Goal: Communication & Community: Answer question/provide support

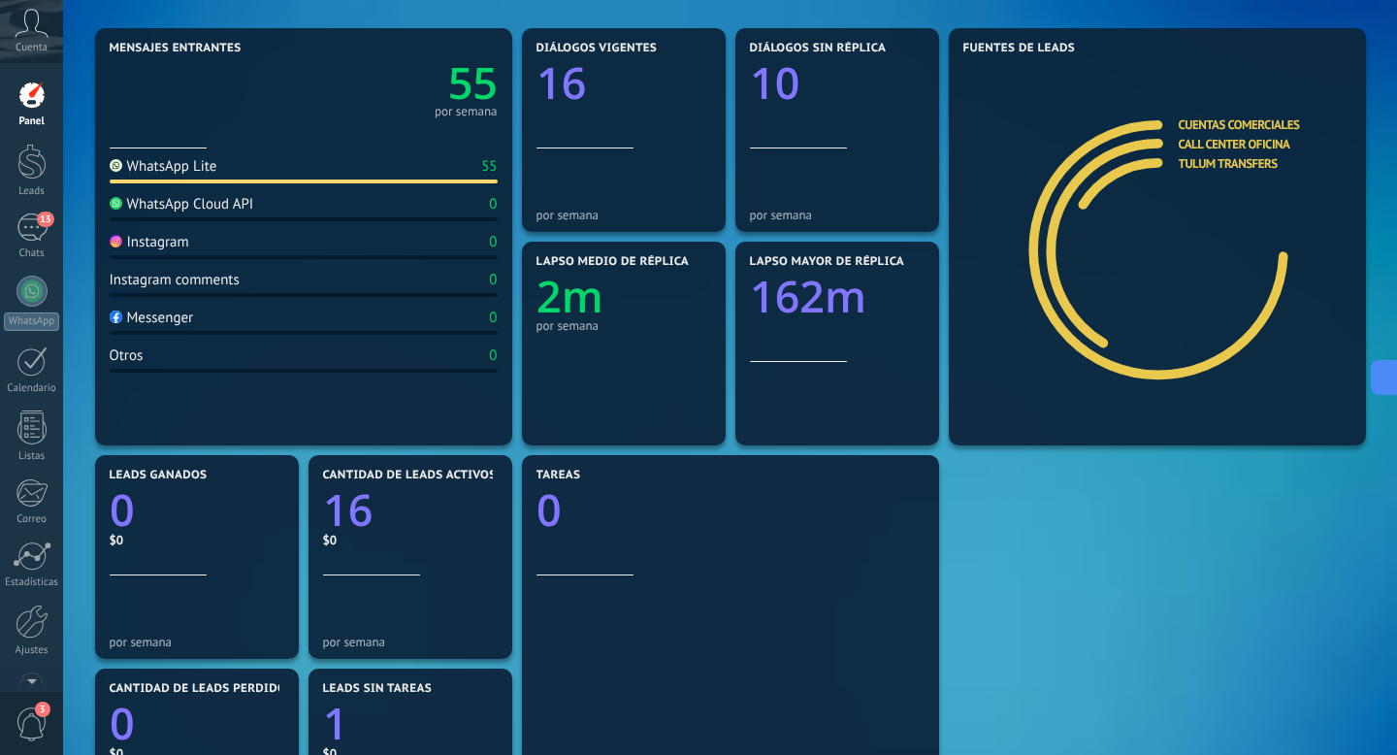
scroll to position [29, 0]
click at [0, 220] on link "13 Chats" at bounding box center [31, 236] width 63 height 47
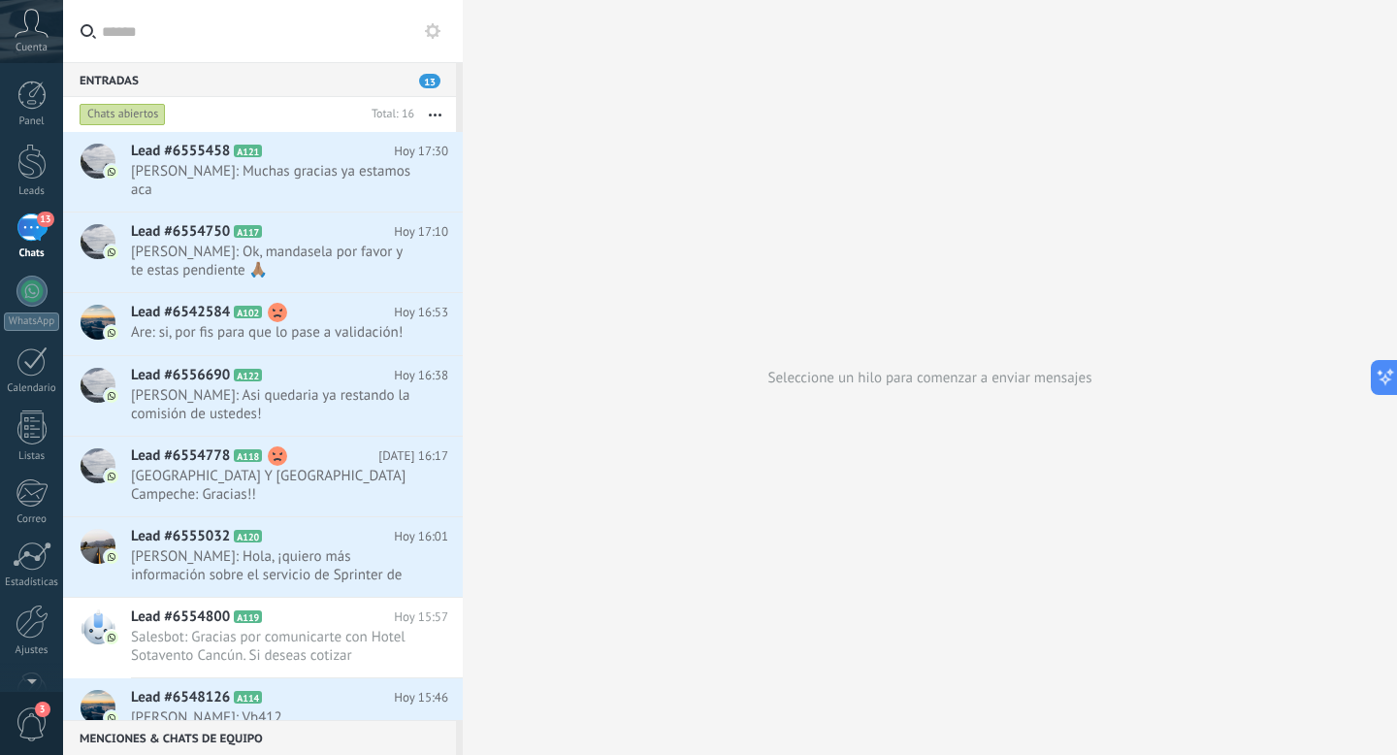
click at [125, 105] on div "Chats abiertos" at bounding box center [123, 114] width 86 height 23
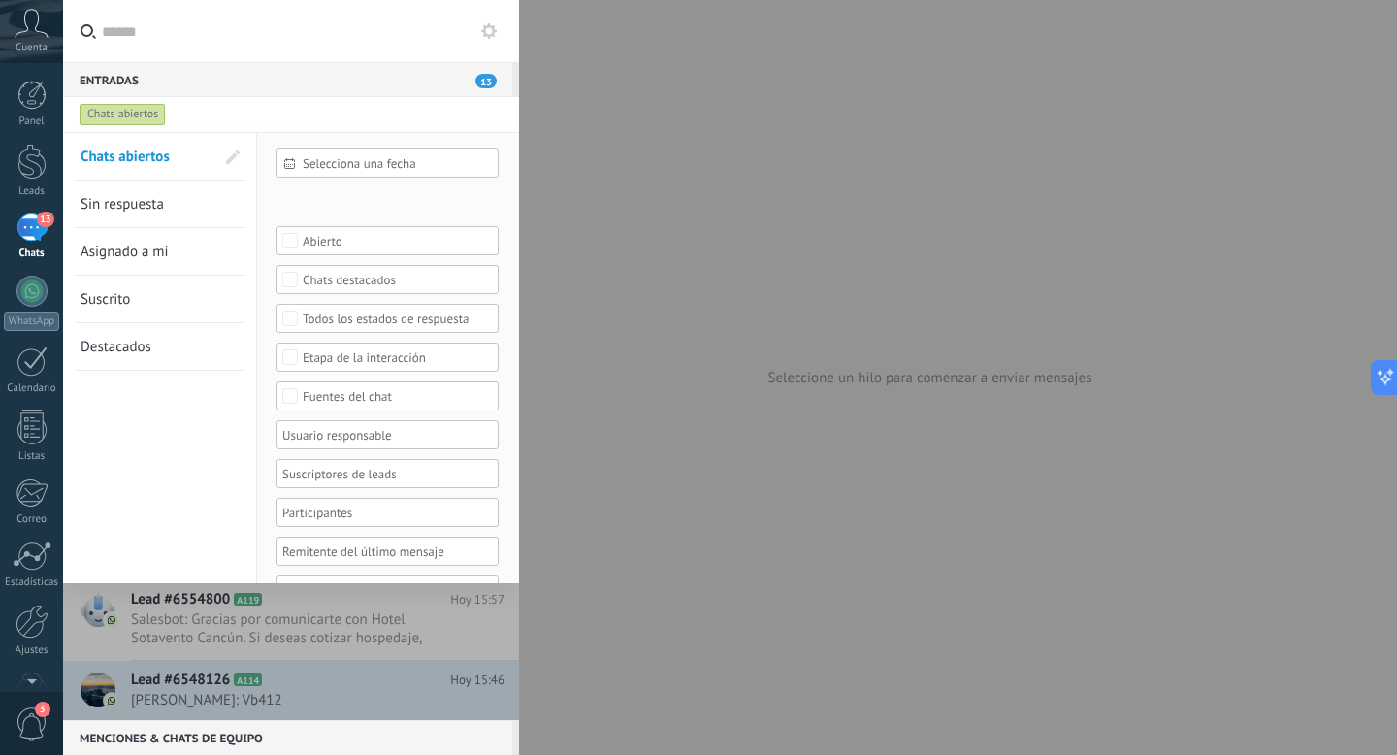
click at [178, 163] on link "Chats abiertos" at bounding box center [148, 156] width 134 height 47
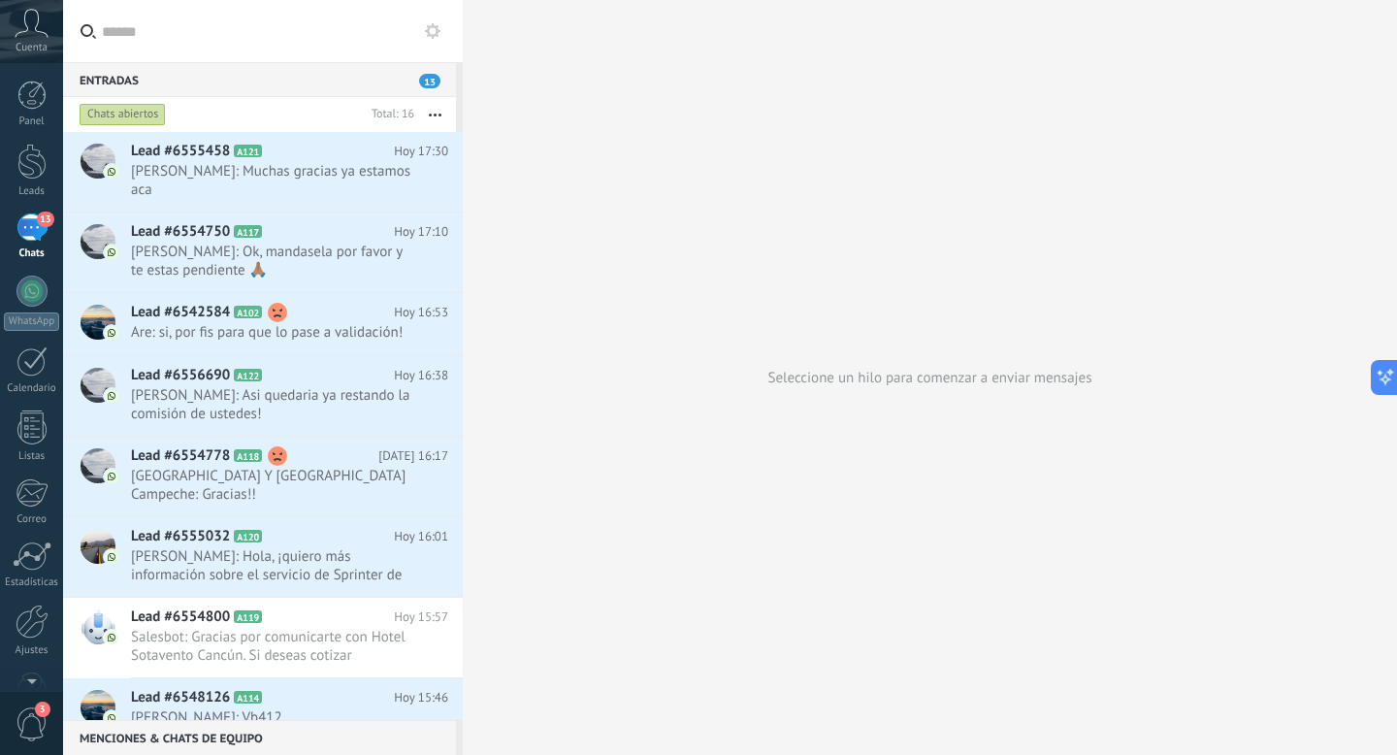
click at [143, 121] on div "Chats abiertos" at bounding box center [123, 114] width 86 height 23
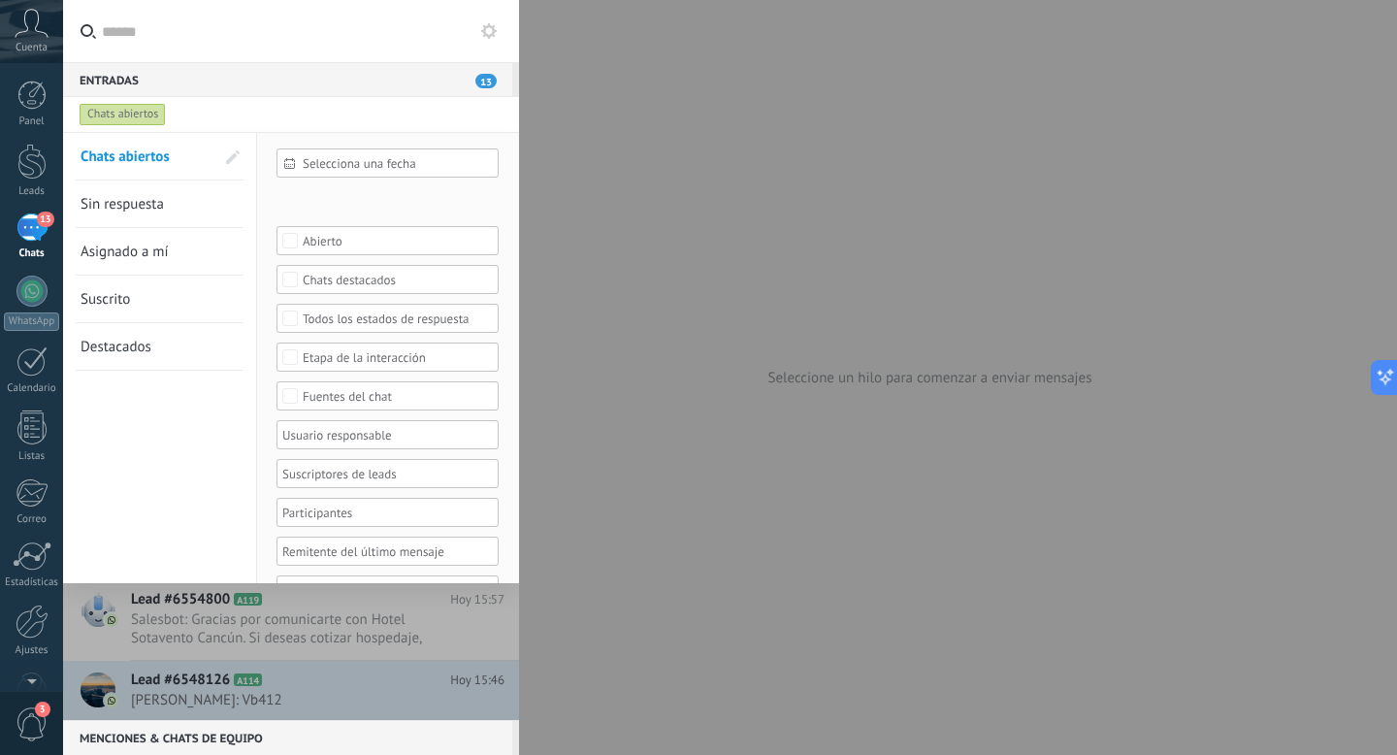
click at [140, 198] on span "Sin respuesta" at bounding box center [122, 204] width 83 height 18
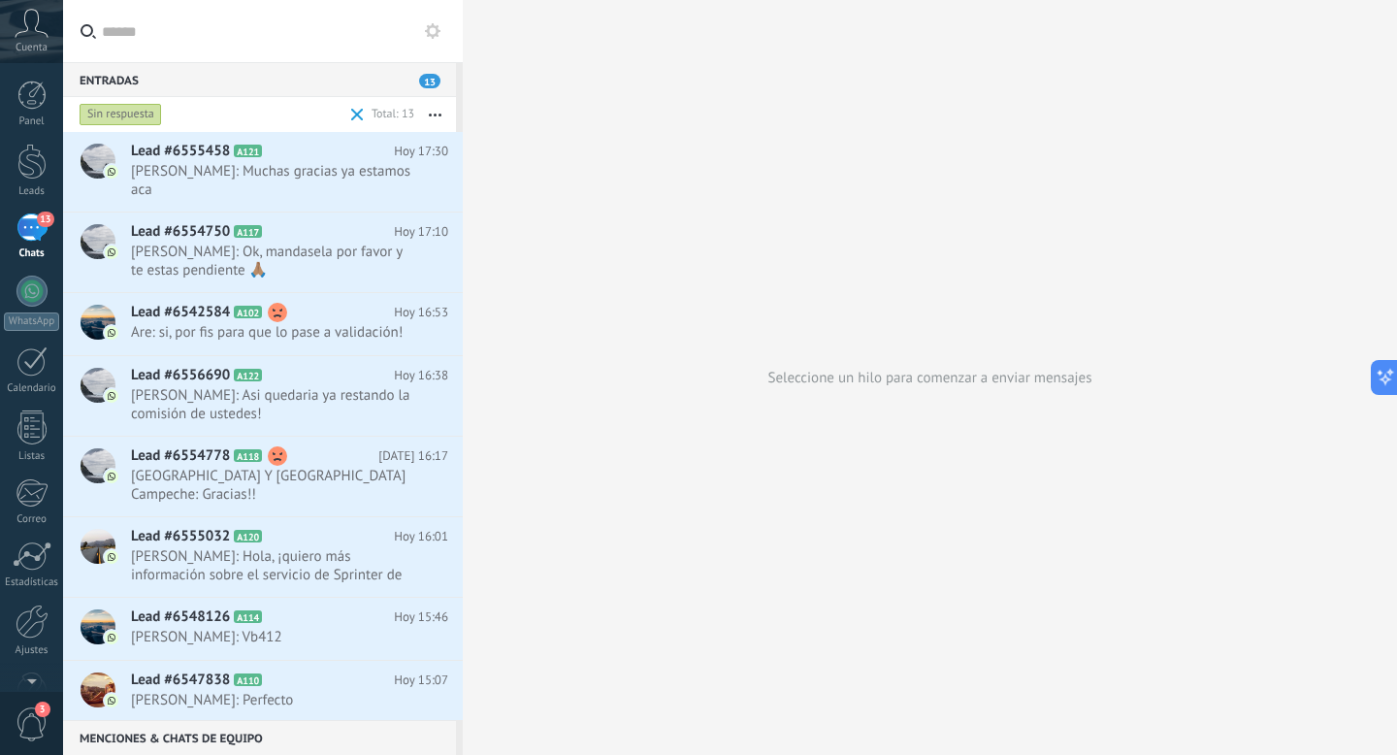
click at [123, 116] on div "Sin respuesta" at bounding box center [121, 114] width 82 height 23
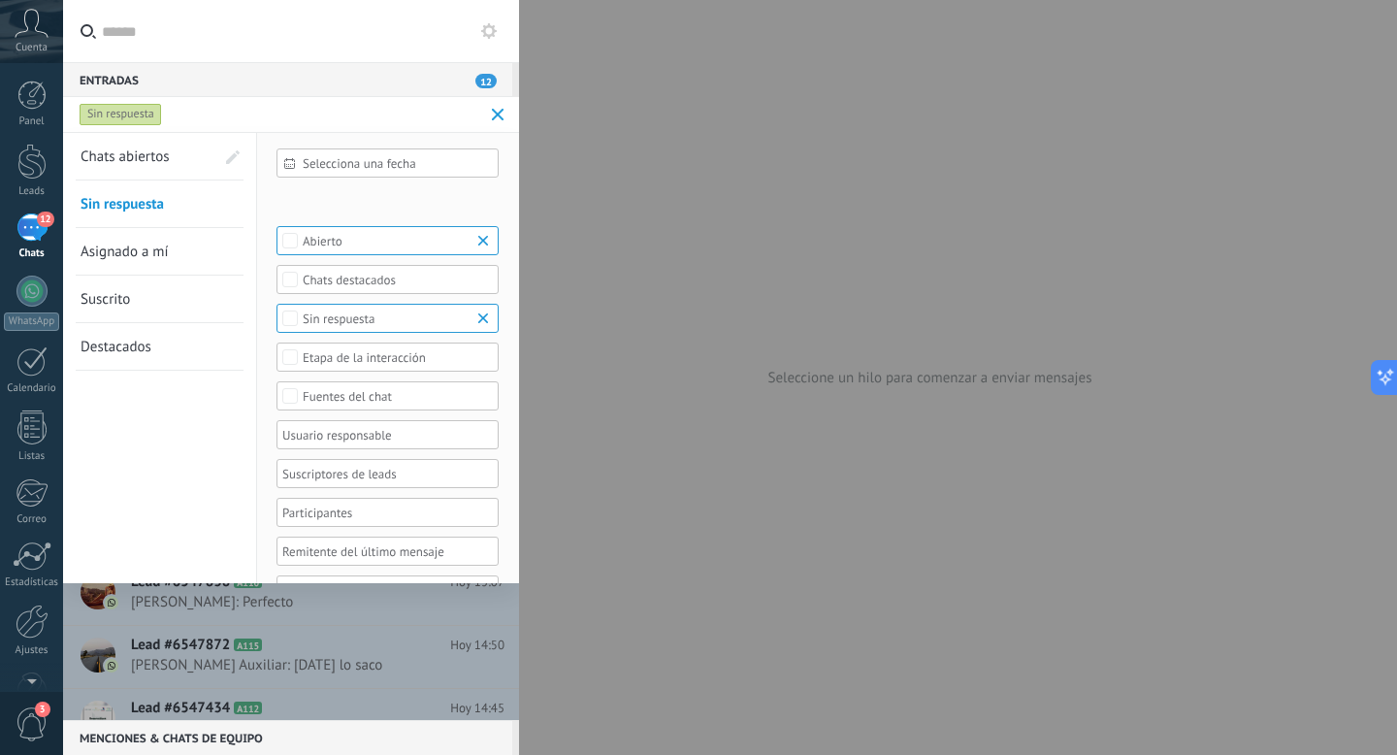
click at [122, 122] on div "Sin respuesta" at bounding box center [121, 114] width 82 height 23
click at [24, 38] on div "Cuenta" at bounding box center [31, 31] width 63 height 63
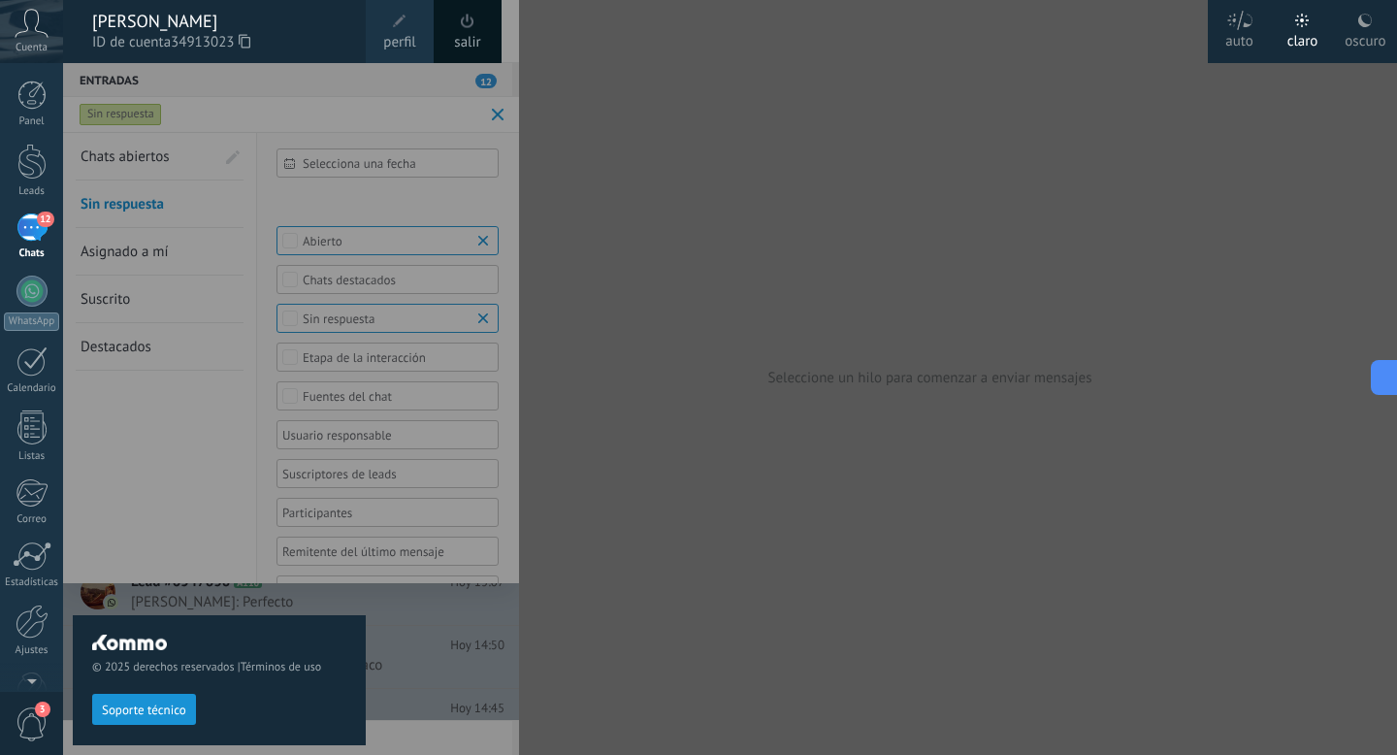
click at [28, 42] on span "Cuenta" at bounding box center [32, 48] width 32 height 13
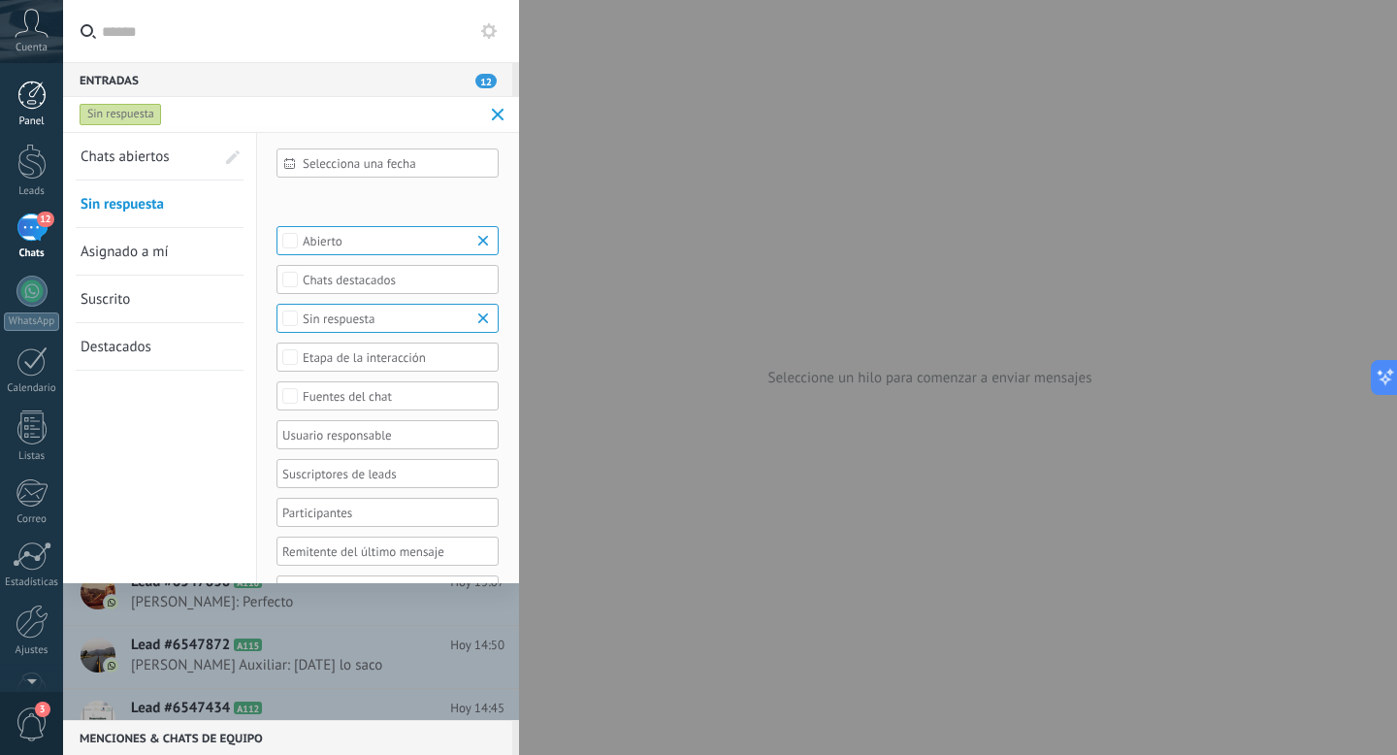
click at [49, 89] on link "Panel" at bounding box center [31, 105] width 63 height 48
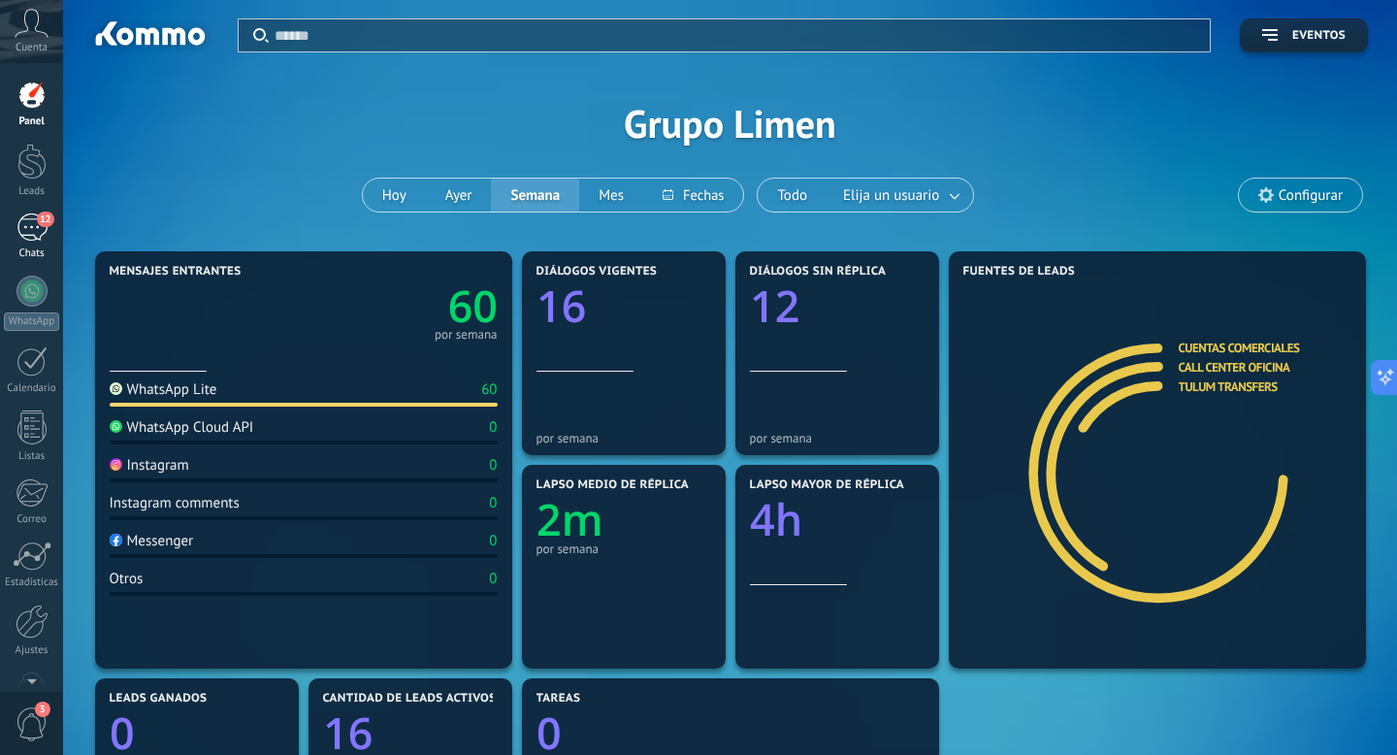
click at [32, 231] on div "12" at bounding box center [31, 227] width 31 height 28
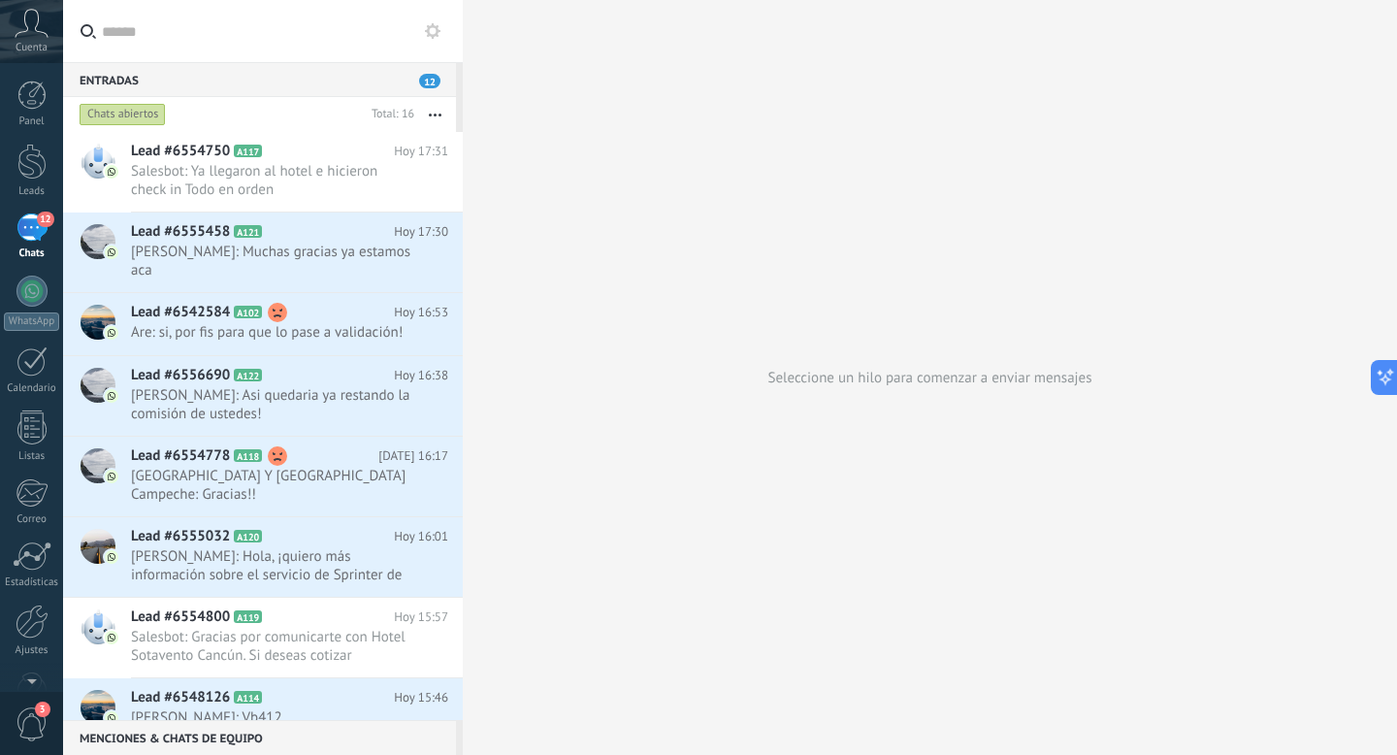
click at [129, 116] on div "Chats abiertos" at bounding box center [123, 114] width 86 height 23
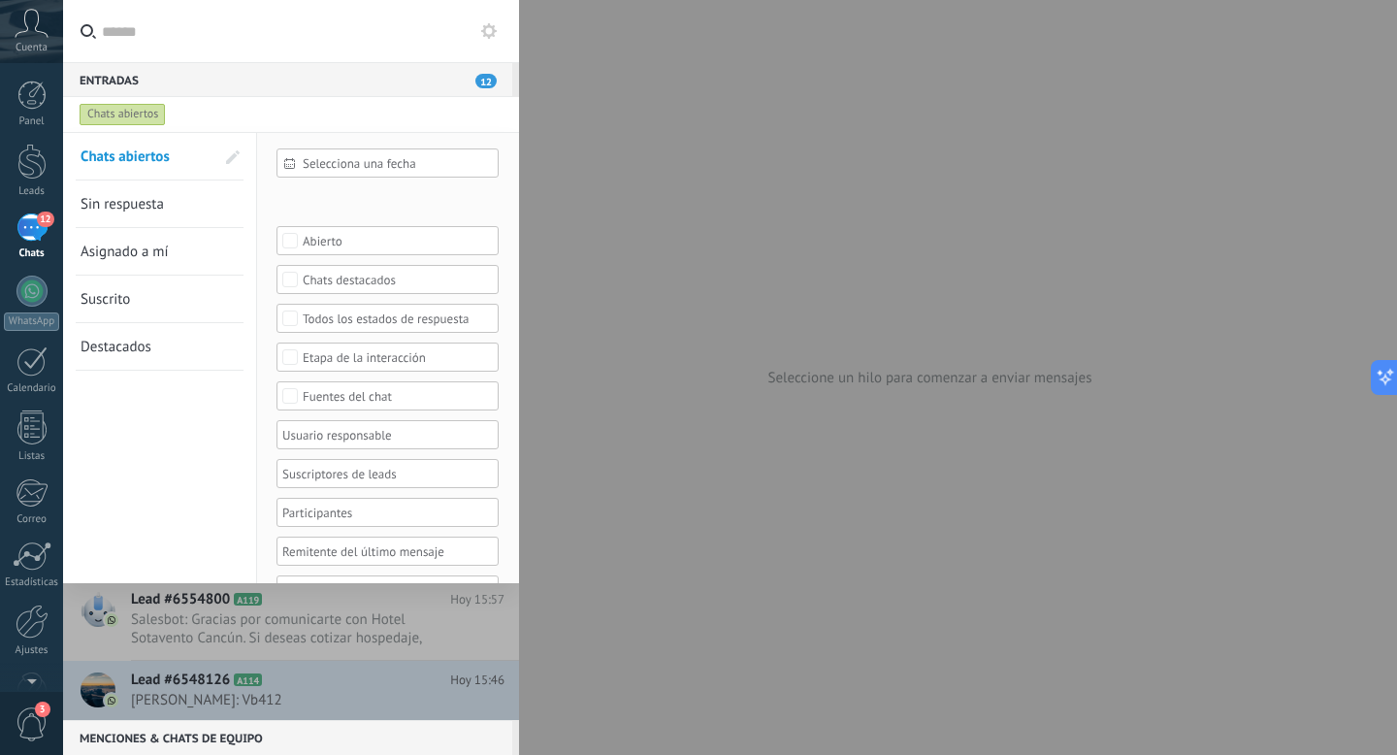
click at [229, 162] on span at bounding box center [233, 157] width 14 height 14
click at [230, 162] on span at bounding box center [230, 157] width 17 height 14
click at [483, 72] on div "Entradas 12" at bounding box center [287, 79] width 449 height 35
click at [491, 86] on span "12" at bounding box center [485, 81] width 21 height 15
click at [361, 54] on input "text" at bounding box center [303, 31] width 402 height 62
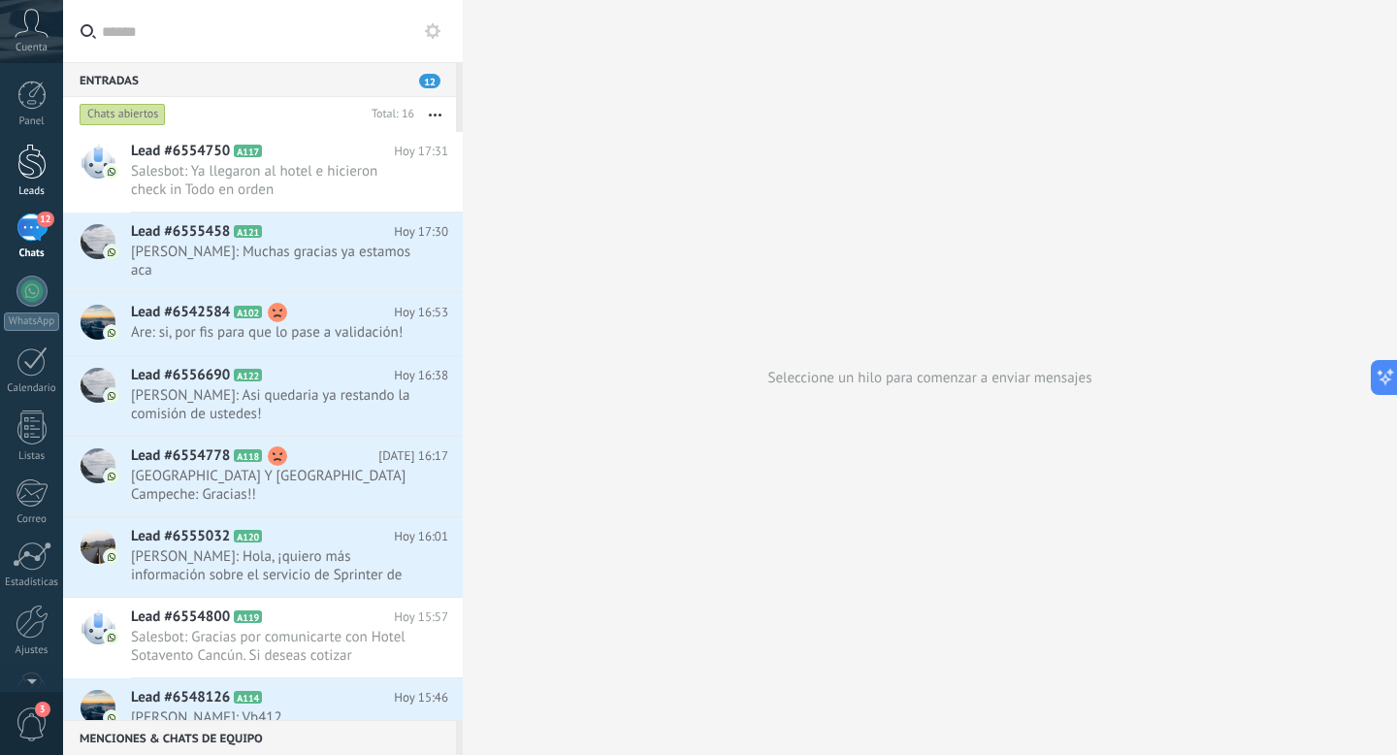
click at [32, 160] on div at bounding box center [31, 162] width 29 height 36
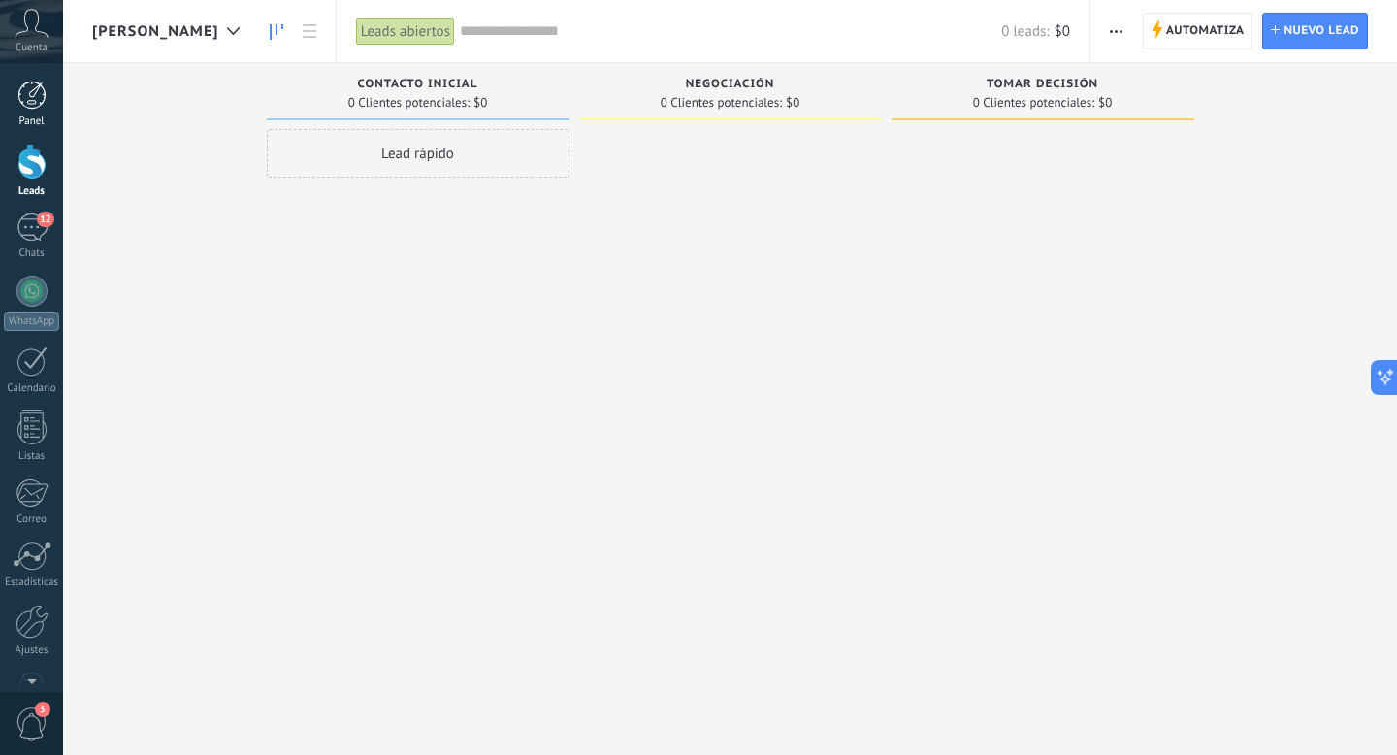
click at [33, 94] on div at bounding box center [31, 95] width 29 height 29
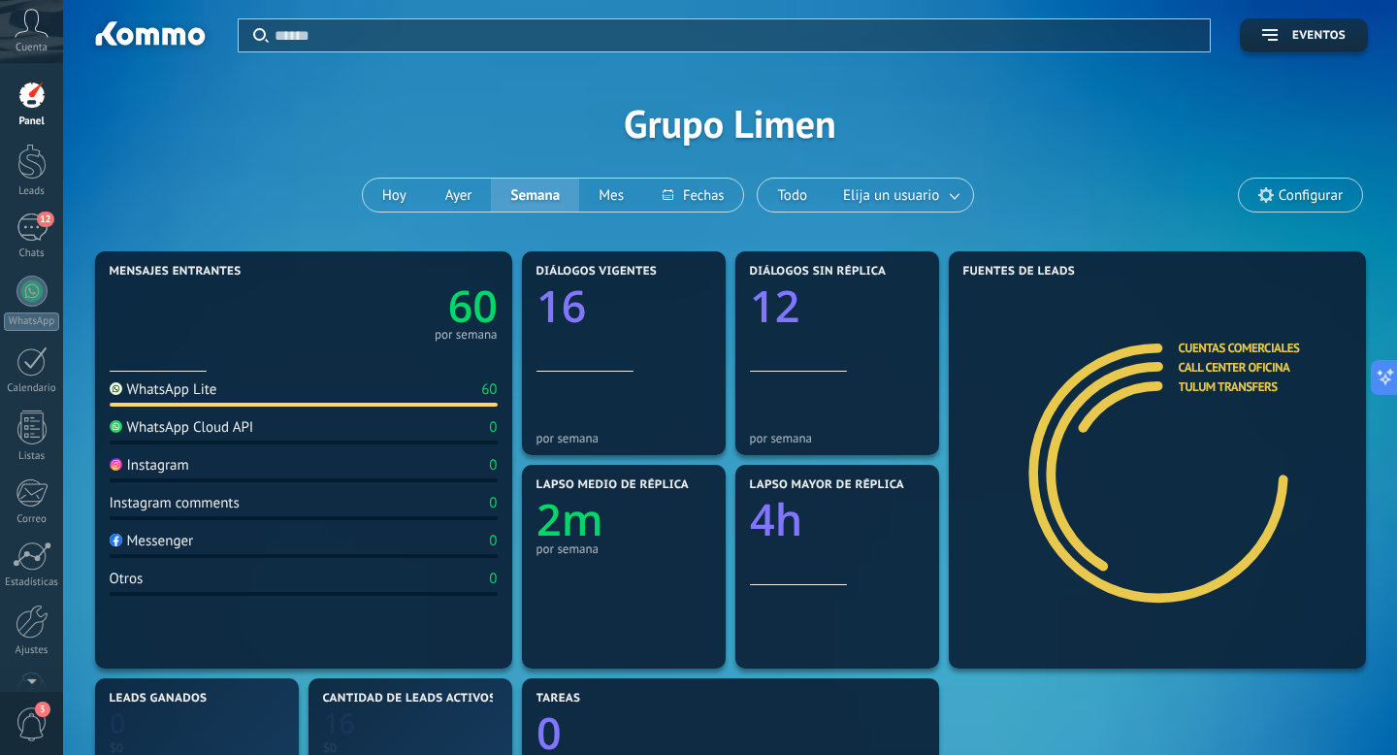
click at [33, 94] on div at bounding box center [31, 95] width 29 height 29
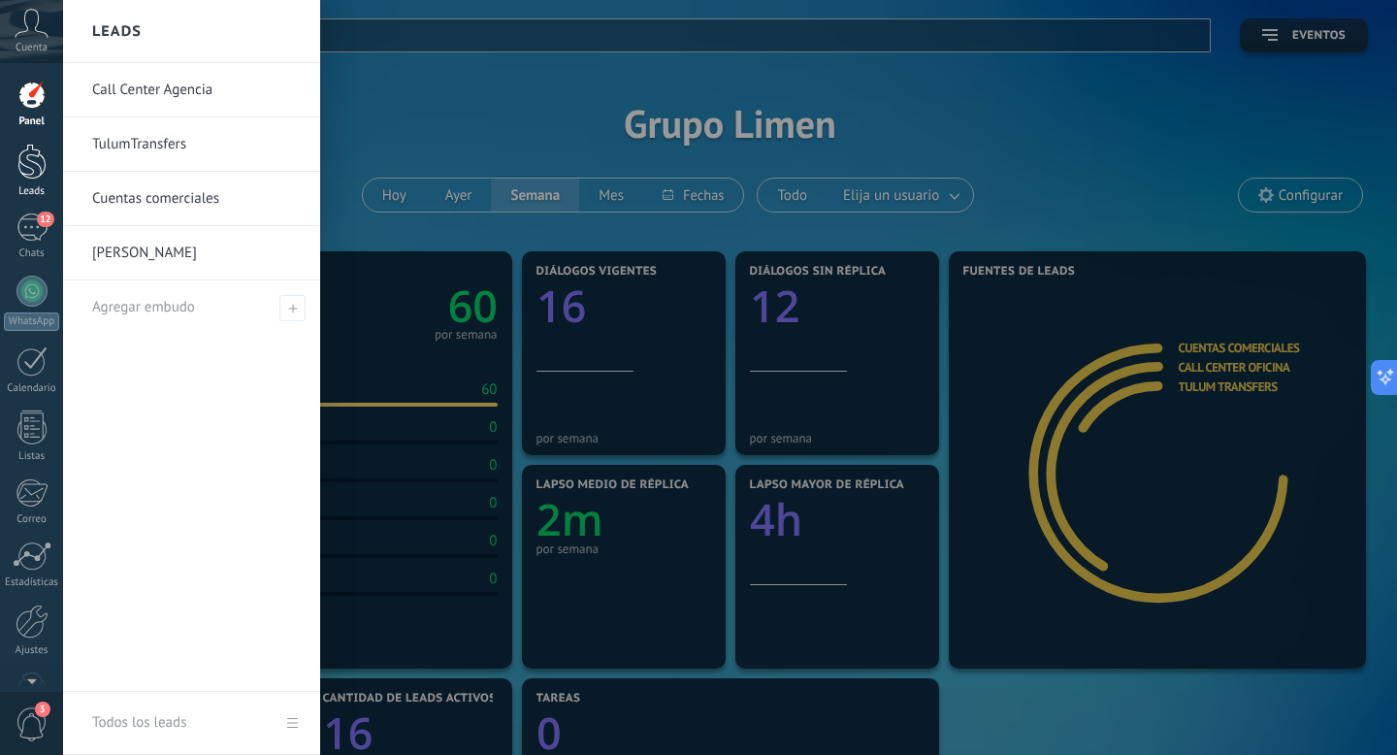
click at [37, 154] on div at bounding box center [31, 162] width 29 height 36
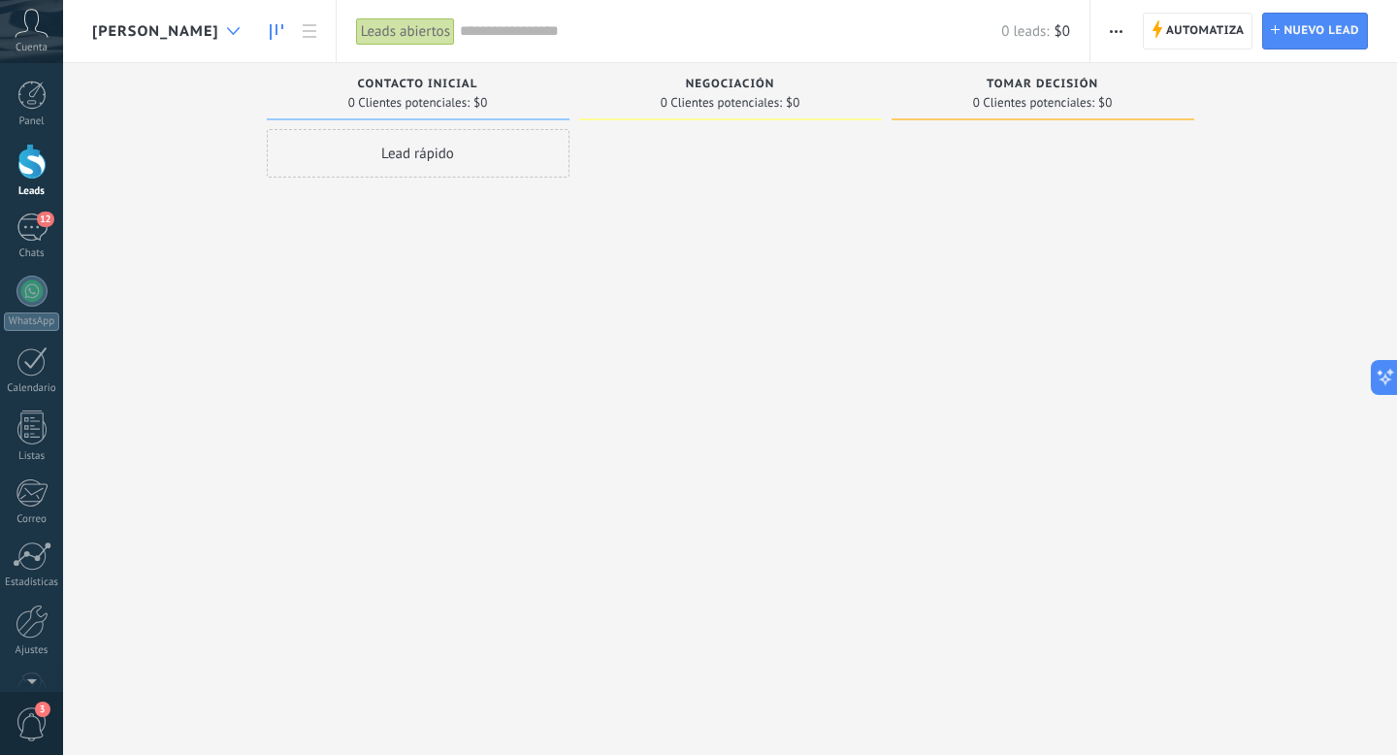
click at [227, 32] on icon at bounding box center [233, 31] width 13 height 8
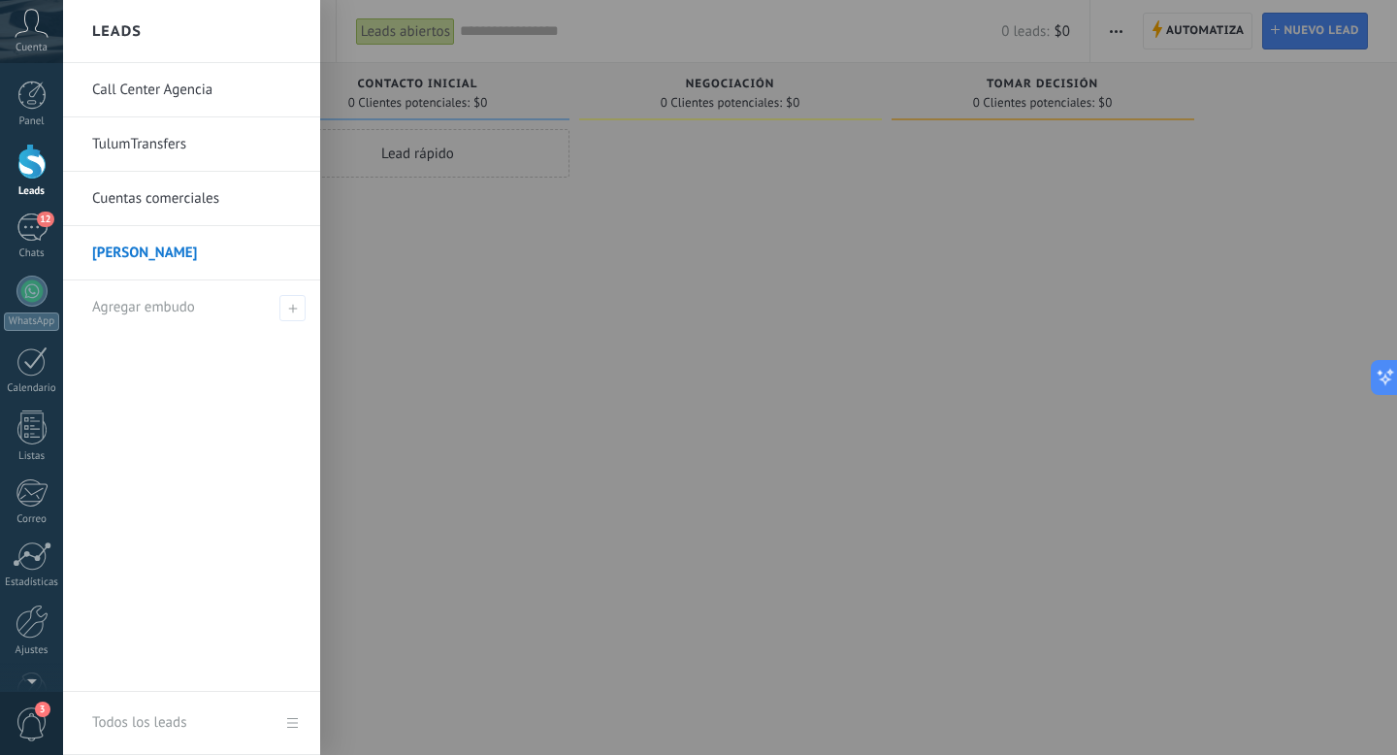
click at [194, 99] on link "Call Center Agencia" at bounding box center [196, 90] width 209 height 54
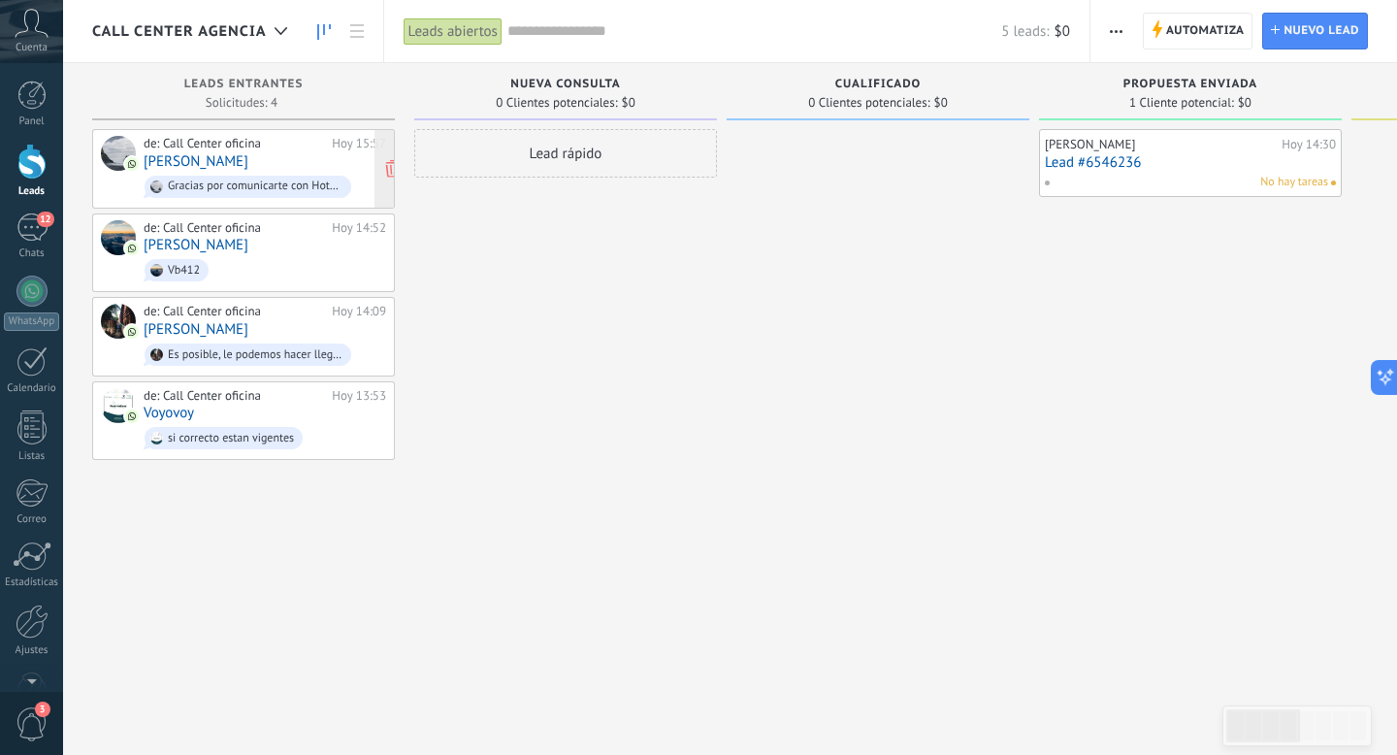
click at [238, 172] on span "Gracias por comunicarte con Hotel Sotavento Cancún. Si deseas cotizar hospedaje…" at bounding box center [265, 187] width 242 height 30
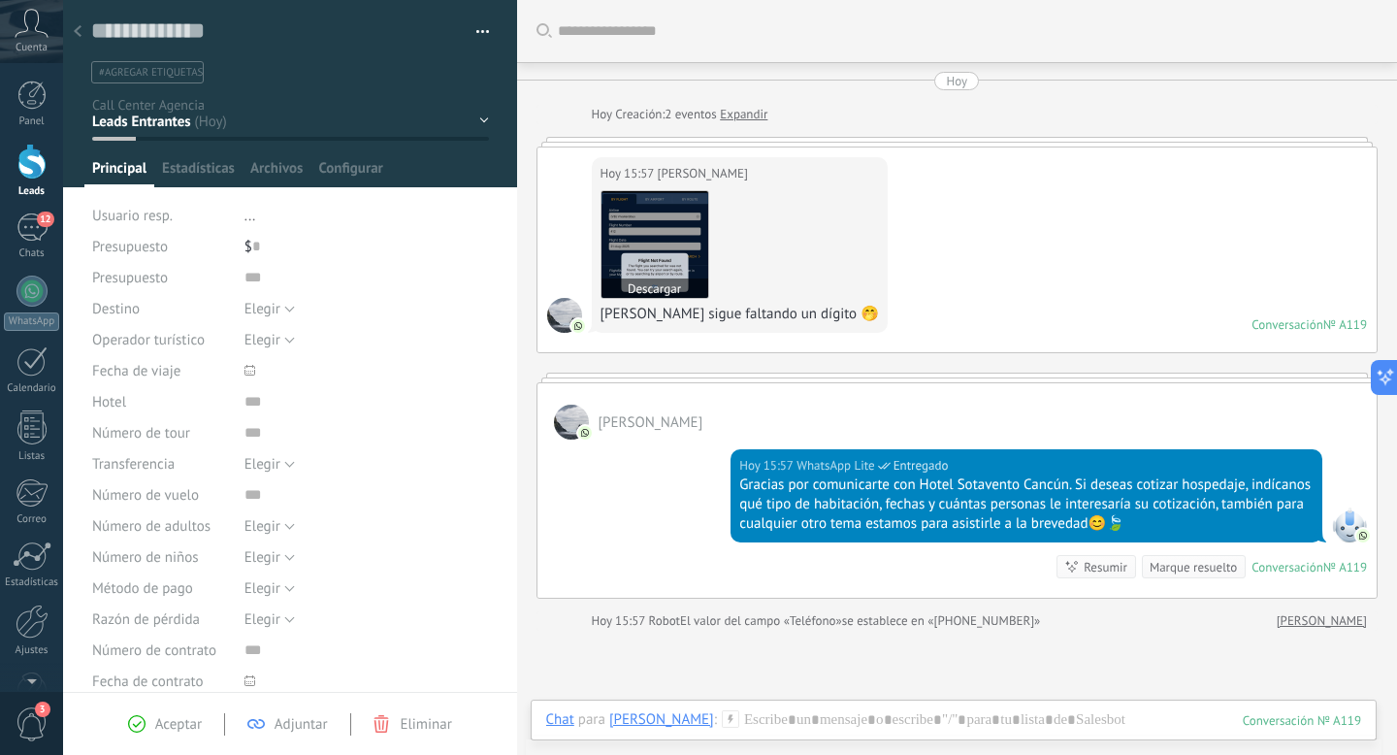
click at [662, 213] on img at bounding box center [654, 244] width 107 height 107
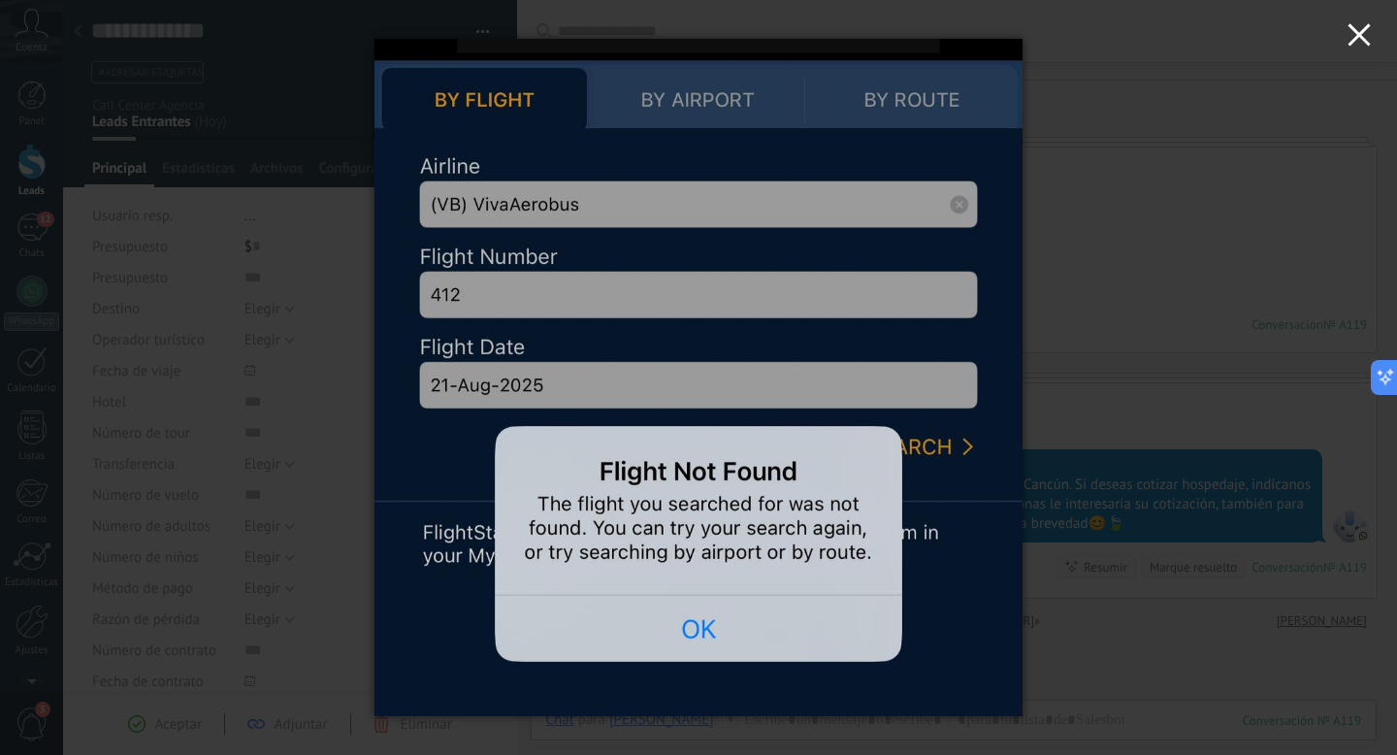
click at [1363, 51] on button "button" at bounding box center [1359, 38] width 76 height 76
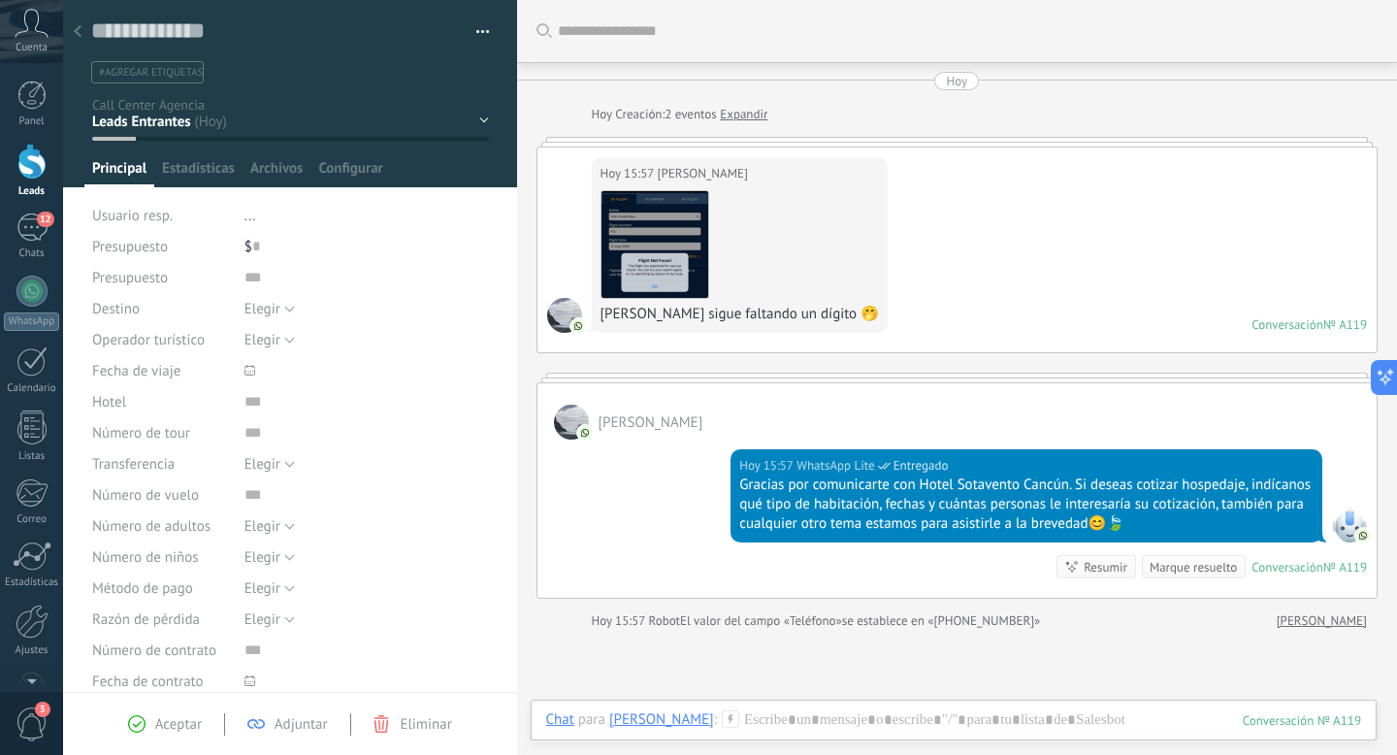
click at [81, 30] on icon at bounding box center [78, 31] width 8 height 12
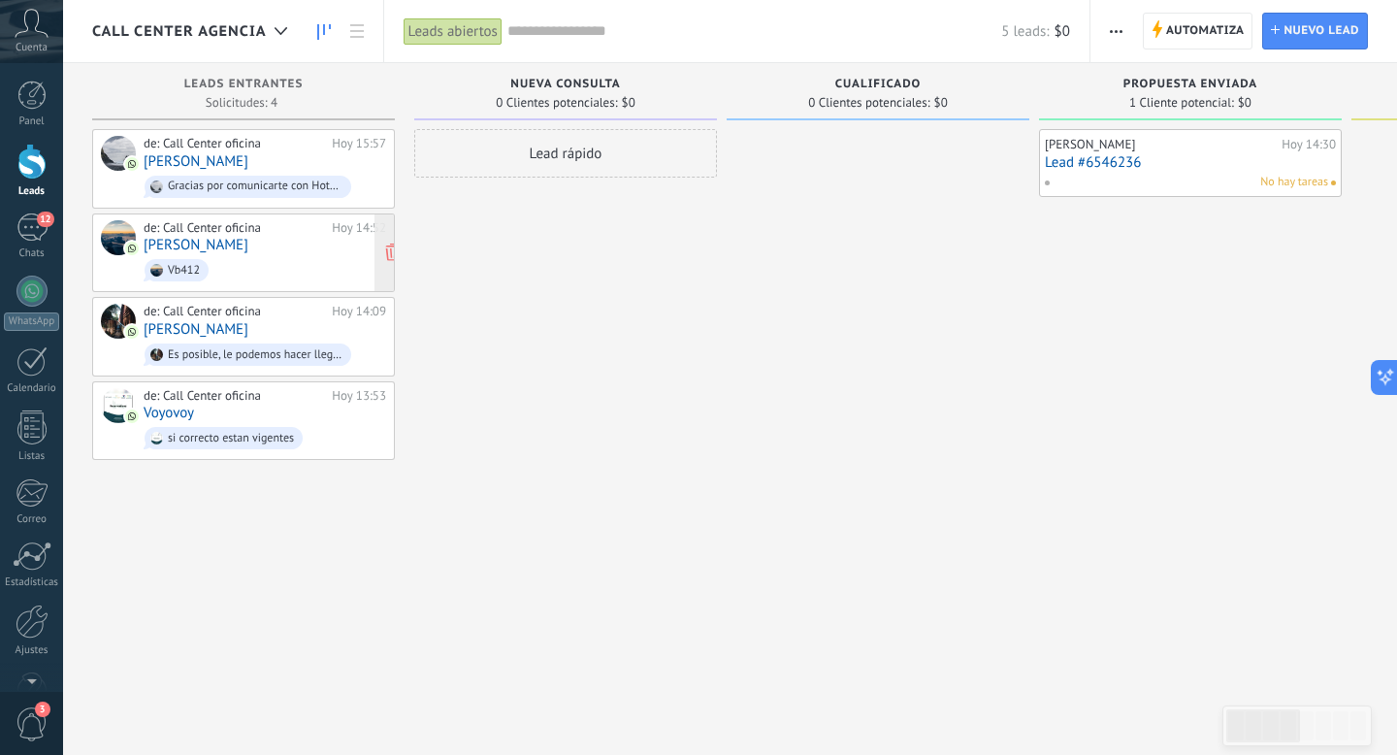
click at [229, 250] on link "Emilio Cayarga" at bounding box center [196, 245] width 105 height 16
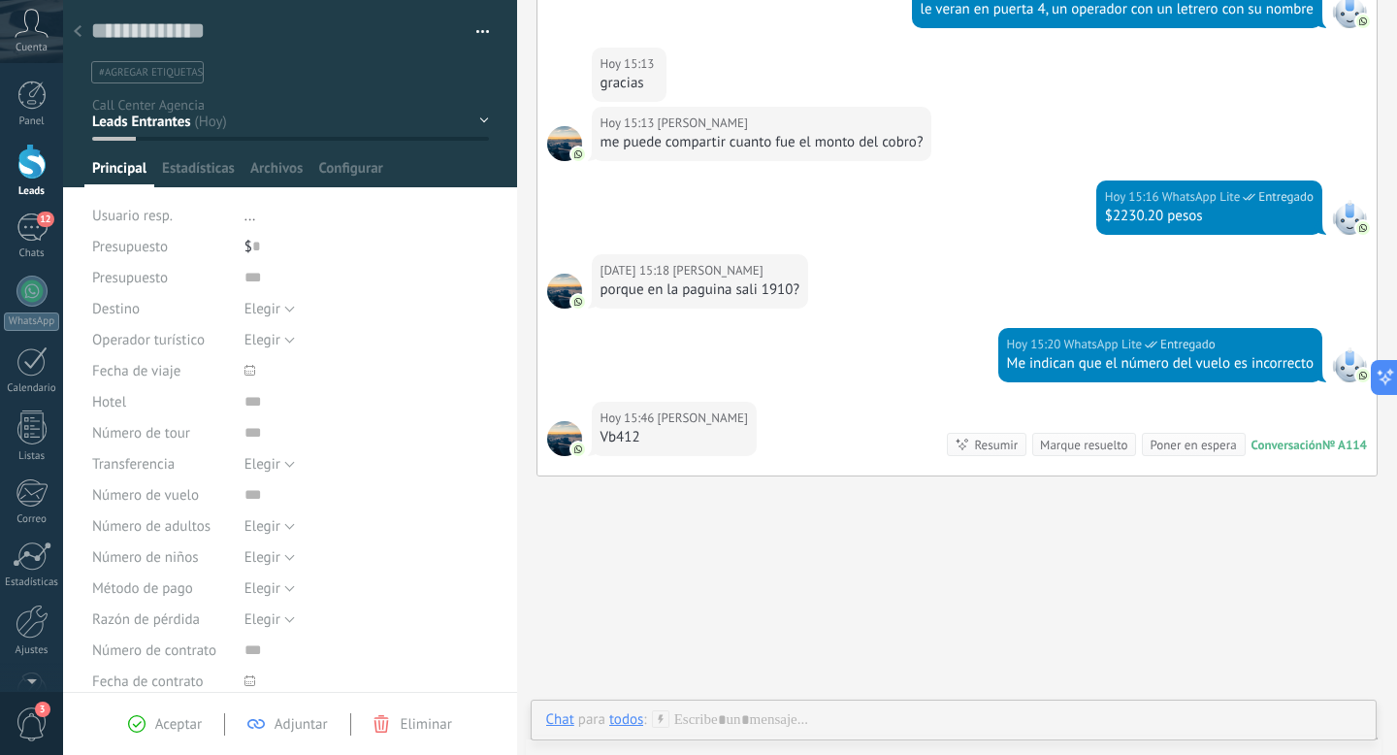
scroll to position [737, 0]
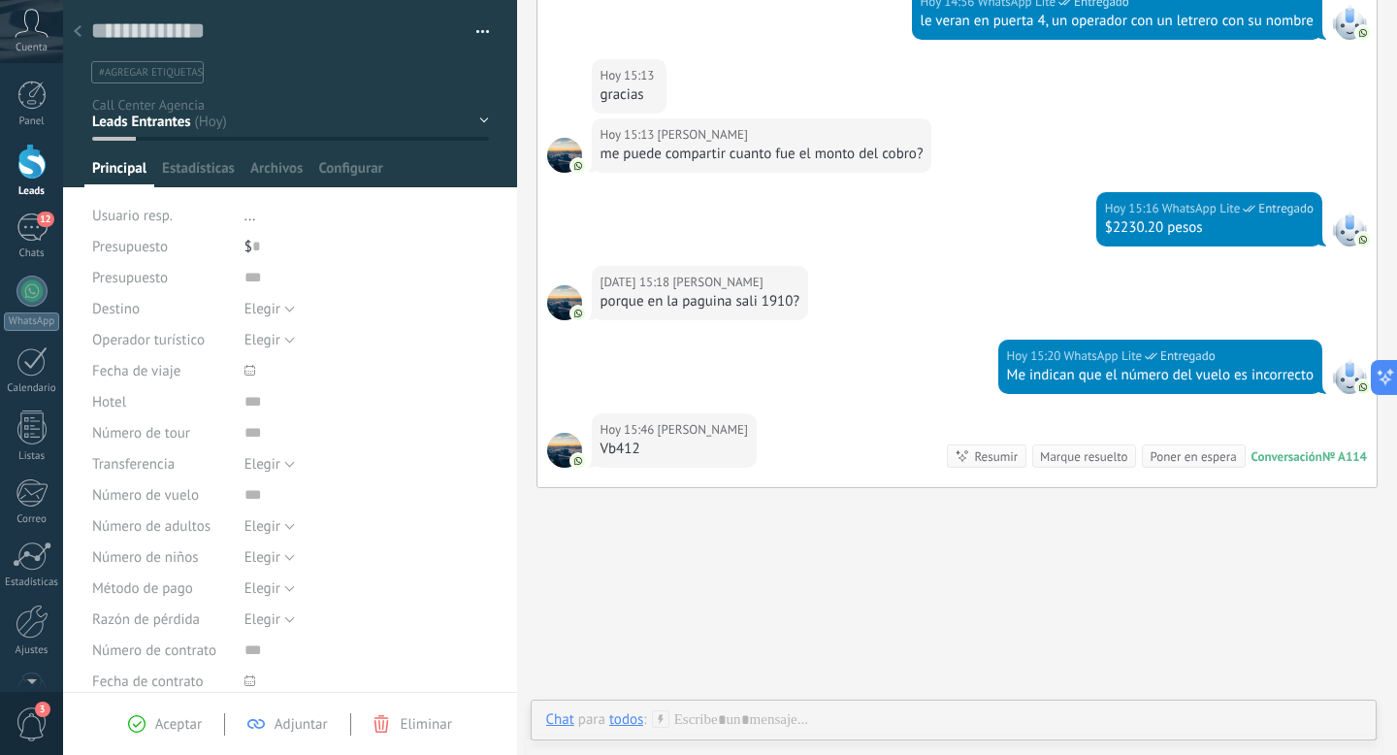
click at [79, 33] on icon at bounding box center [78, 31] width 8 height 12
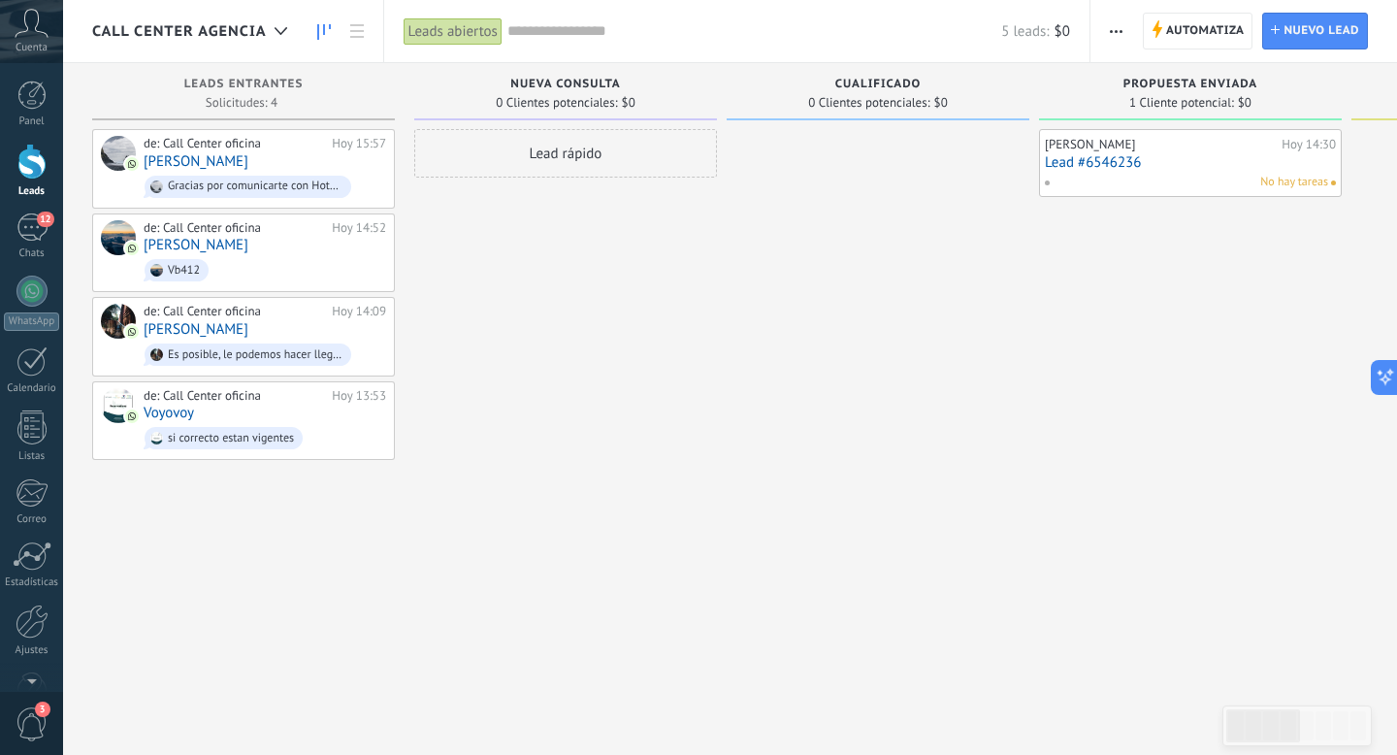
click at [252, 23] on span "Call Center Agencia" at bounding box center [179, 31] width 175 height 18
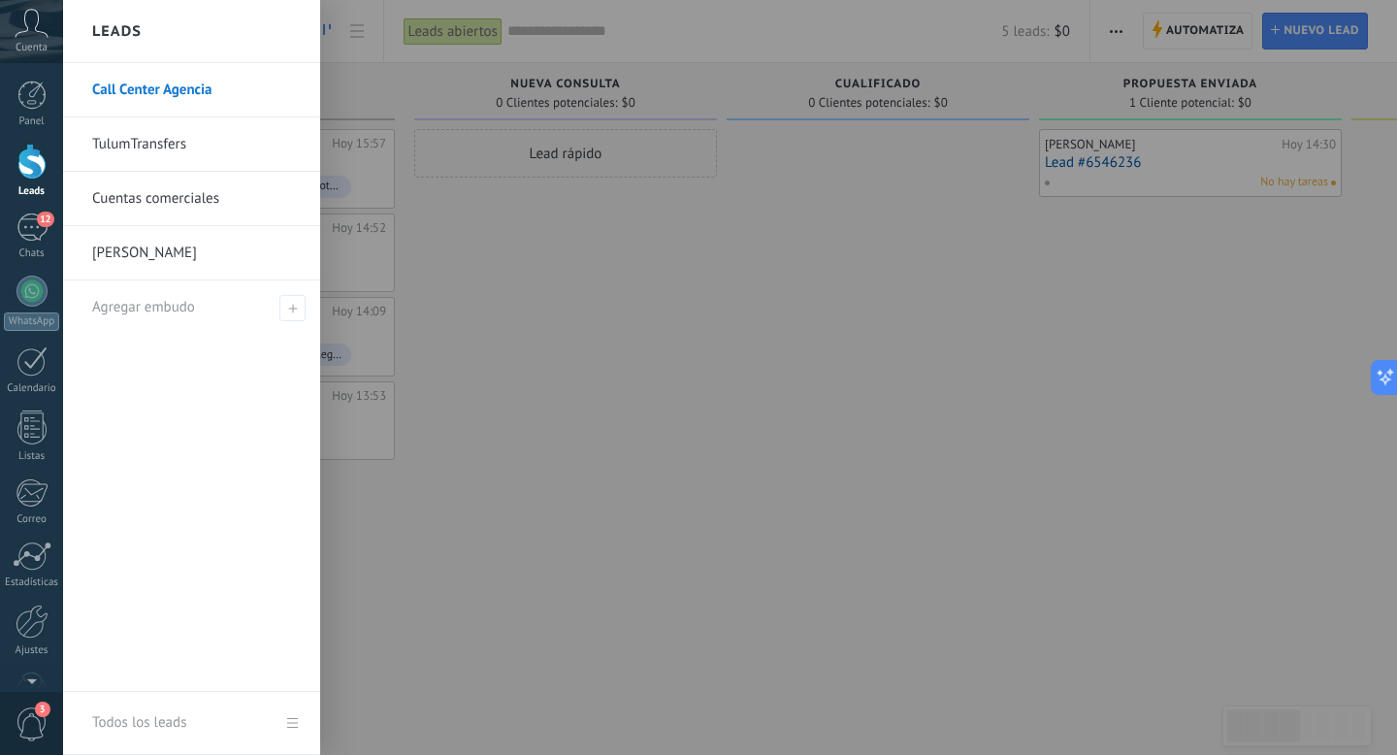
click at [185, 150] on link "TulumTransfers" at bounding box center [196, 144] width 209 height 54
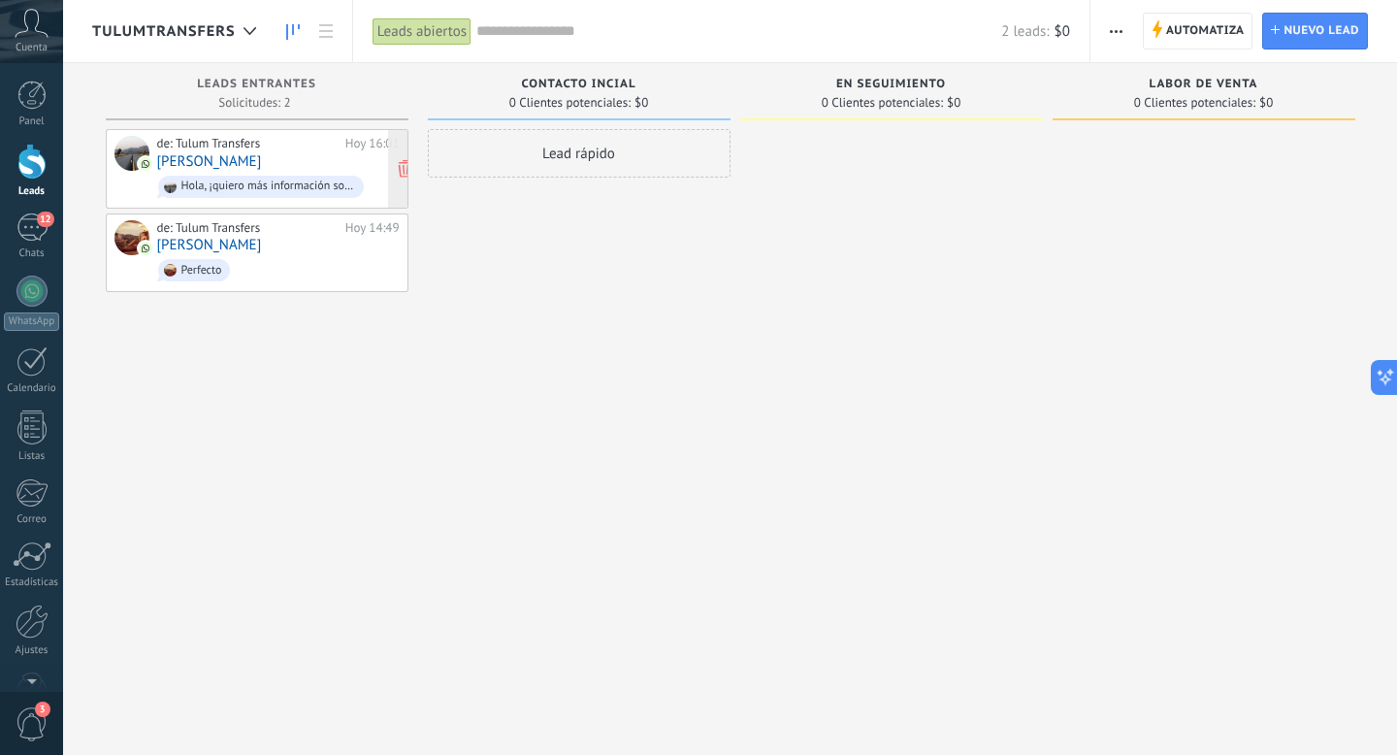
click at [308, 178] on div "Hola, ¡quiero más información sobre el servicio de Sprinter de Tulum Transfers!…" at bounding box center [261, 187] width 207 height 22
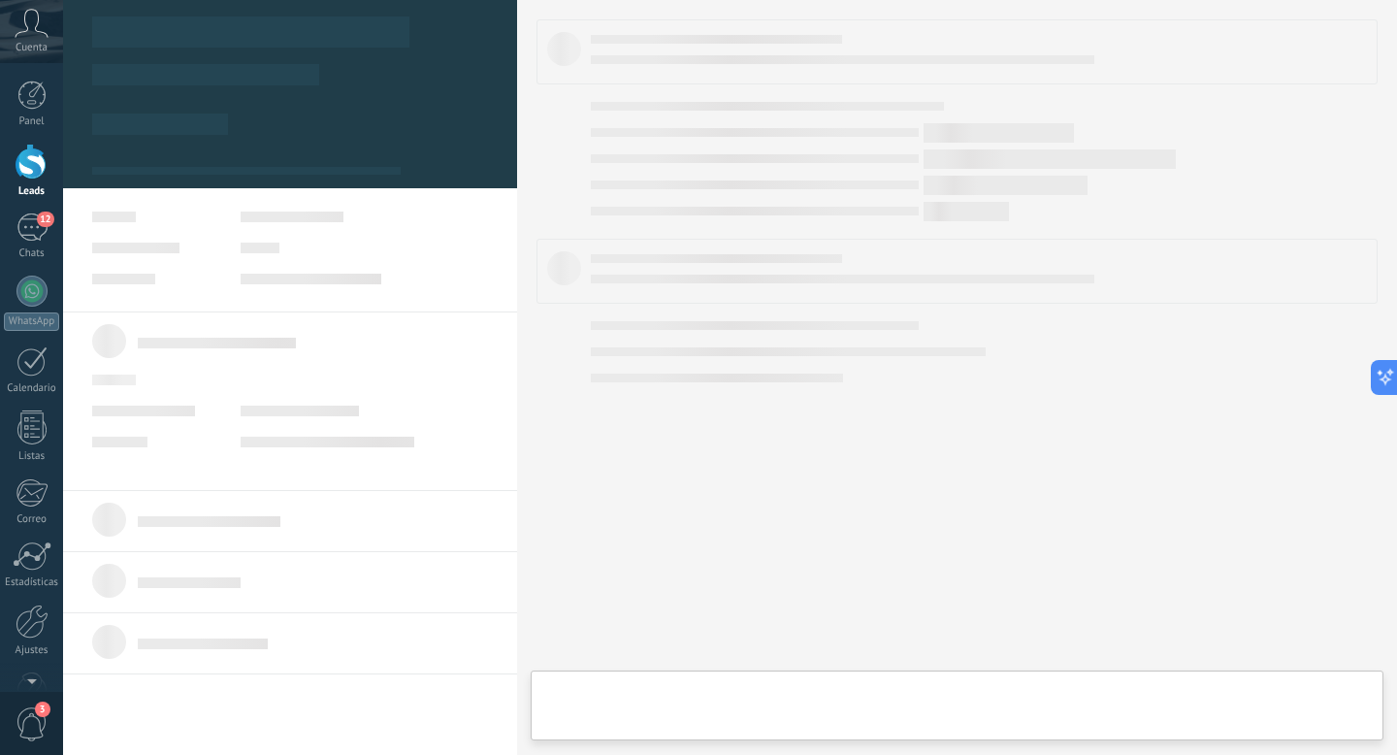
scroll to position [29, 0]
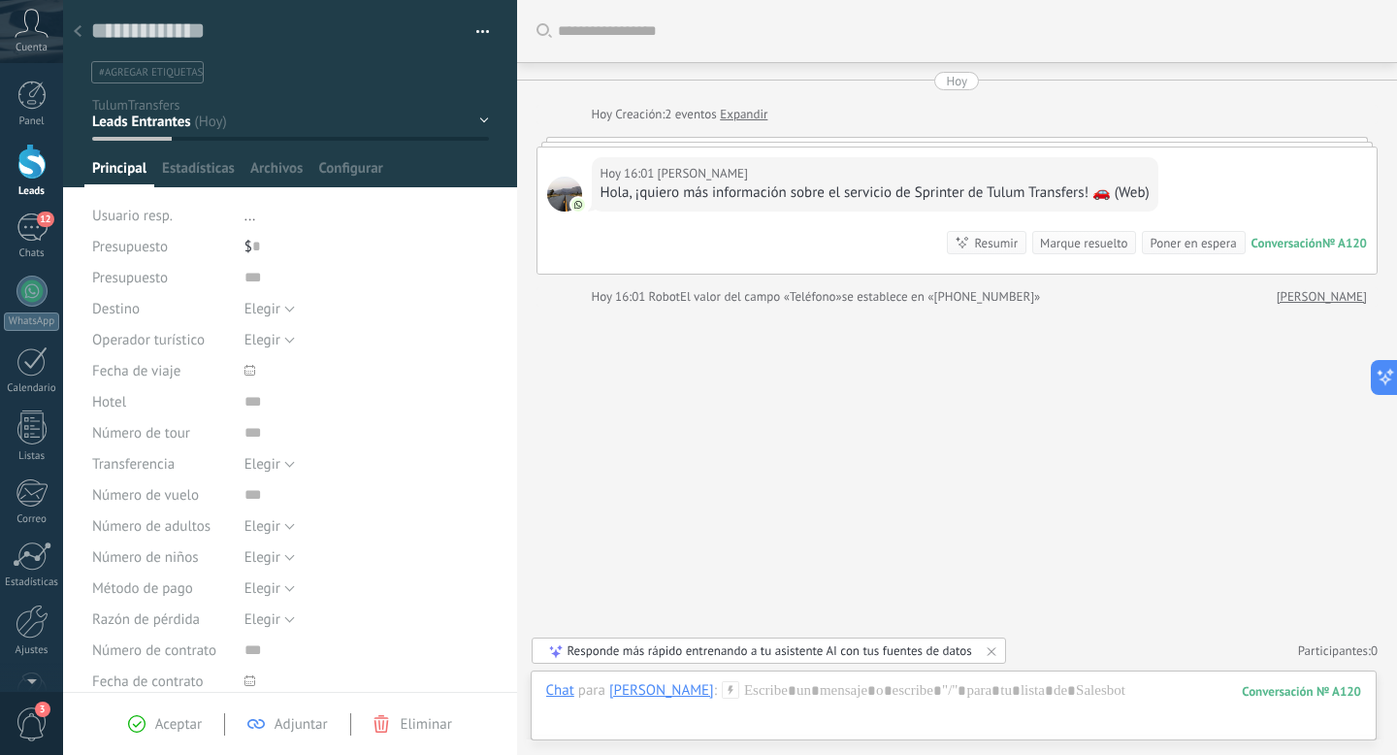
click at [75, 26] on div at bounding box center [77, 33] width 27 height 38
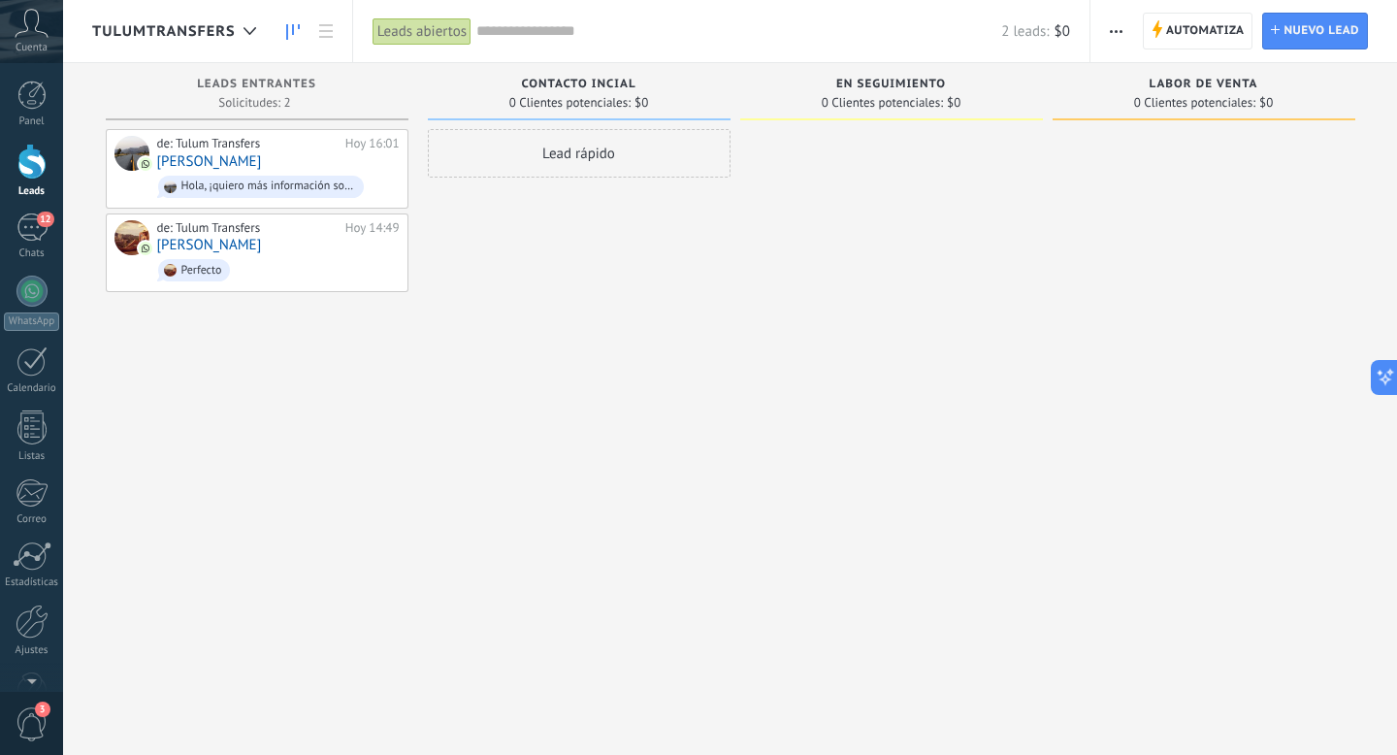
click at [203, 38] on span "TulumTransfers" at bounding box center [164, 31] width 144 height 18
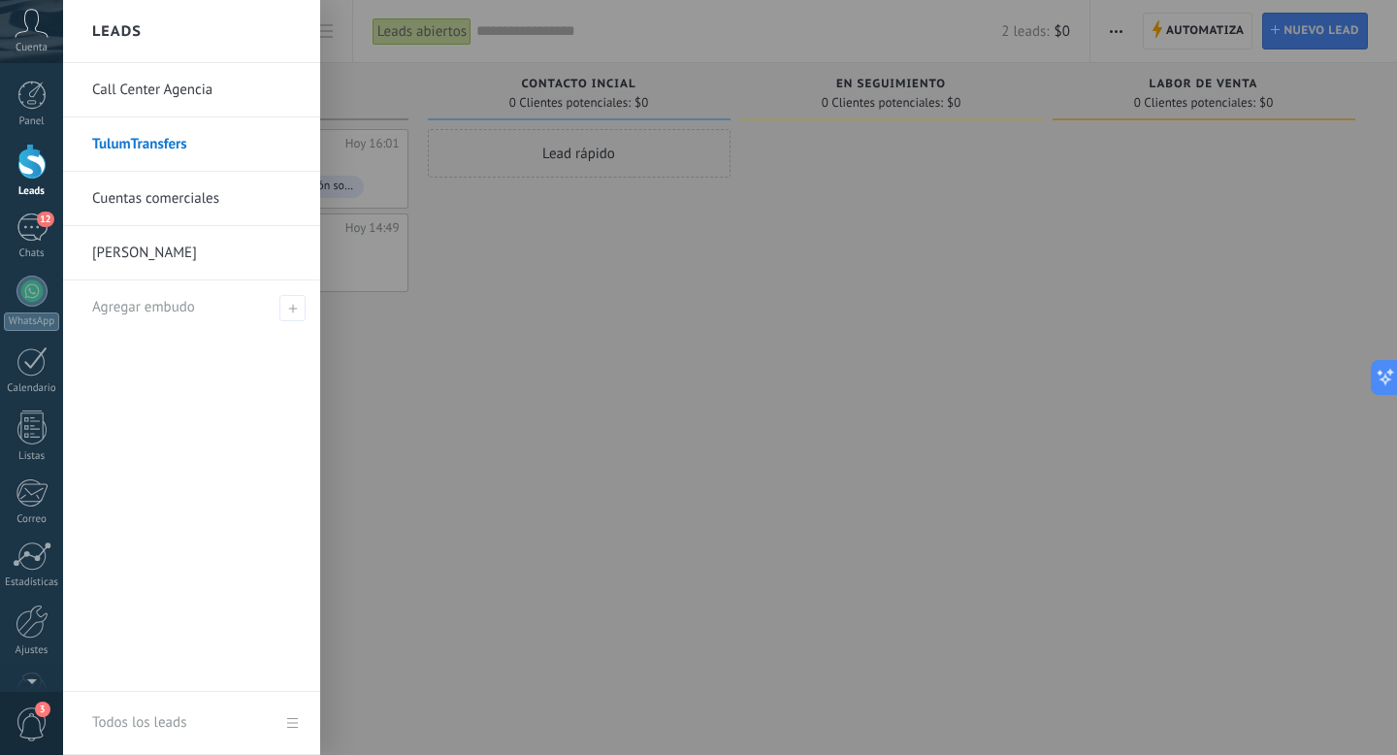
click at [40, 211] on div "Panel Leads 12 Chats WhatsApp Clientes" at bounding box center [31, 412] width 63 height 663
click at [40, 218] on span "12" at bounding box center [45, 219] width 16 height 16
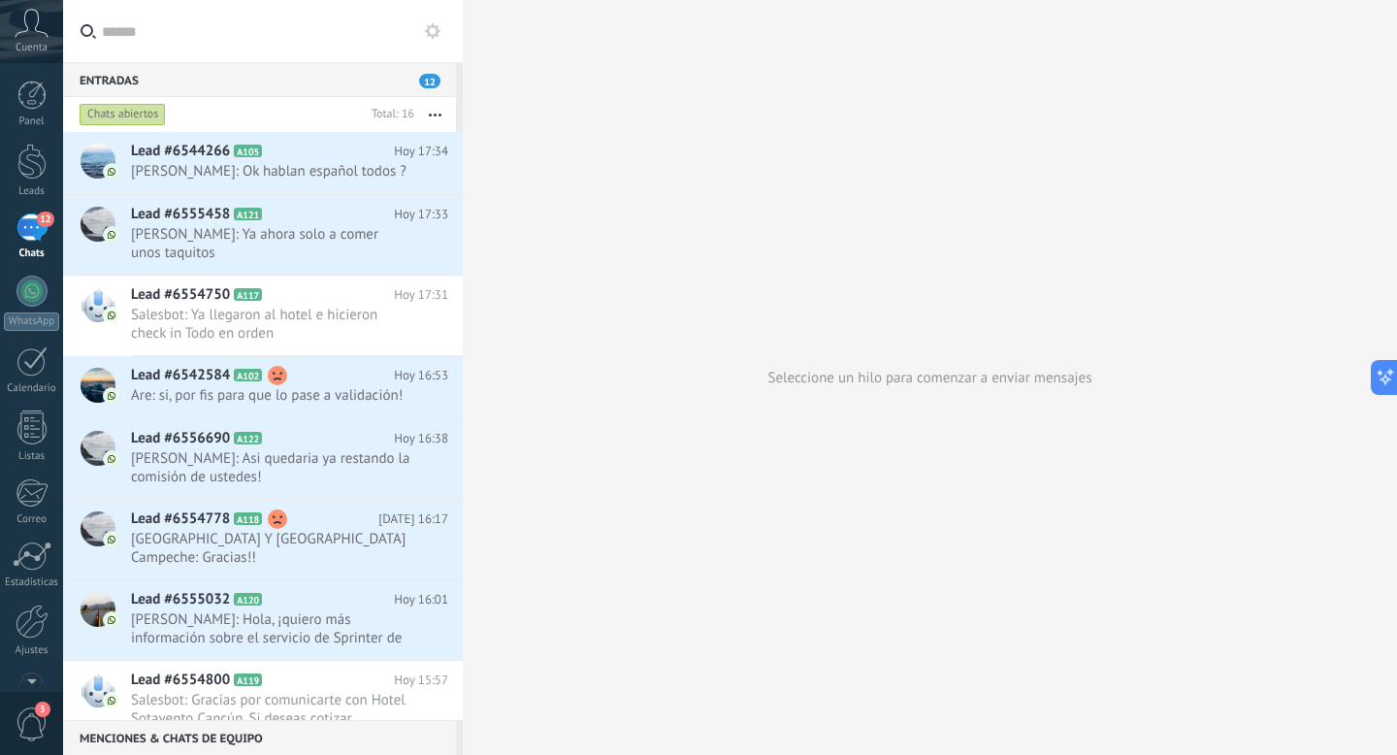
click at [98, 111] on div "Chats abiertos" at bounding box center [123, 114] width 86 height 23
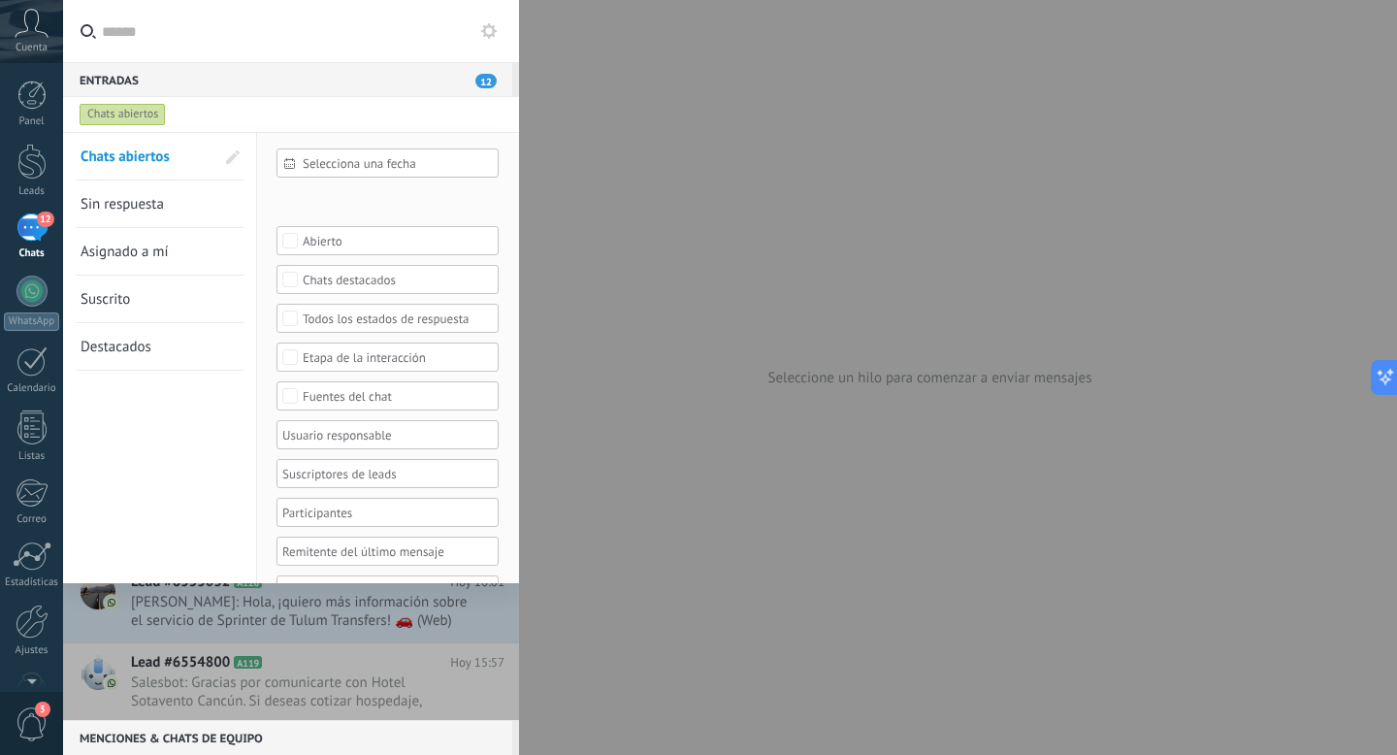
click at [480, 38] on button at bounding box center [488, 30] width 23 height 23
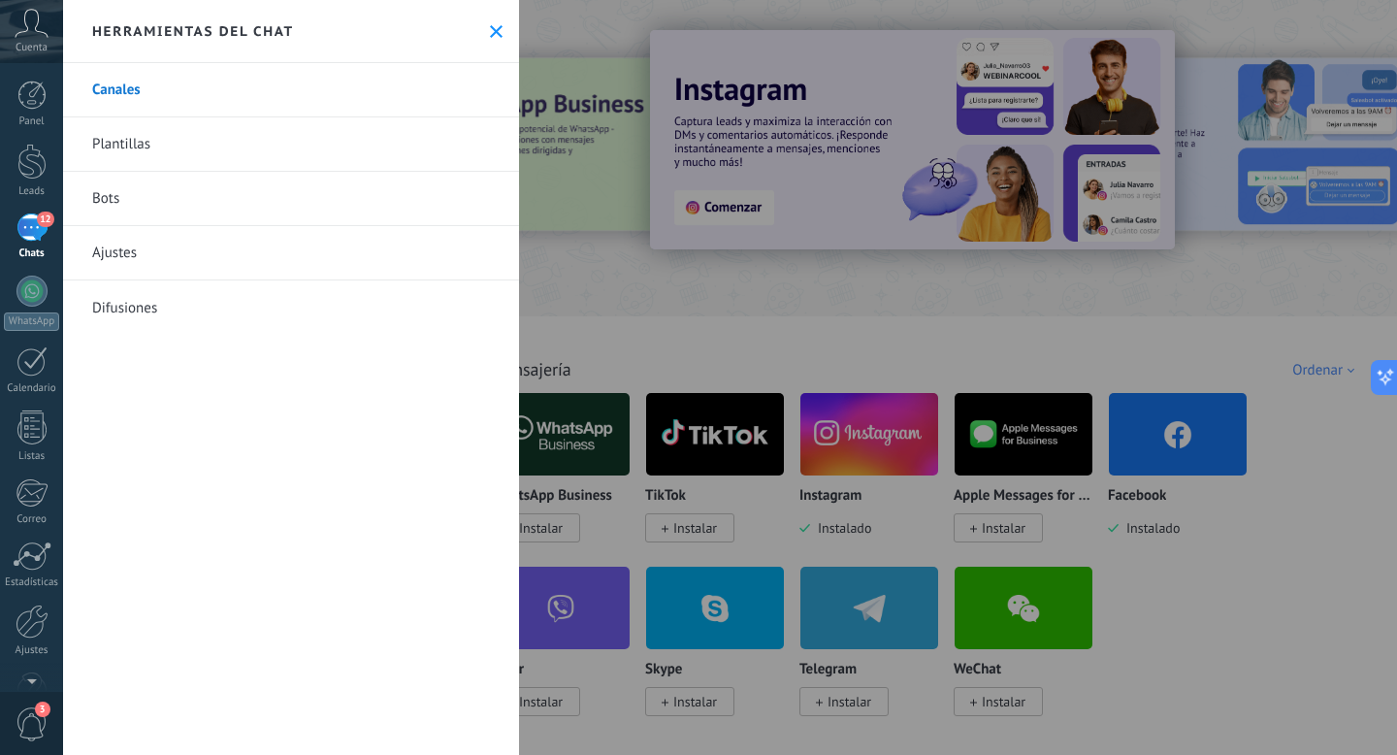
click at [118, 272] on link "Ajustes" at bounding box center [291, 253] width 456 height 54
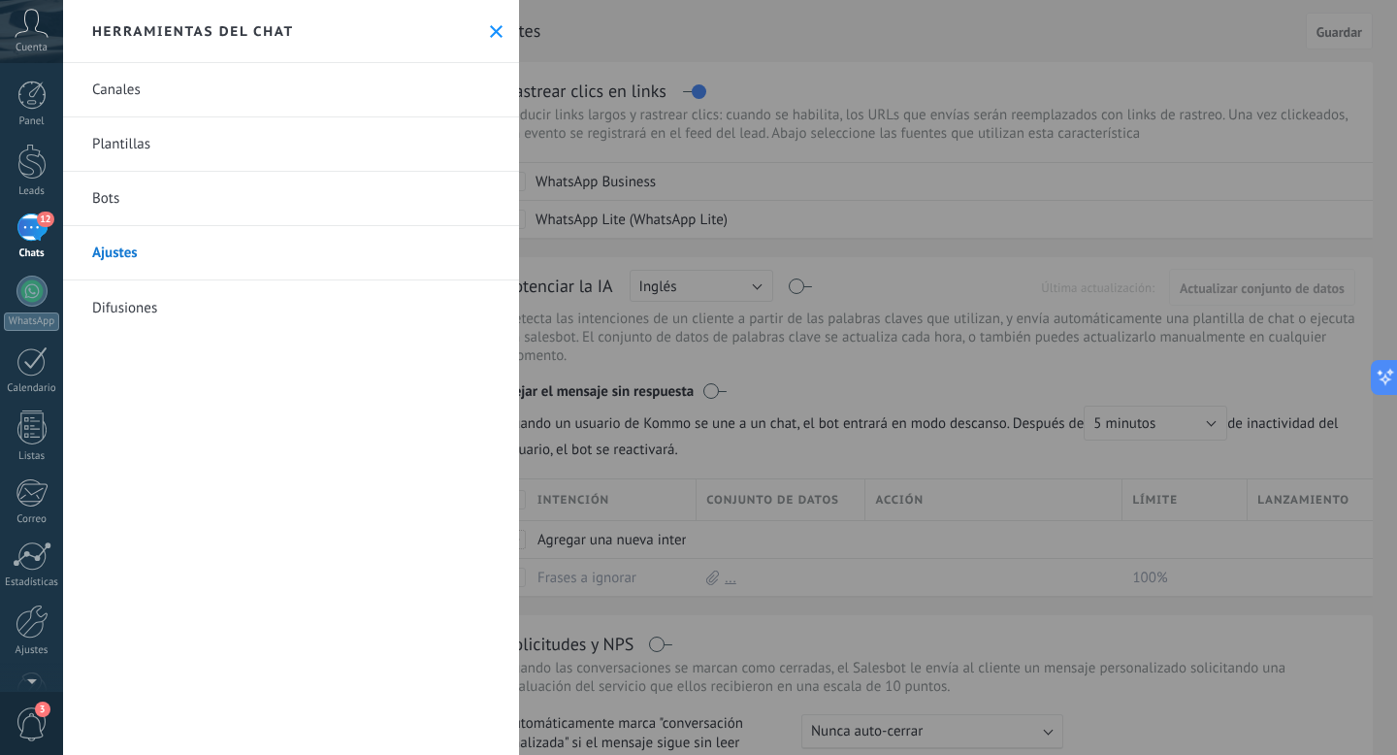
click at [684, 150] on div at bounding box center [698, 377] width 1397 height 755
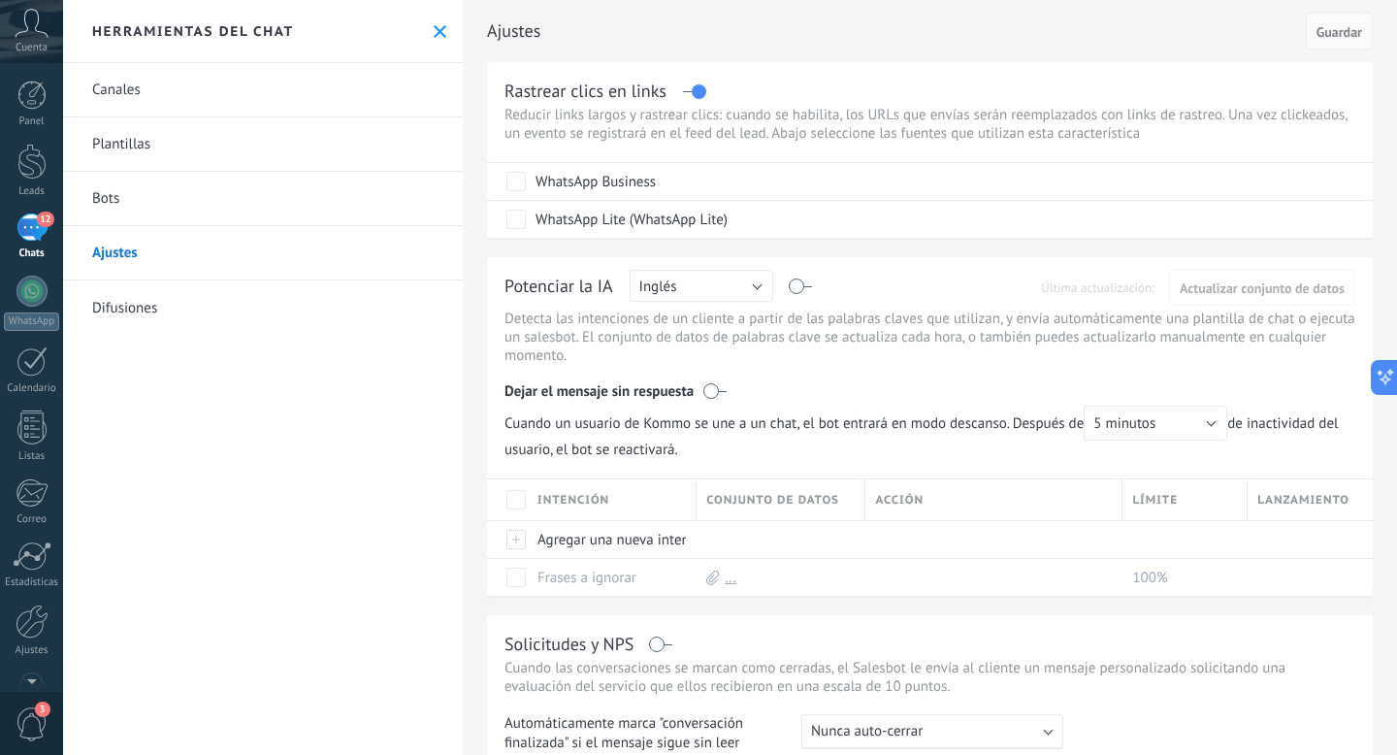
click at [170, 307] on link "Difusiones" at bounding box center [263, 307] width 400 height 54
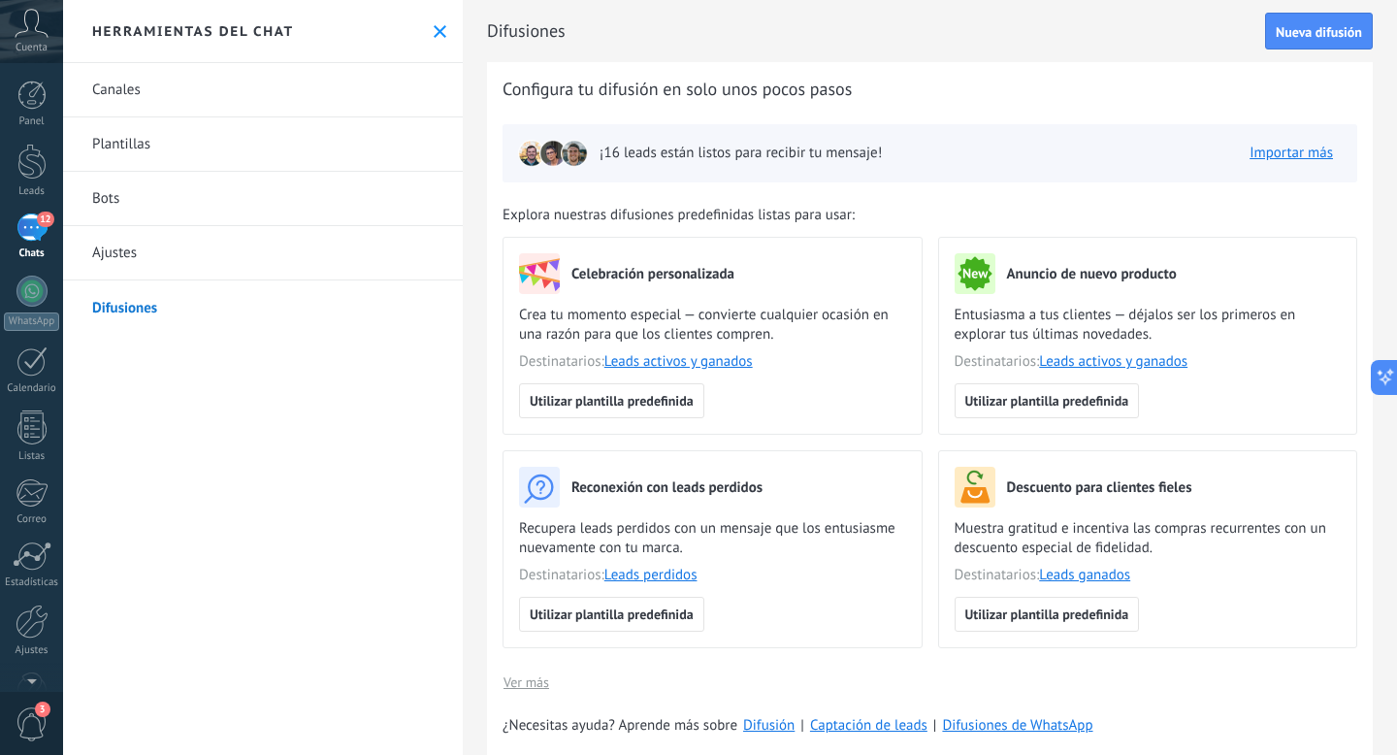
click at [169, 75] on link "Canales" at bounding box center [263, 90] width 400 height 54
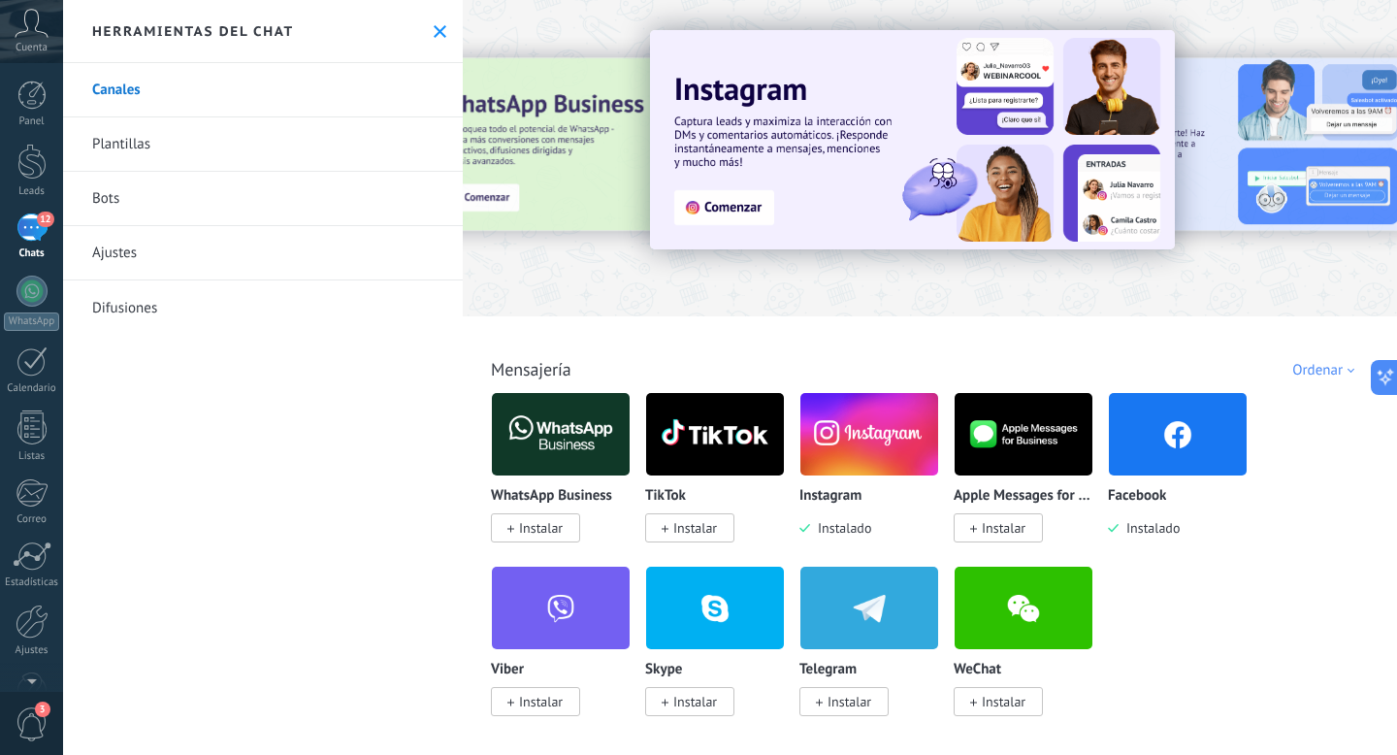
click at [434, 31] on use at bounding box center [440, 31] width 13 height 13
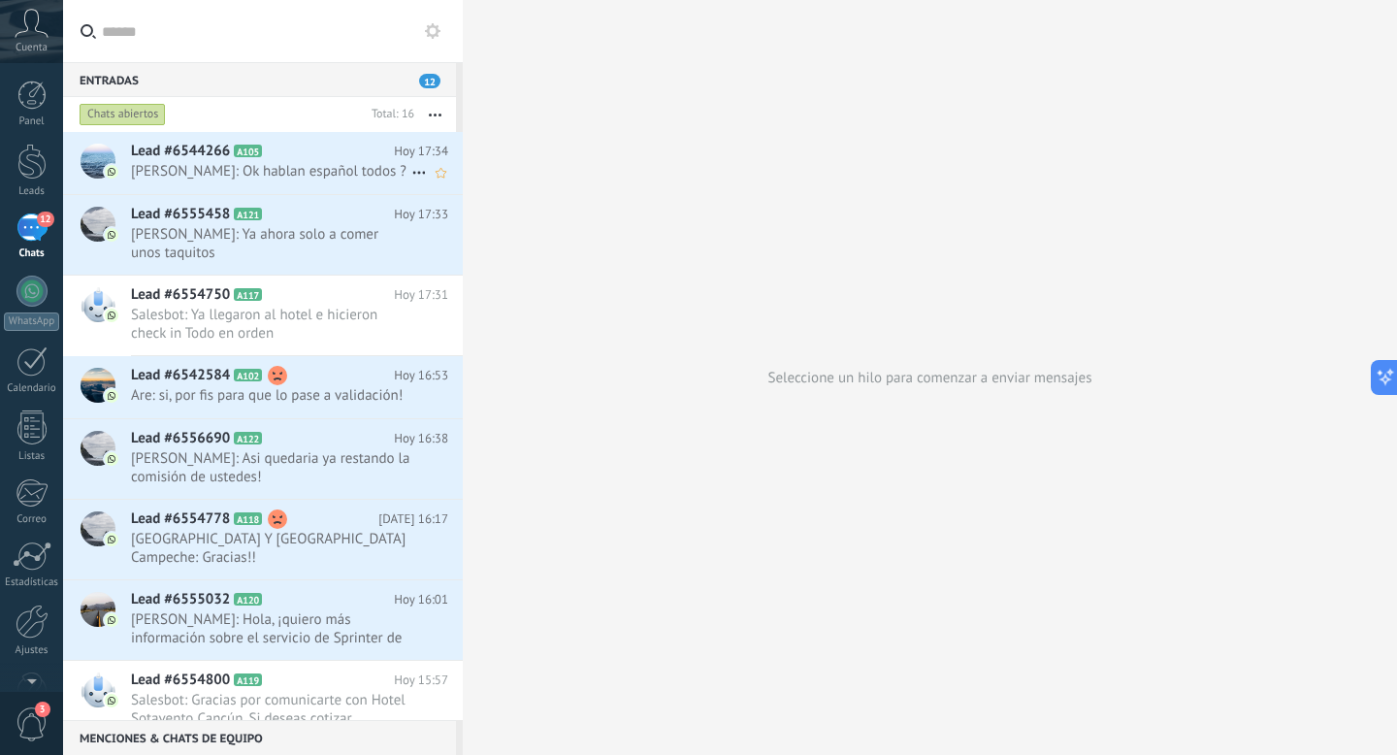
click at [306, 182] on div "Lead #6544266 A105 Hoy 17:34 Antonio Chavez: Ok hablan español todos ?" at bounding box center [297, 162] width 332 height 61
click at [306, 176] on span "[PERSON_NAME]: Ok hablan español todos ?" at bounding box center [271, 171] width 280 height 18
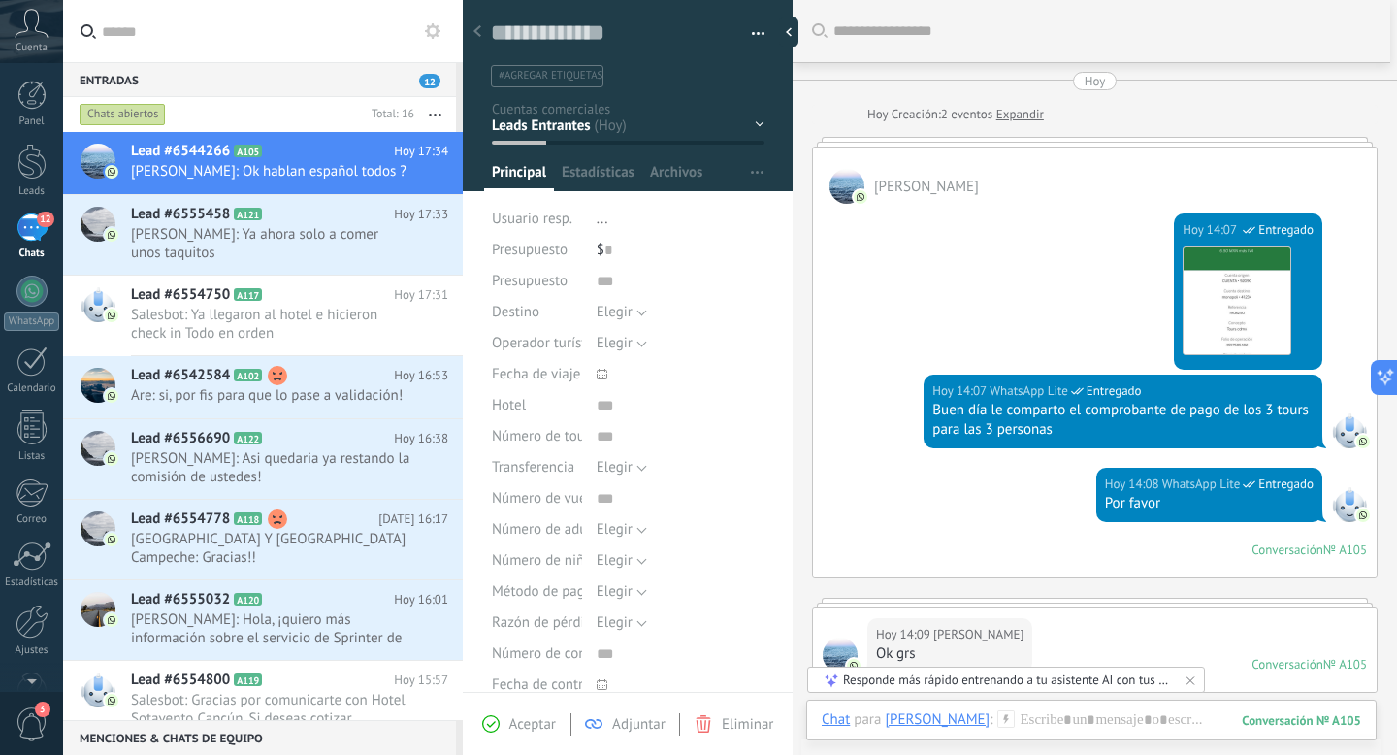
click at [955, 181] on span "Antonio Chavez" at bounding box center [926, 187] width 105 height 18
click at [854, 190] on img at bounding box center [861, 197] width 14 height 14
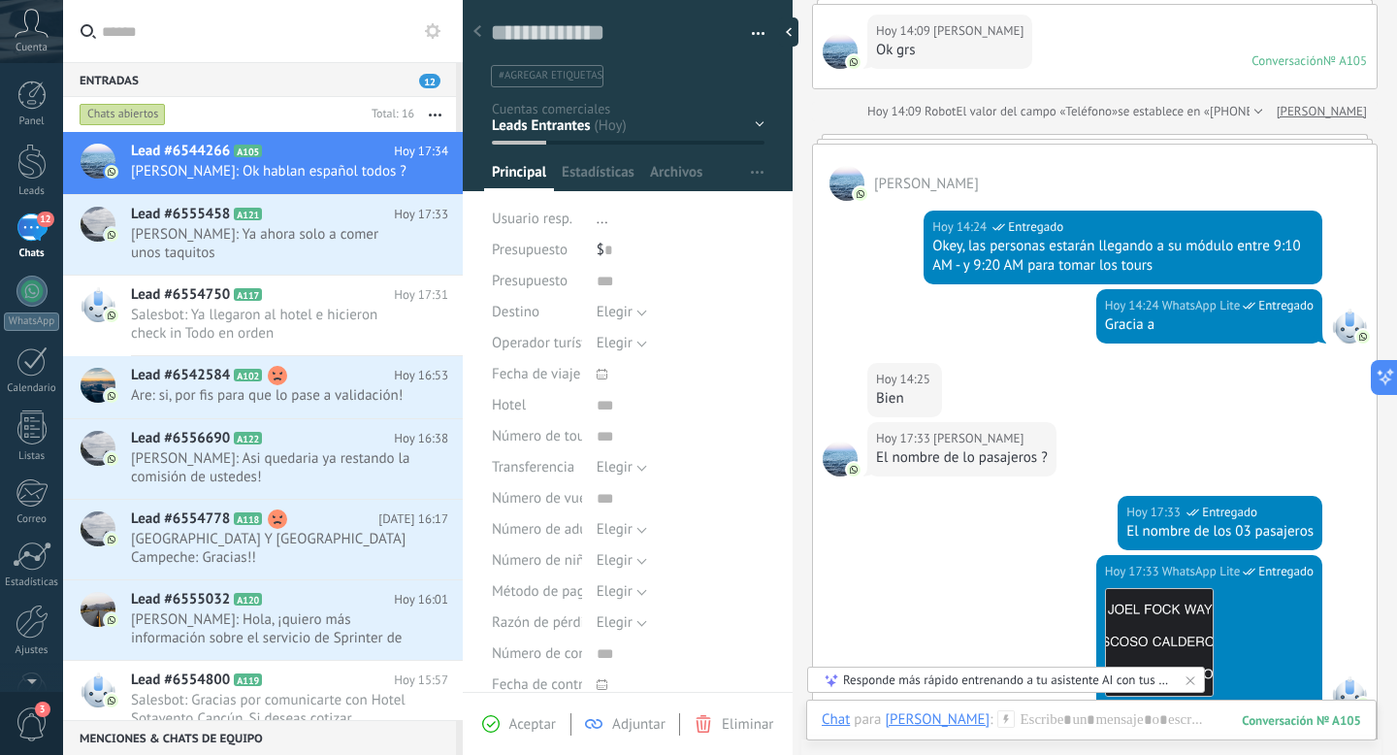
scroll to position [613, 0]
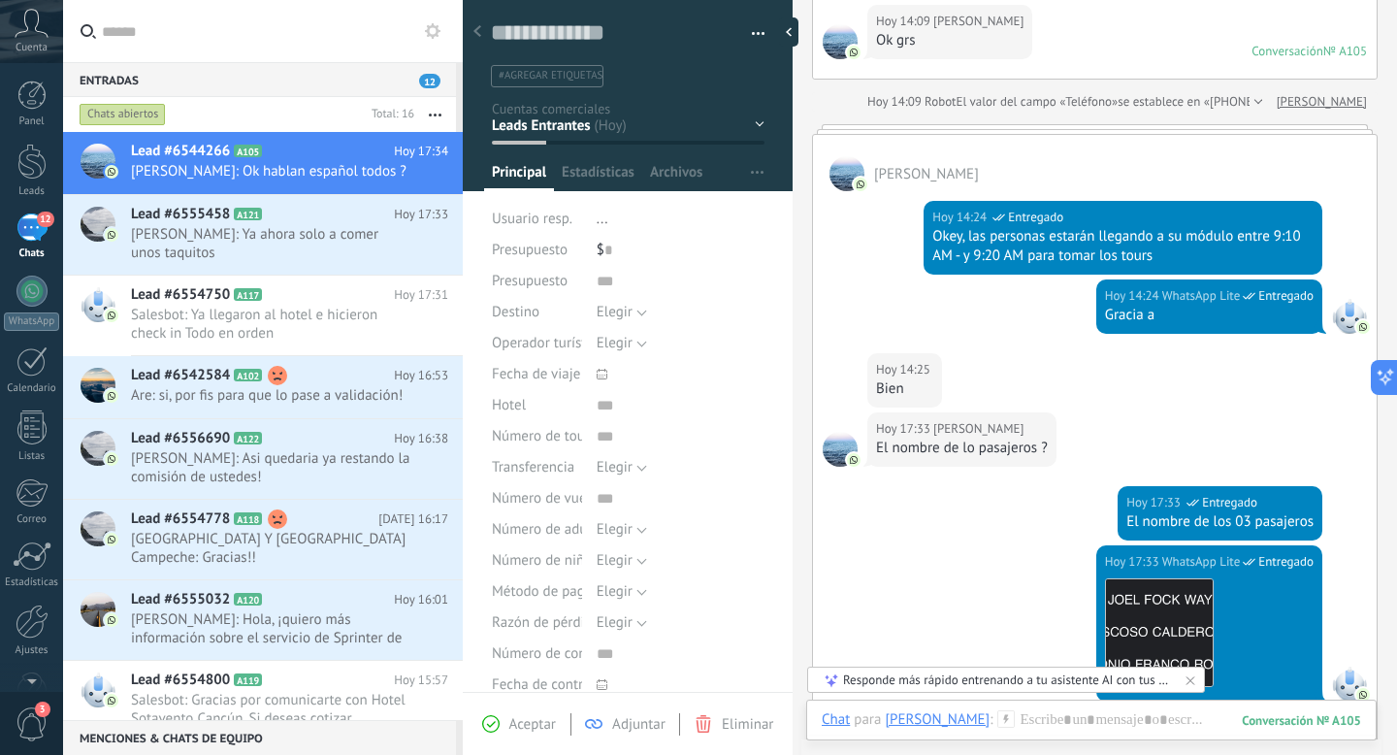
click at [960, 179] on span "Antonio Chavez" at bounding box center [926, 174] width 105 height 18
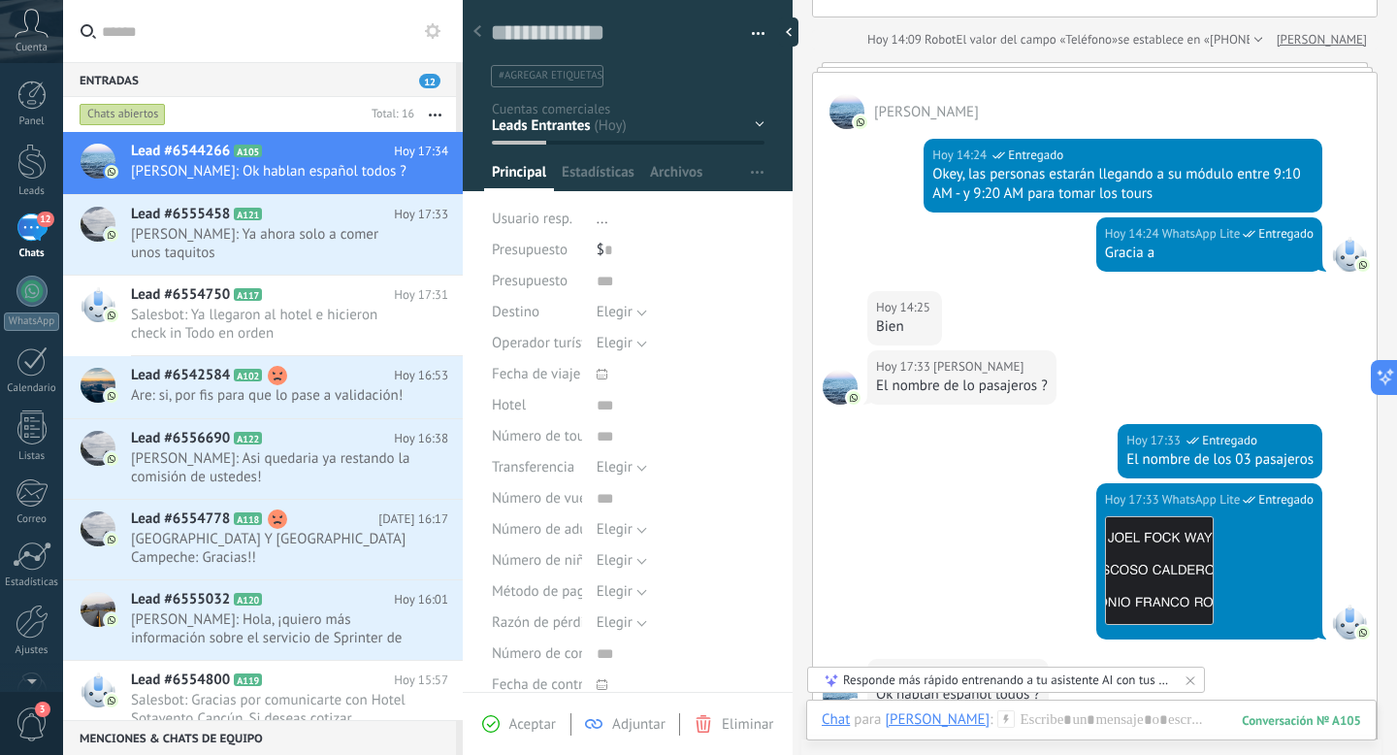
scroll to position [678, 0]
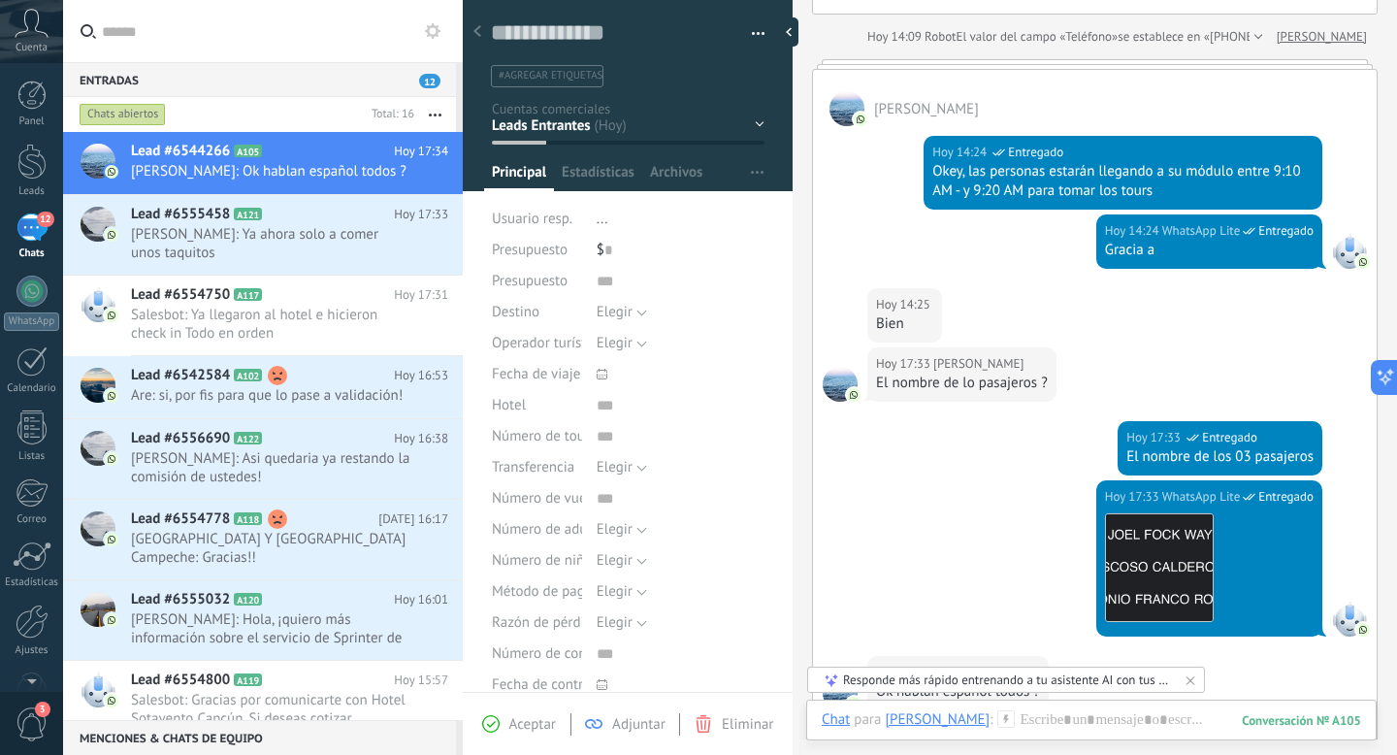
click at [851, 386] on span at bounding box center [853, 394] width 17 height 17
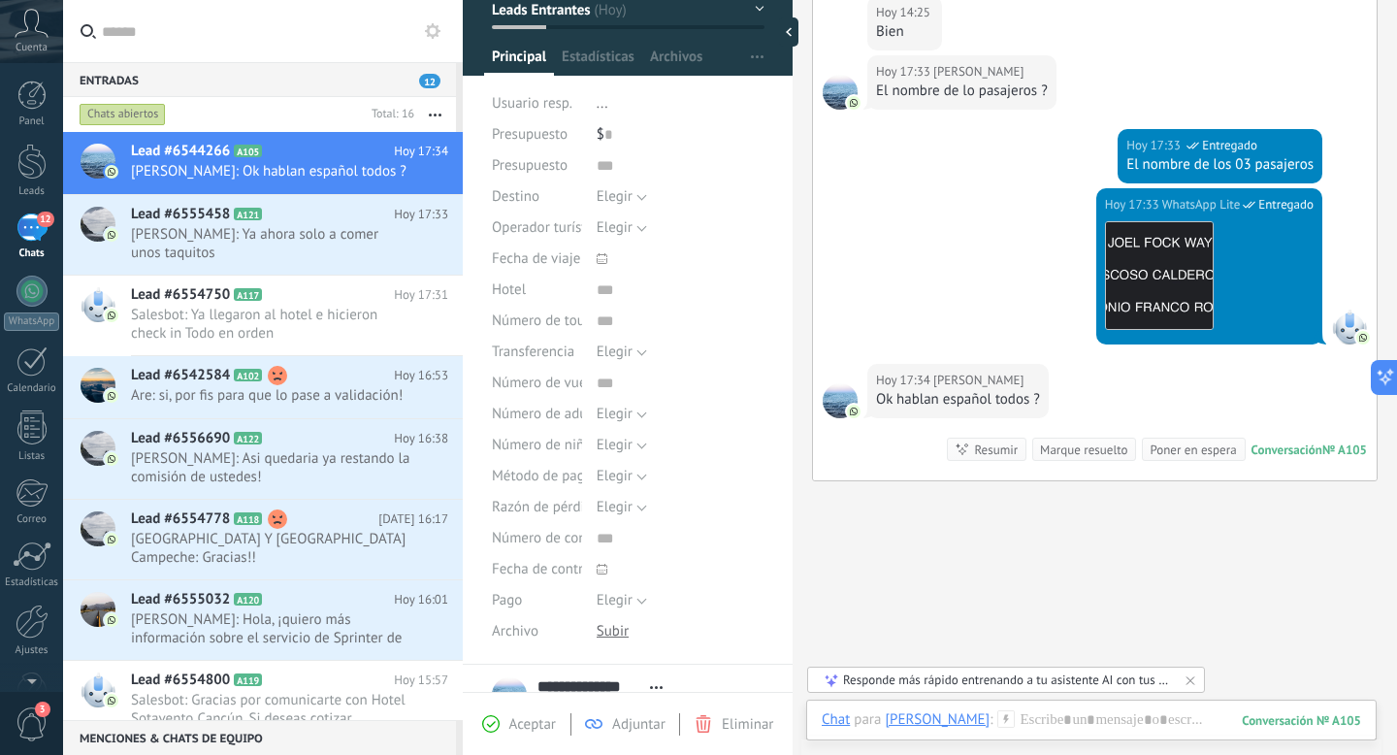
scroll to position [120, 0]
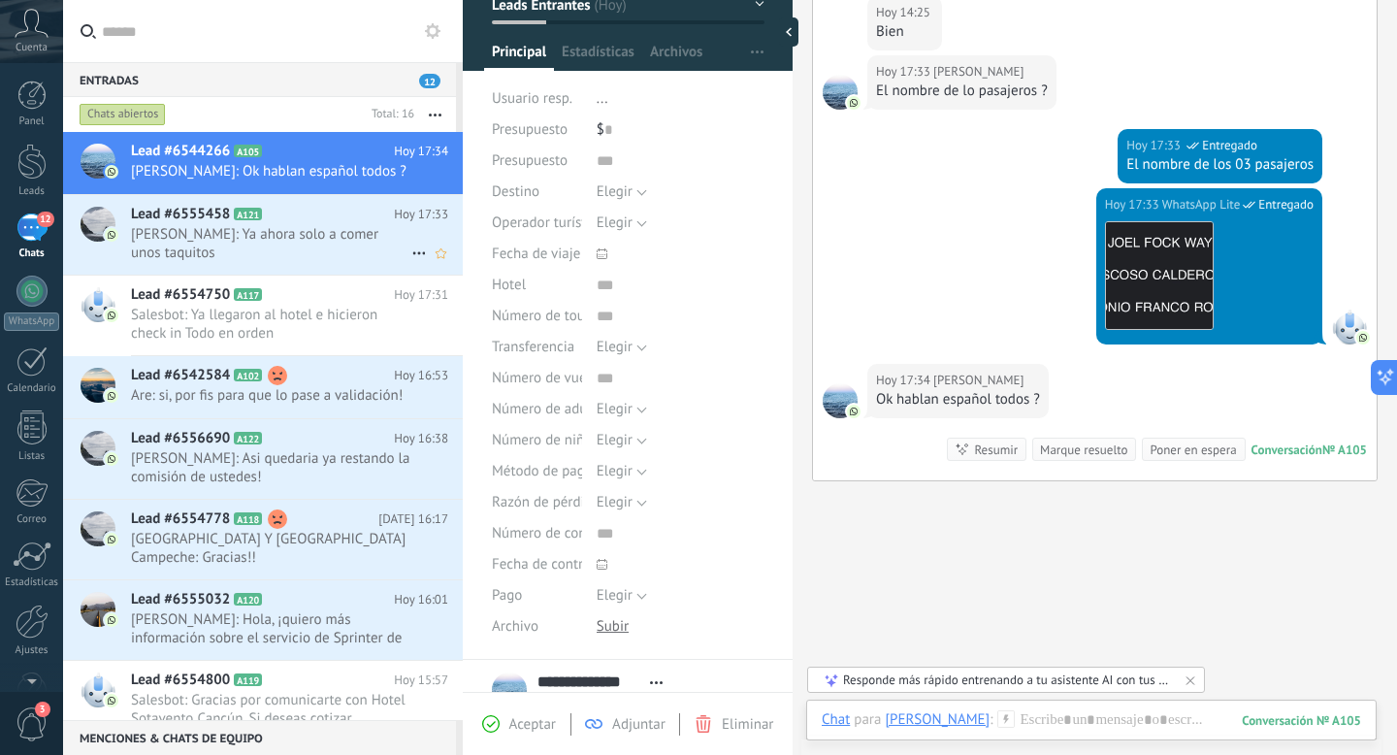
click at [318, 254] on span "Joel Fock: Ya ahora solo a comer unos taquitos" at bounding box center [271, 243] width 280 height 37
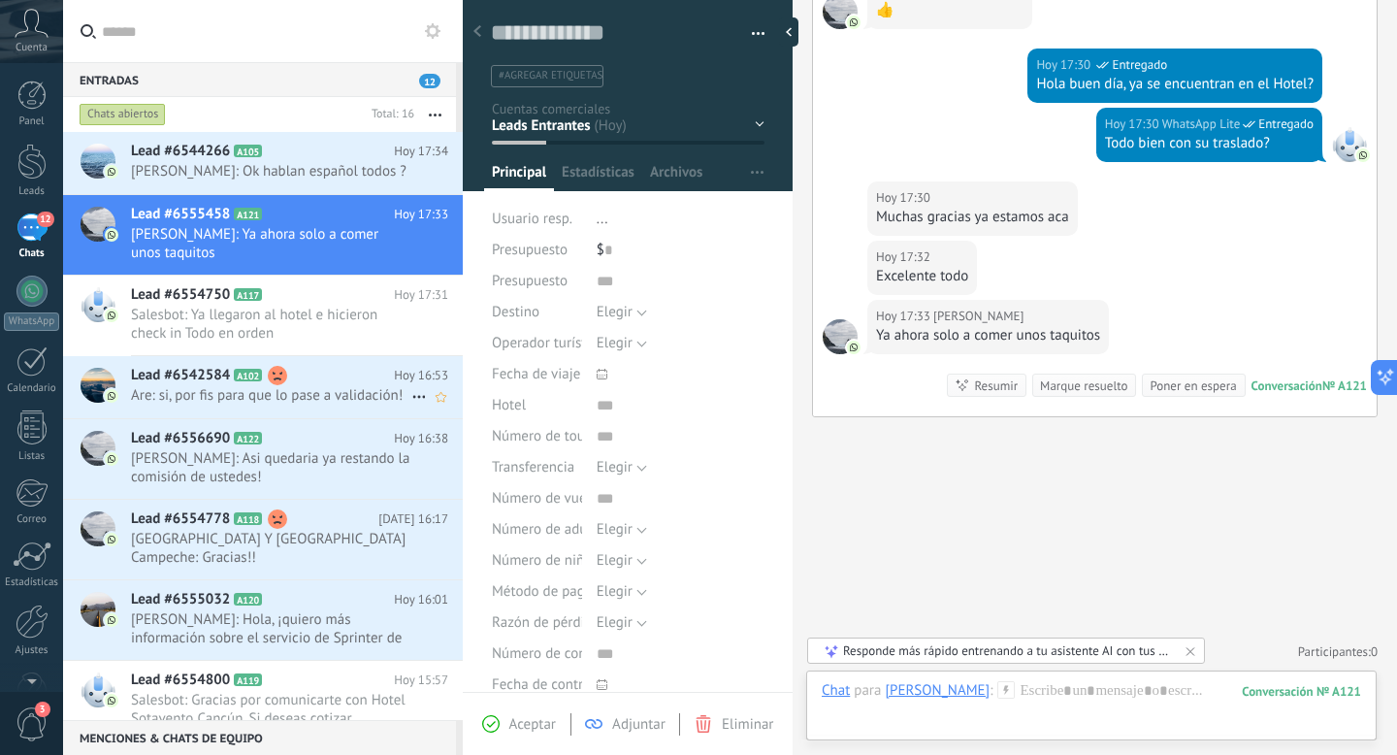
scroll to position [7, 0]
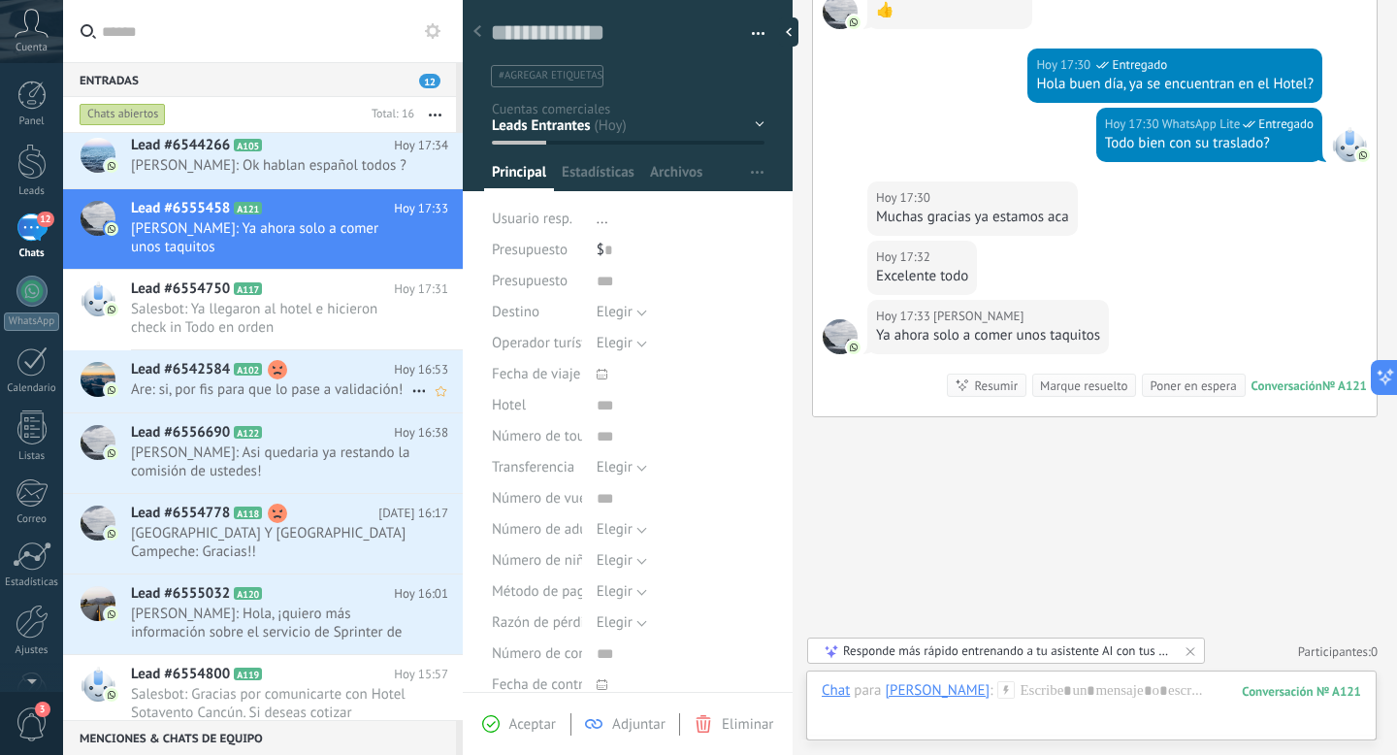
click at [287, 386] on span "Are: si, por fis para que lo pase a validación!" at bounding box center [271, 389] width 280 height 18
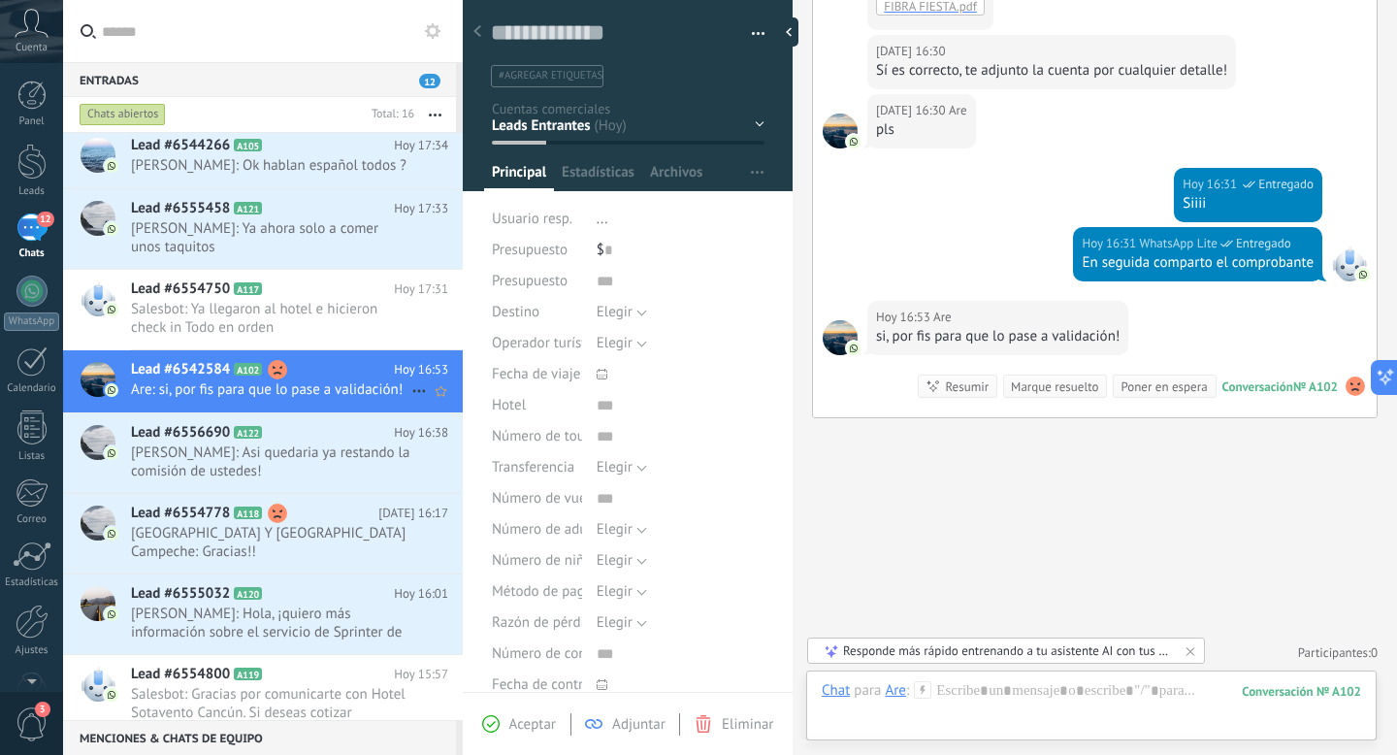
scroll to position [68, 0]
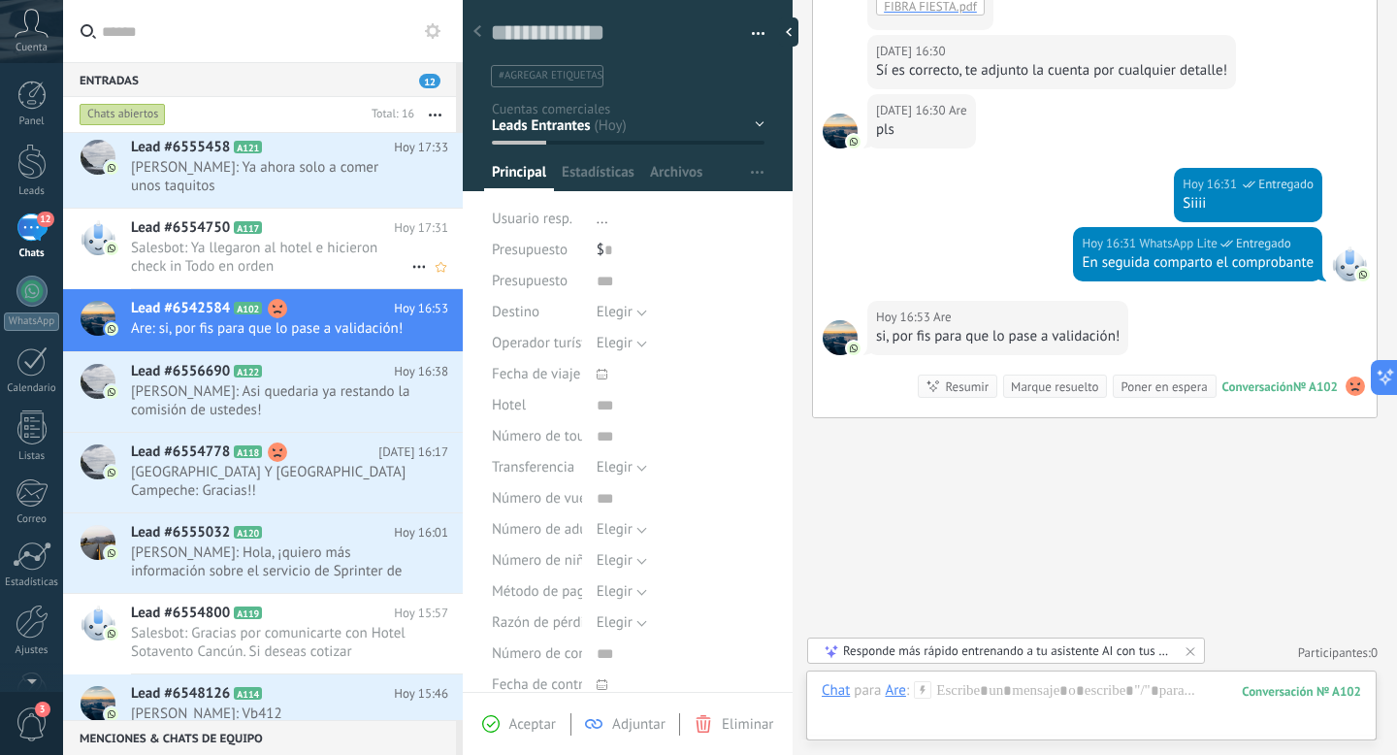
click at [261, 254] on span "Salesbot: Ya llegaron al hotel e hicieron check in Todo en orden" at bounding box center [271, 257] width 280 height 37
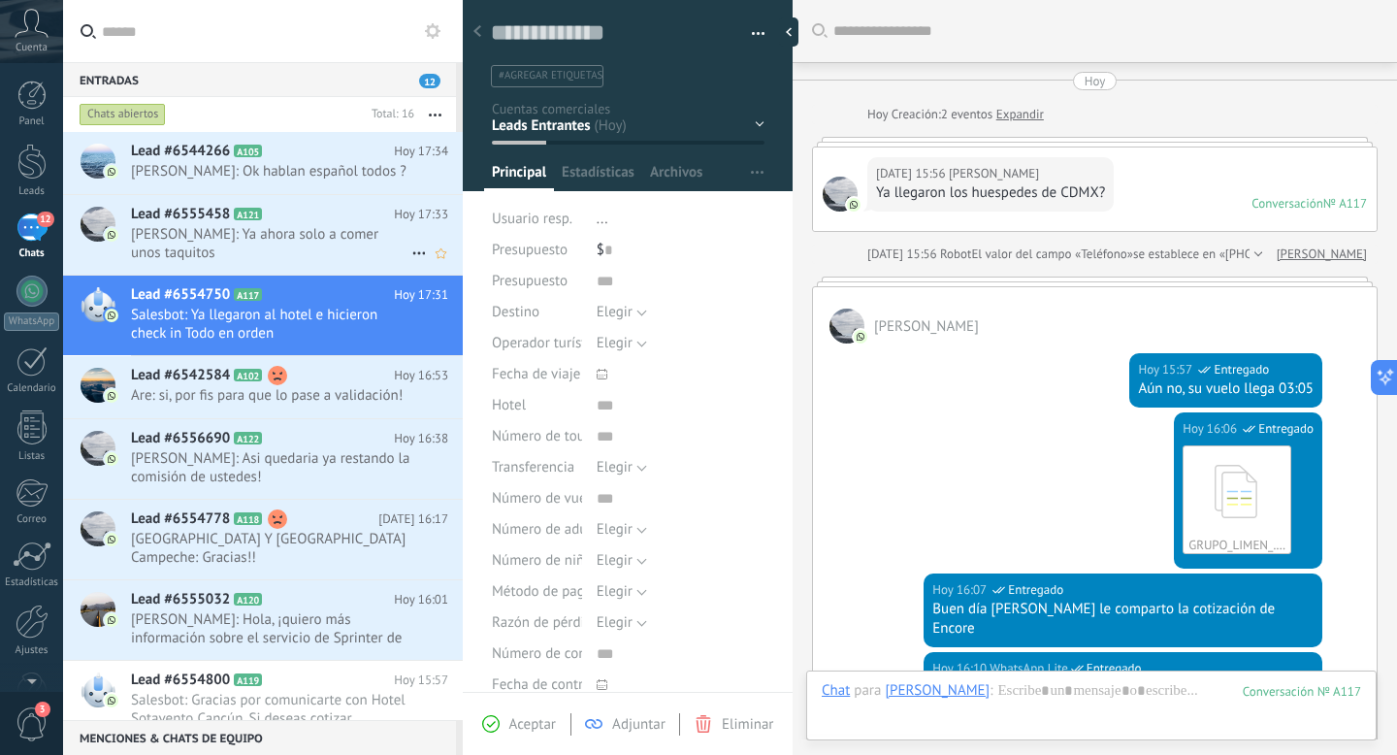
scroll to position [706, 0]
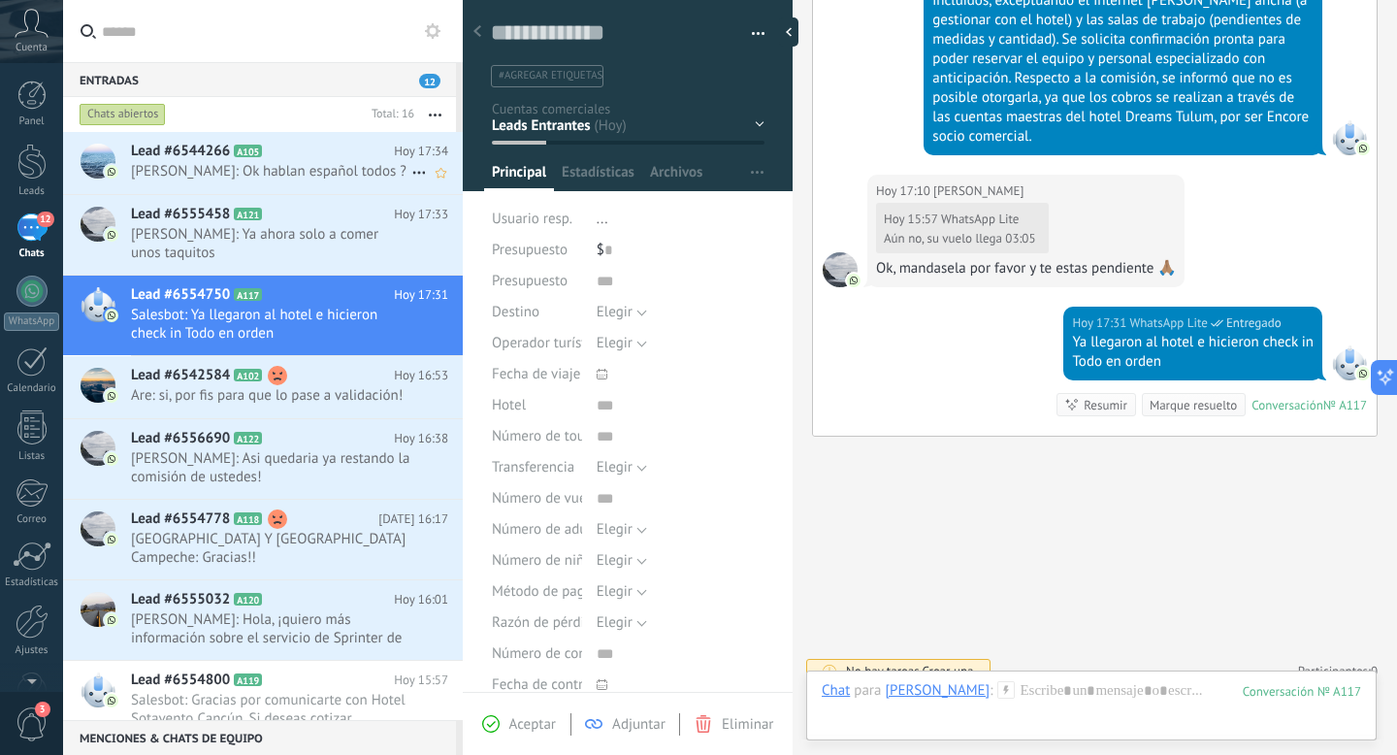
click at [338, 179] on span "[PERSON_NAME]: Ok hablan español todos ?" at bounding box center [271, 171] width 280 height 18
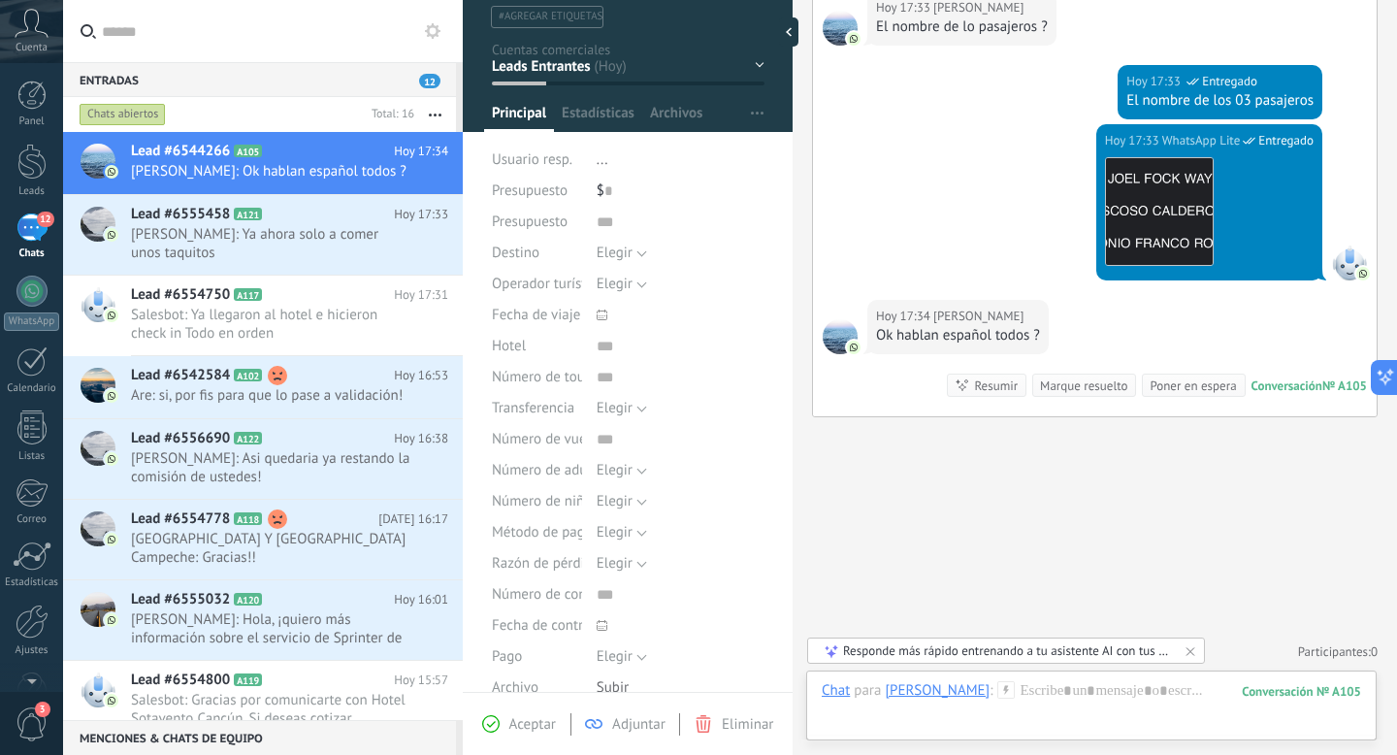
click at [454, 35] on label at bounding box center [263, 31] width 400 height 63
click at [447, 35] on input "text" at bounding box center [274, 31] width 345 height 62
click at [439, 35] on icon at bounding box center [433, 31] width 16 height 16
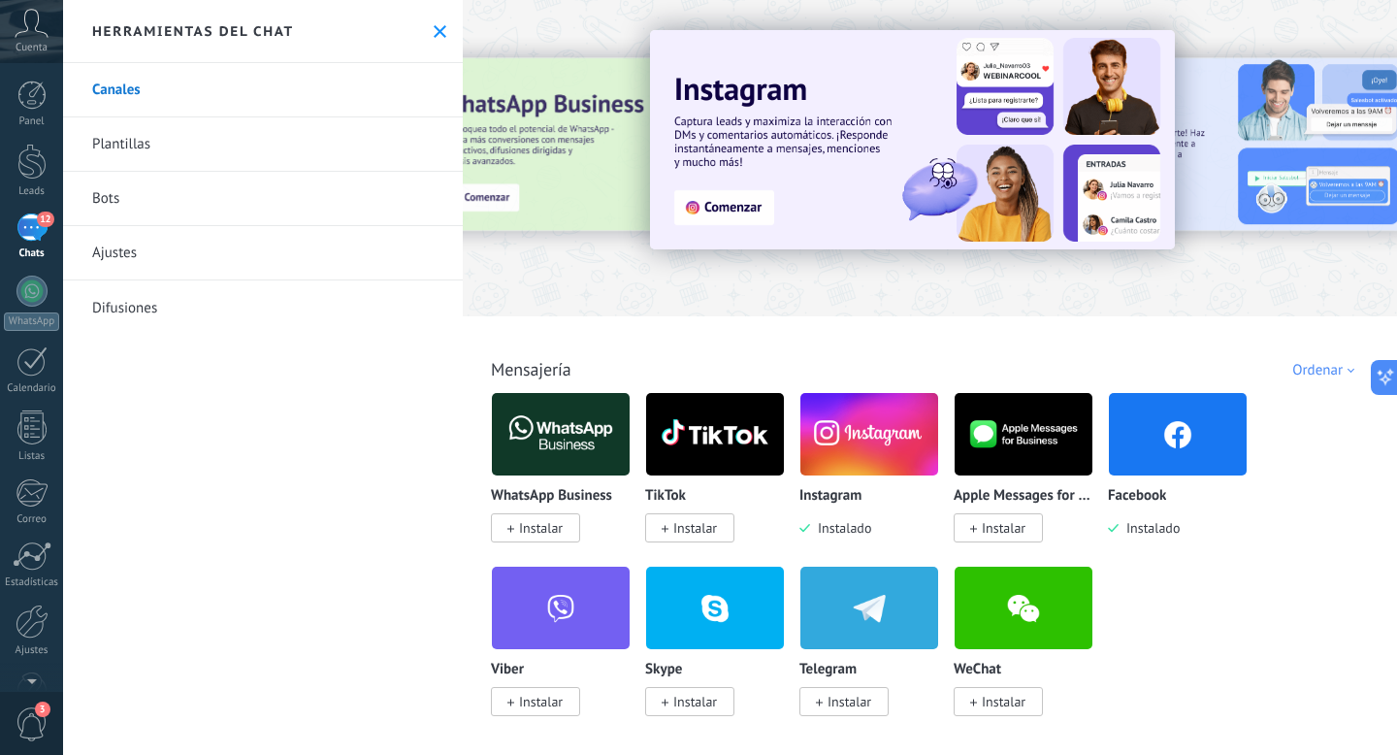
click at [439, 35] on button at bounding box center [440, 31] width 16 height 16
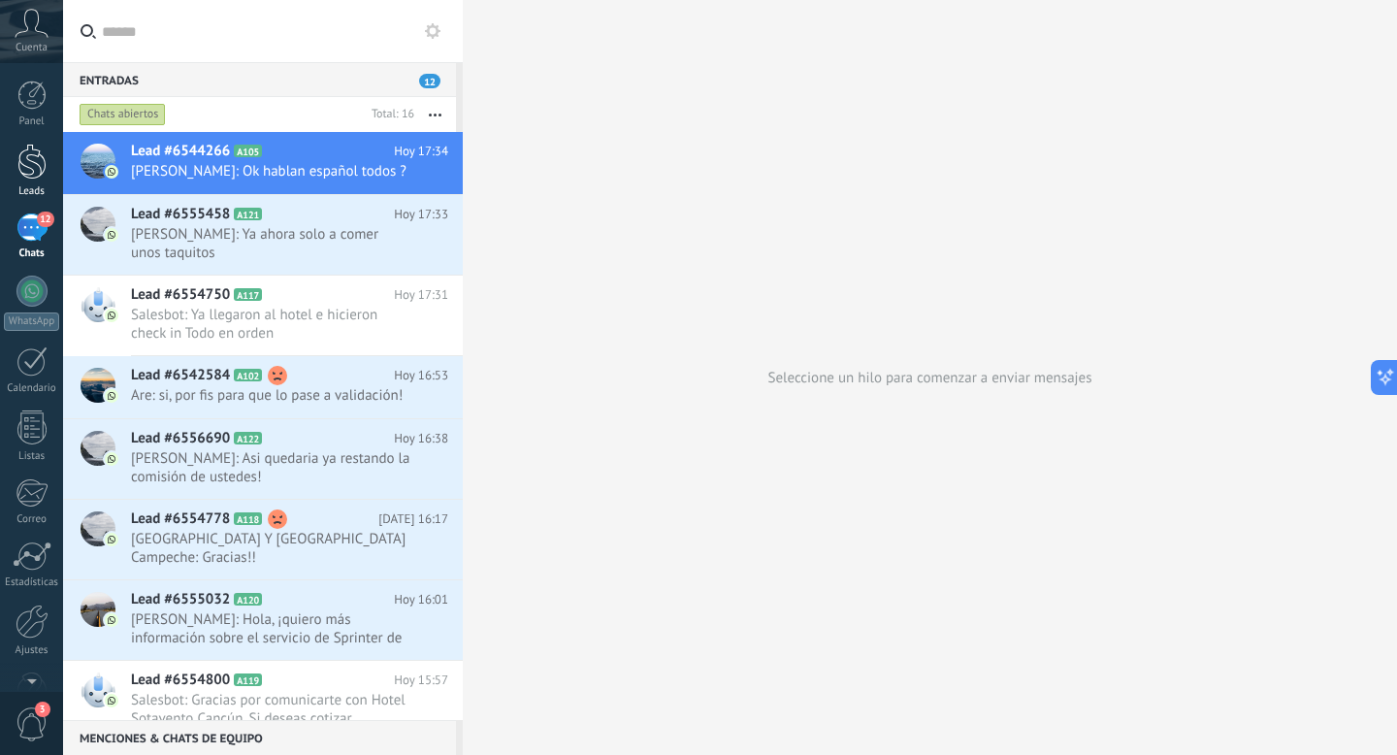
click at [36, 161] on div at bounding box center [31, 162] width 29 height 36
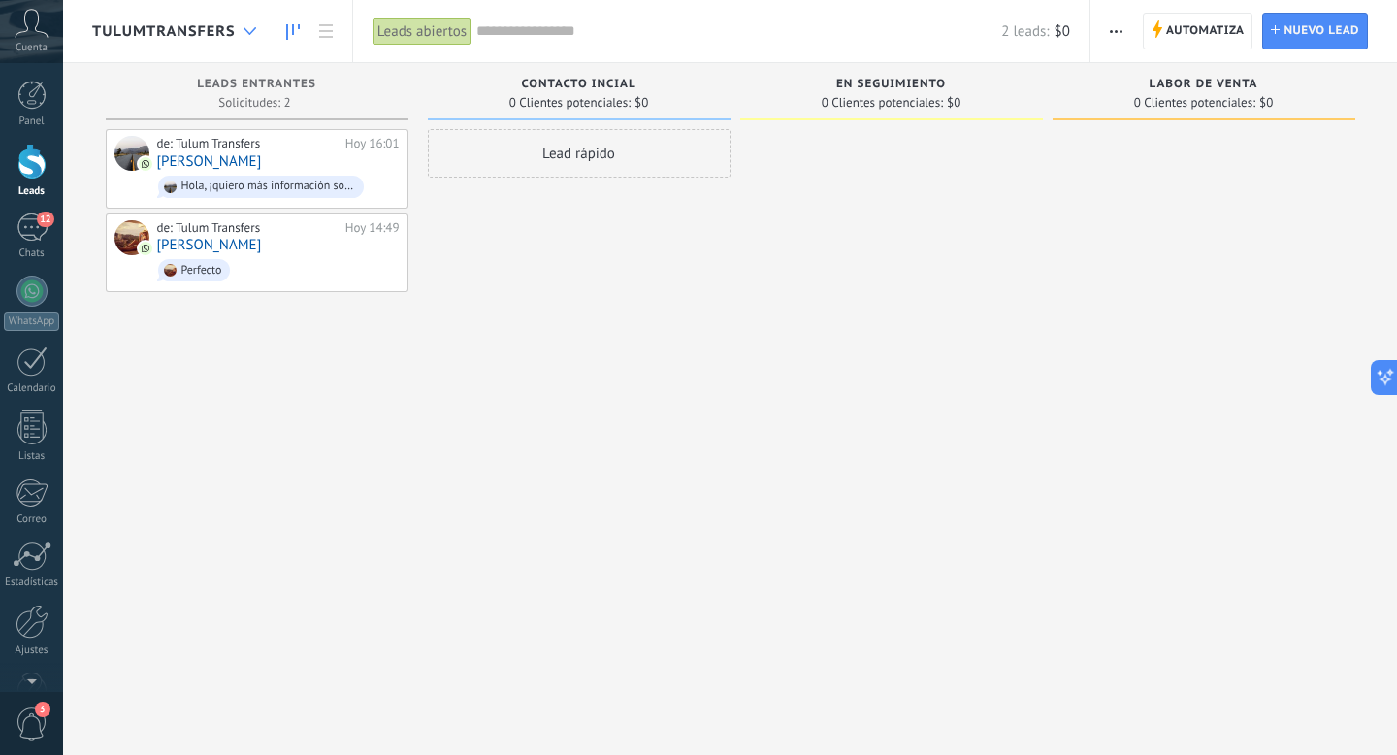
click at [243, 20] on div at bounding box center [250, 32] width 32 height 38
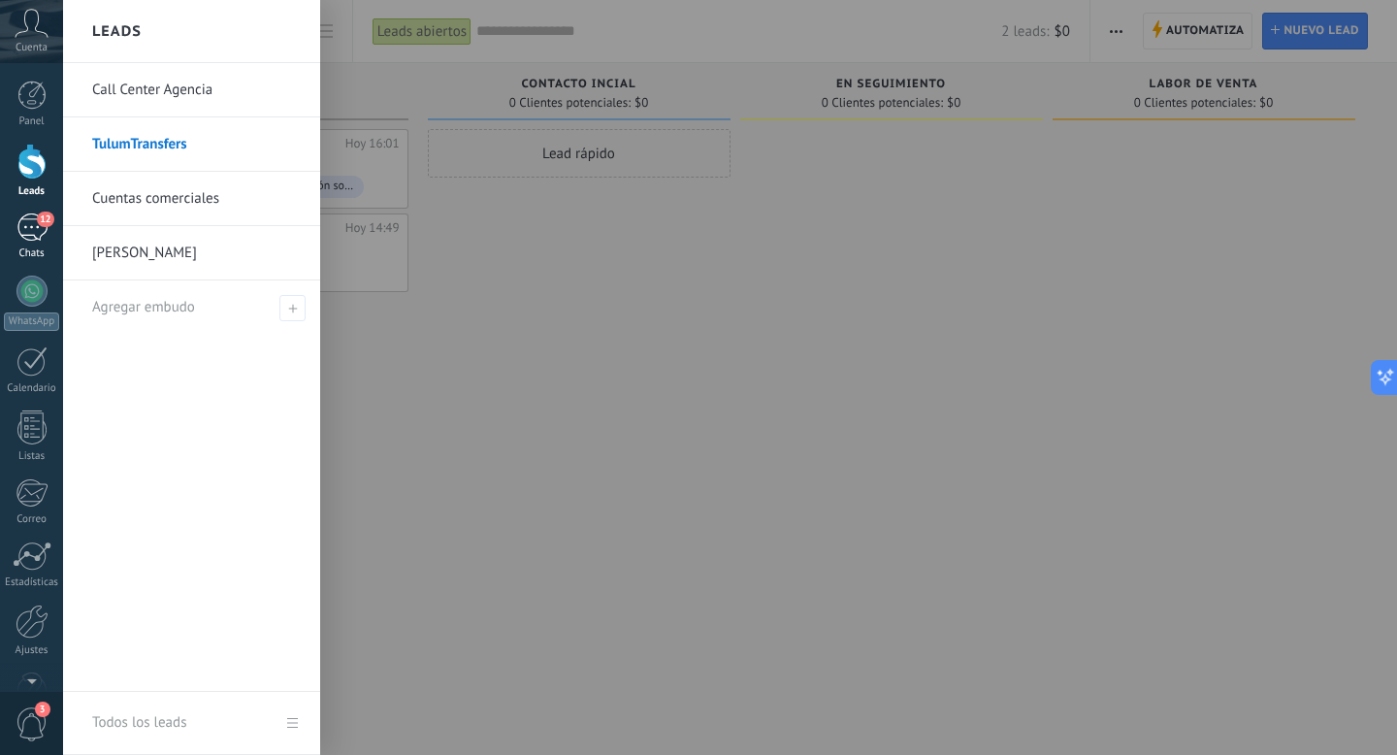
click at [32, 235] on div "12" at bounding box center [31, 227] width 31 height 28
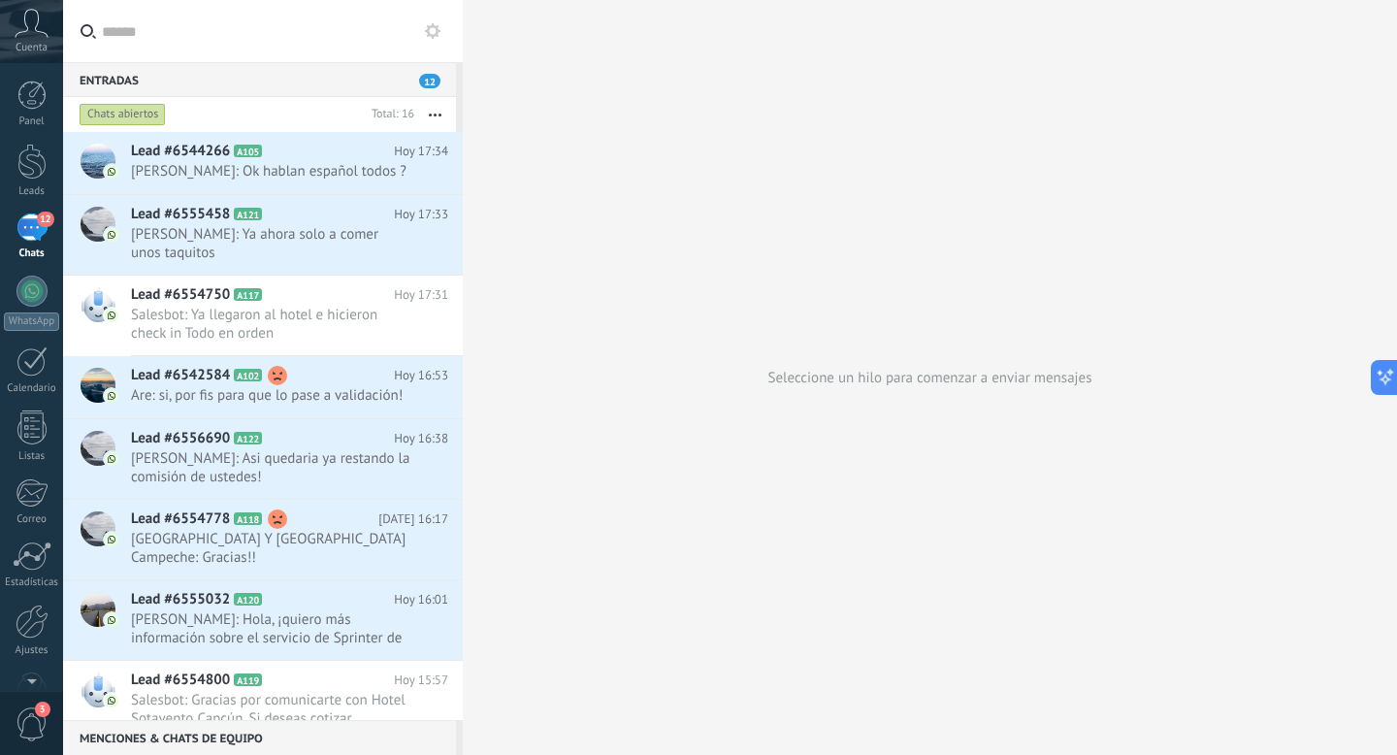
click at [429, 81] on span "12" at bounding box center [429, 81] width 21 height 15
click at [433, 108] on button "button" at bounding box center [435, 114] width 42 height 35
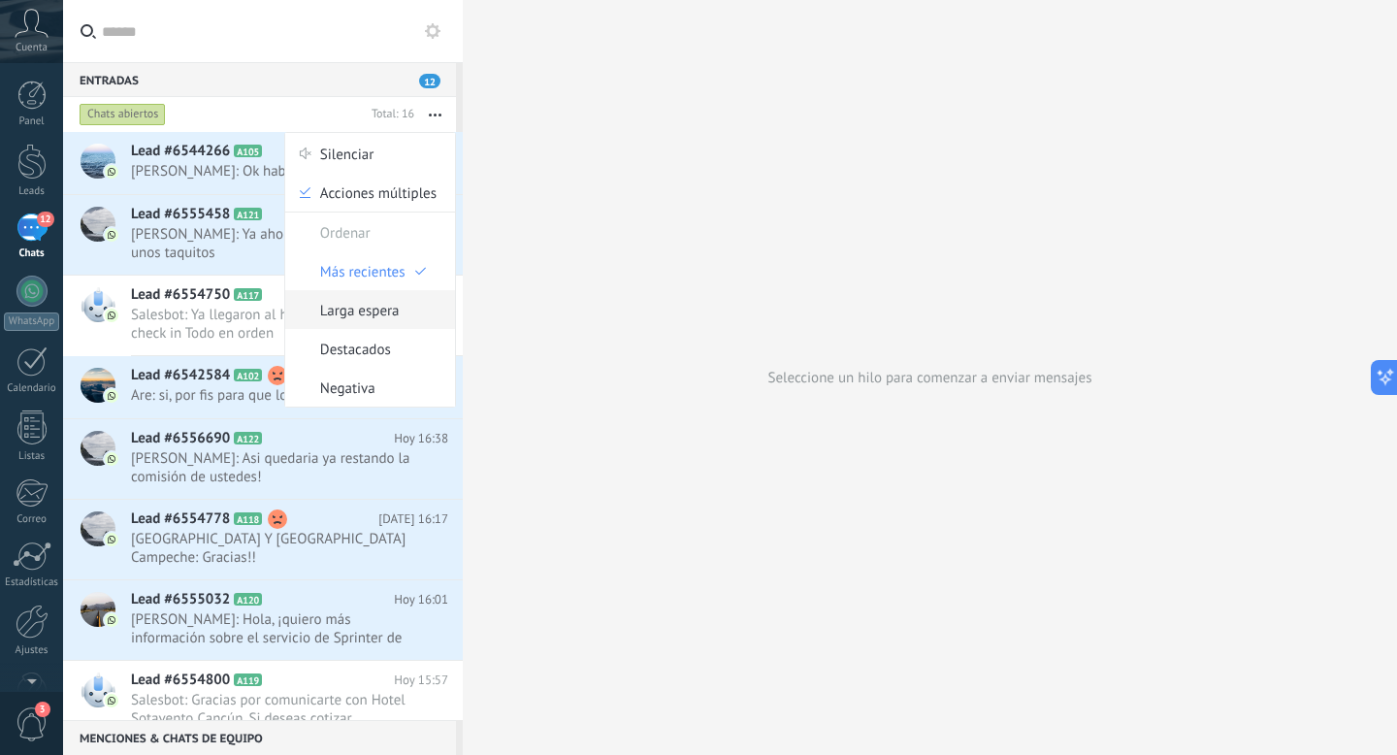
click at [387, 307] on span "Larga espera" at bounding box center [360, 309] width 80 height 39
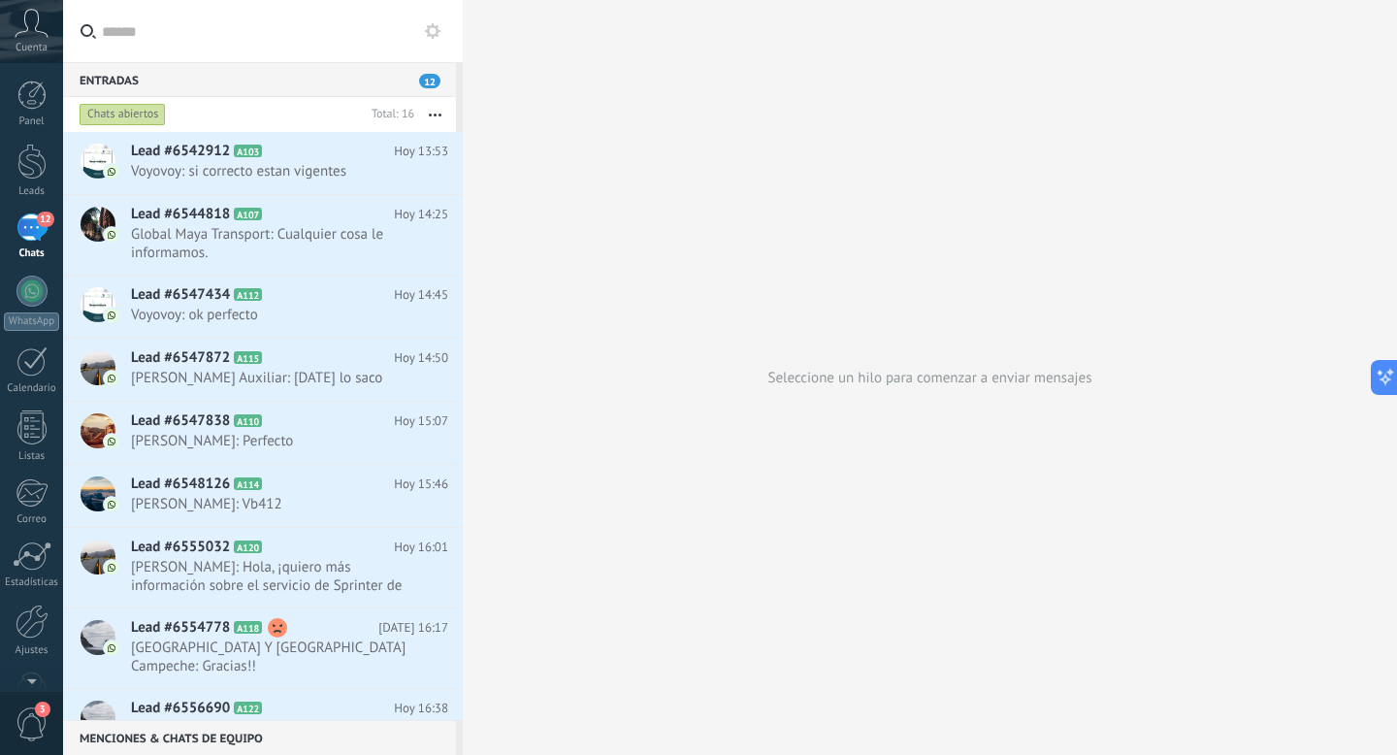
click at [441, 109] on button "button" at bounding box center [435, 114] width 42 height 35
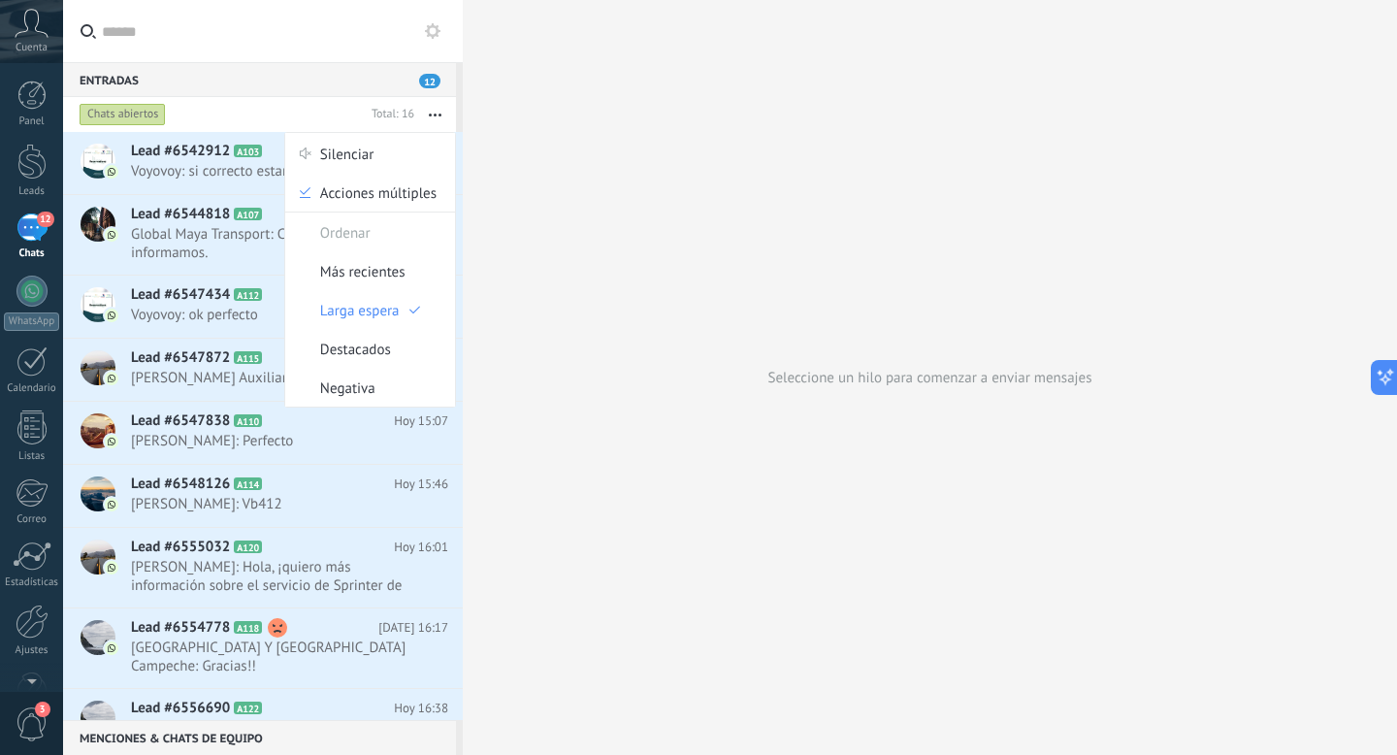
click at [441, 109] on button "button" at bounding box center [435, 114] width 42 height 35
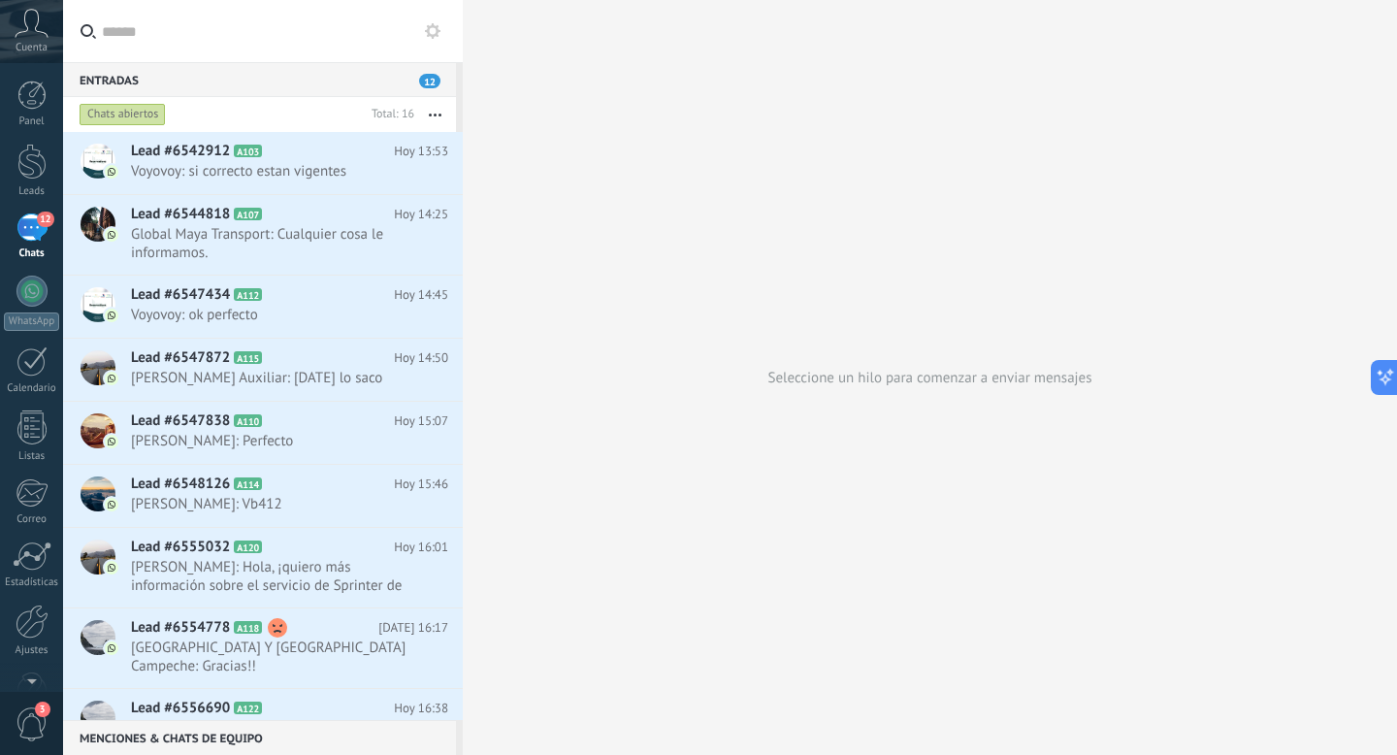
click at [439, 33] on icon at bounding box center [433, 31] width 16 height 16
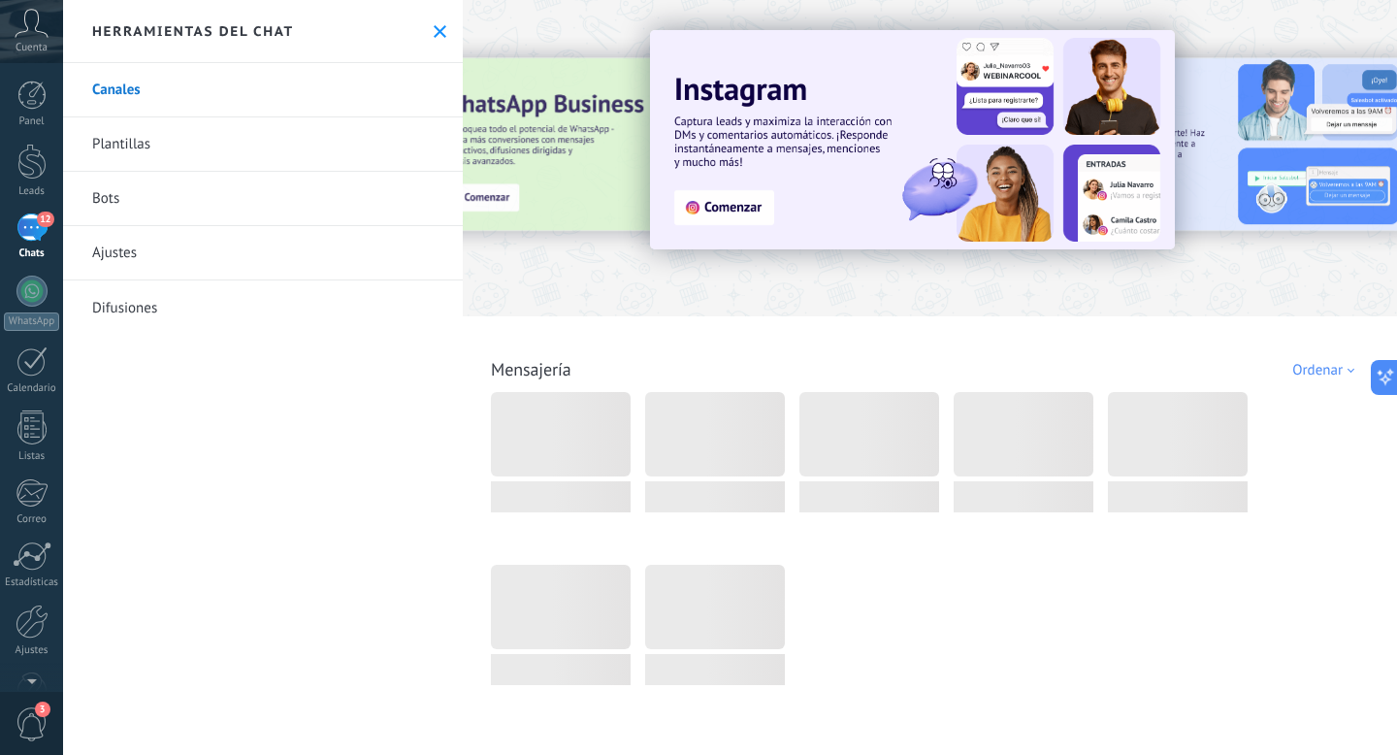
click at [439, 33] on button at bounding box center [440, 31] width 16 height 16
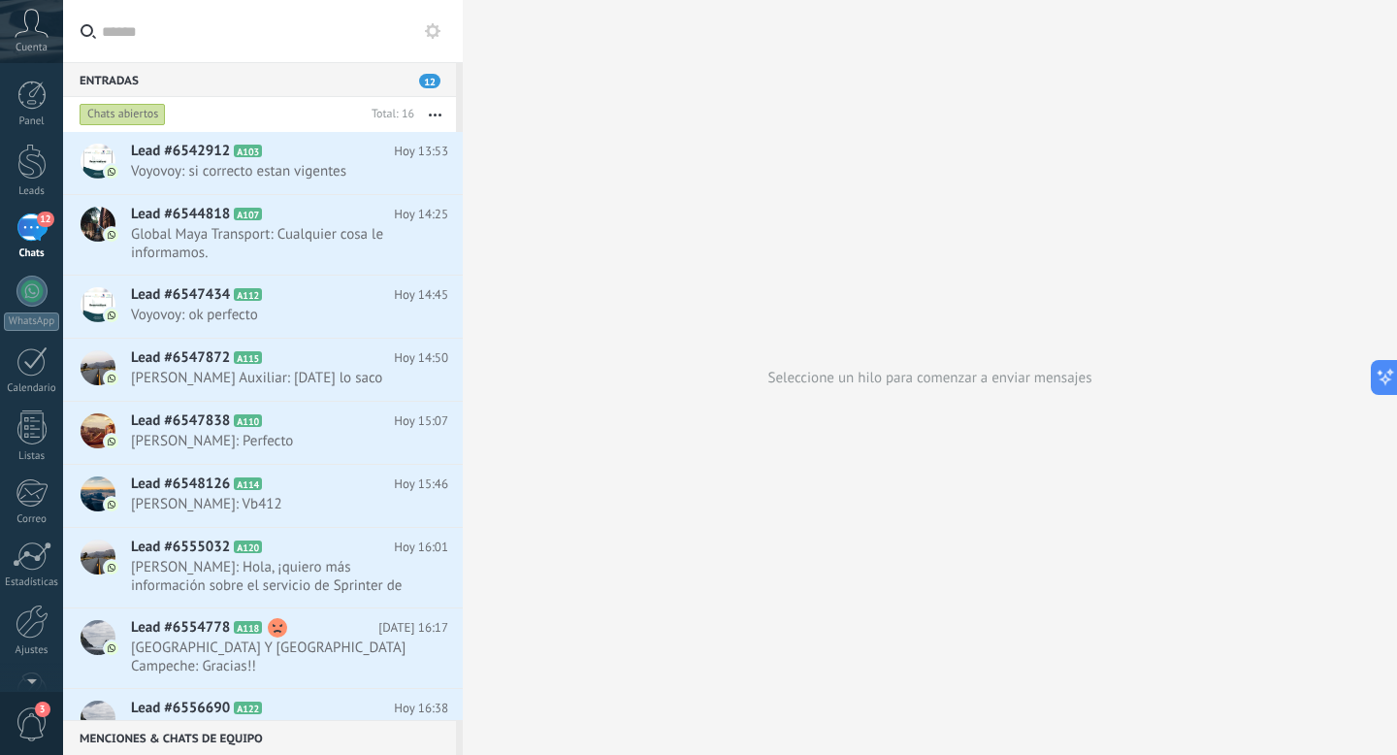
click at [126, 119] on div "Chats abiertos" at bounding box center [123, 114] width 86 height 23
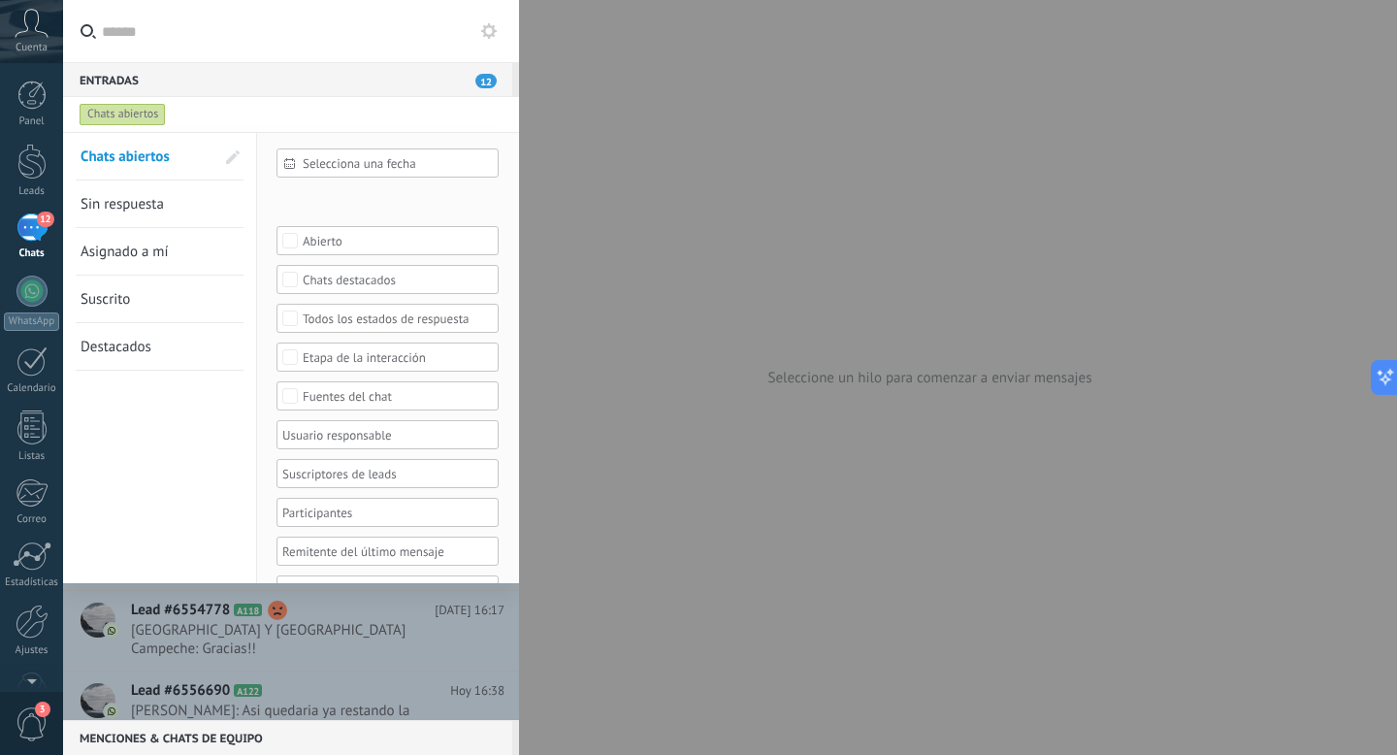
click at [241, 154] on span at bounding box center [232, 157] width 33 height 33
click at [241, 154] on span at bounding box center [230, 157] width 31 height 27
click at [232, 157] on span at bounding box center [233, 157] width 14 height 14
click at [231, 155] on span at bounding box center [230, 157] width 17 height 14
click at [494, 41] on button at bounding box center [488, 30] width 23 height 23
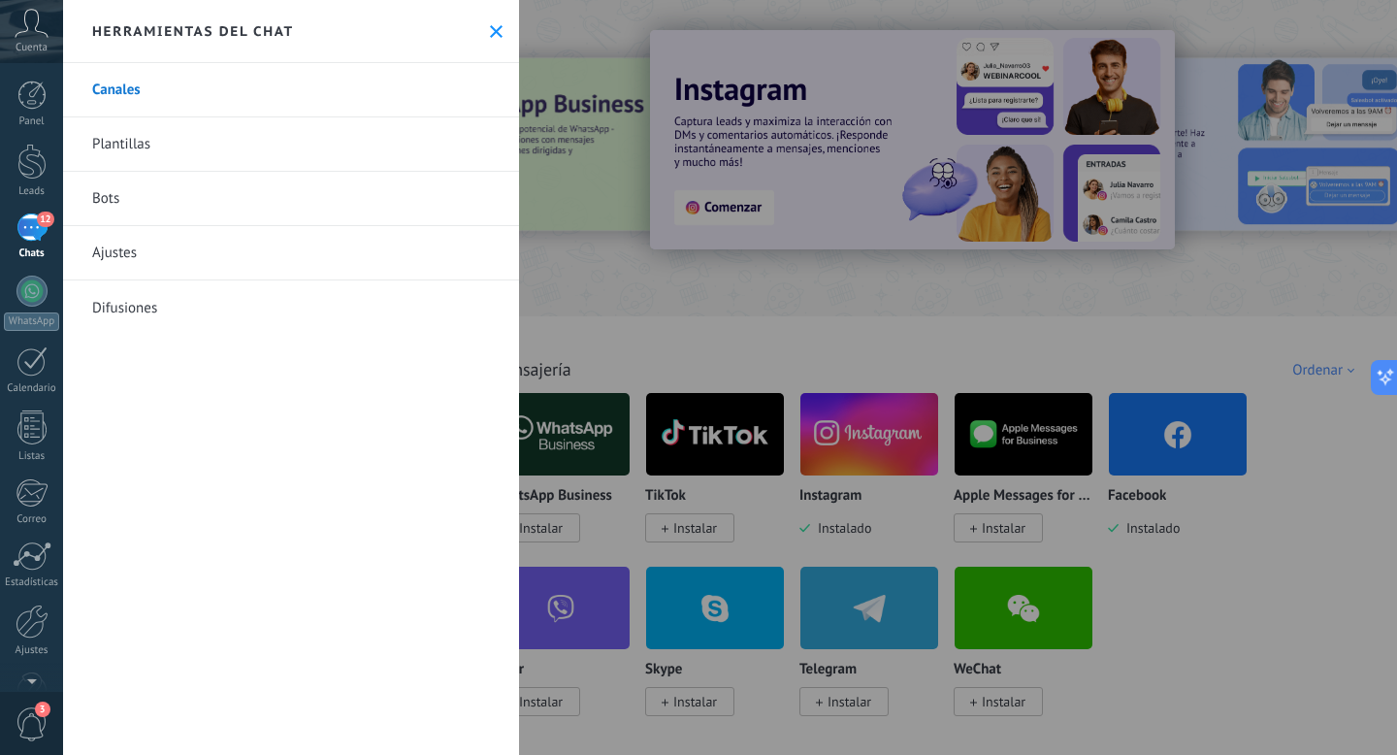
click at [490, 30] on icon at bounding box center [496, 31] width 13 height 13
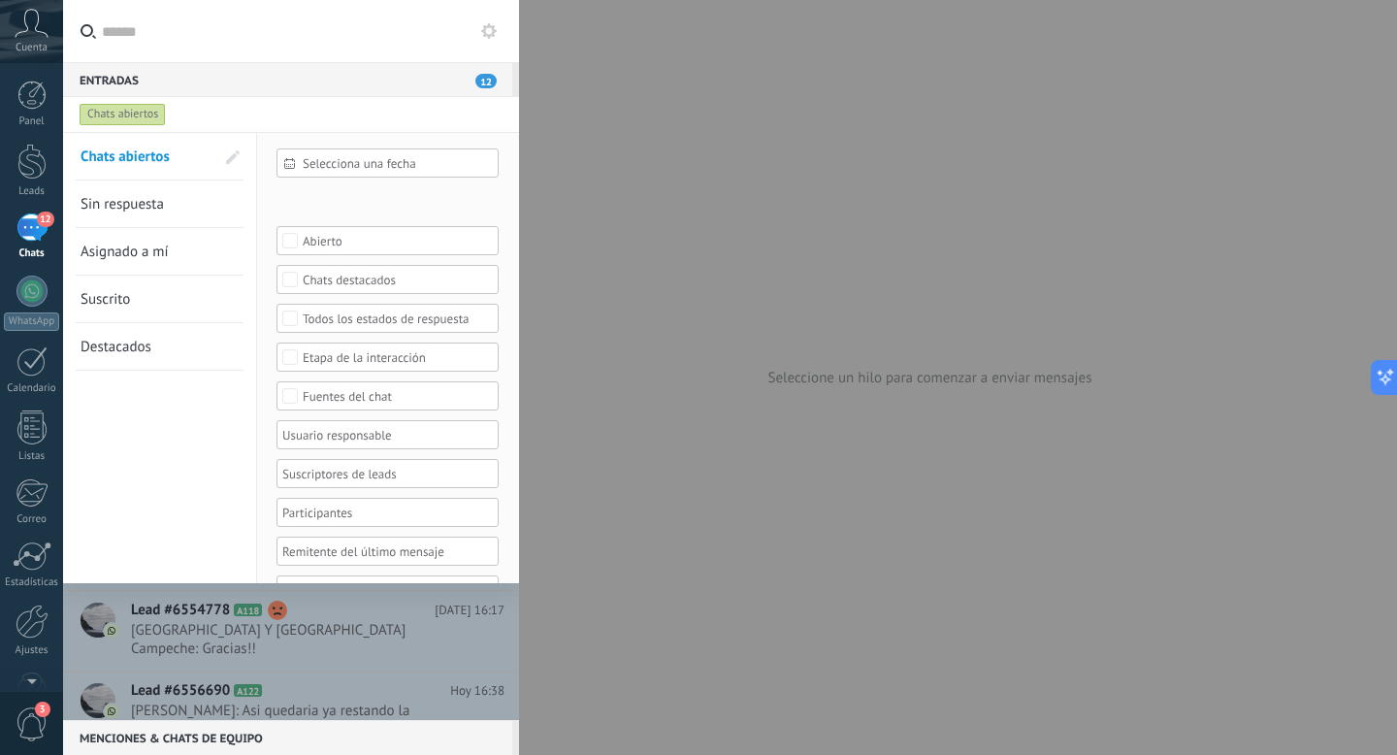
click at [235, 150] on span at bounding box center [233, 157] width 14 height 14
click at [223, 198] on link "Sin respuesta" at bounding box center [160, 203] width 158 height 47
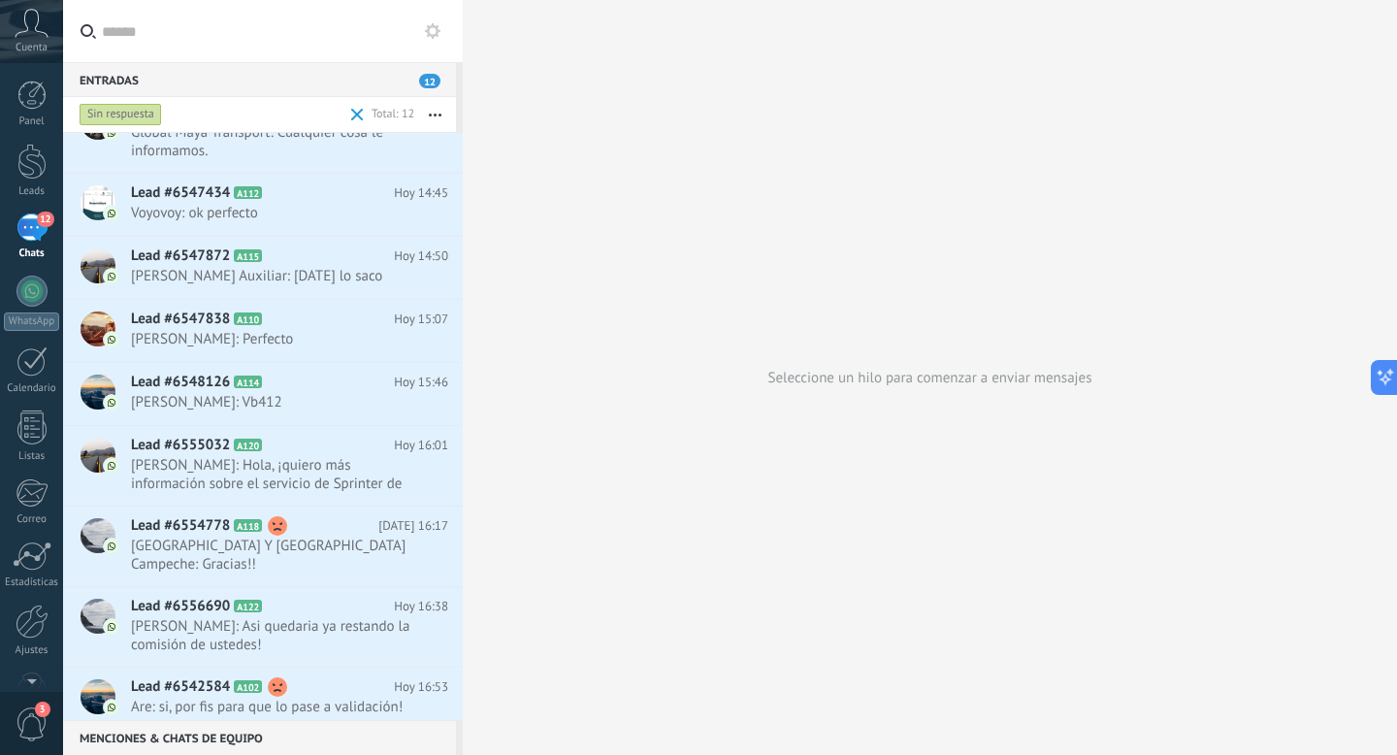
scroll to position [257, 0]
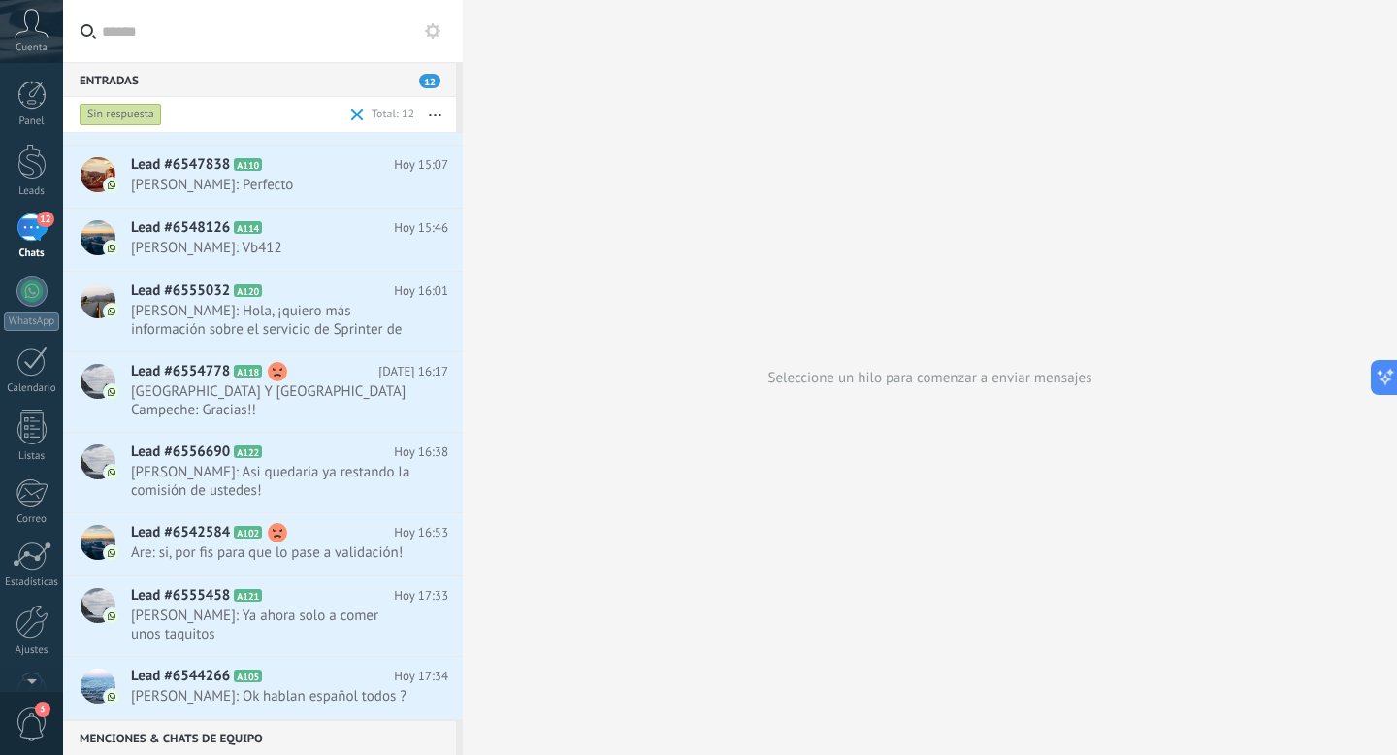
click at [345, 117] on div "Sin respuesta" at bounding box center [211, 114] width 271 height 35
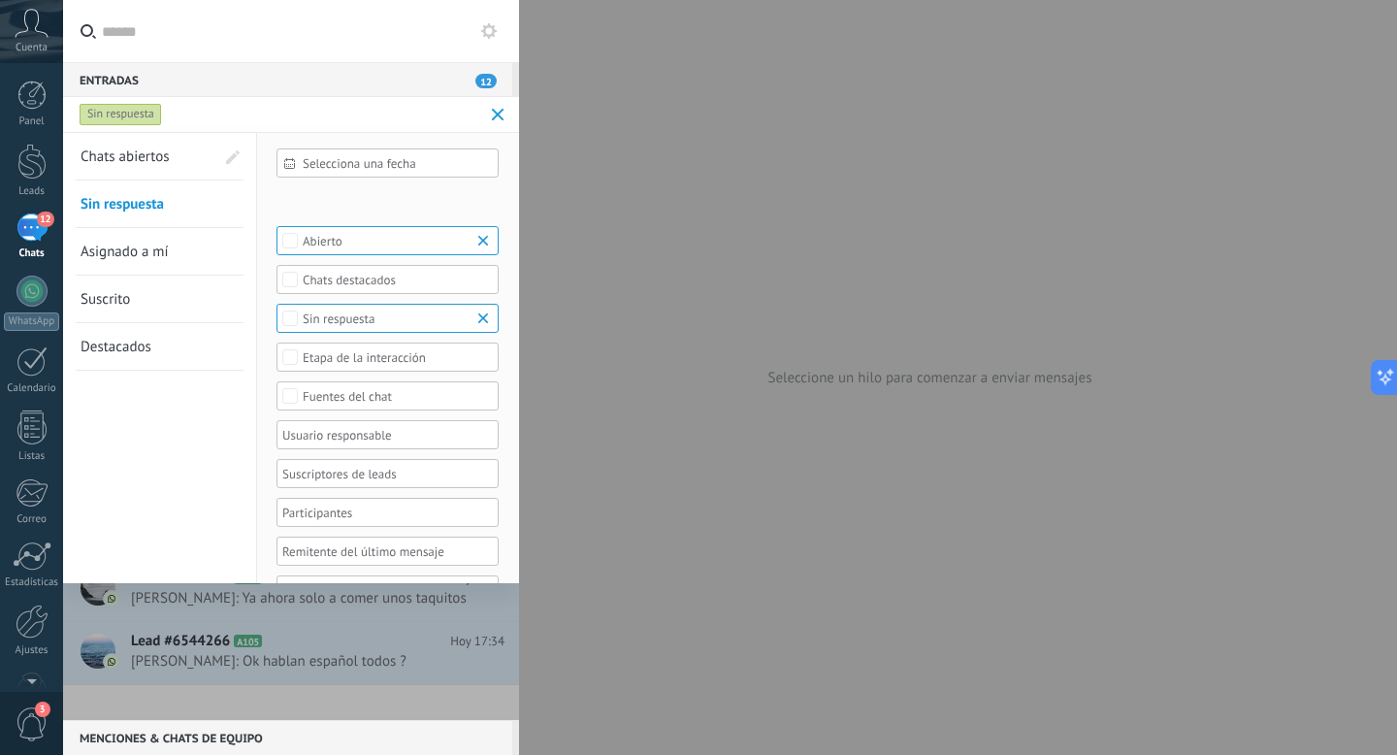
click at [37, 210] on div "Panel Leads 12 Chats WhatsApp Clientes" at bounding box center [31, 412] width 63 height 663
click at [34, 242] on div "12" at bounding box center [31, 227] width 31 height 28
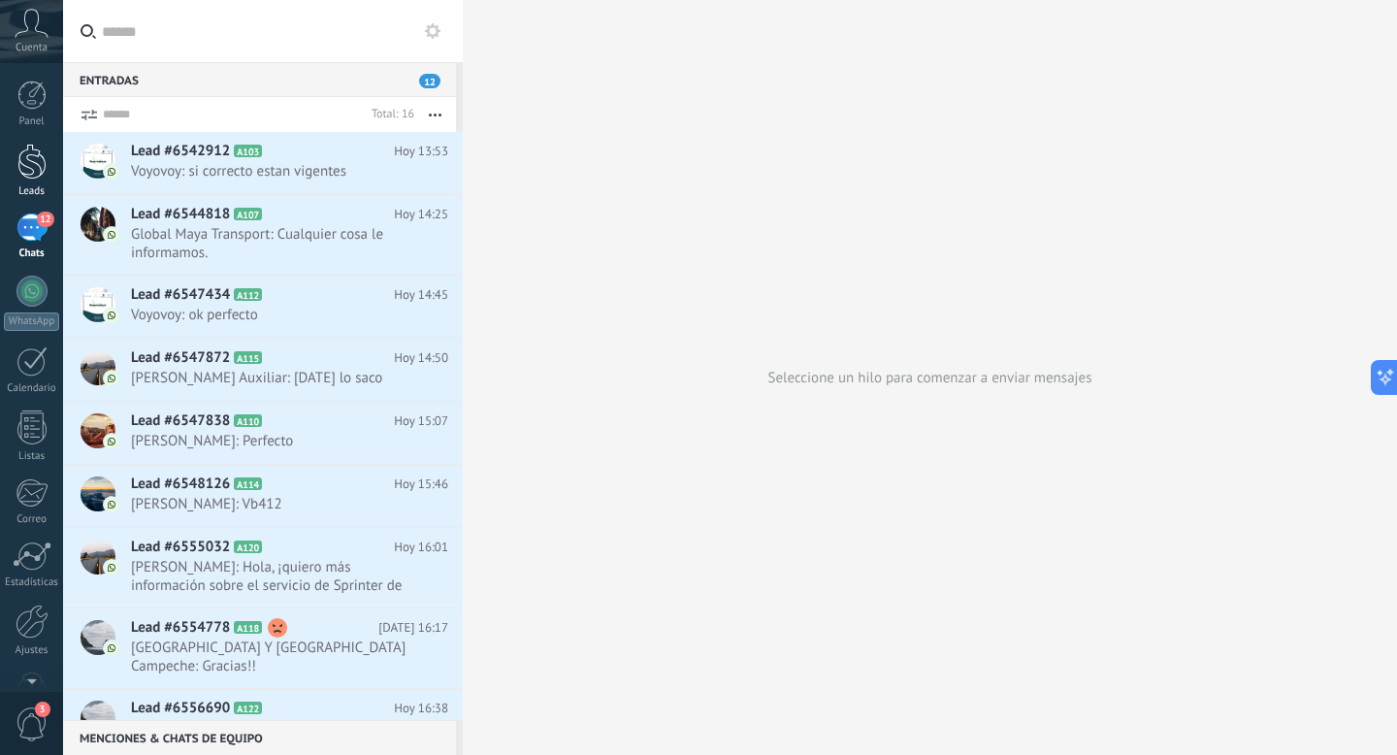
click at [33, 161] on div at bounding box center [31, 162] width 29 height 36
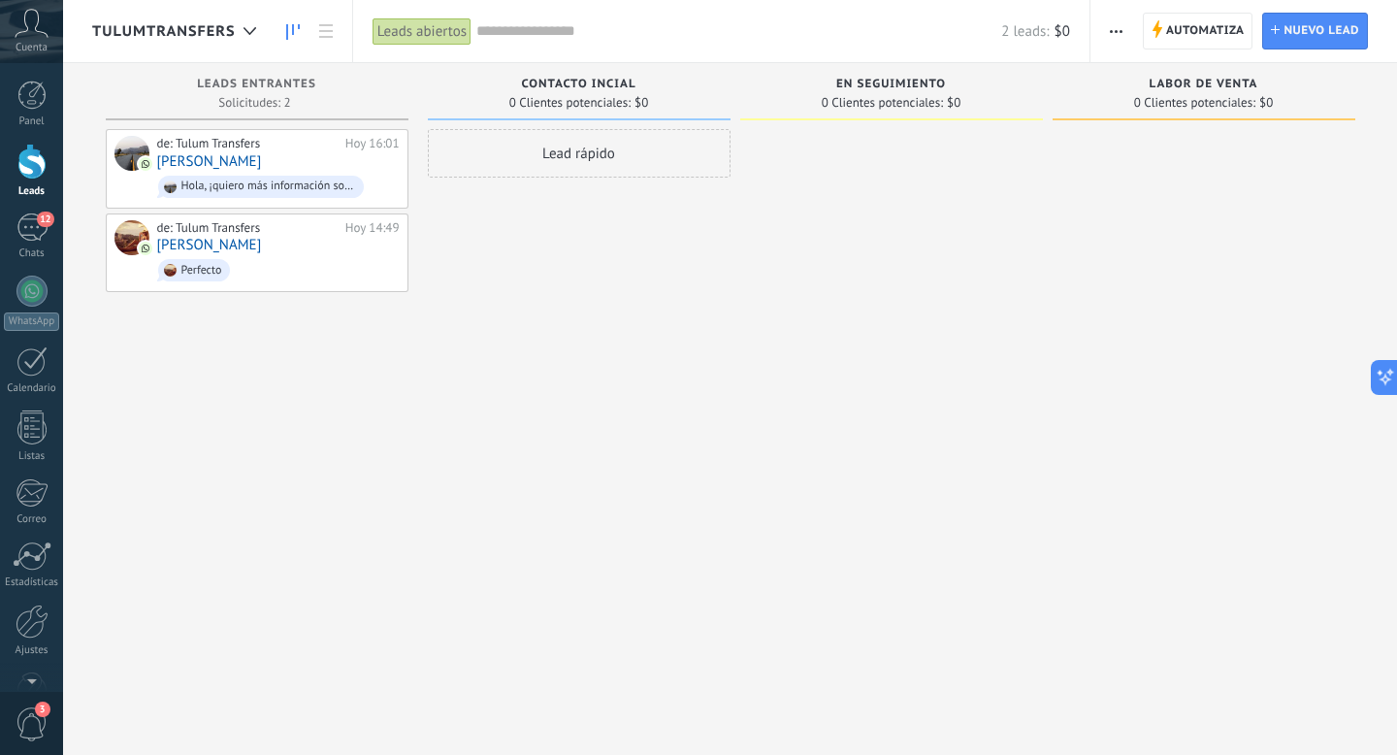
click at [236, 56] on div "TulumTransfers" at bounding box center [179, 31] width 174 height 62
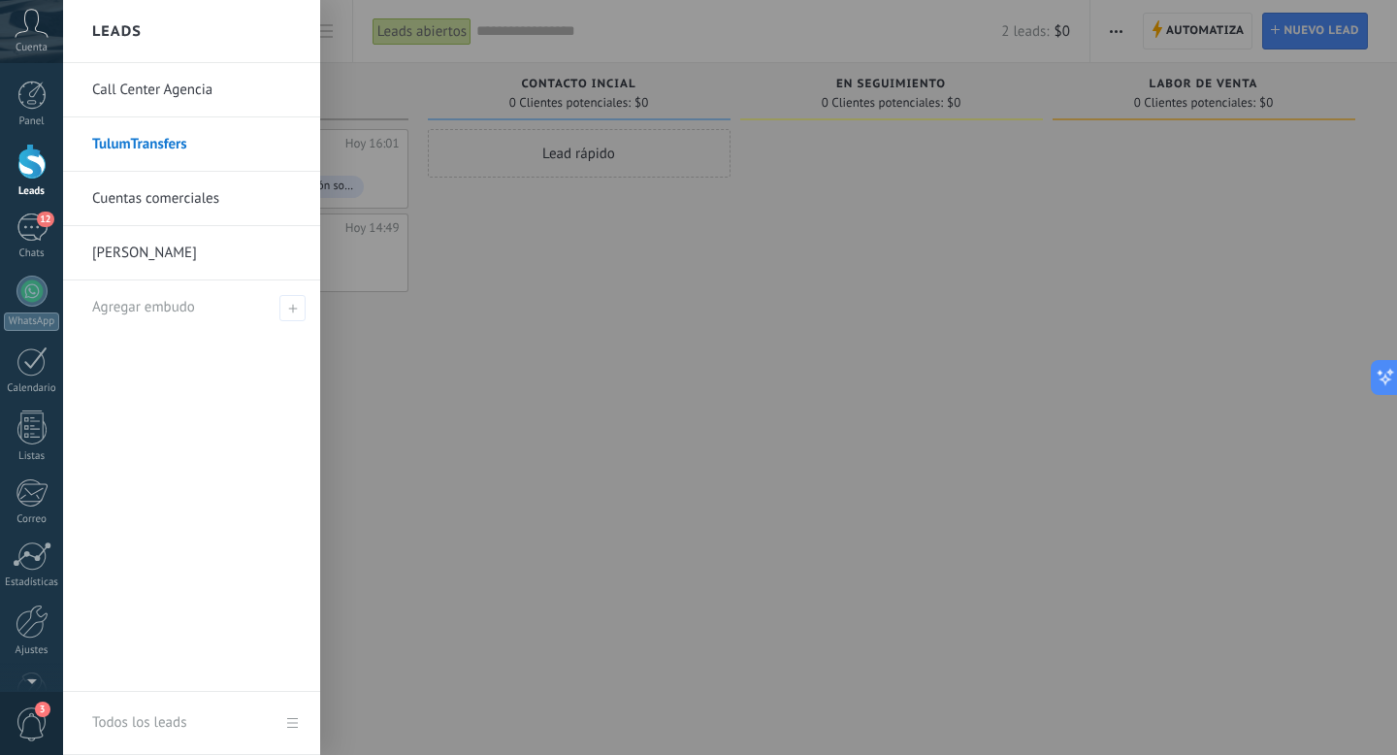
click at [124, 44] on h2 "Leads" at bounding box center [116, 31] width 49 height 61
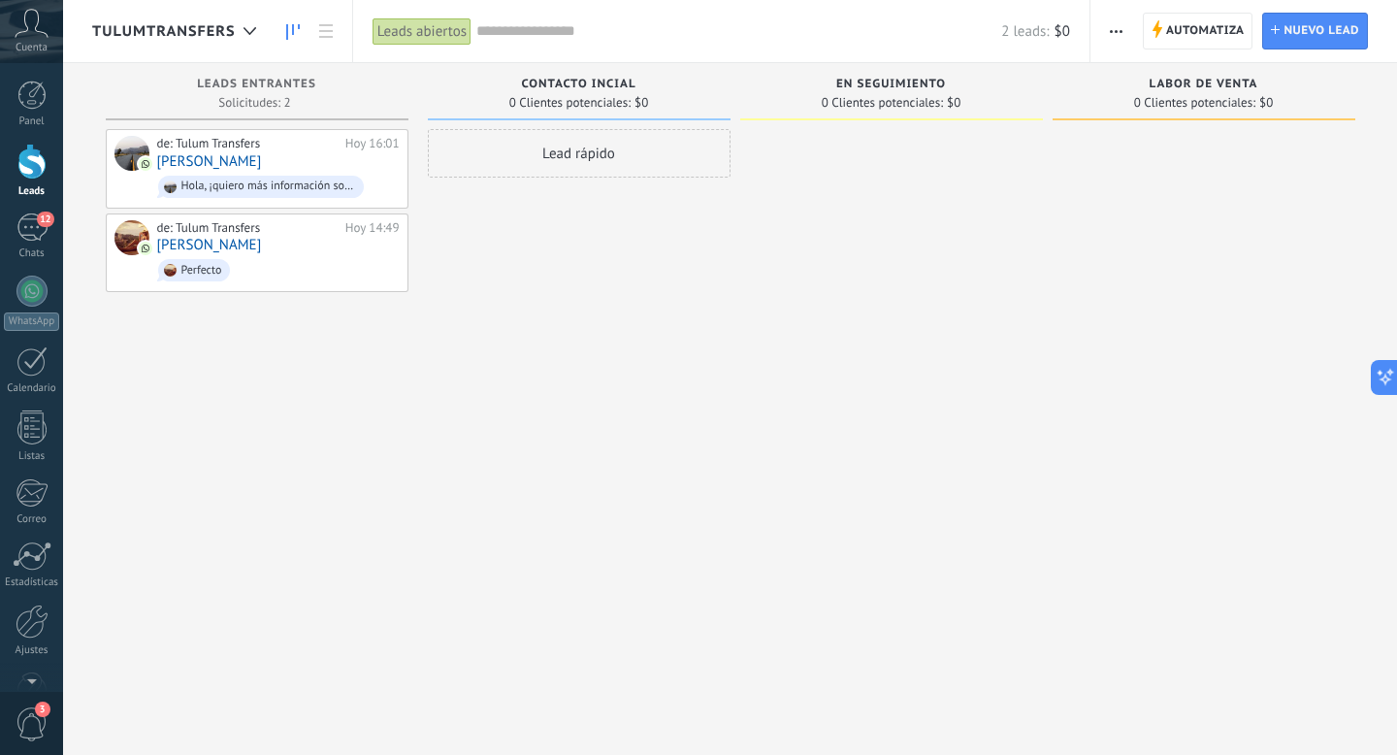
click at [119, 22] on span "TulumTransfers" at bounding box center [164, 31] width 144 height 18
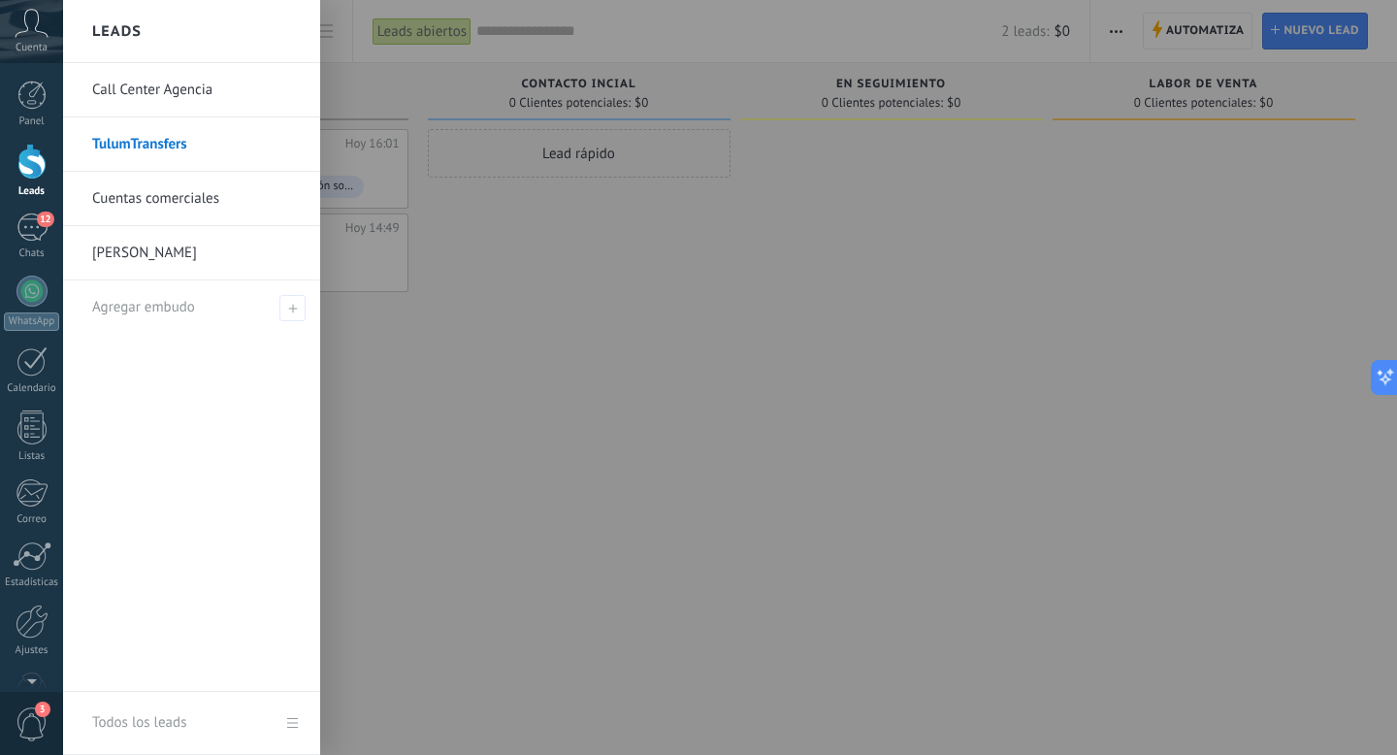
click at [119, 21] on h2 "Leads" at bounding box center [116, 31] width 49 height 61
click at [26, 171] on div at bounding box center [31, 162] width 29 height 36
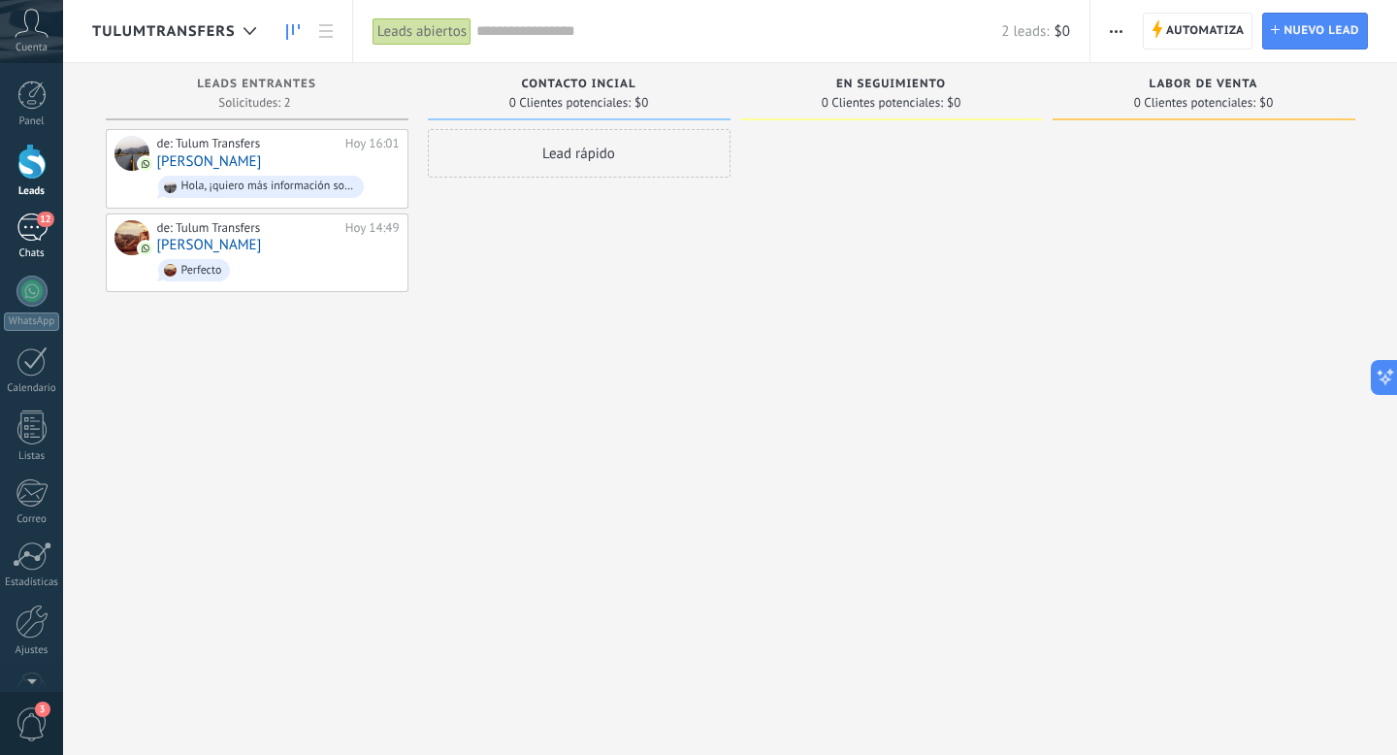
click at [32, 229] on div "12" at bounding box center [31, 227] width 31 height 28
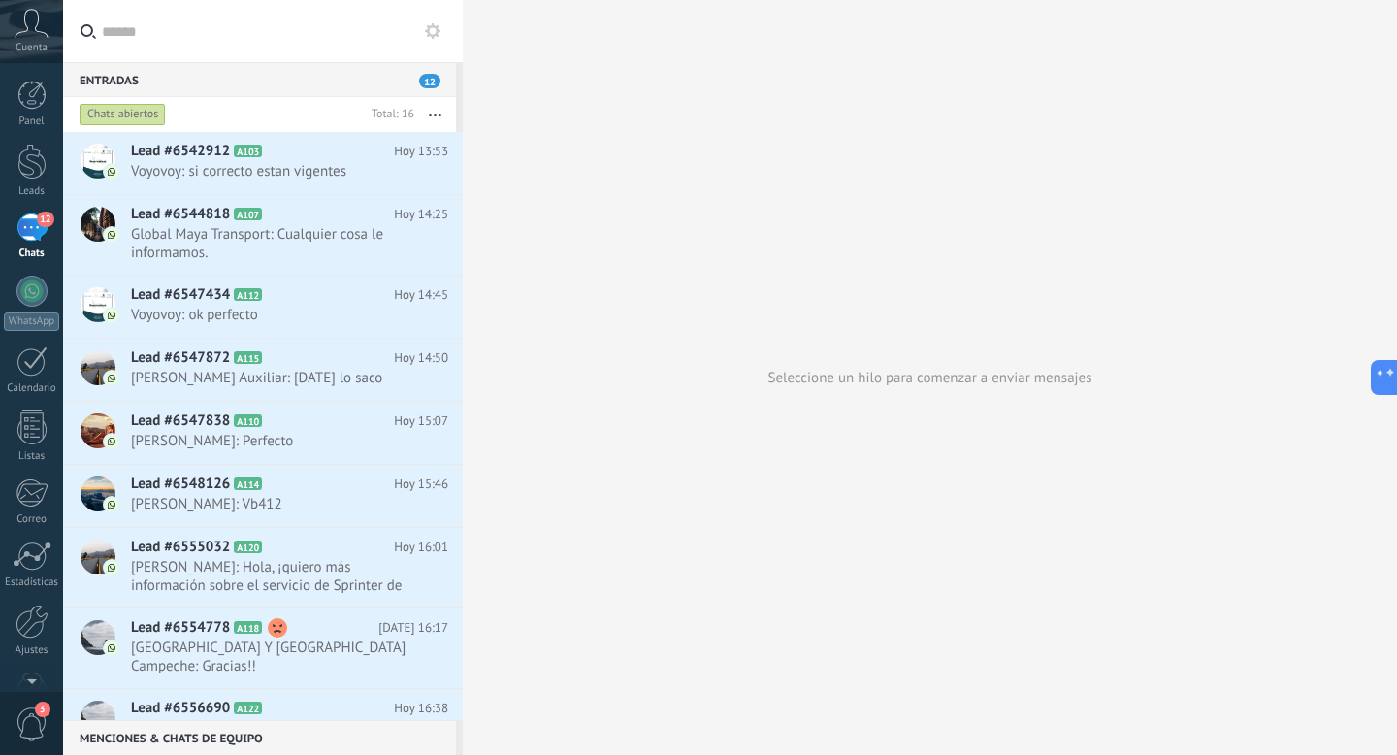
click at [27, 19] on icon at bounding box center [32, 23] width 34 height 29
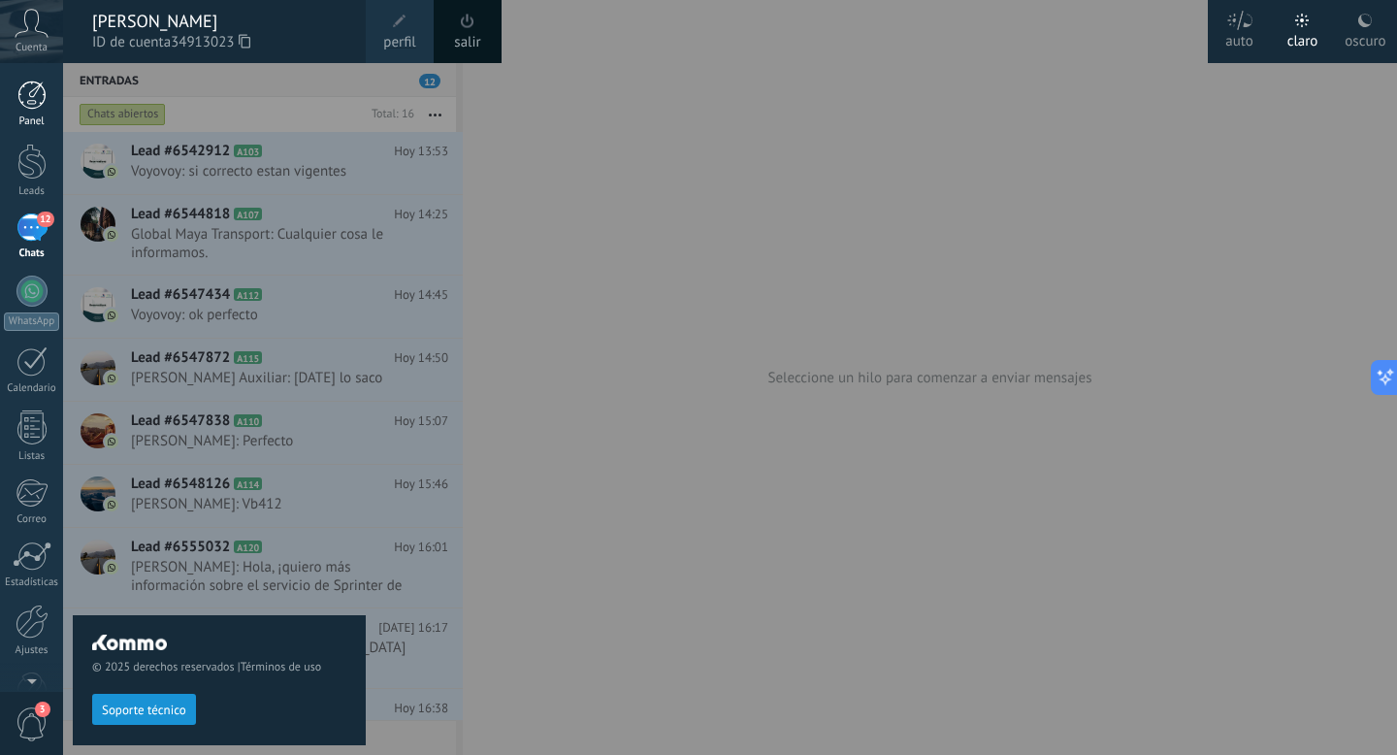
click at [36, 97] on div at bounding box center [31, 95] width 29 height 29
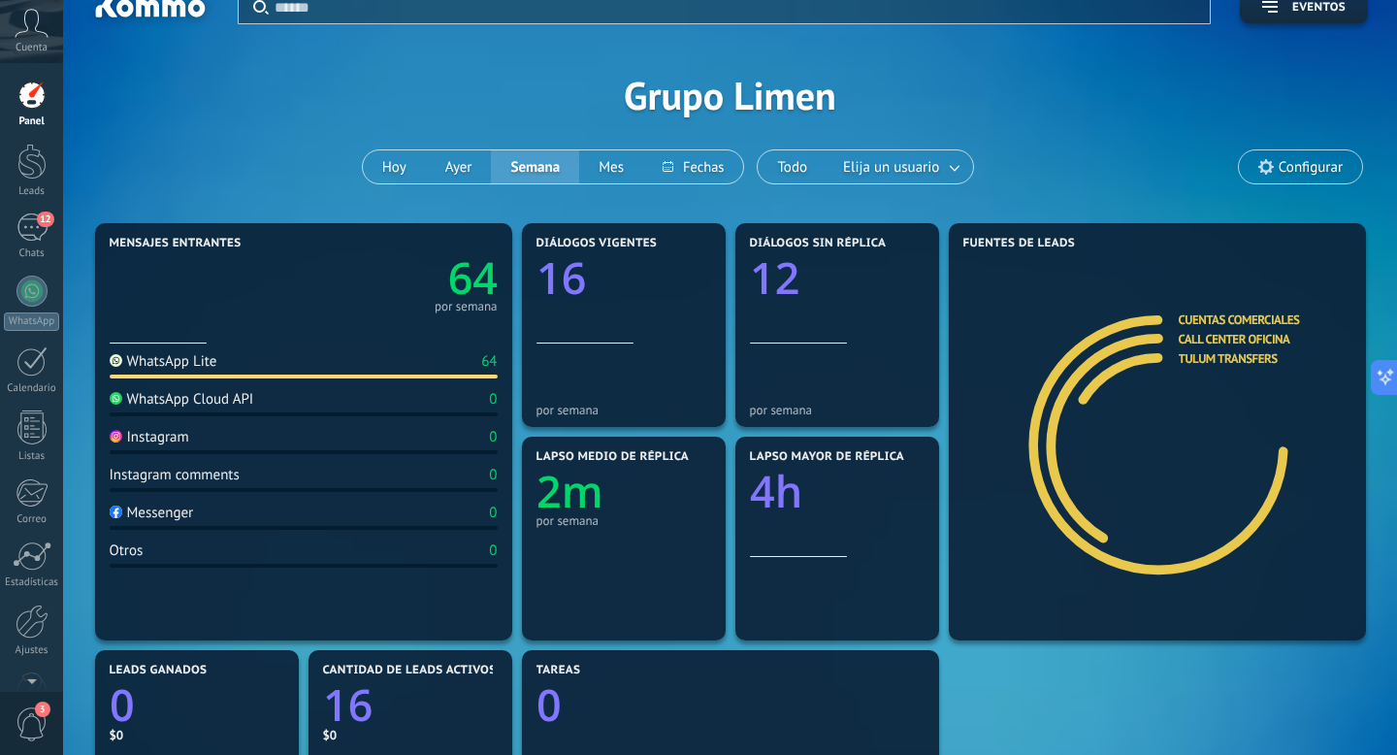
scroll to position [33, 0]
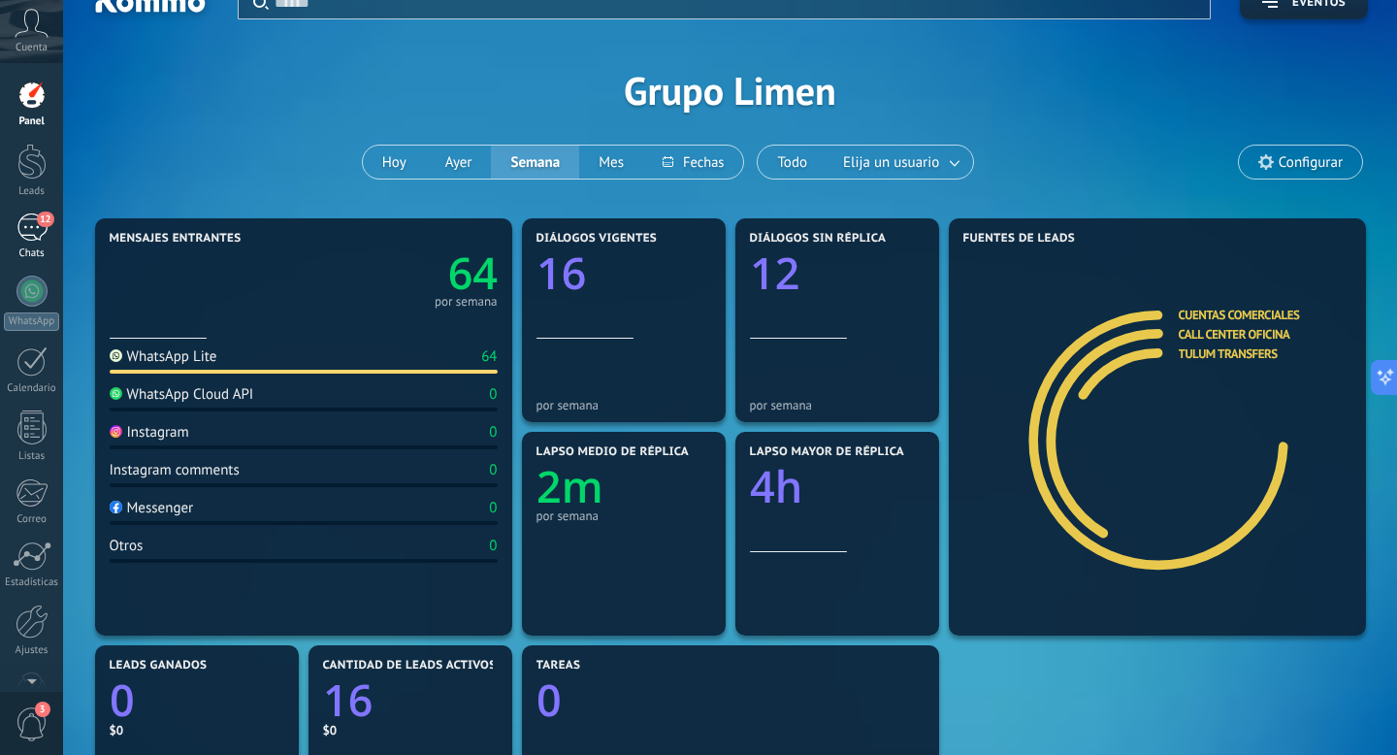
click at [31, 241] on div "12" at bounding box center [31, 227] width 31 height 28
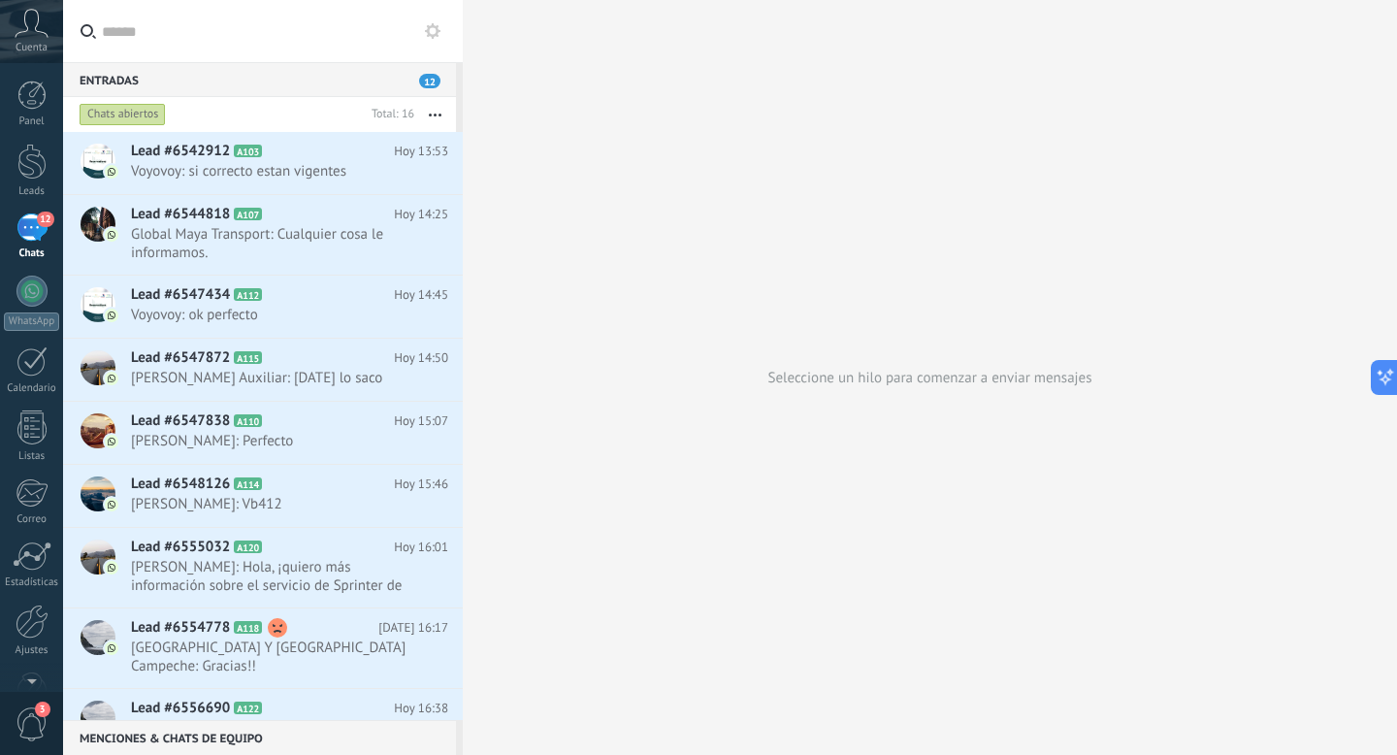
click at [431, 104] on button "button" at bounding box center [435, 114] width 42 height 35
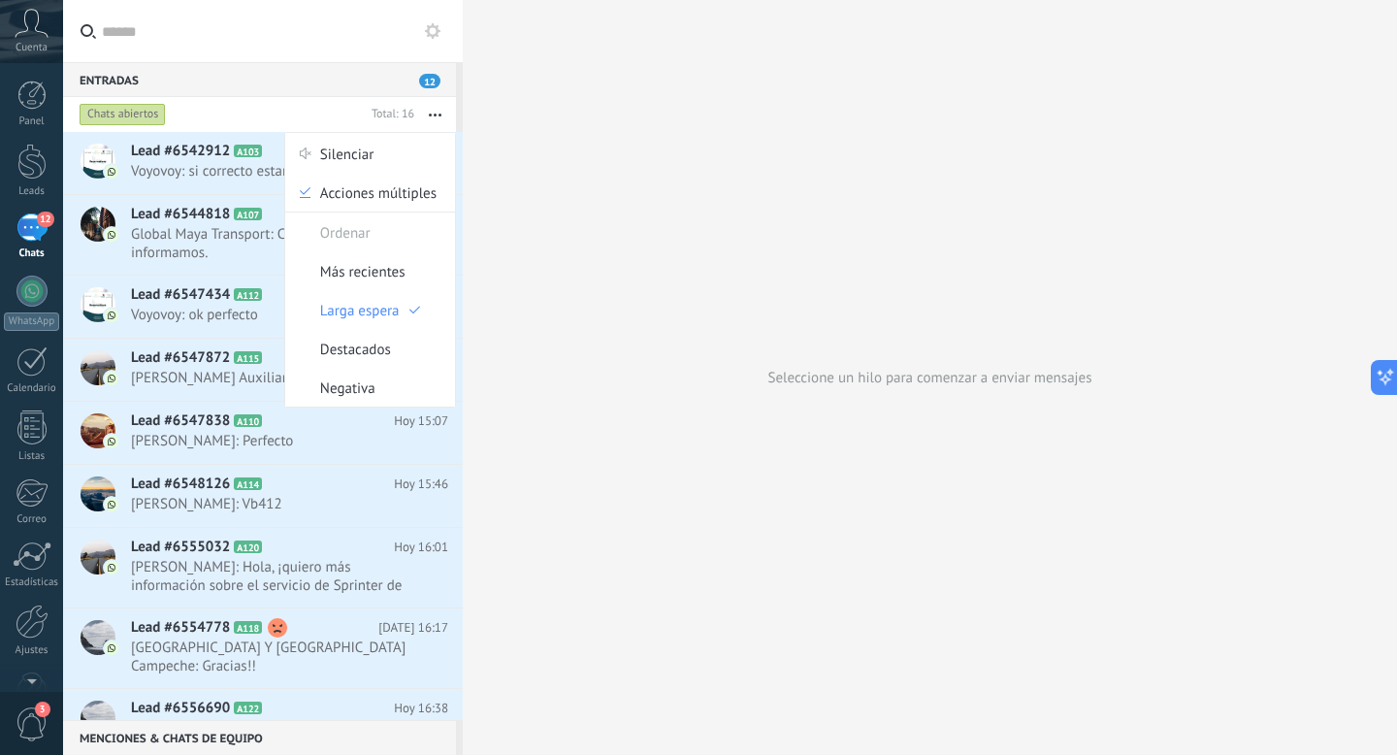
click at [432, 42] on button at bounding box center [432, 30] width 23 height 23
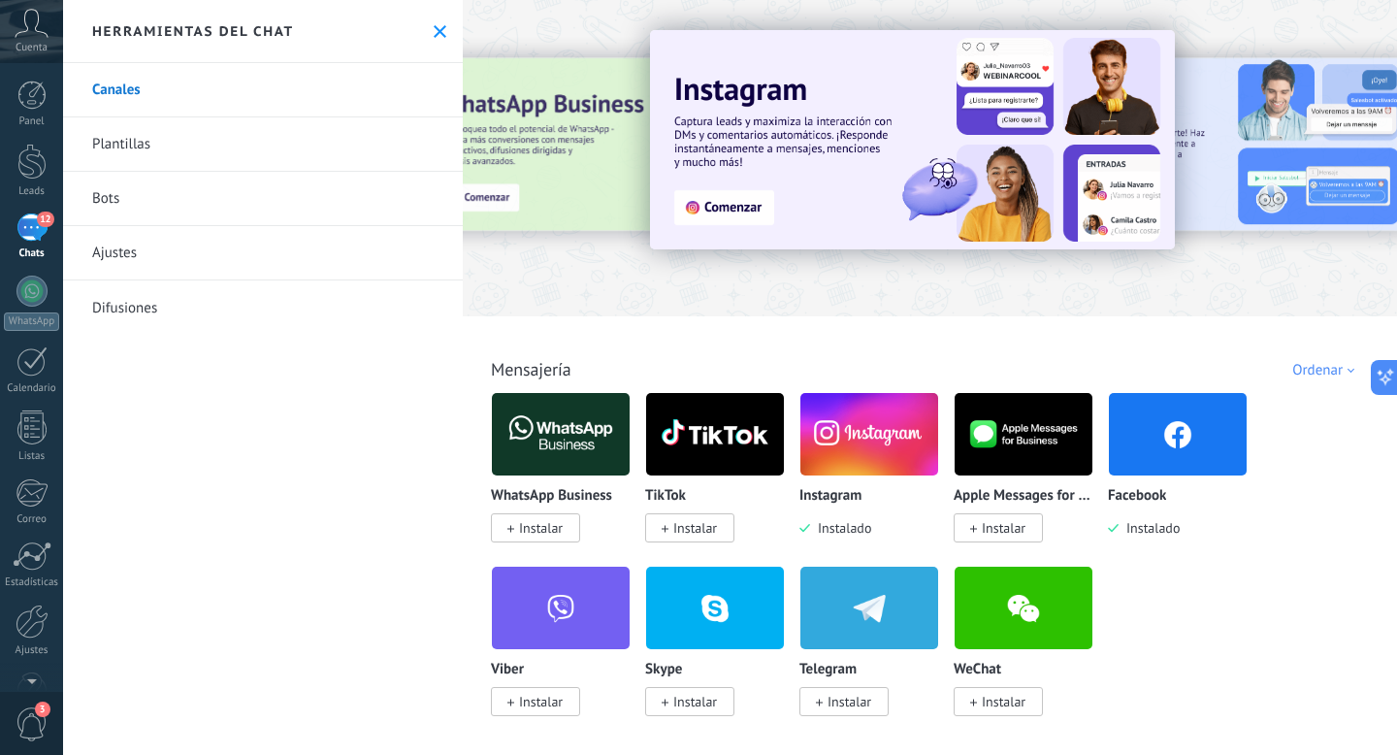
click at [363, 99] on link "Canales" at bounding box center [263, 90] width 400 height 54
click at [146, 247] on link "Ajustes" at bounding box center [263, 253] width 400 height 54
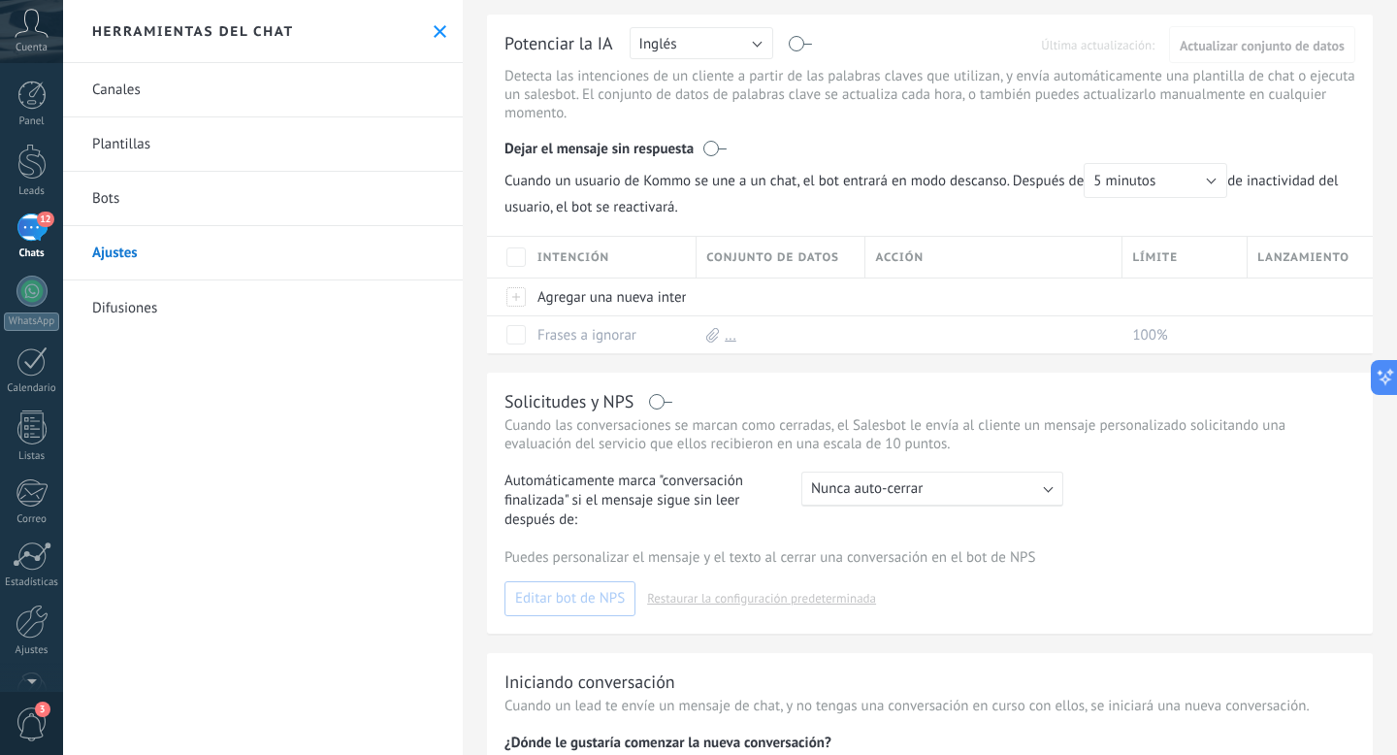
scroll to position [444, 0]
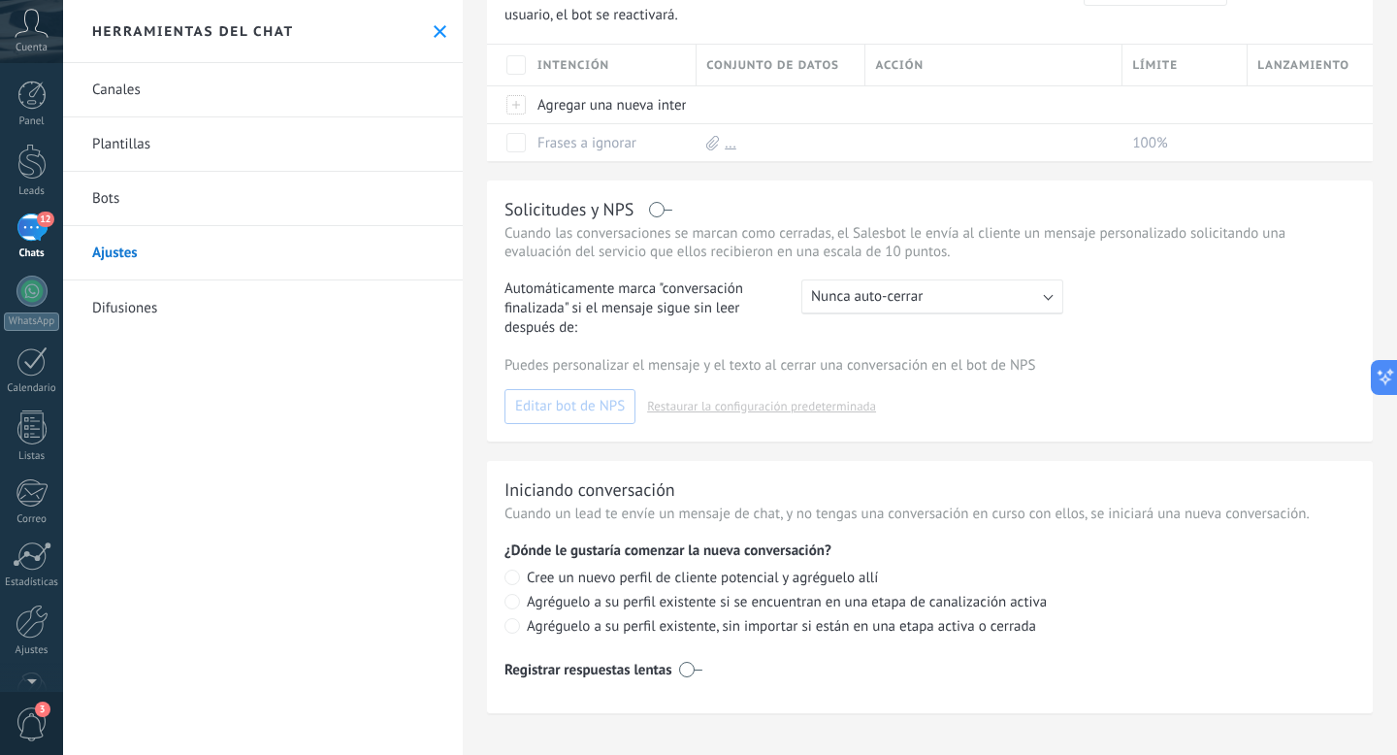
click at [421, 23] on div "Herramientas del chat" at bounding box center [263, 31] width 400 height 63
click at [436, 41] on div "Herramientas del chat" at bounding box center [263, 31] width 400 height 63
click at [434, 32] on use at bounding box center [440, 31] width 13 height 13
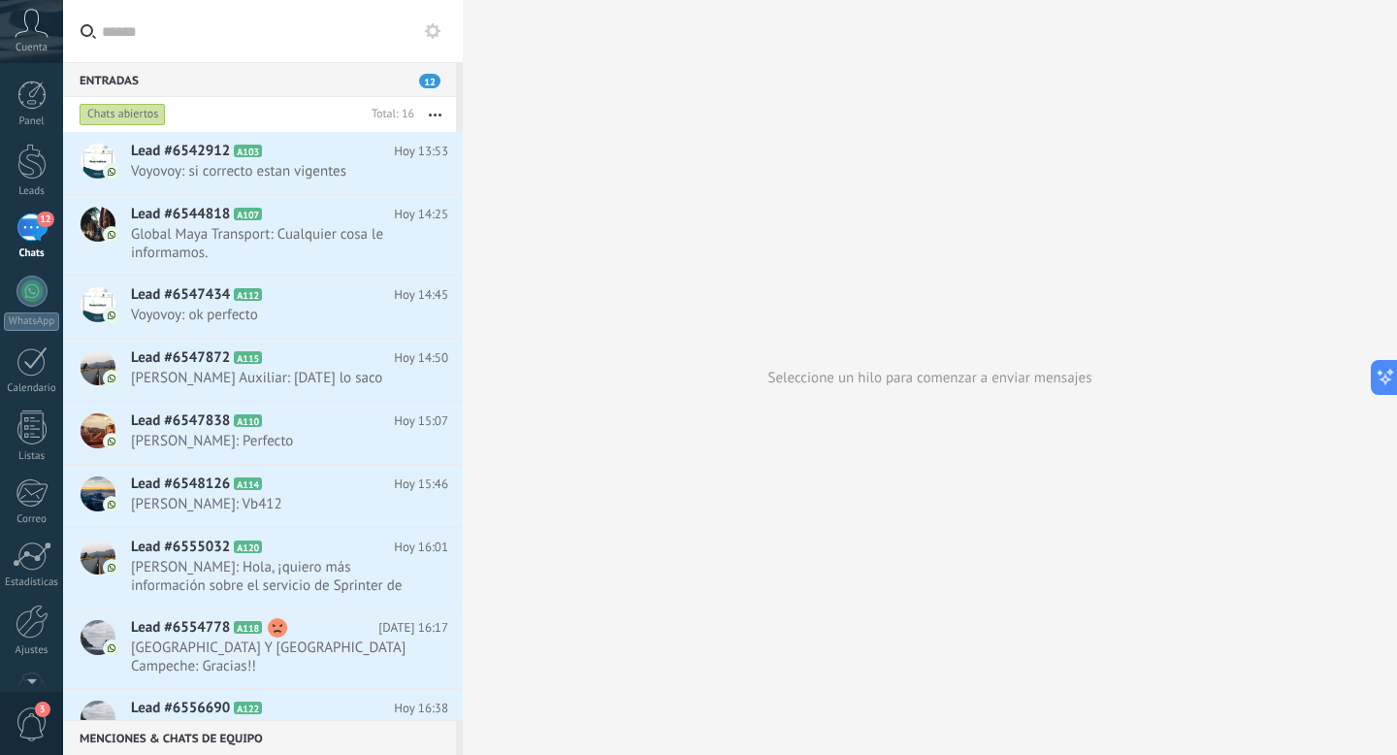
click at [445, 106] on button "button" at bounding box center [435, 114] width 42 height 35
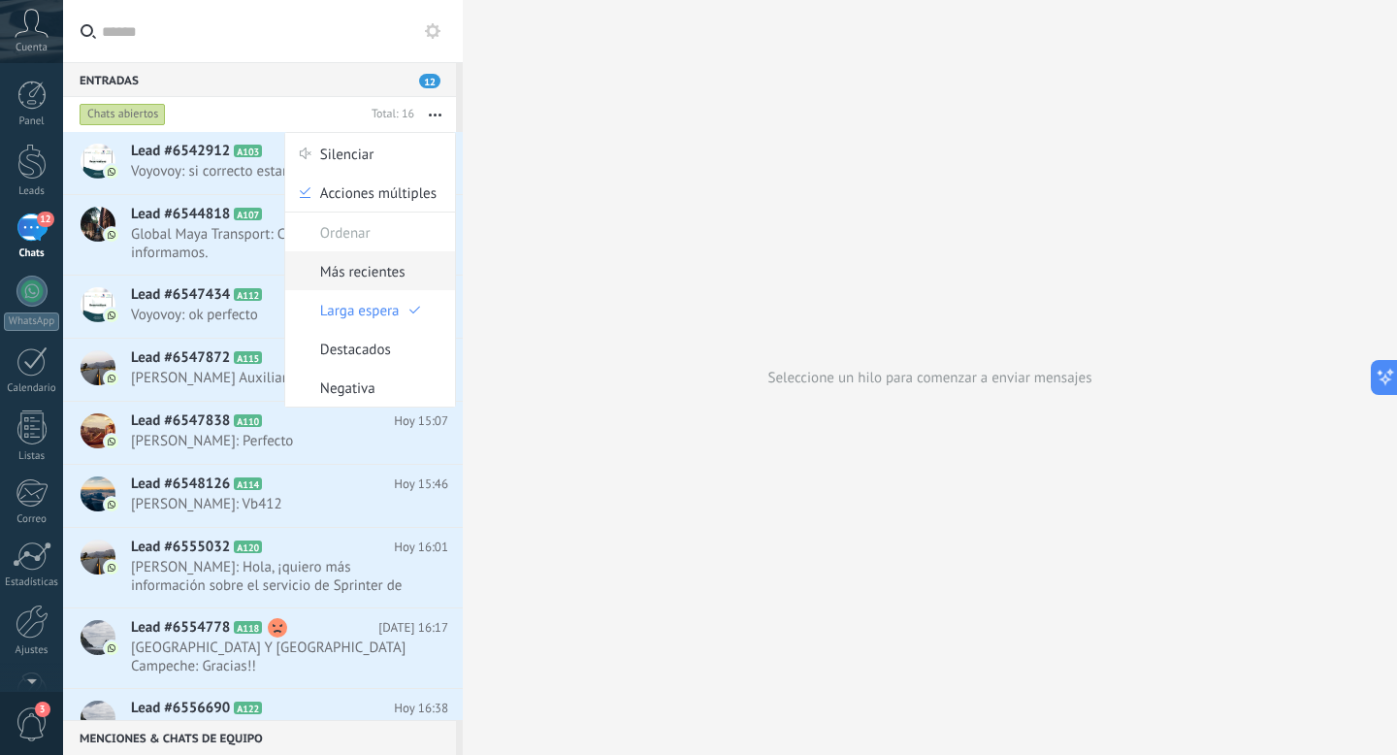
click at [403, 262] on span "Más recientes" at bounding box center [362, 270] width 85 height 39
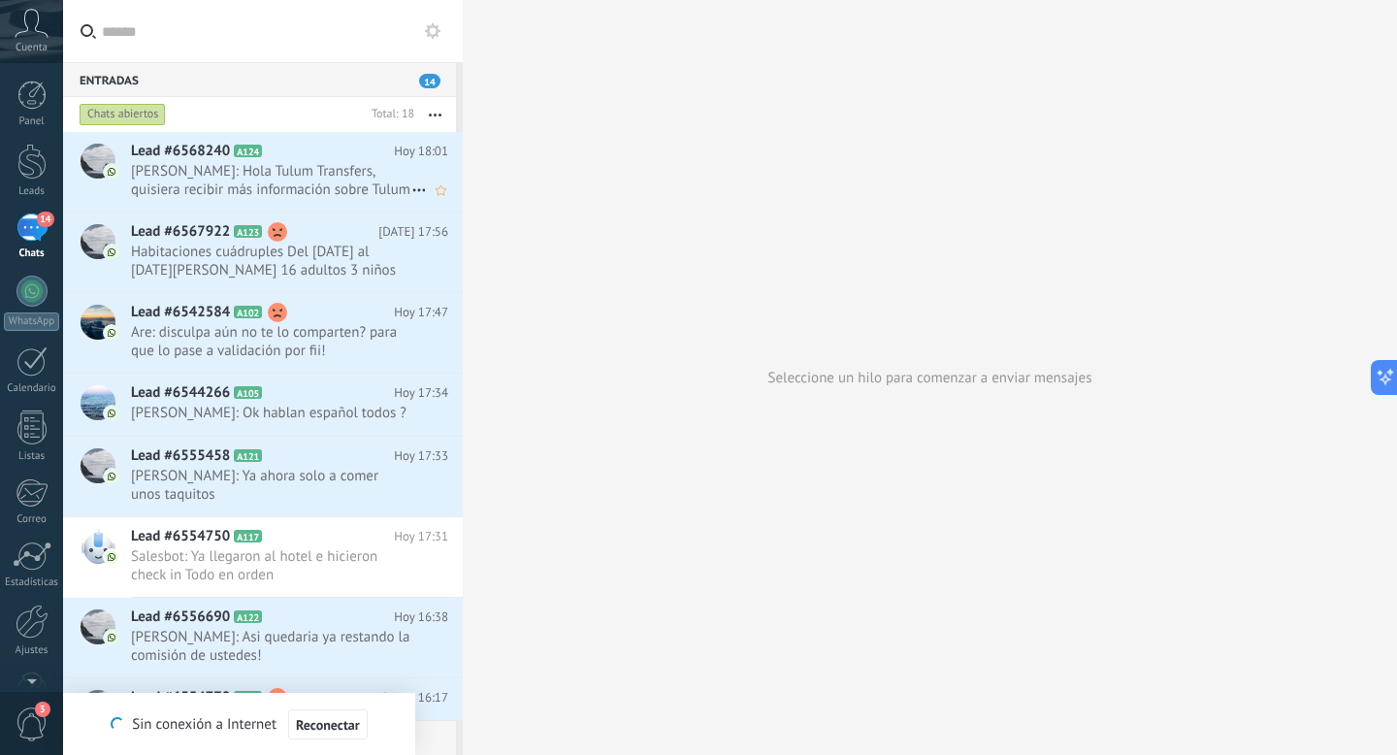
click at [145, 195] on span "Eduardo Loz: Hola Tulum Transfers, quisiera recibir más información sobre Tulum…" at bounding box center [271, 180] width 280 height 37
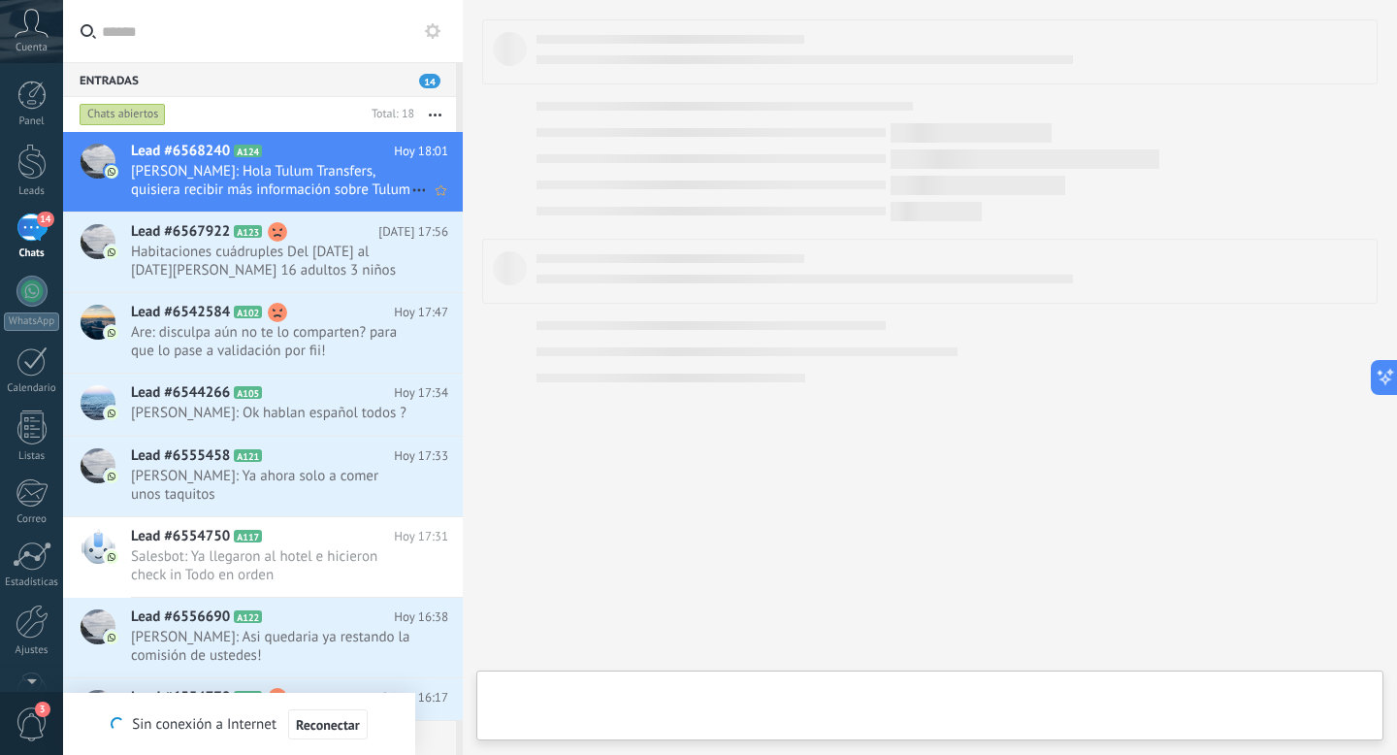
type textarea "**********"
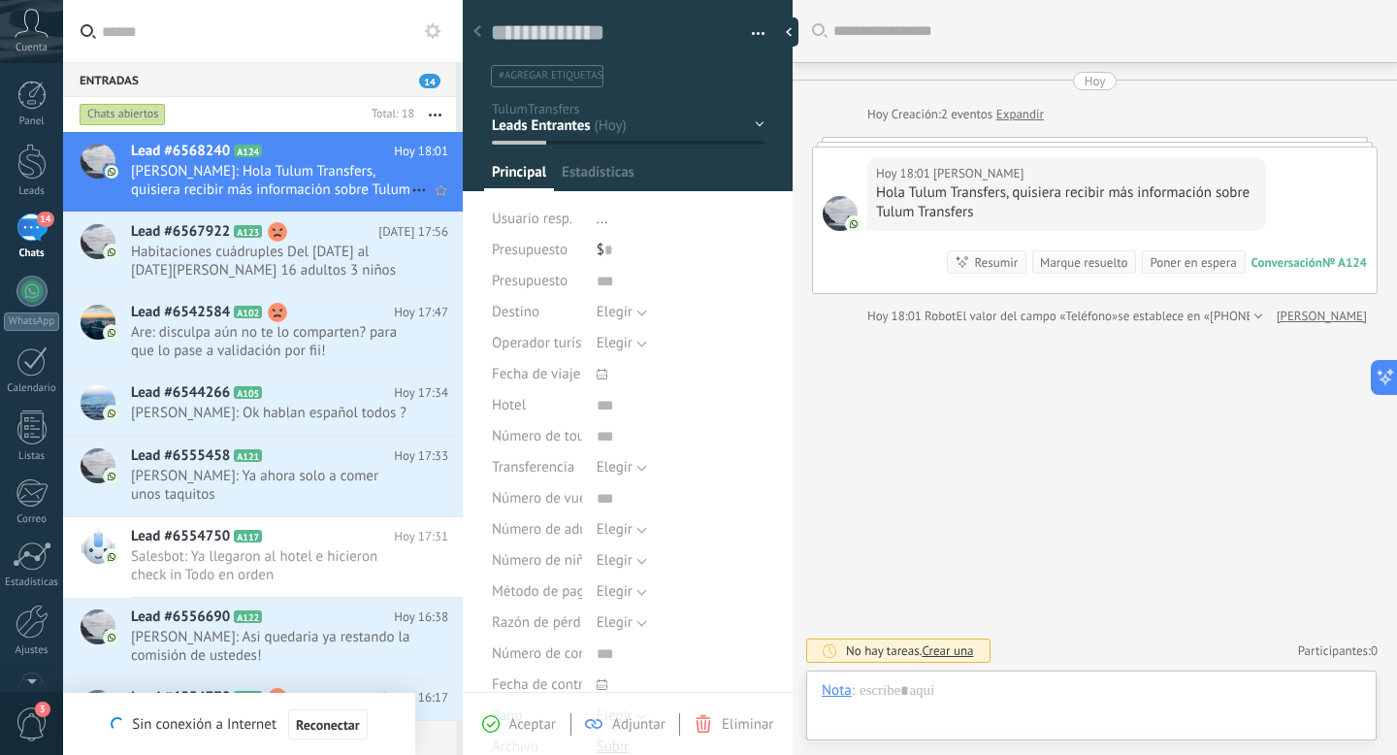
scroll to position [29, 0]
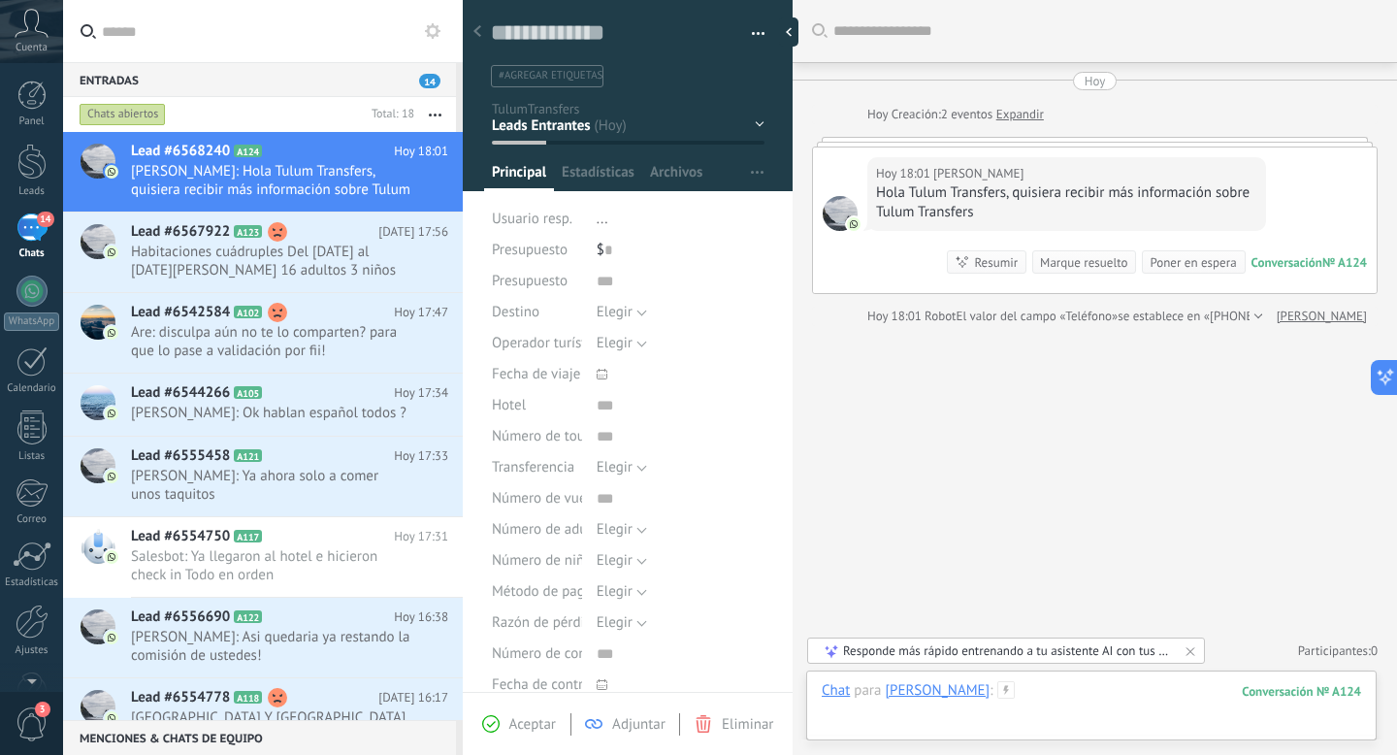
click at [1028, 703] on div at bounding box center [1091, 710] width 539 height 58
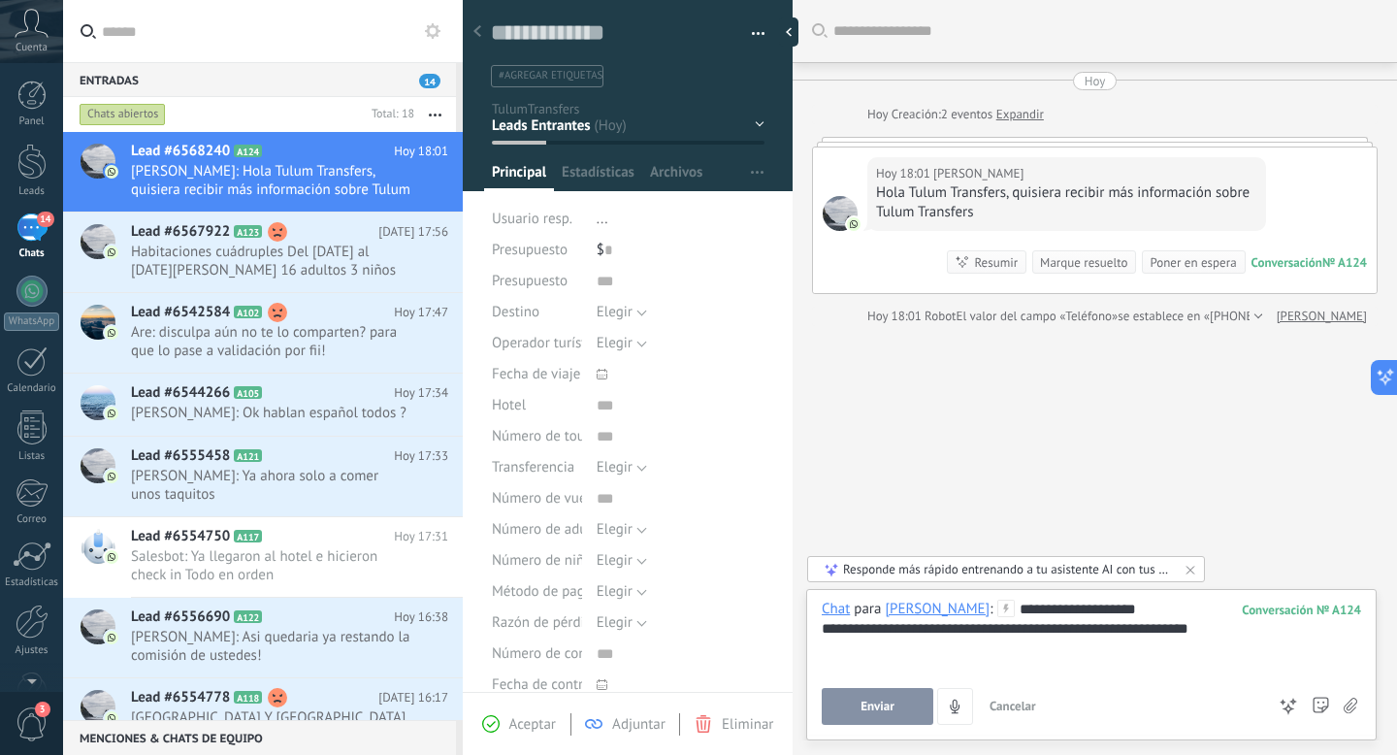
click at [1128, 612] on div "**********" at bounding box center [1091, 636] width 539 height 74
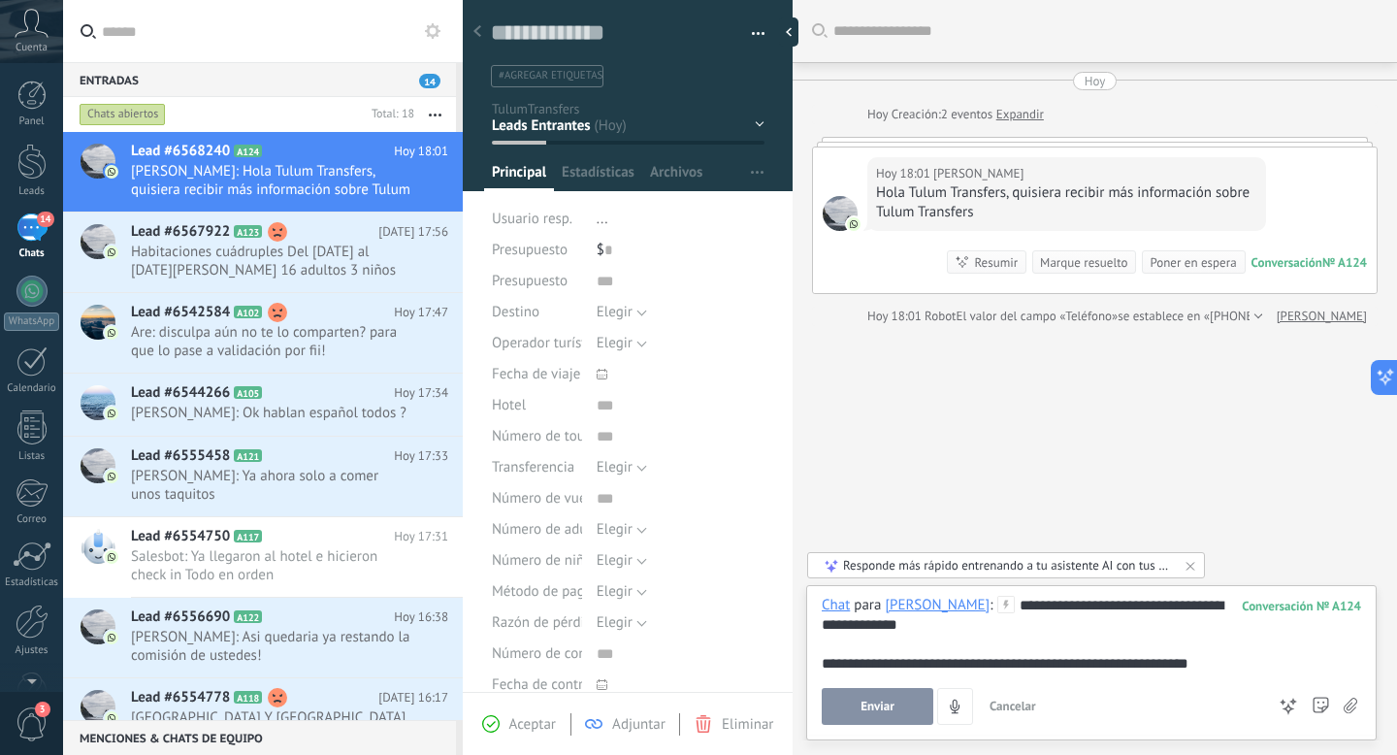
click at [859, 709] on button "Enviar" at bounding box center [878, 706] width 112 height 37
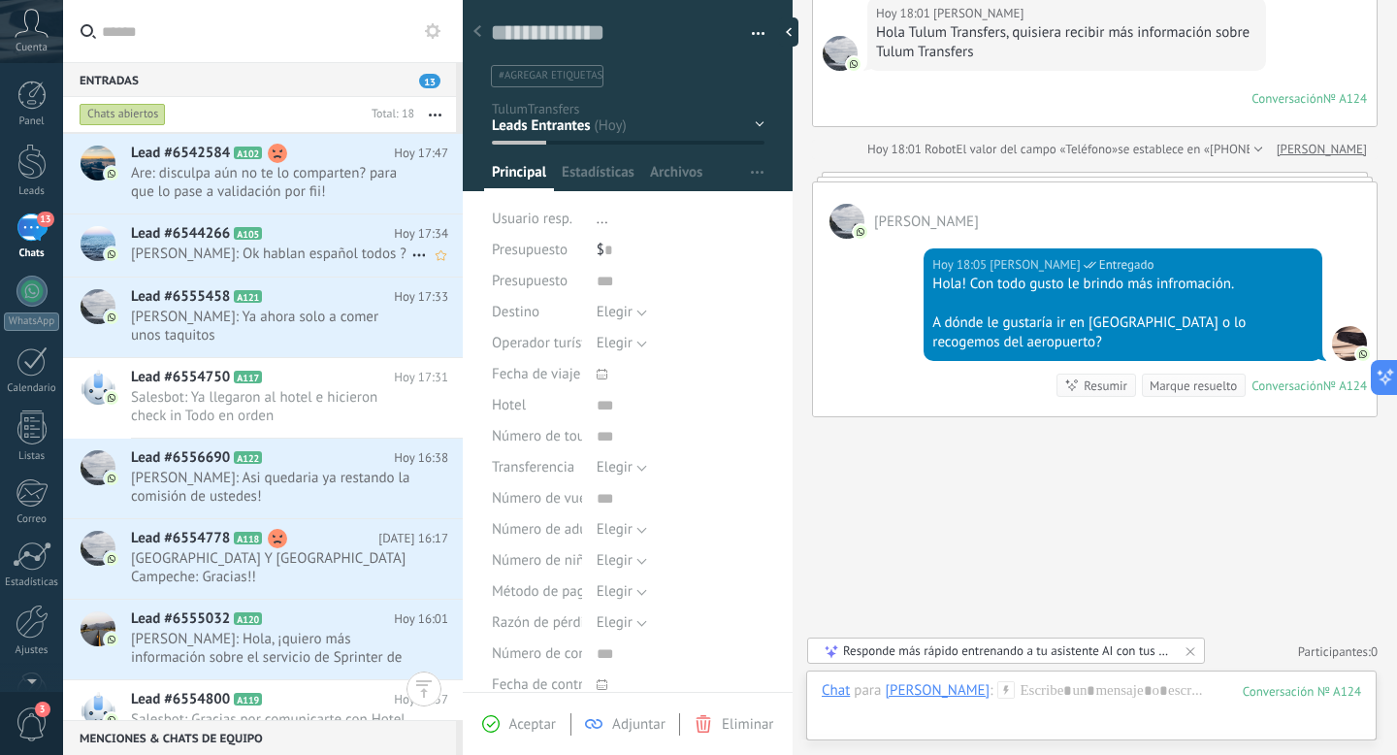
scroll to position [178, 0]
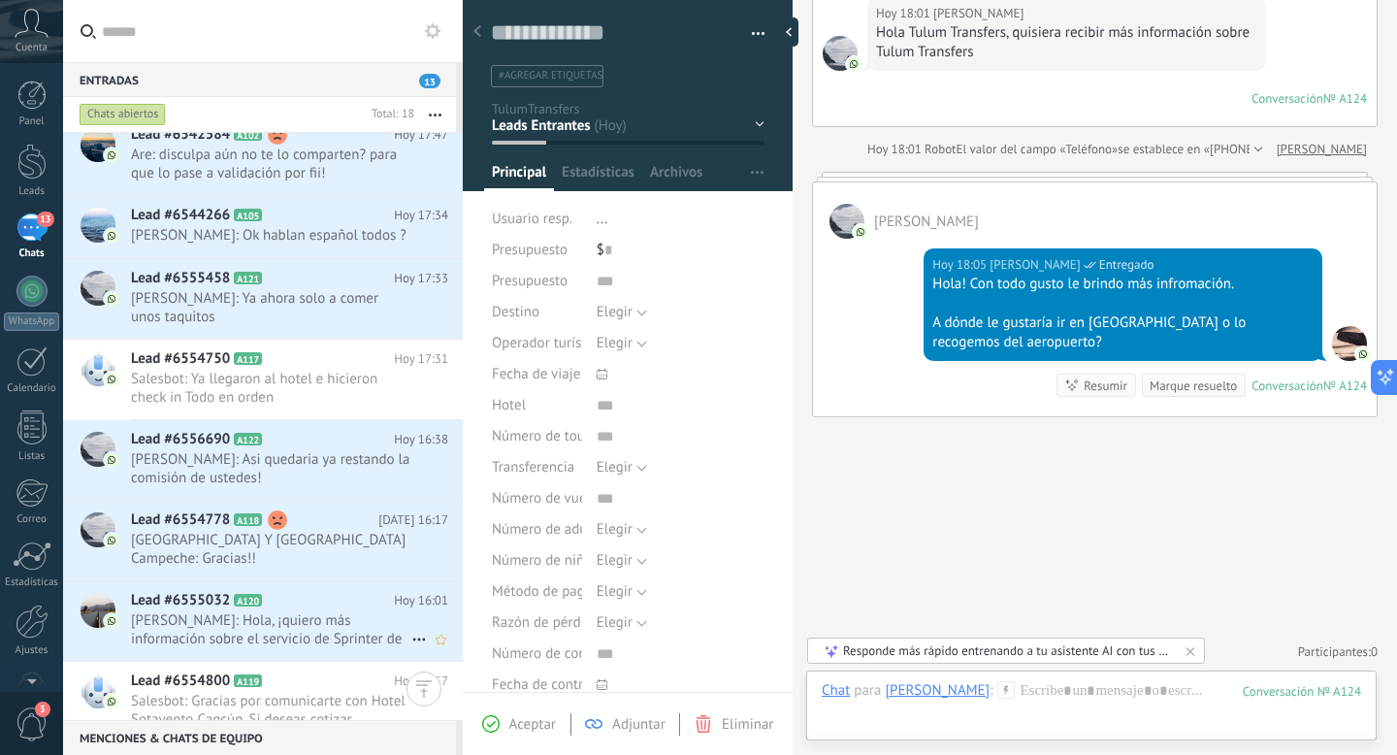
click at [350, 620] on span "Yared: Hola, ¡quiero más información sobre el servicio de Sprinter de Tulum Tra…" at bounding box center [271, 629] width 280 height 37
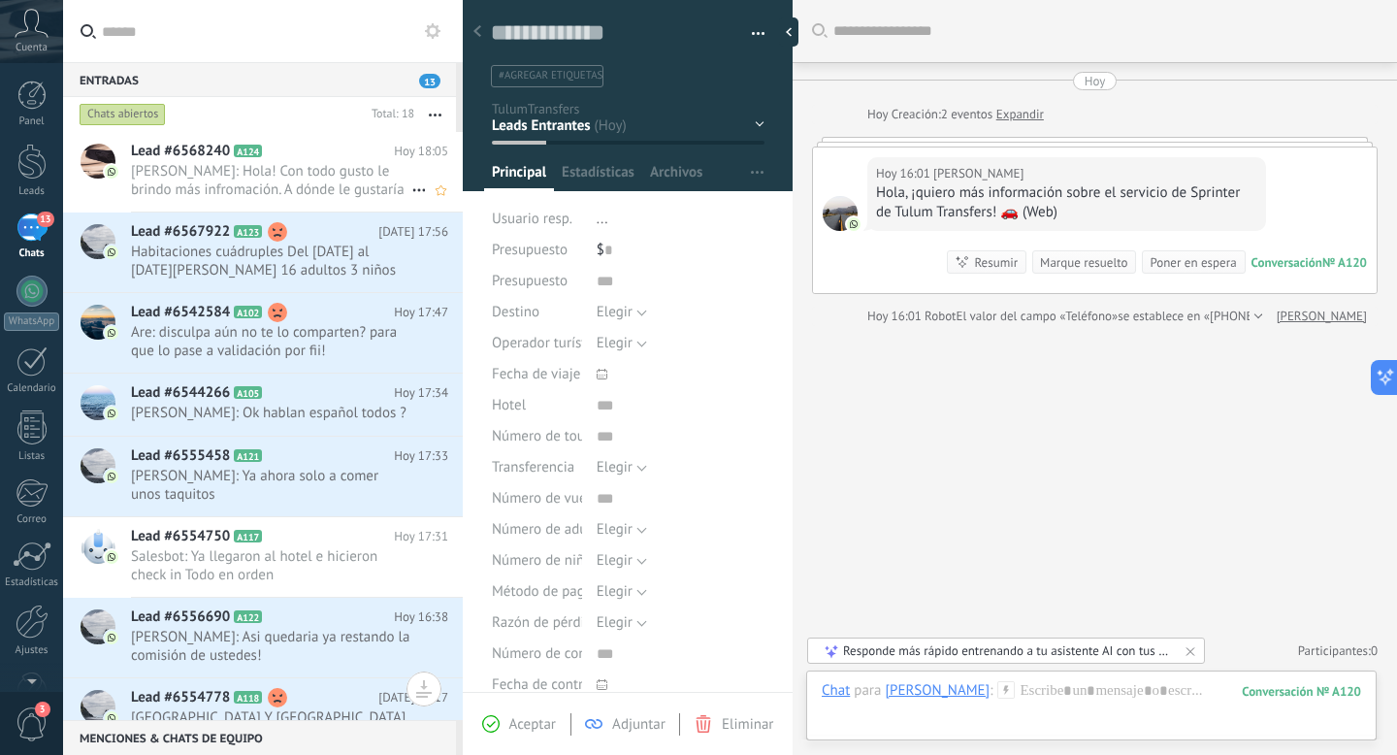
click at [312, 203] on div "Lead #6568240 A124 Hoy 18:05 Sandra Menendez Lizama: Hola! Con todo gusto le br…" at bounding box center [297, 172] width 332 height 80
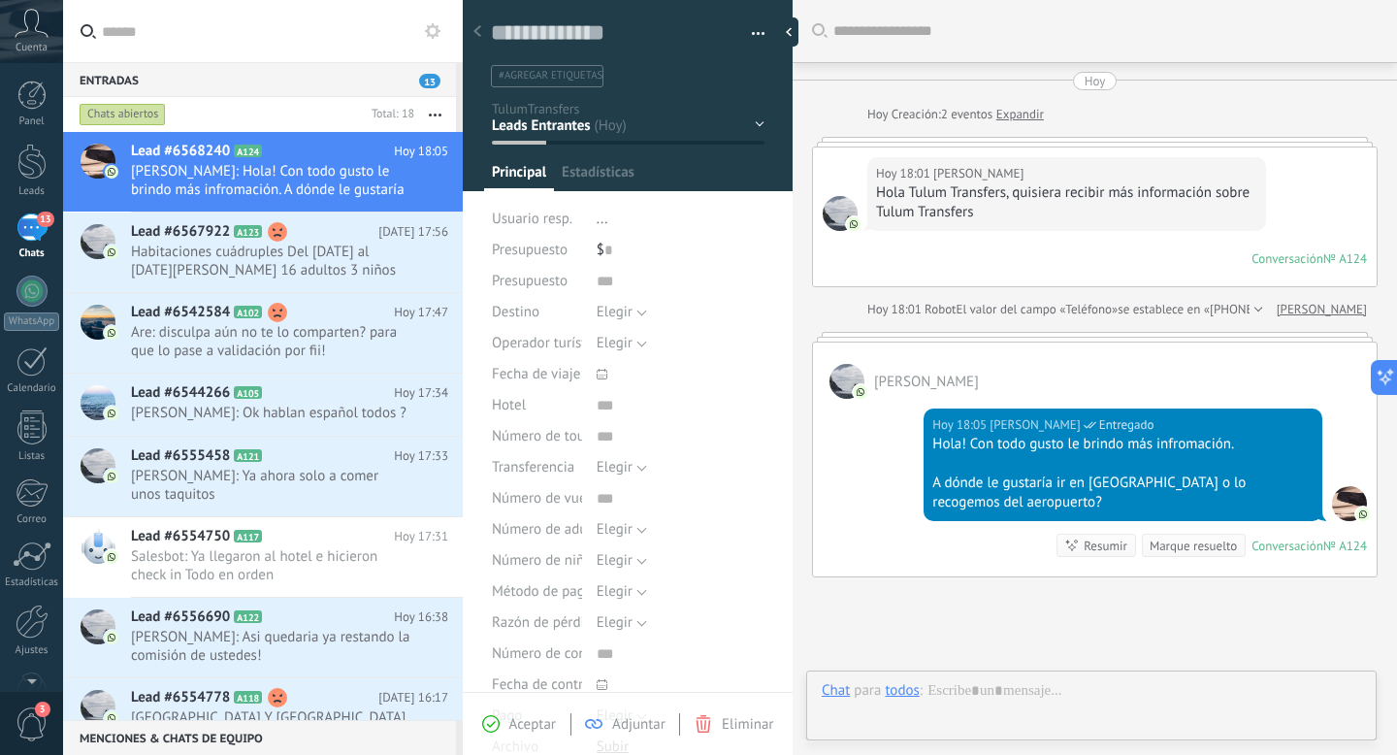
scroll to position [160, 0]
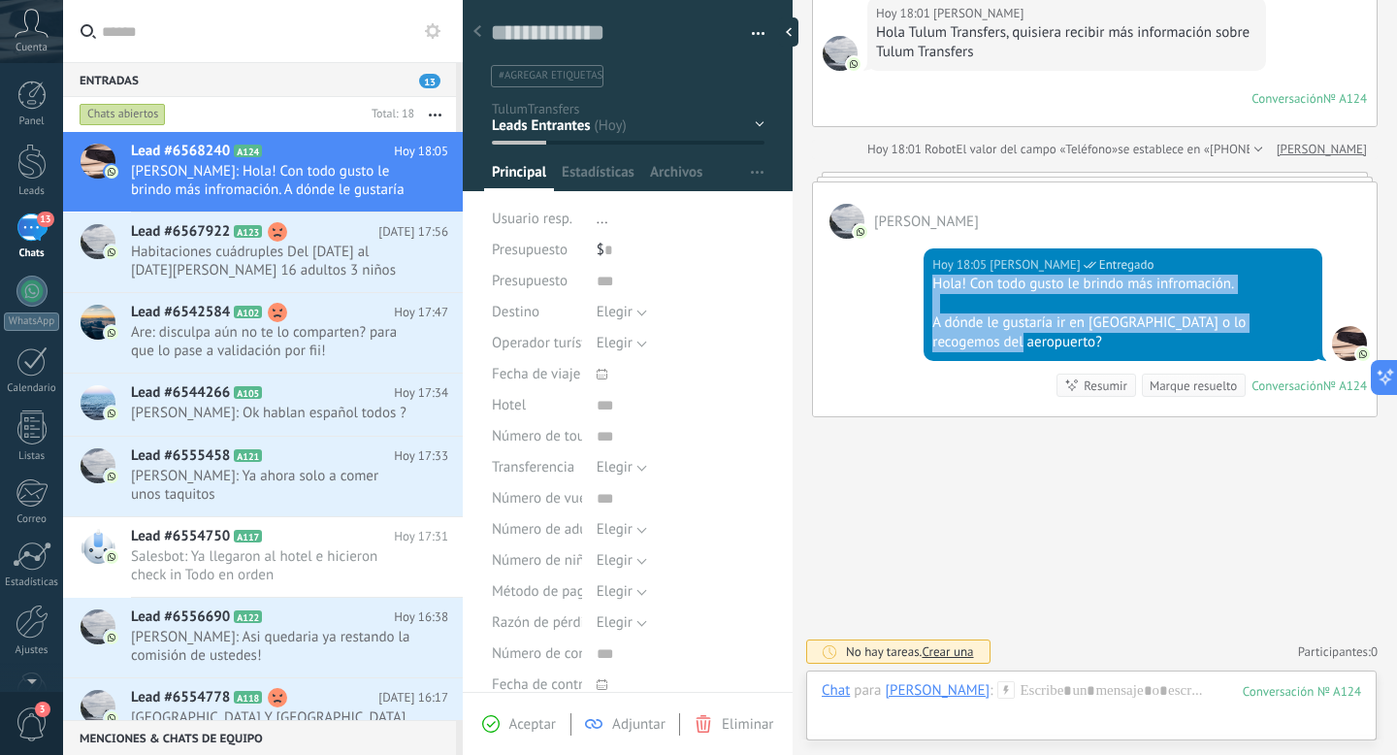
drag, startPoint x: 926, startPoint y: 274, endPoint x: 1066, endPoint y: 352, distance: 160.3
click at [1067, 352] on div "Hoy 18:05 Sandra Menendez Lizama Entregado Hola! Con todo gusto le brindo más i…" at bounding box center [1122, 304] width 399 height 113
copy div "Hola! Con todo gusto le brindo más infromación. A dónde le gustaría ir en Tulum…"
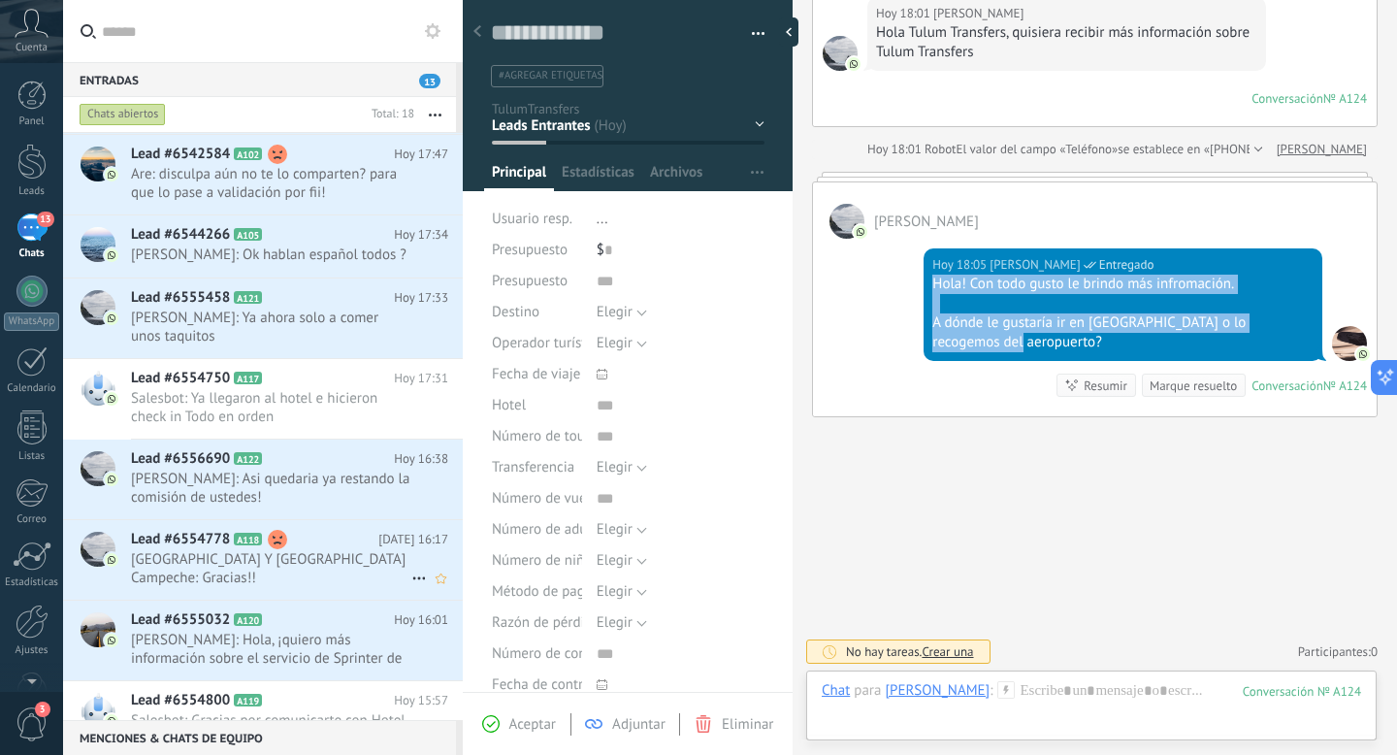
scroll to position [191, 0]
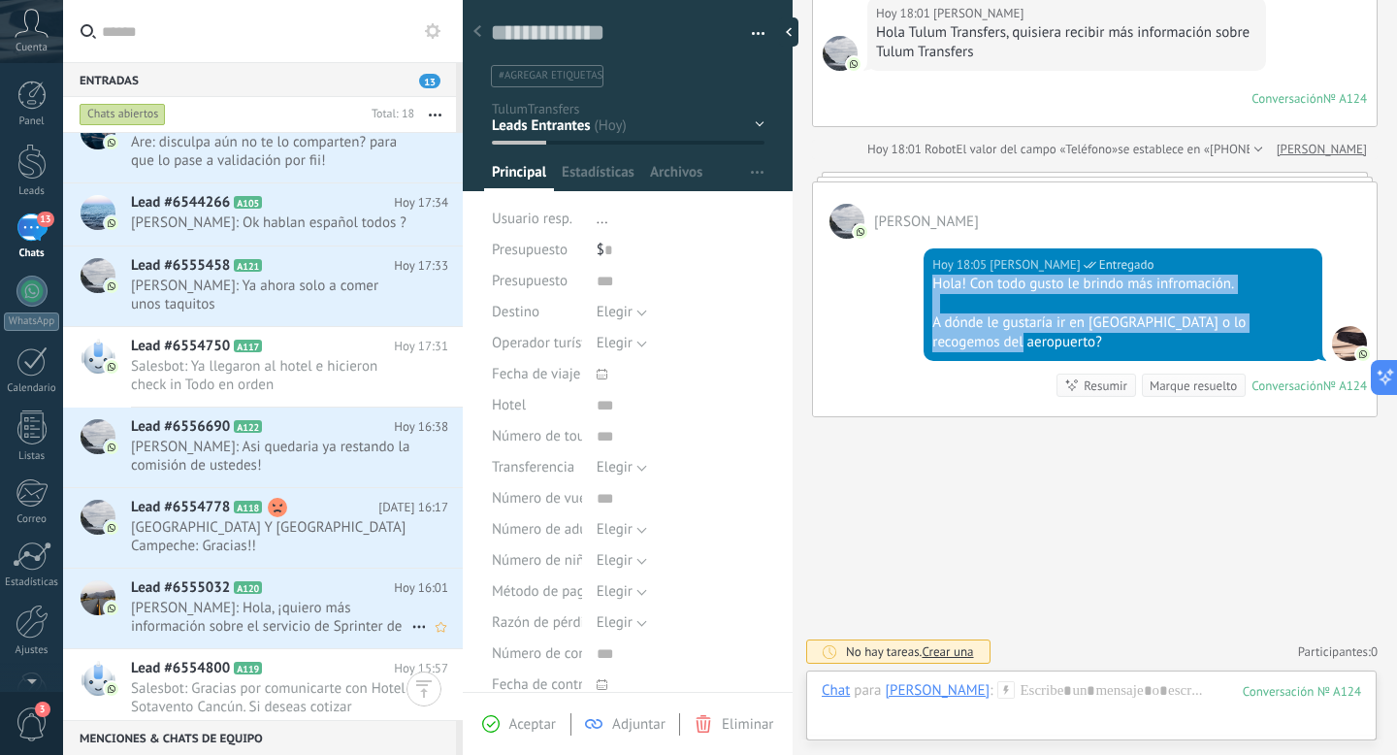
click at [273, 607] on span "Yared: Hola, ¡quiero más información sobre el servicio de Sprinter de Tulum Tra…" at bounding box center [271, 616] width 280 height 37
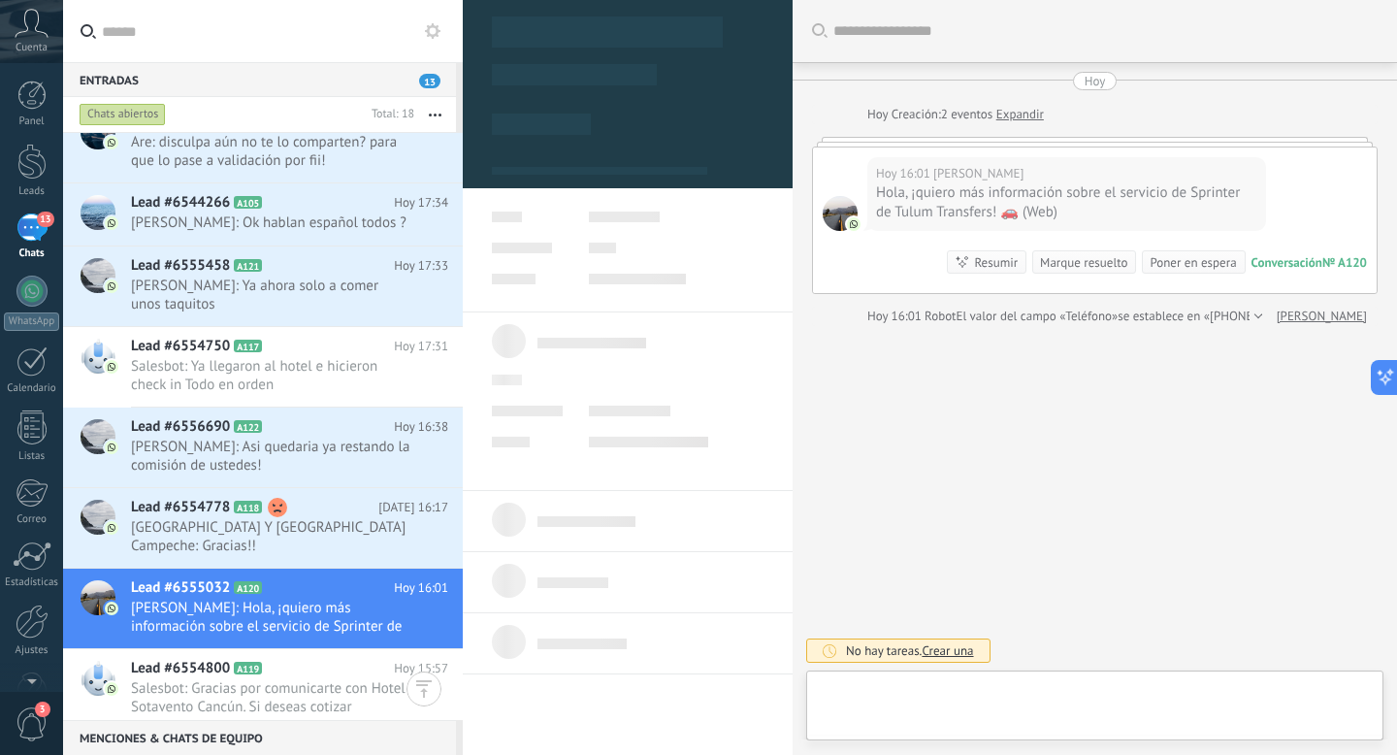
type textarea "**********"
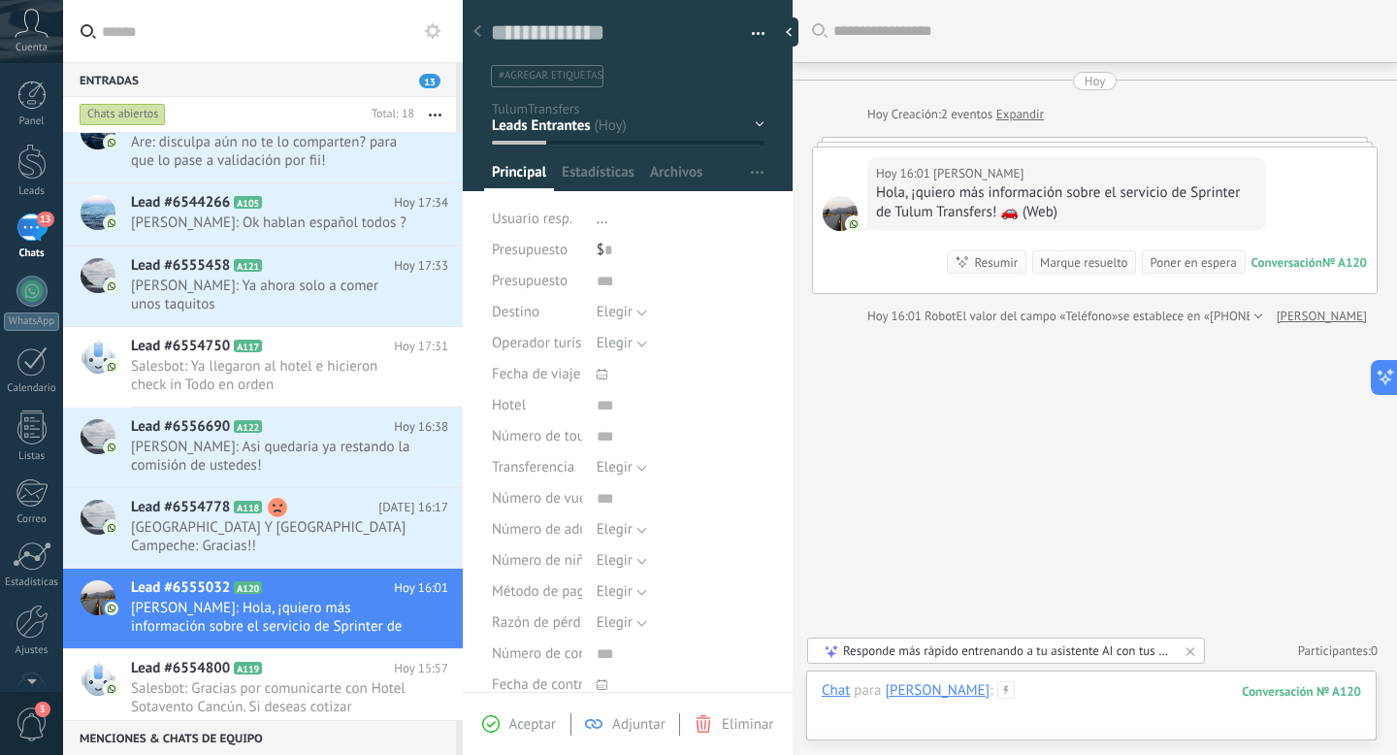
paste div
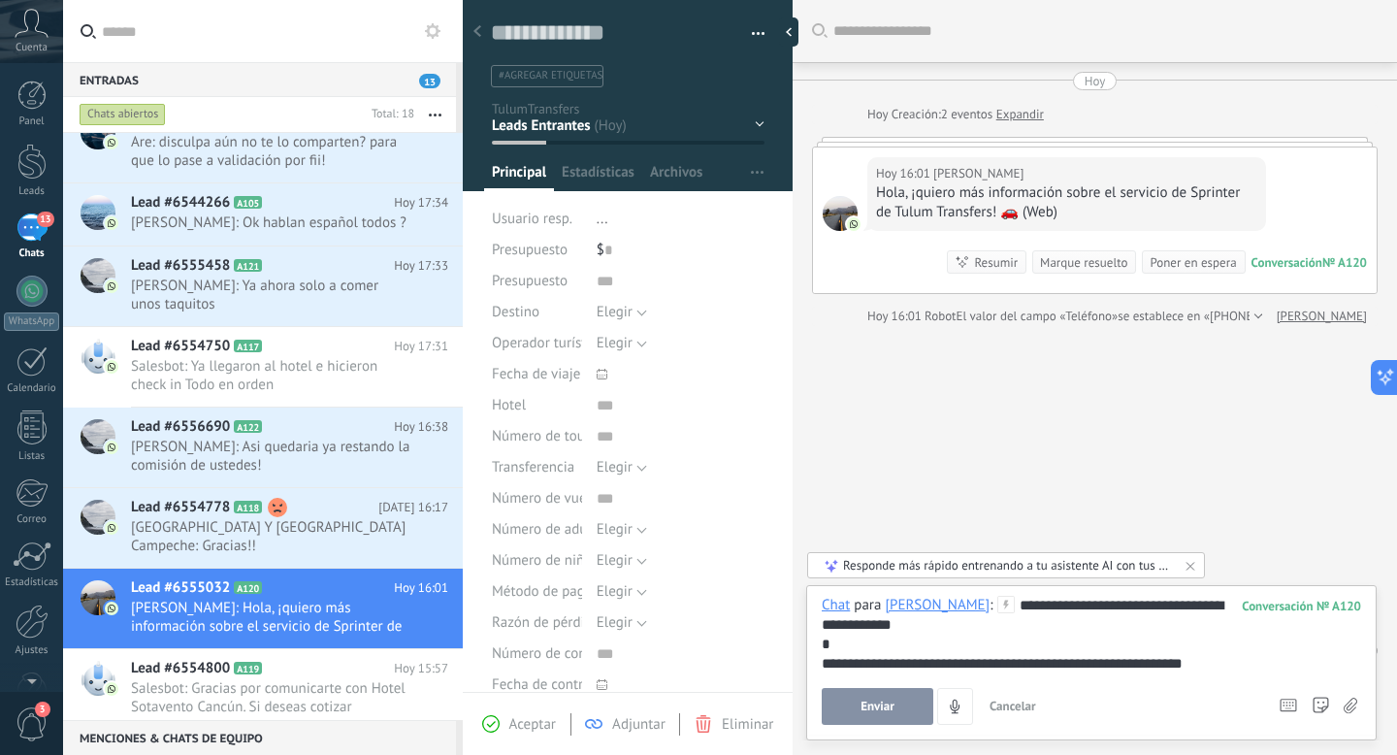
click at [995, 699] on div "**********" at bounding box center [1091, 660] width 539 height 129
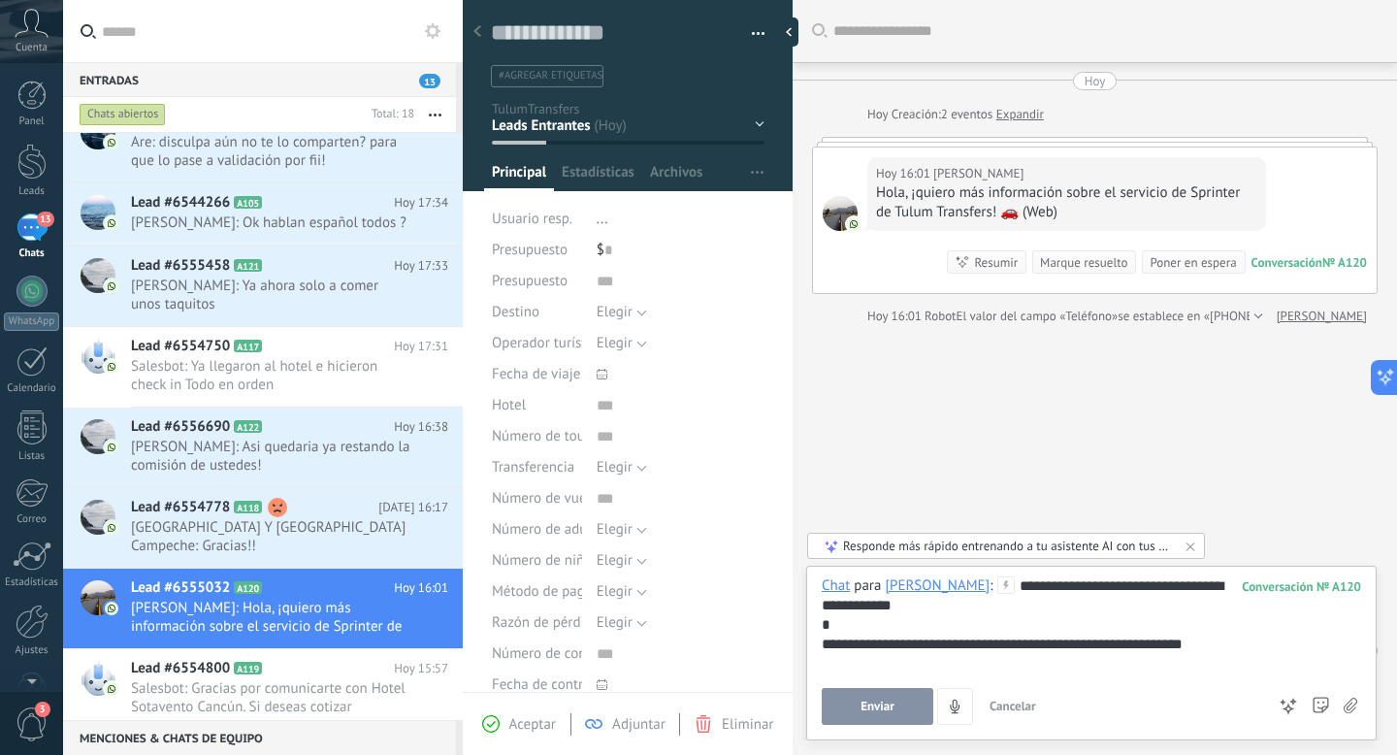
click at [868, 713] on span "Enviar" at bounding box center [877, 706] width 34 height 14
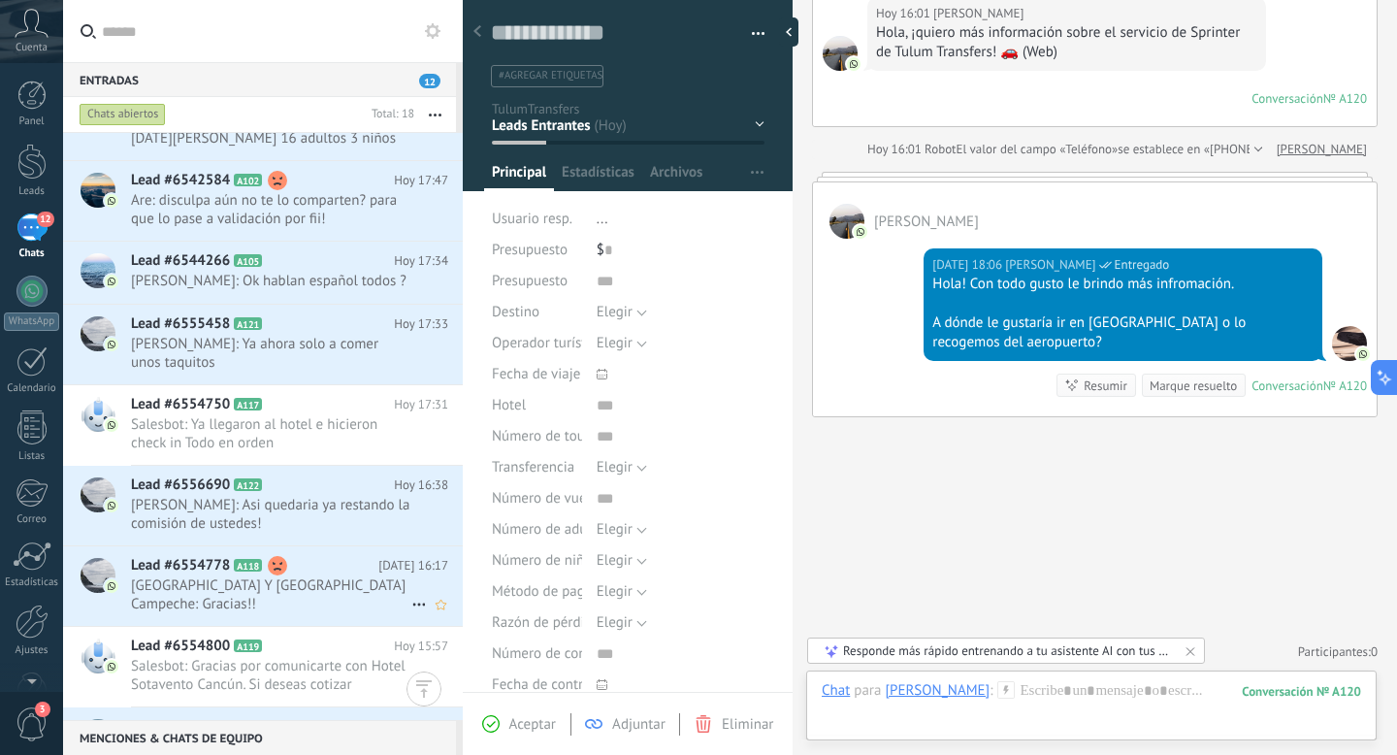
scroll to position [0, 0]
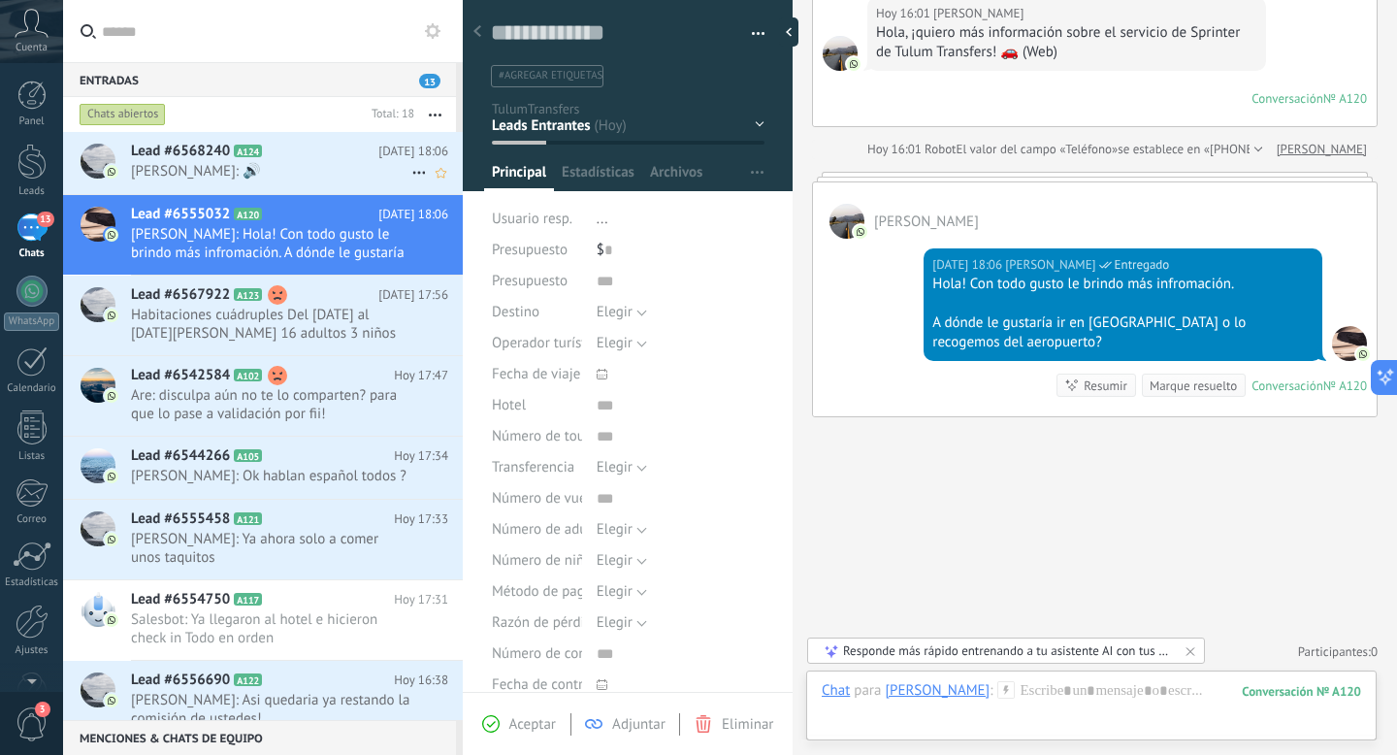
click at [244, 139] on div "Lead #6568240 A124 Hoy 18:06 Eduardo Loz: 🔊" at bounding box center [297, 162] width 332 height 61
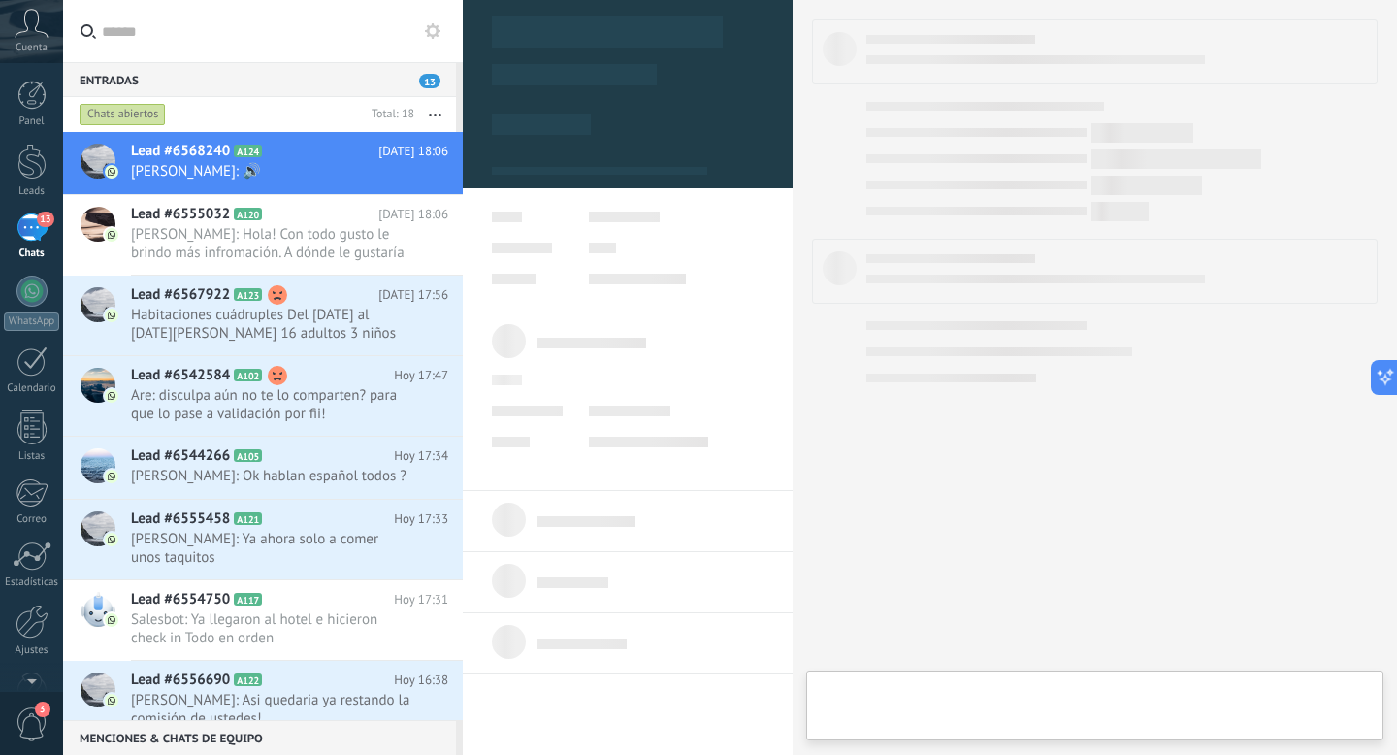
type textarea "**********"
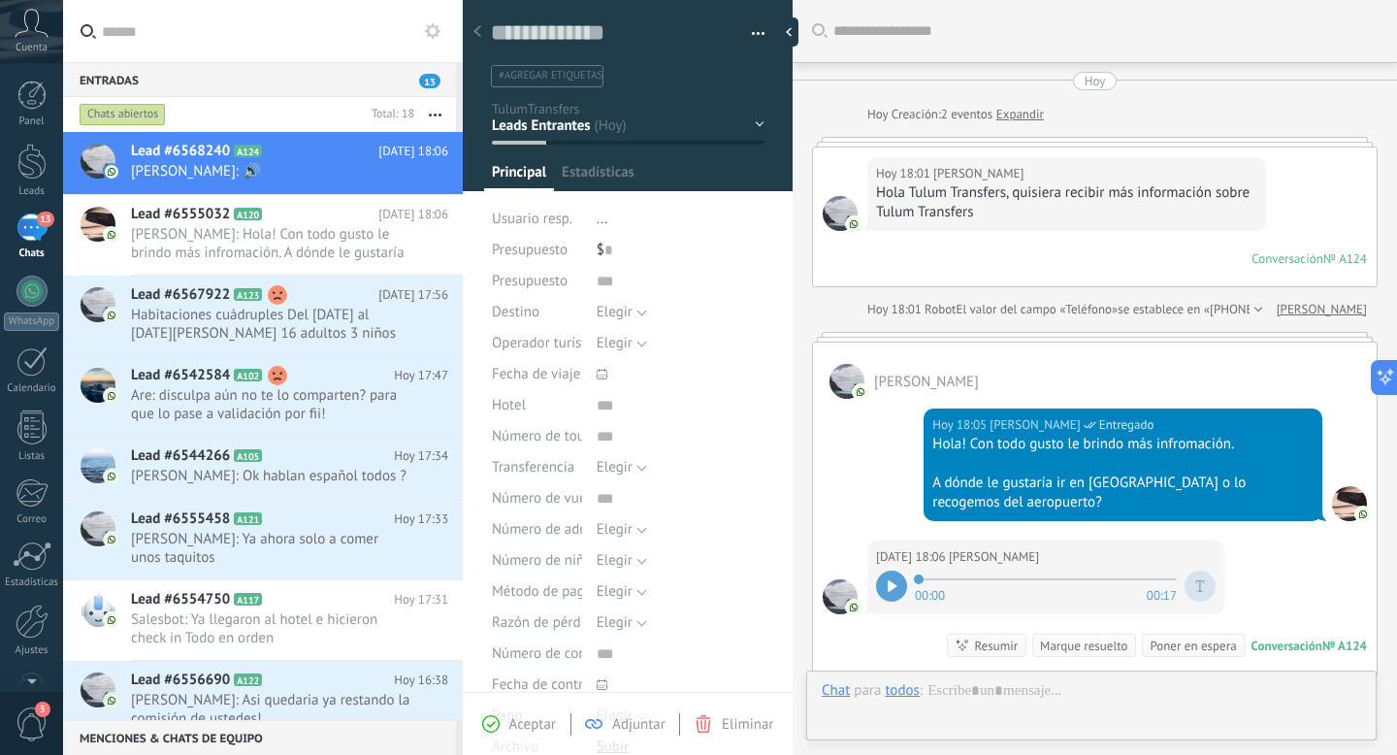
scroll to position [260, 0]
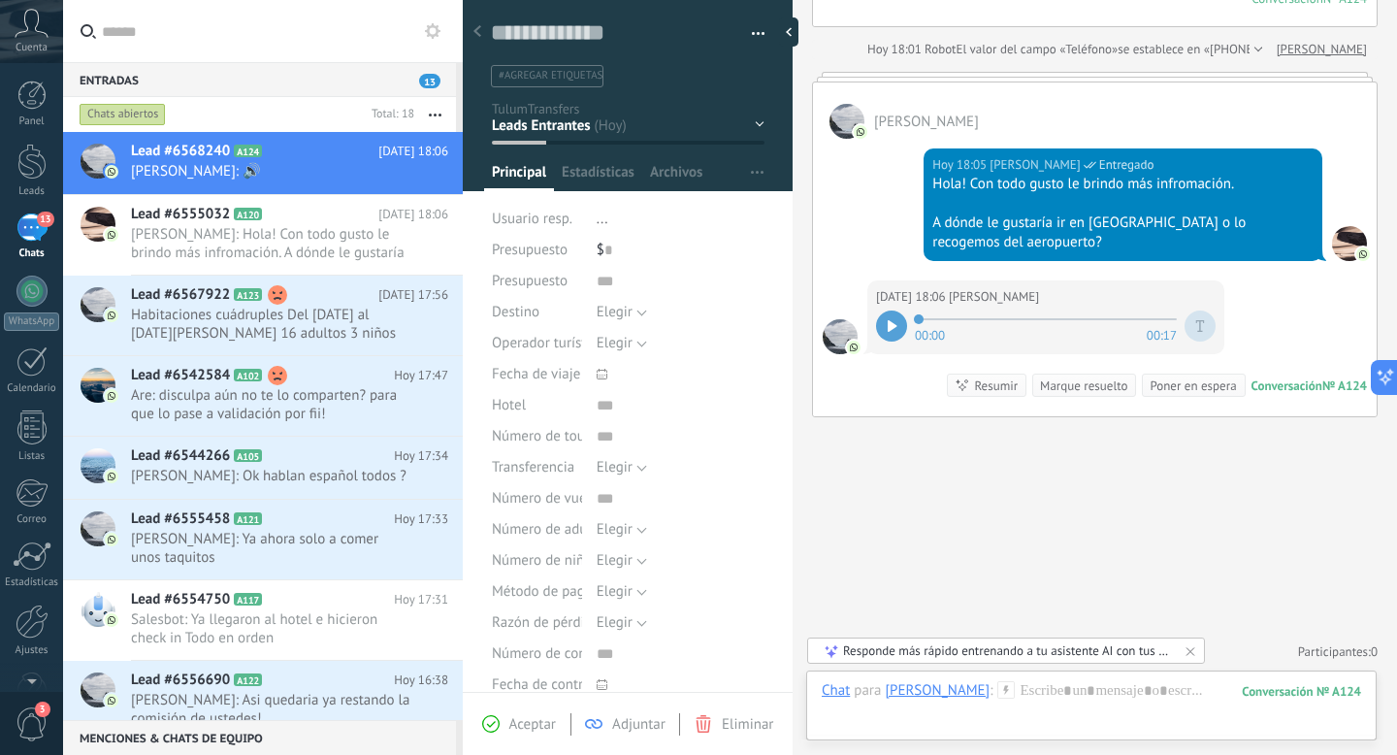
click at [883, 336] on div at bounding box center [891, 325] width 31 height 31
click at [1062, 702] on div at bounding box center [1091, 710] width 539 height 58
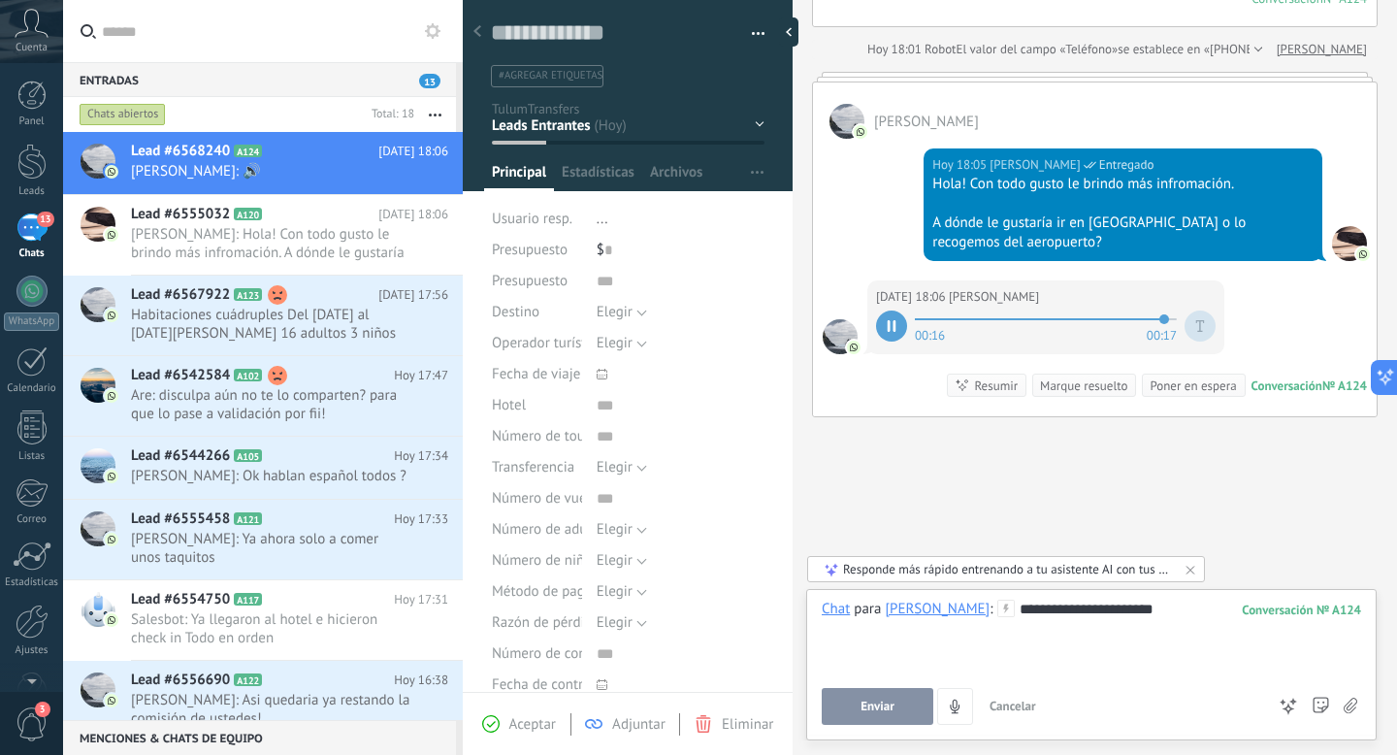
scroll to position [324, 0]
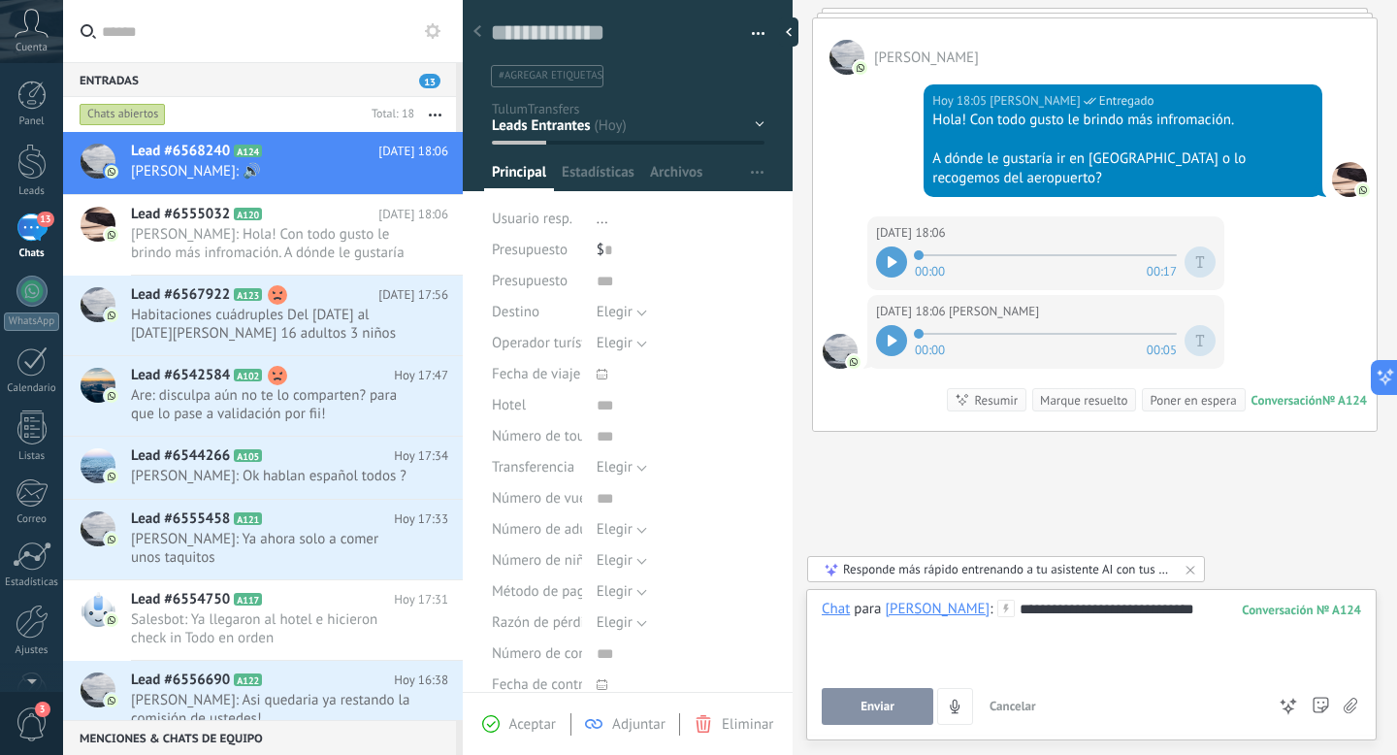
click at [895, 341] on icon at bounding box center [893, 341] width 10 height 12
click at [1183, 610] on div "**********" at bounding box center [1091, 636] width 539 height 74
click at [869, 710] on span "Enviar" at bounding box center [877, 706] width 34 height 14
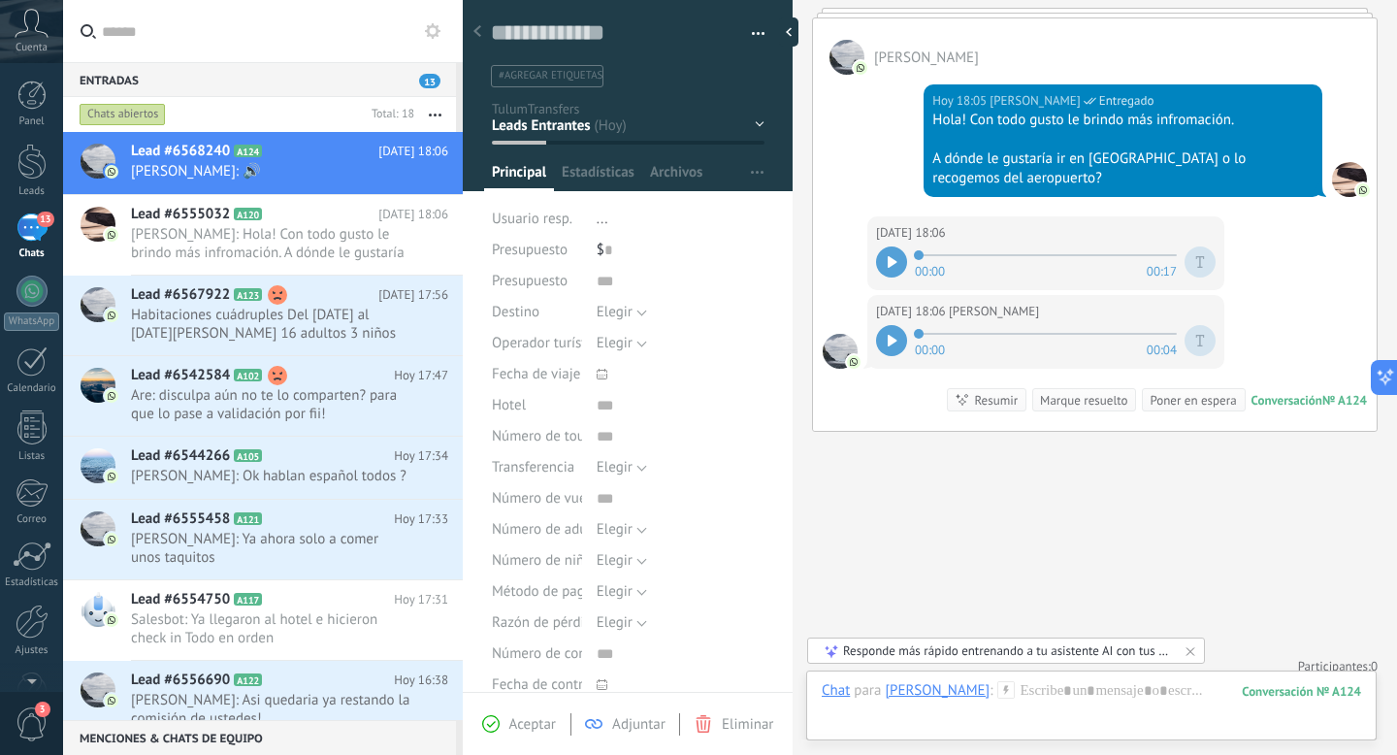
scroll to position [405, 0]
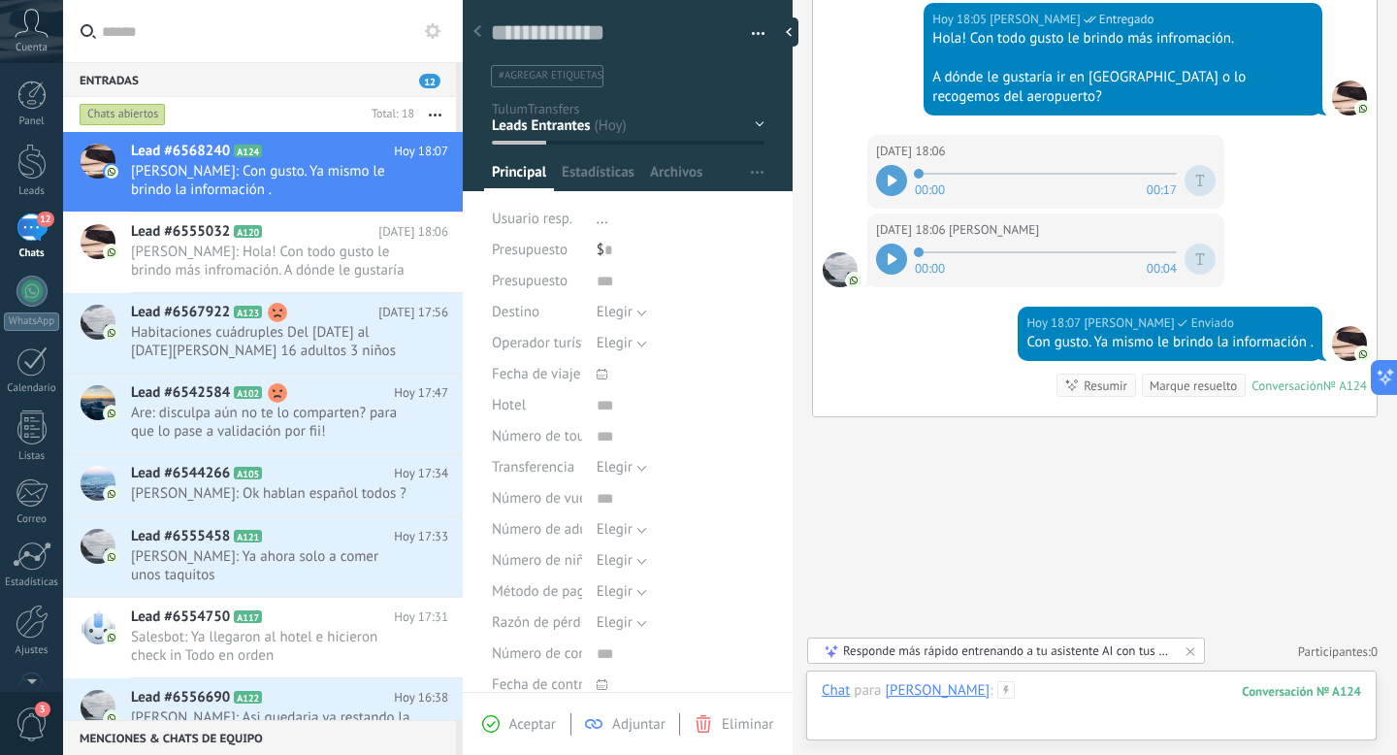
click at [1040, 696] on div at bounding box center [1091, 710] width 539 height 58
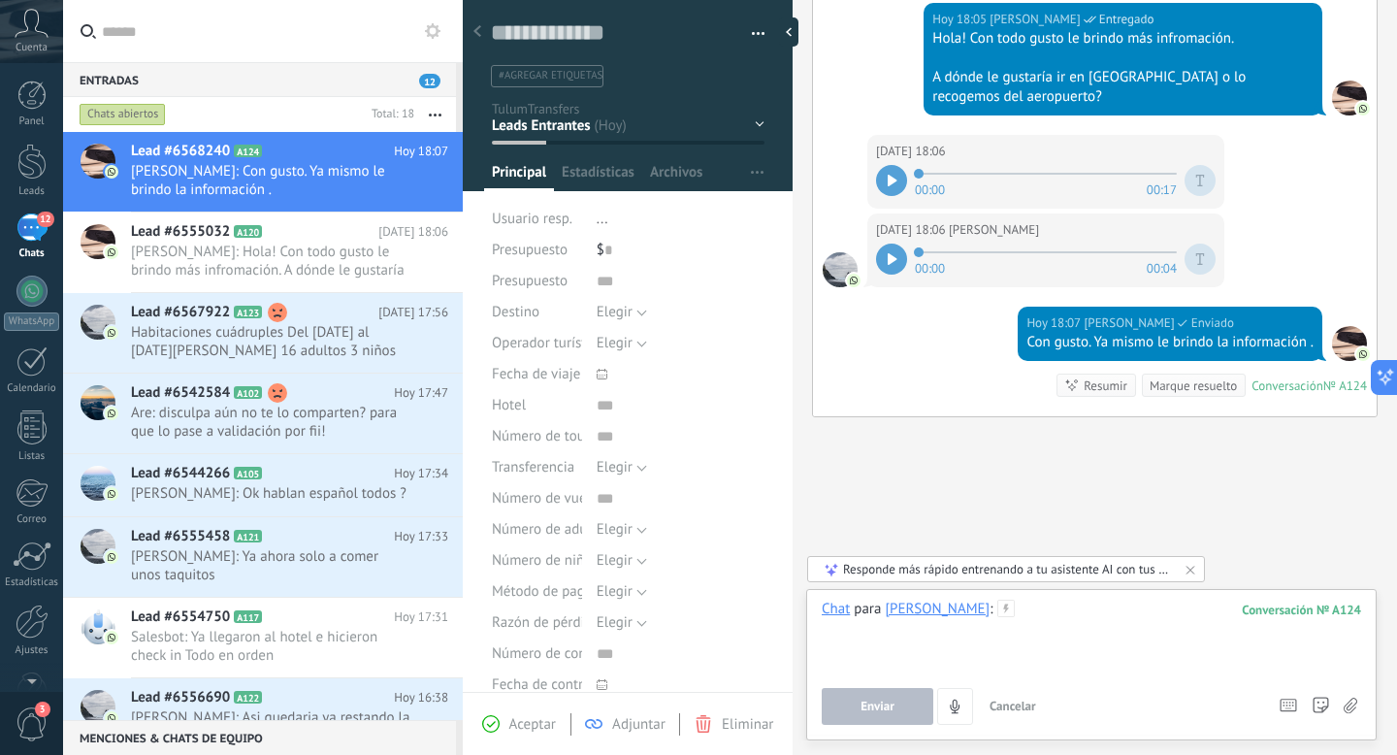
paste div
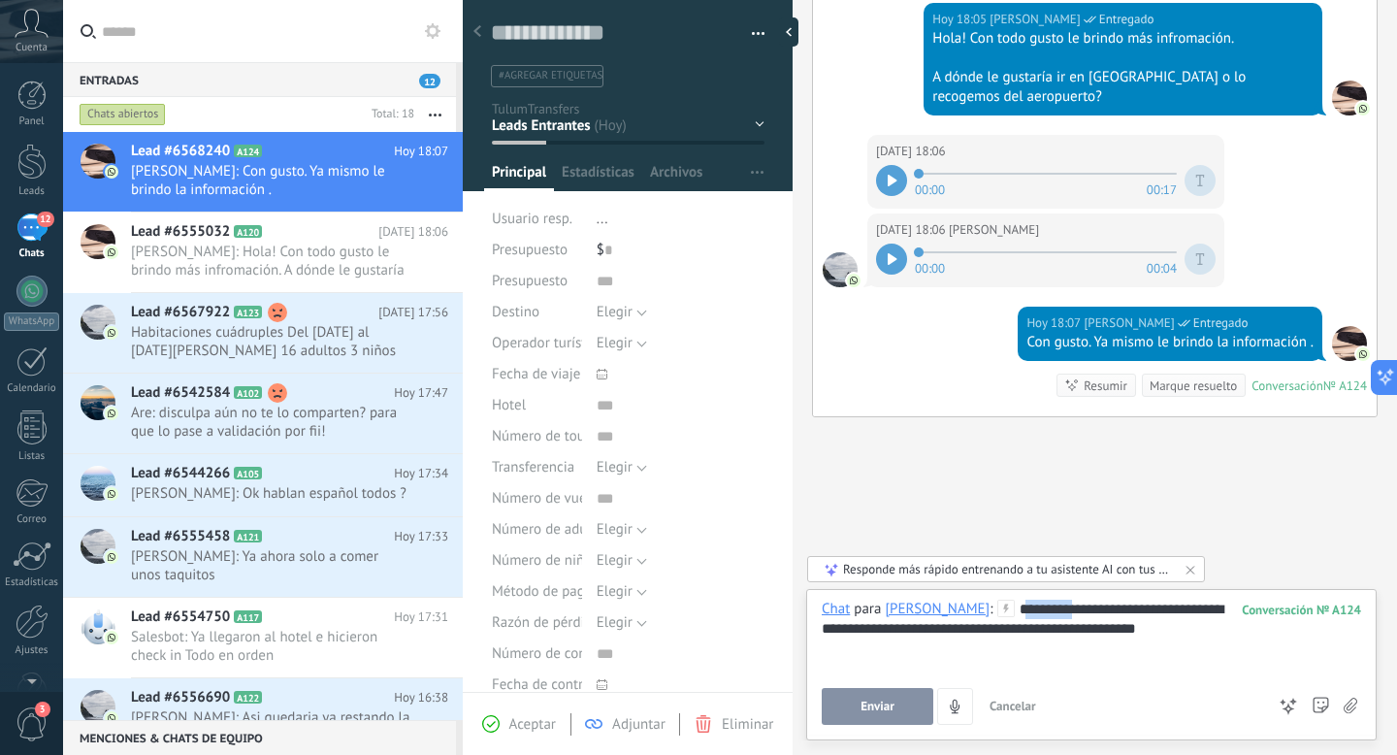
drag, startPoint x: 1048, startPoint y: 609, endPoint x: 989, endPoint y: 606, distance: 58.3
click at [990, 608] on div "**********" at bounding box center [1091, 636] width 539 height 74
click at [855, 703] on button "Enviar" at bounding box center [878, 706] width 112 height 37
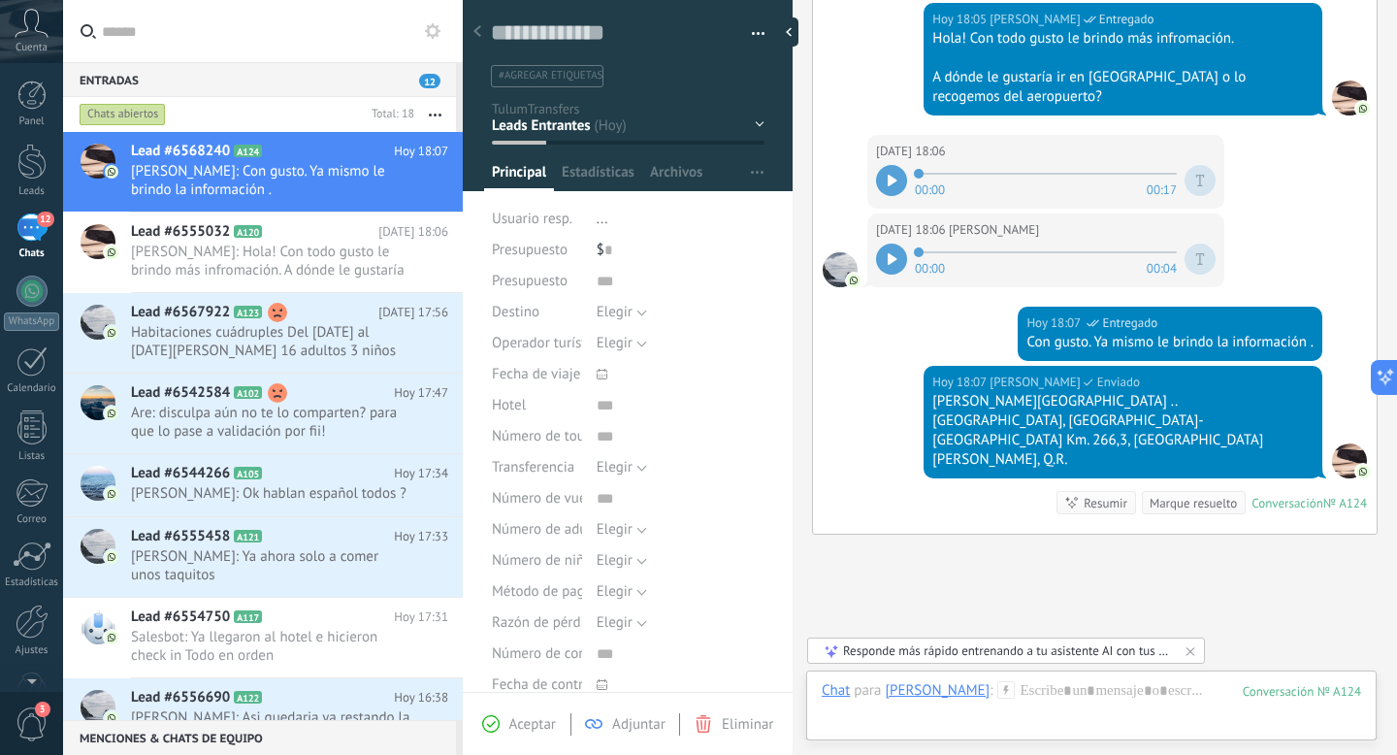
scroll to position [503, 0]
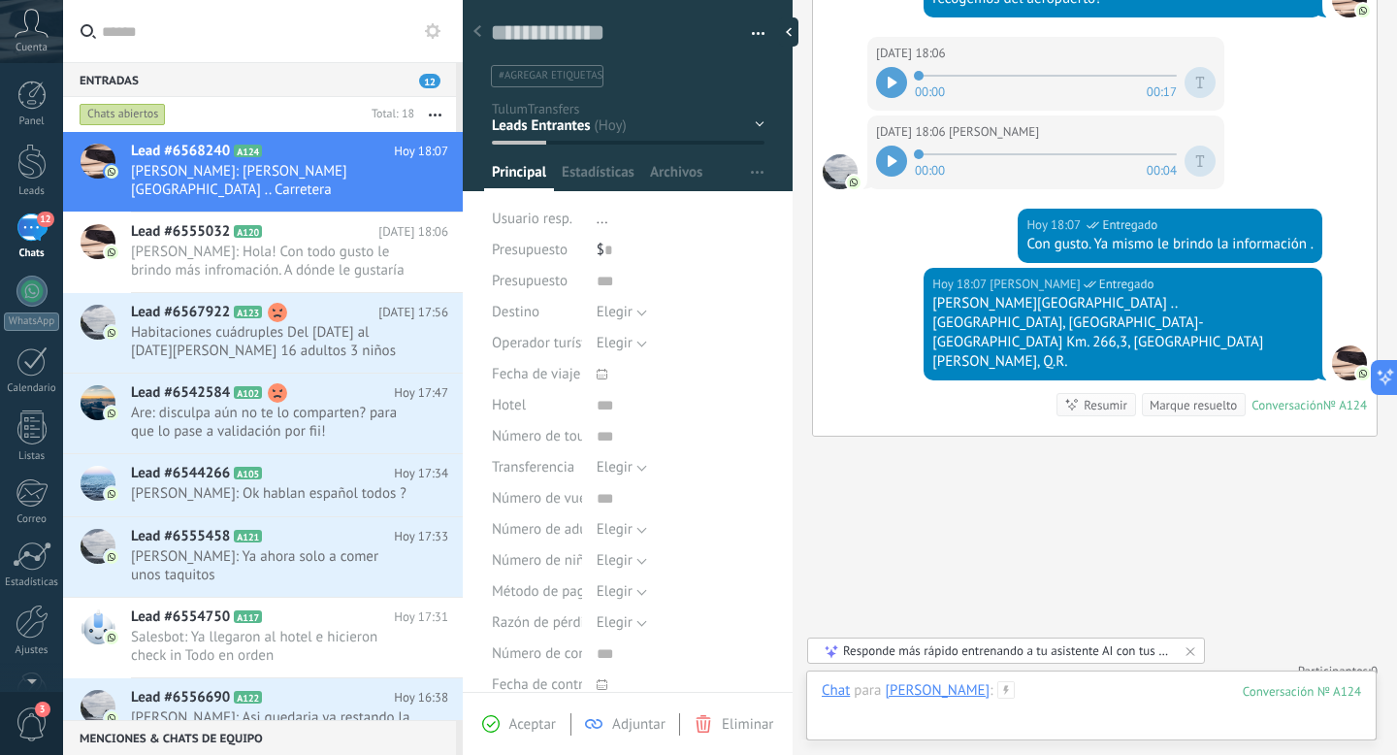
click at [1078, 733] on div at bounding box center [1091, 710] width 539 height 58
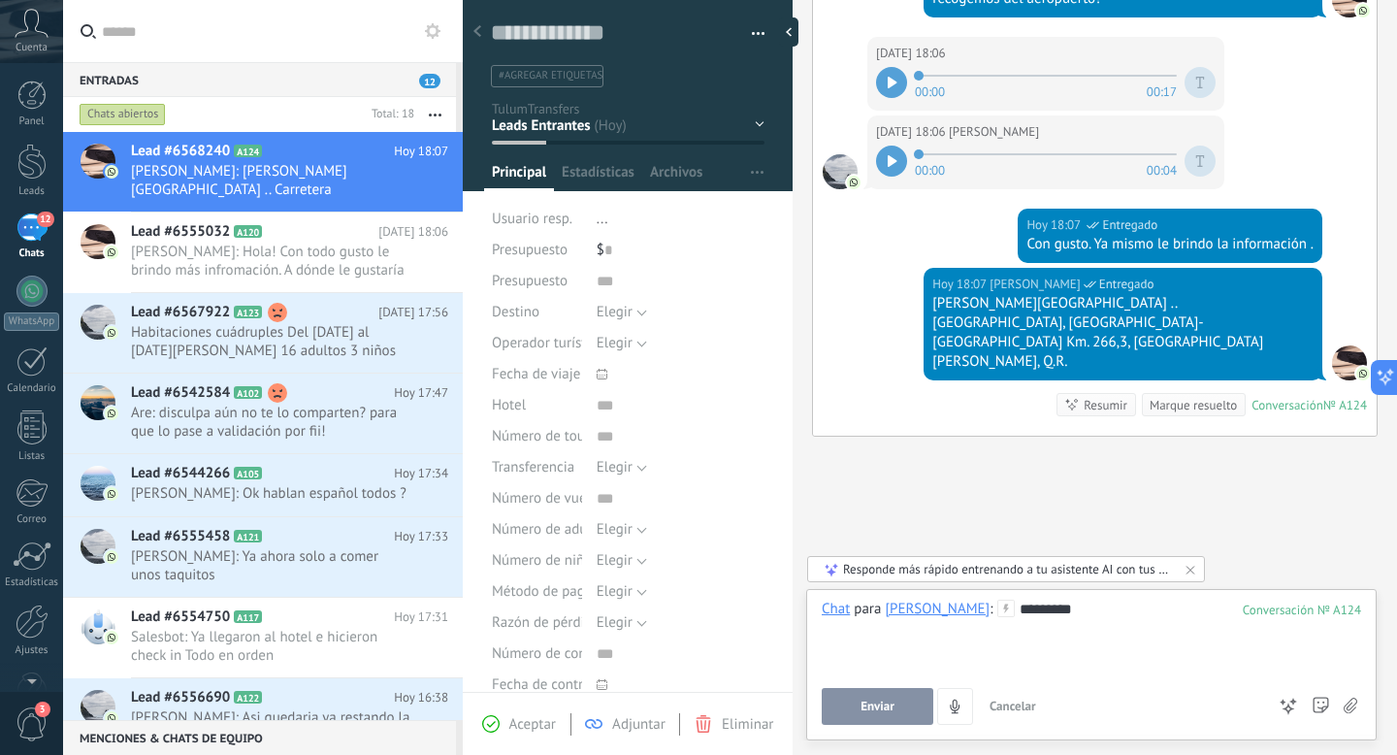
click at [888, 714] on button "Enviar" at bounding box center [878, 706] width 112 height 37
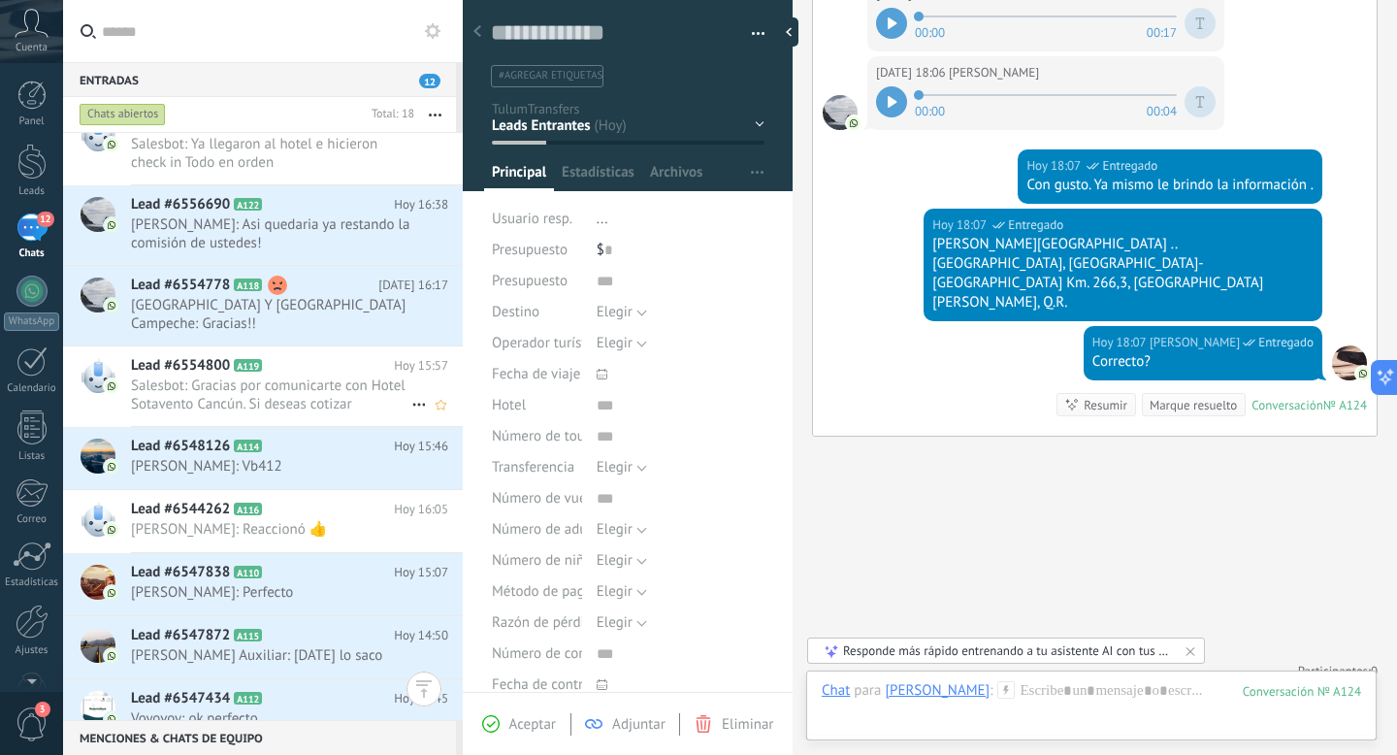
scroll to position [0, 0]
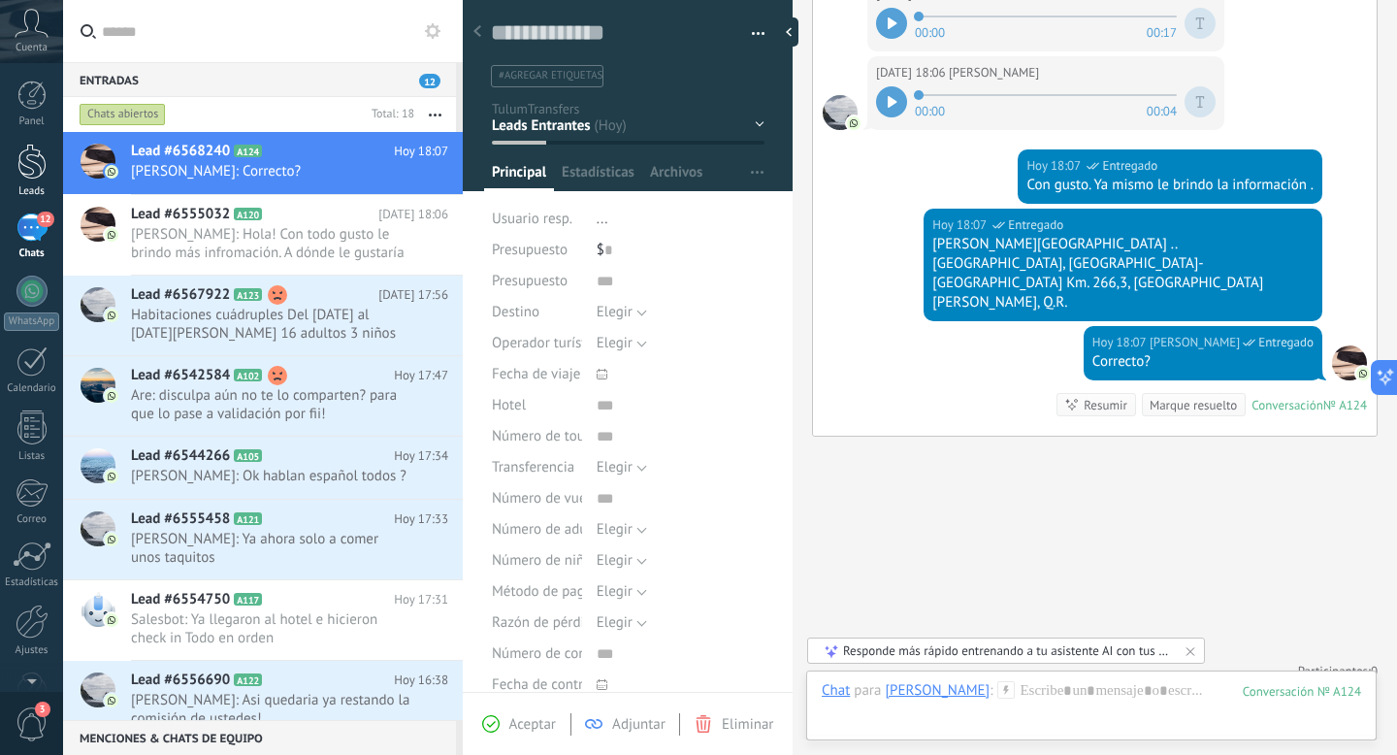
click at [30, 159] on div at bounding box center [31, 162] width 29 height 36
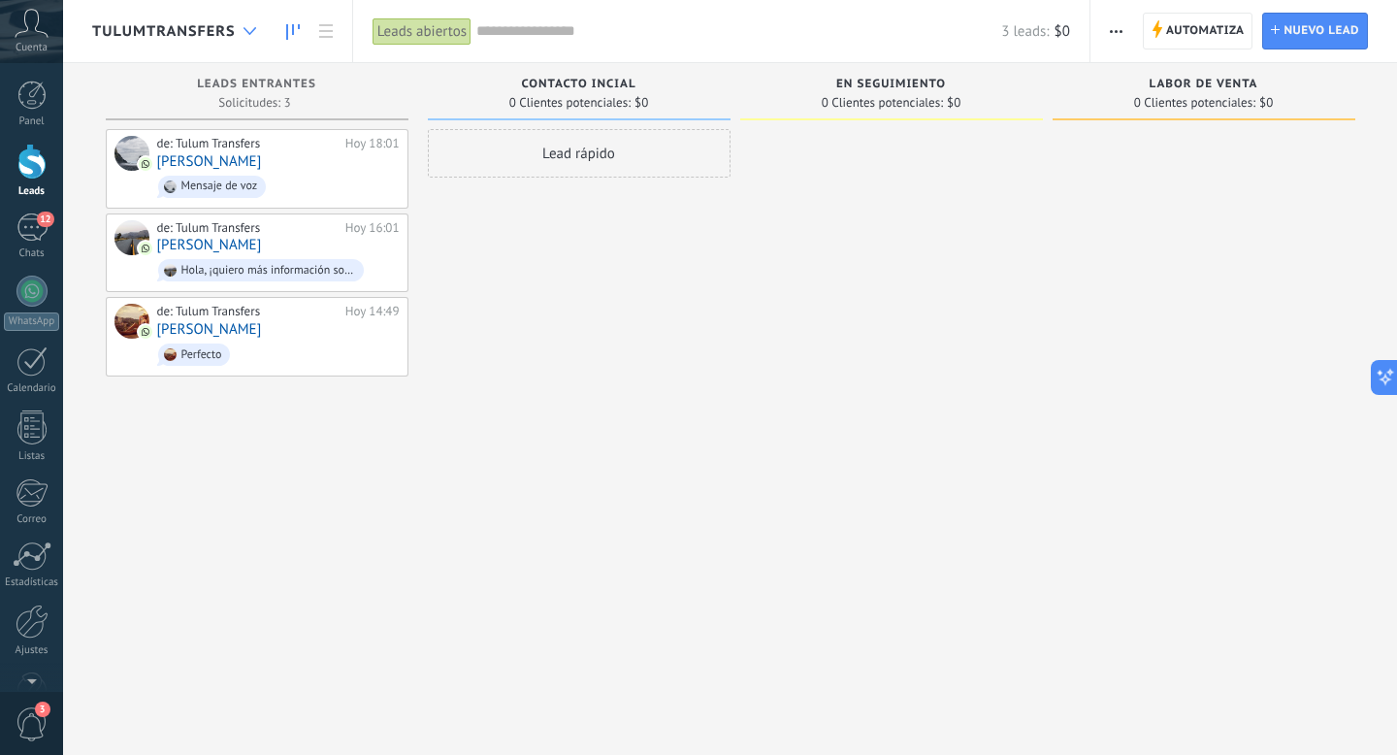
click at [234, 30] on div at bounding box center [250, 32] width 32 height 38
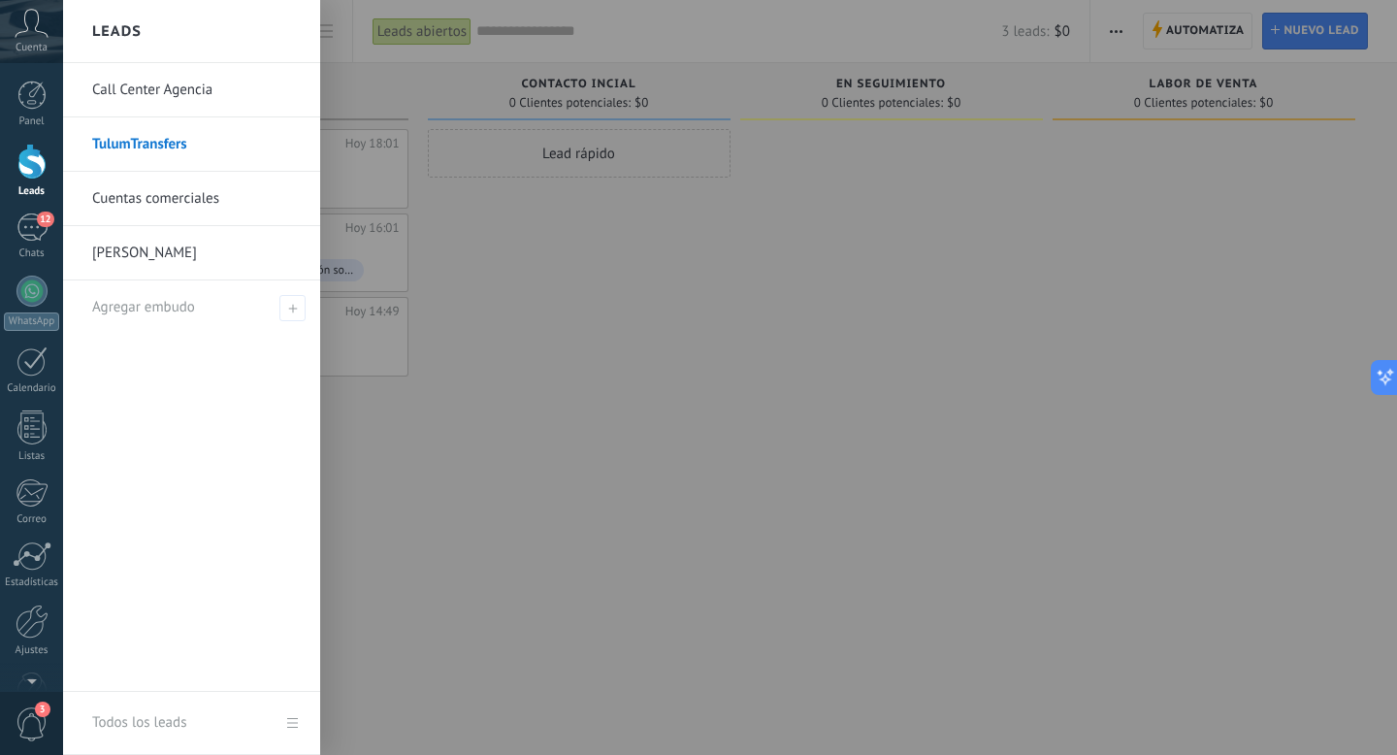
click at [234, 30] on div "Leads" at bounding box center [191, 31] width 257 height 63
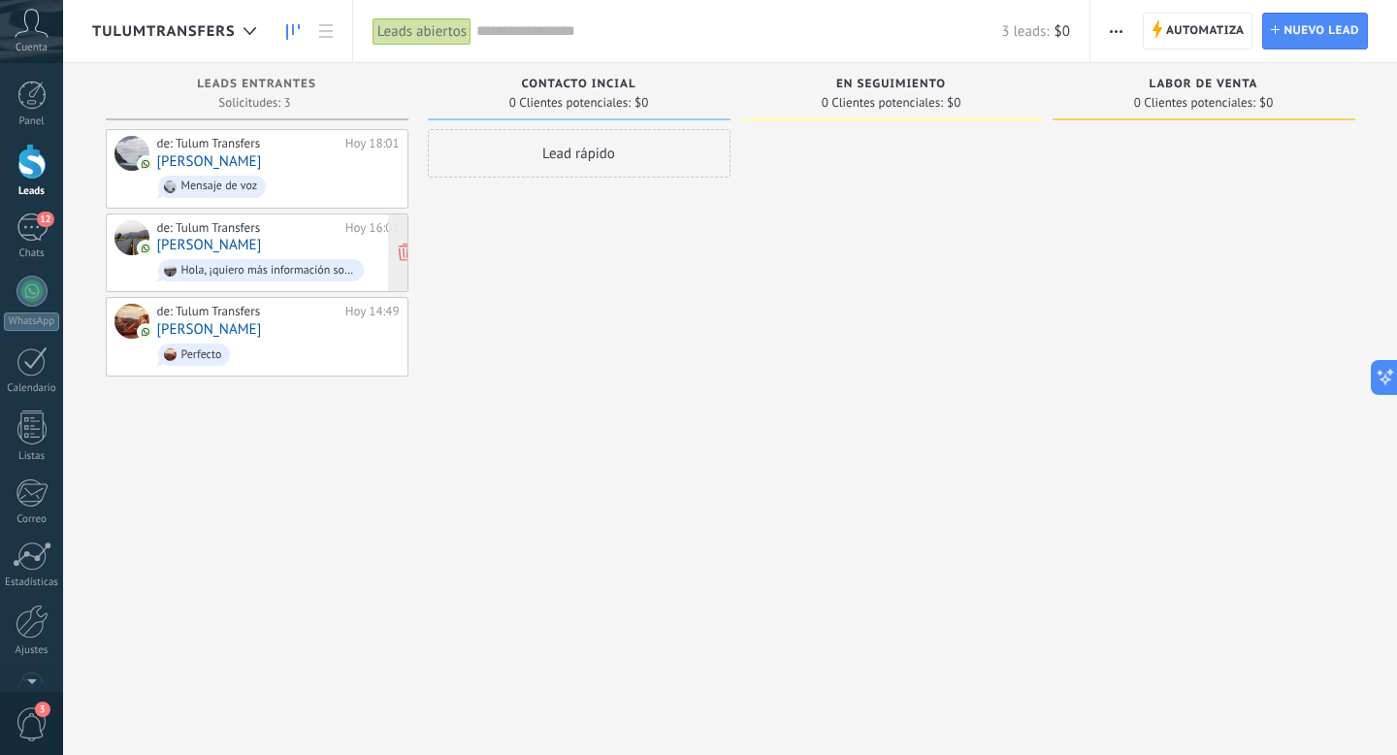
click at [276, 259] on div "Hola, ¡quiero más información sobre el servicio de Sprinter de Tulum Transfers!…" at bounding box center [261, 270] width 207 height 22
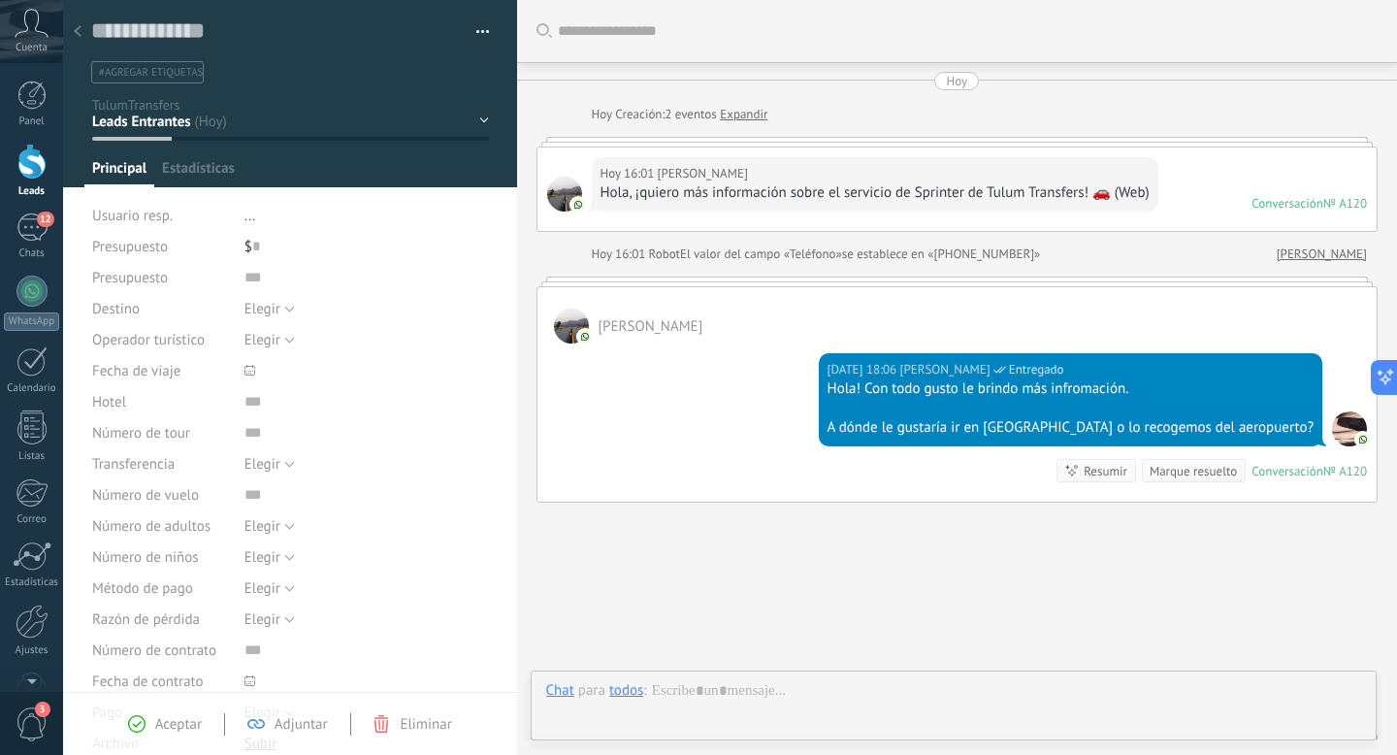
scroll to position [85, 0]
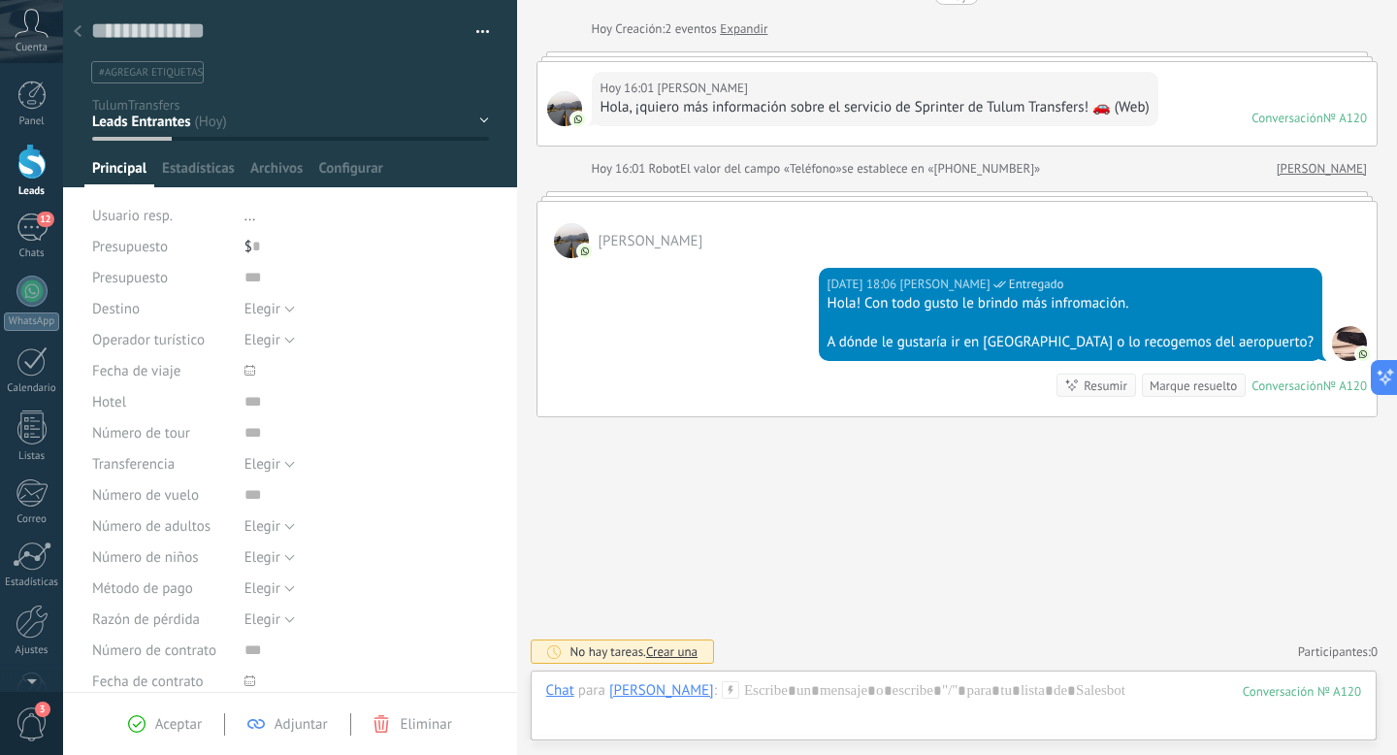
click at [81, 41] on div at bounding box center [77, 33] width 27 height 38
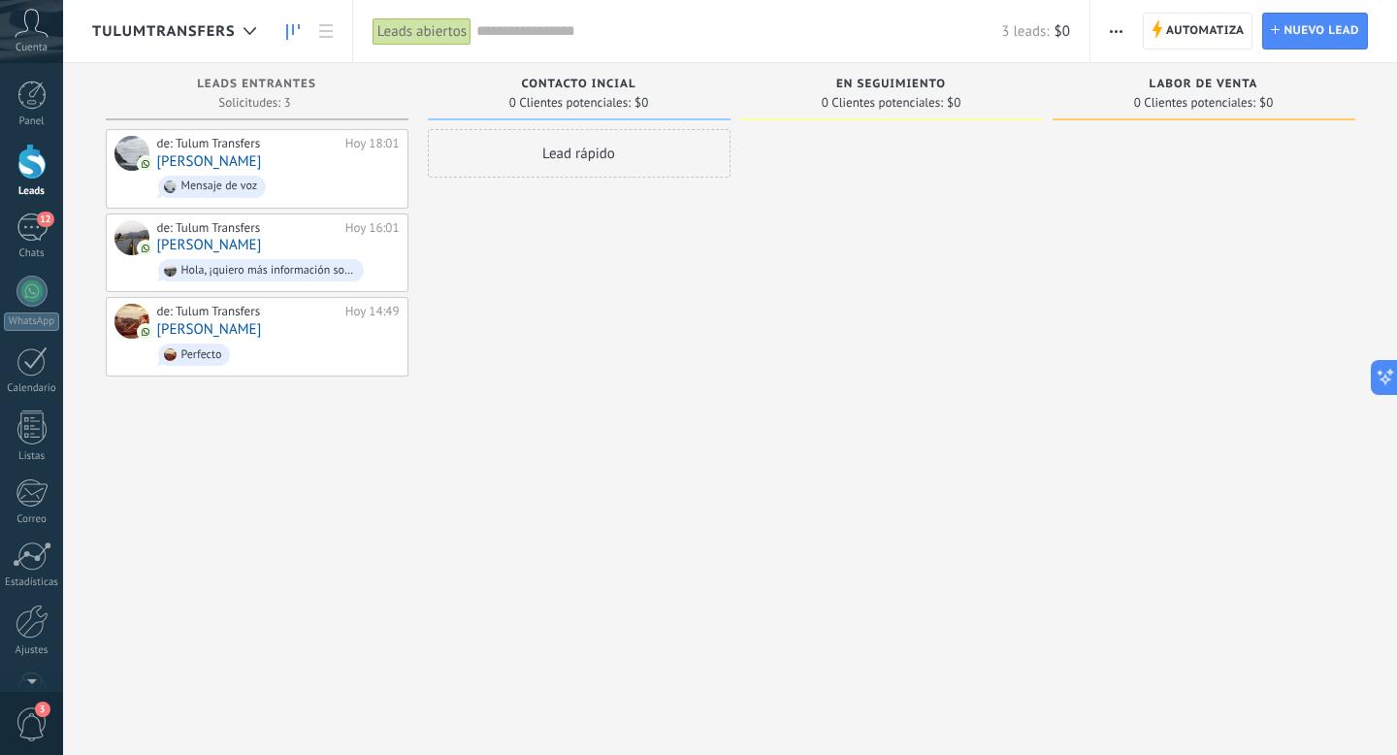
click at [278, 361] on span "Perfecto" at bounding box center [278, 354] width 242 height 30
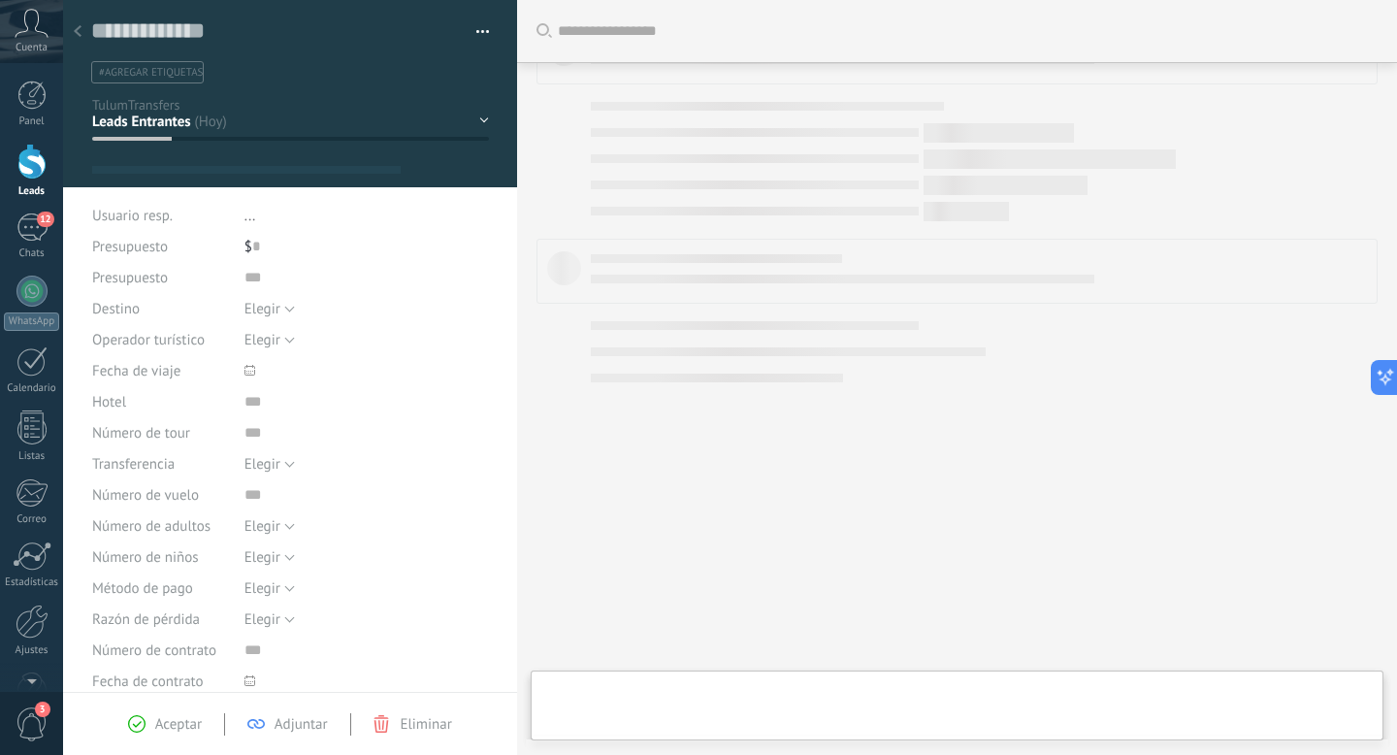
type textarea "**********"
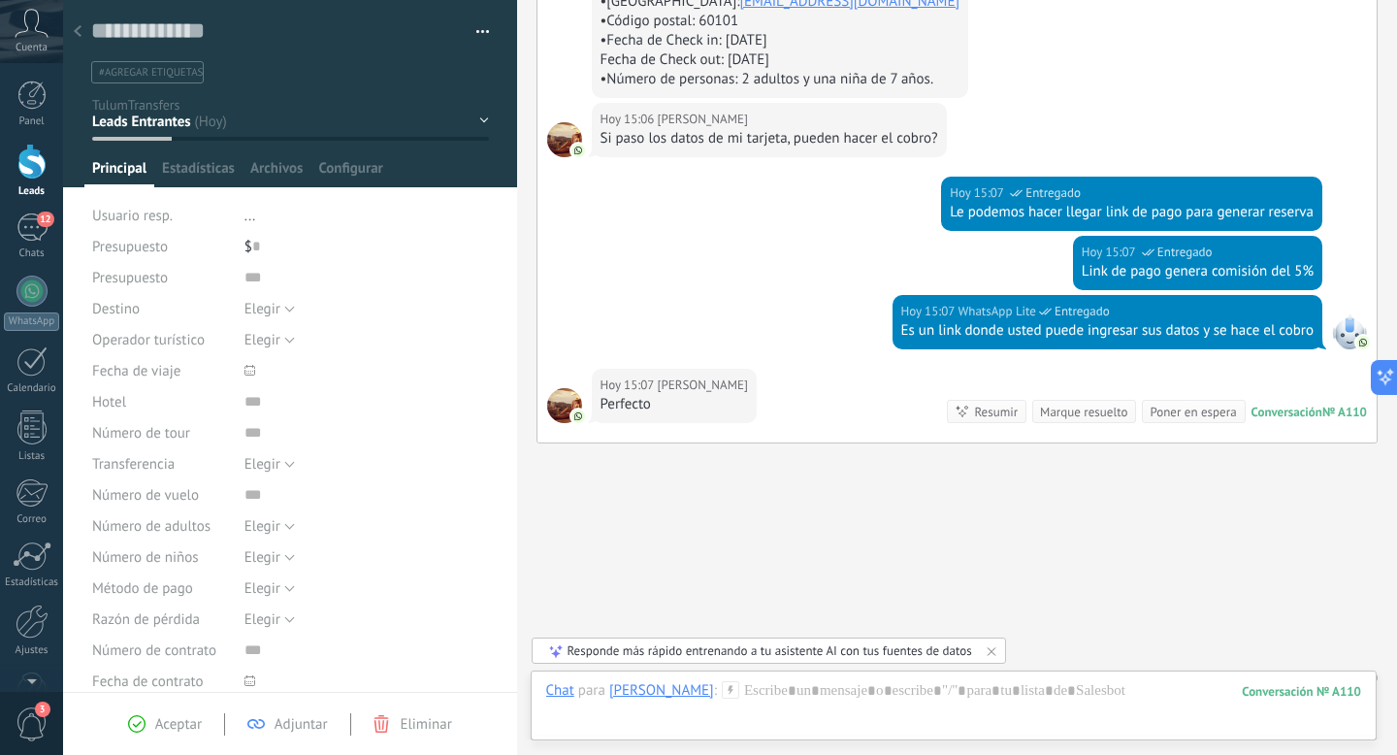
scroll to position [953, 0]
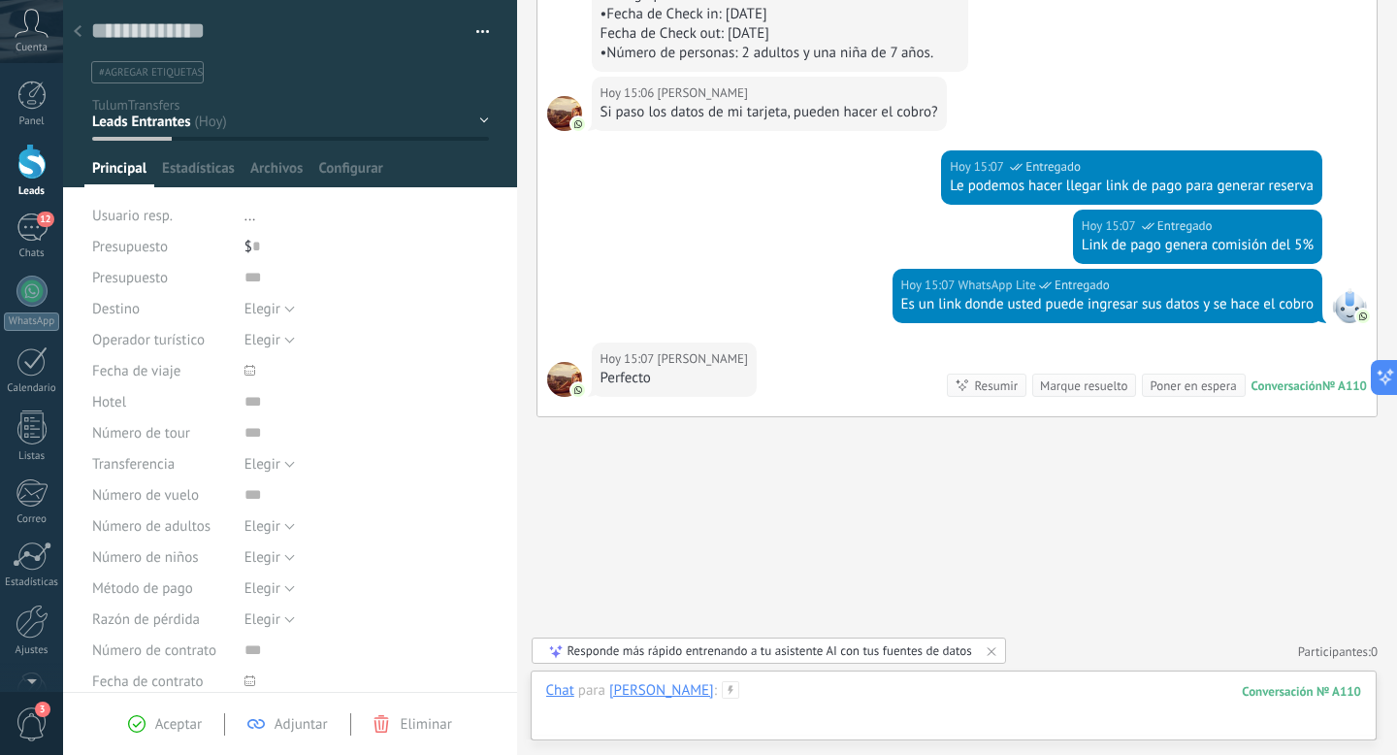
click at [882, 714] on div at bounding box center [954, 710] width 816 height 58
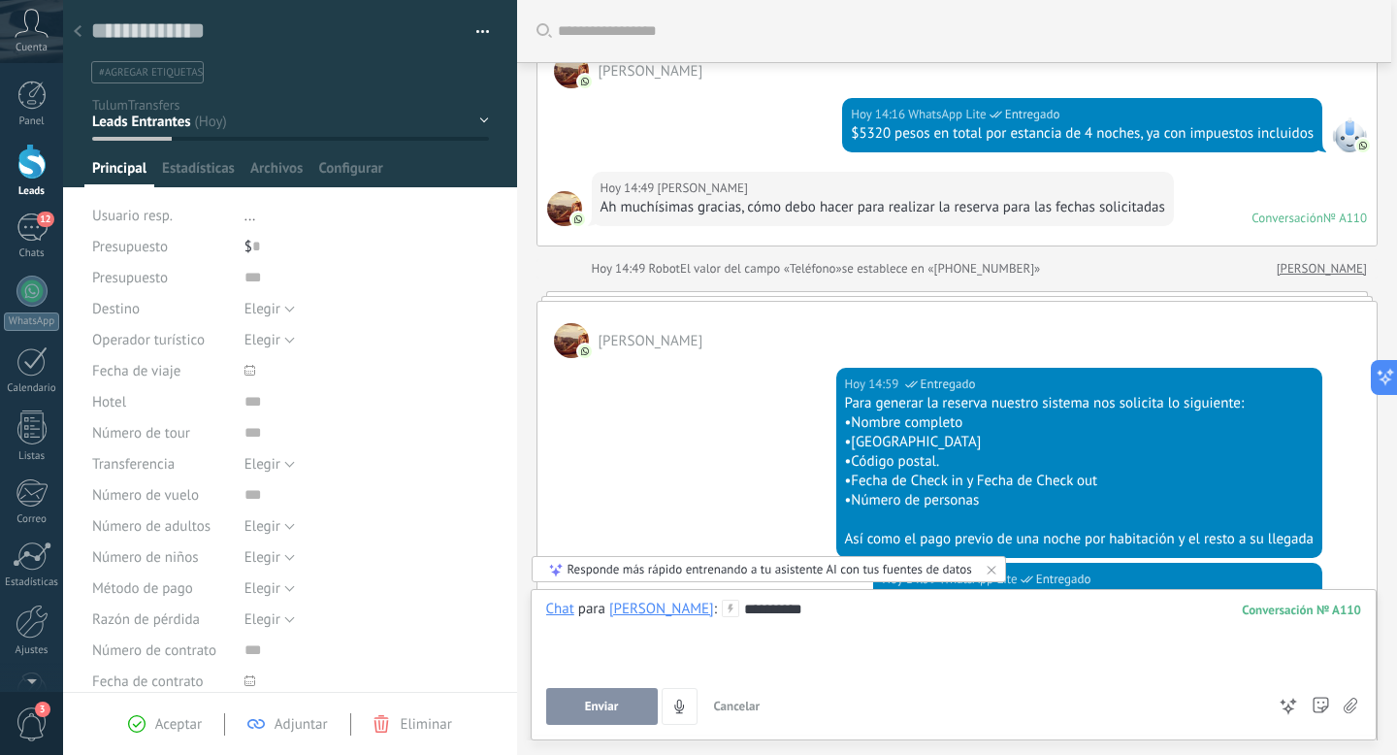
scroll to position [81, 0]
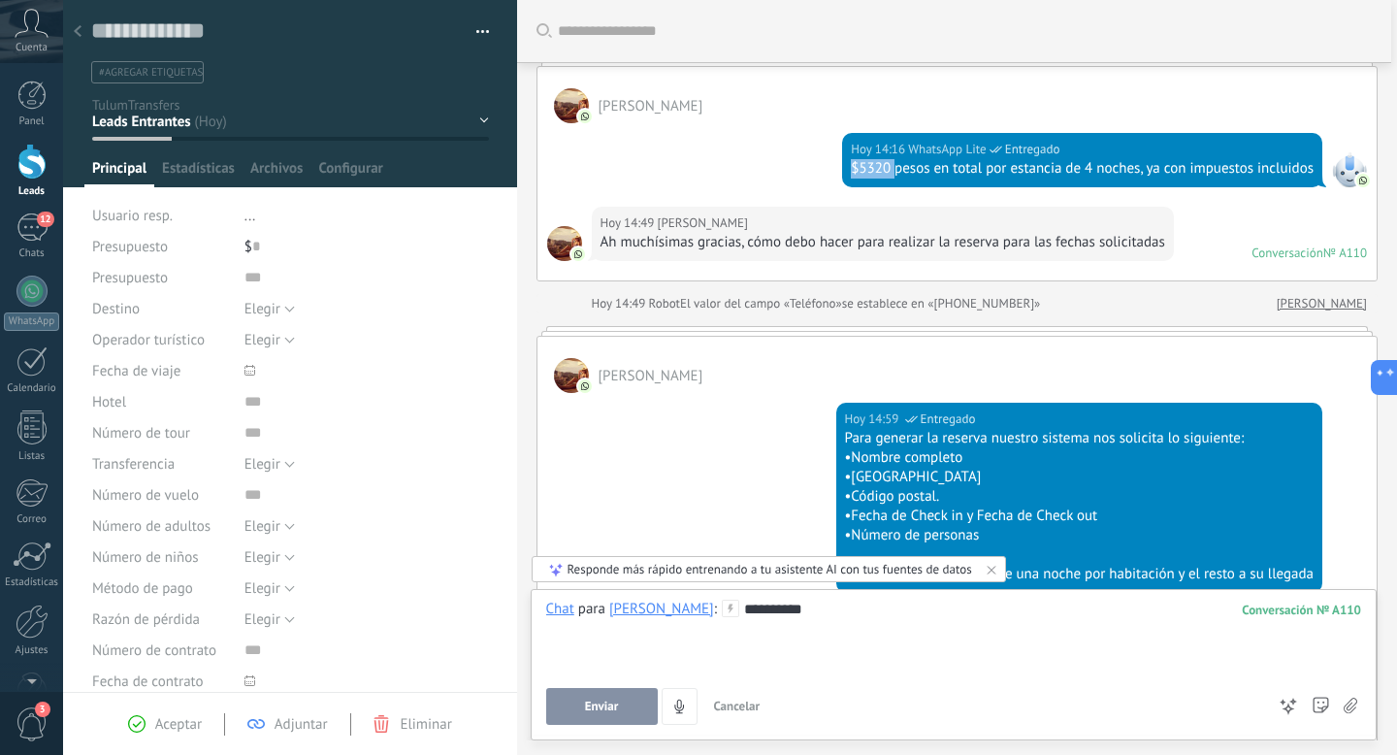
drag, startPoint x: 890, startPoint y: 168, endPoint x: 834, endPoint y: 168, distance: 56.3
click at [834, 168] on div "Hoy 14:16 WhatsApp Lite Entregado $5320 pesos en total por estancia de 4 noches…" at bounding box center [957, 164] width 840 height 83
copy div "$5320"
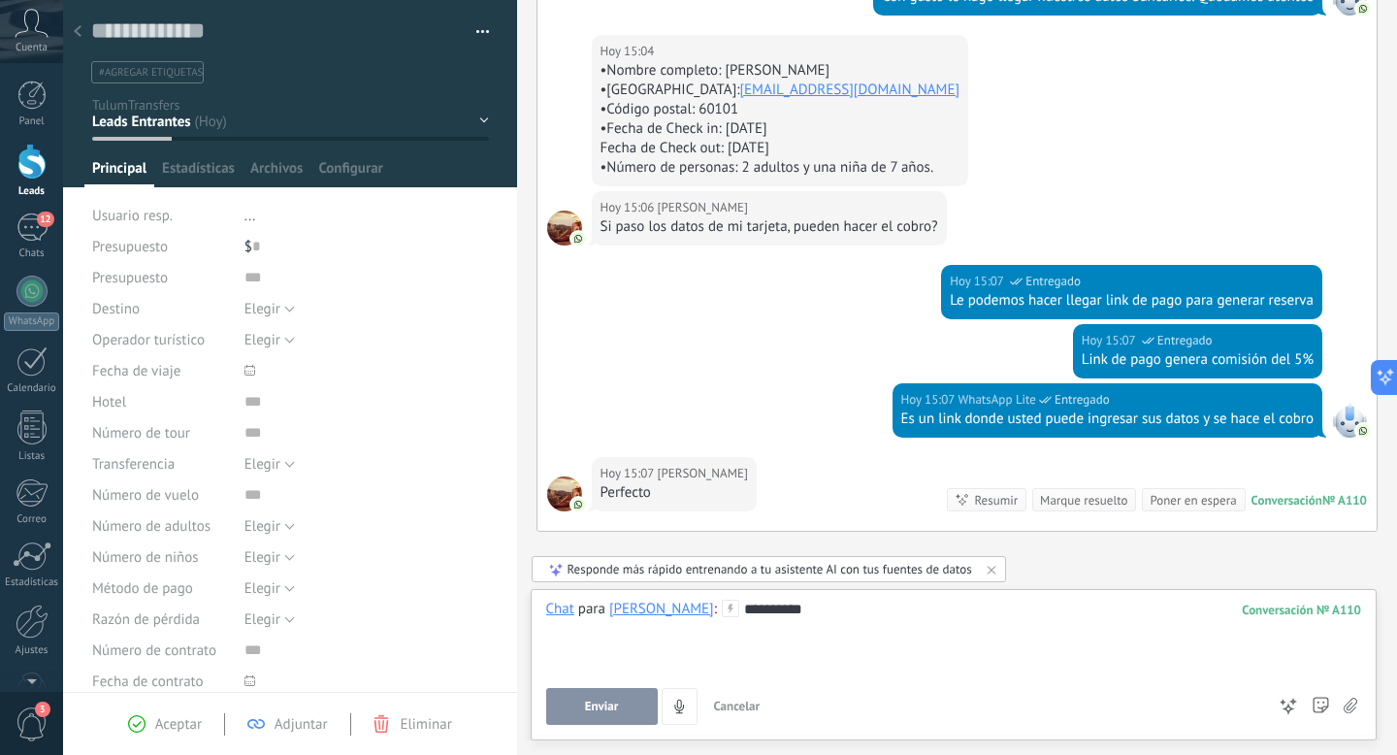
scroll to position [953, 0]
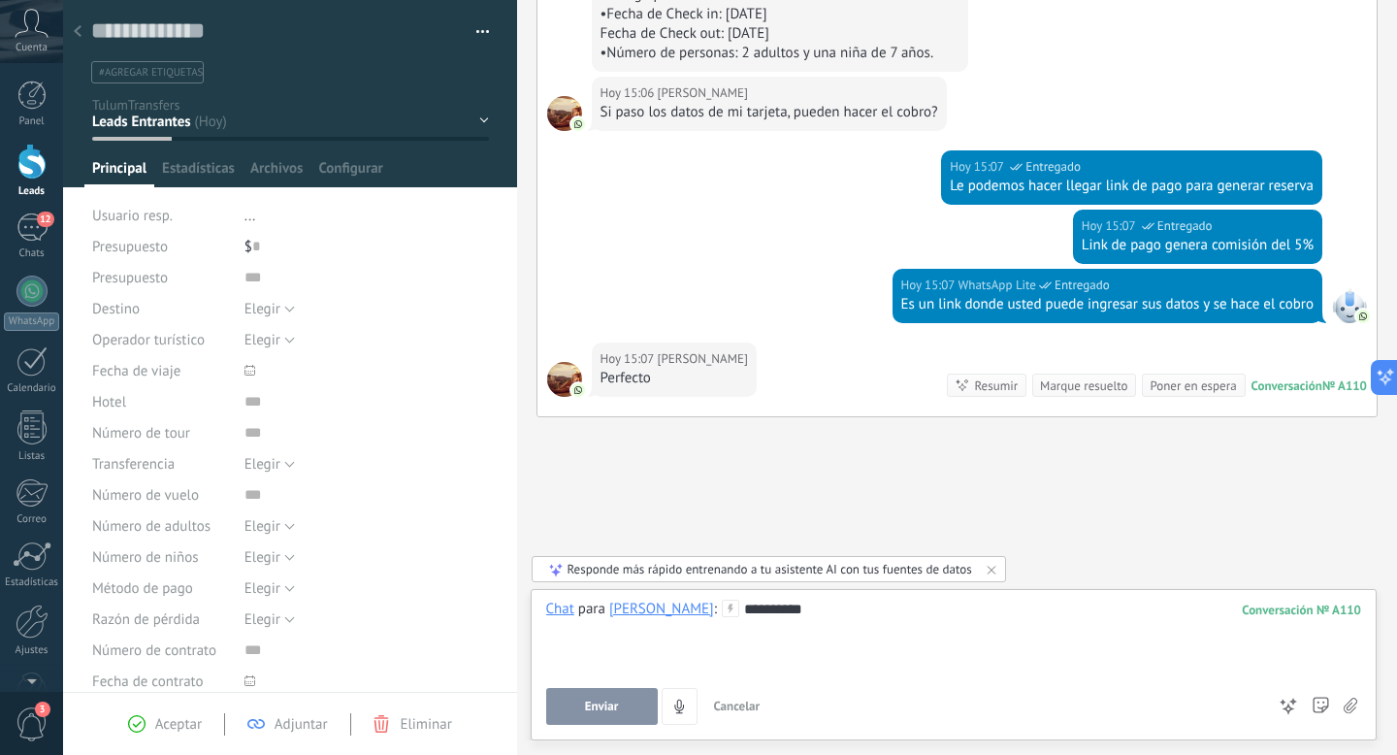
click at [832, 628] on div "*********" at bounding box center [954, 636] width 816 height 74
click at [796, 605] on div "*********" at bounding box center [954, 636] width 816 height 74
click at [622, 702] on button "Enviar" at bounding box center [602, 706] width 112 height 37
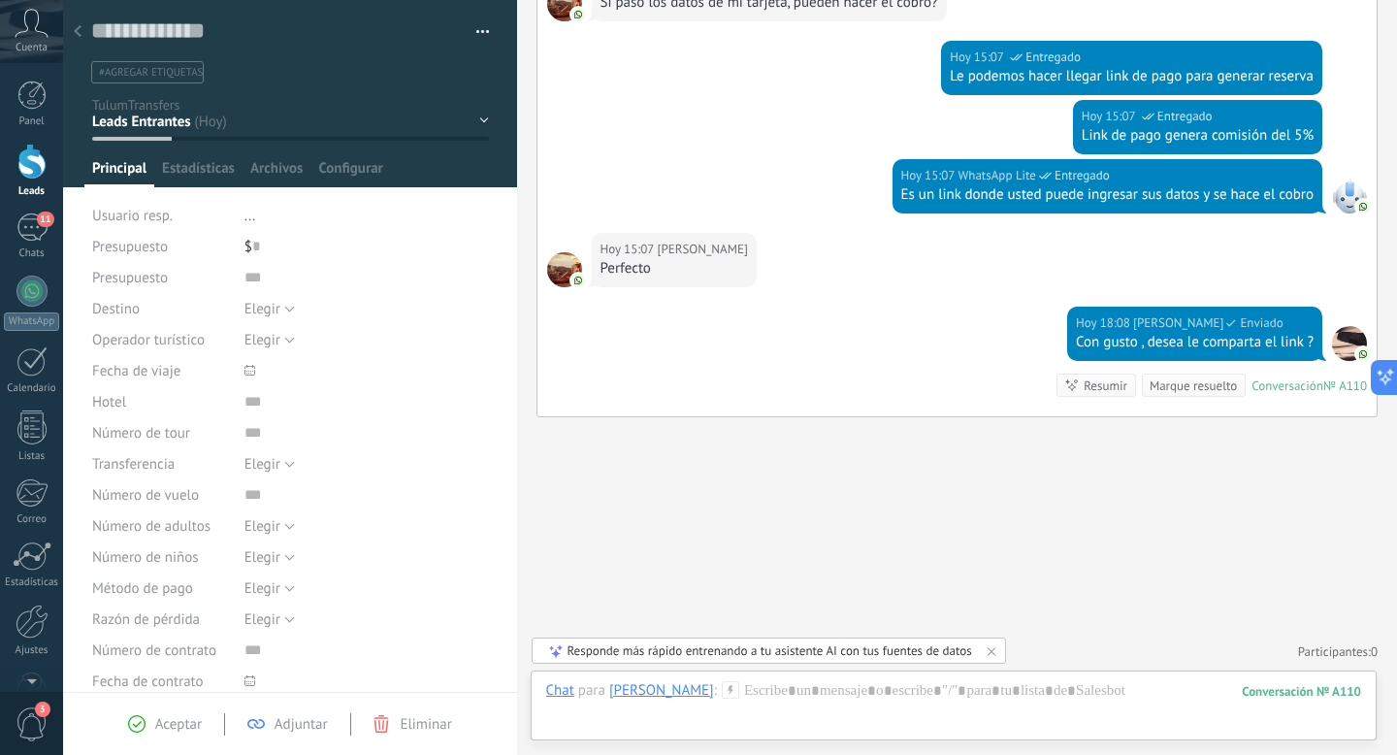
click at [83, 26] on div at bounding box center [77, 33] width 27 height 38
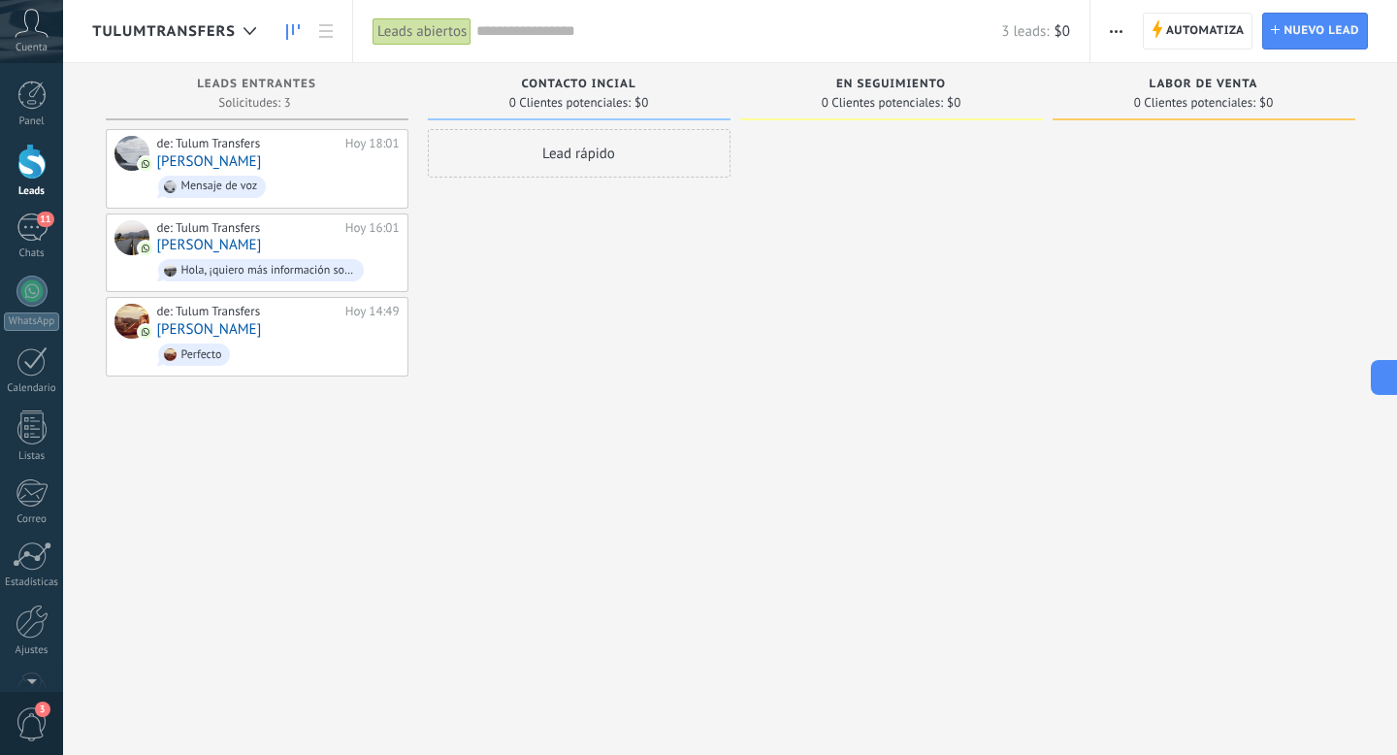
scroll to position [29, 0]
click at [302, 344] on span "Perfecto" at bounding box center [278, 354] width 242 height 30
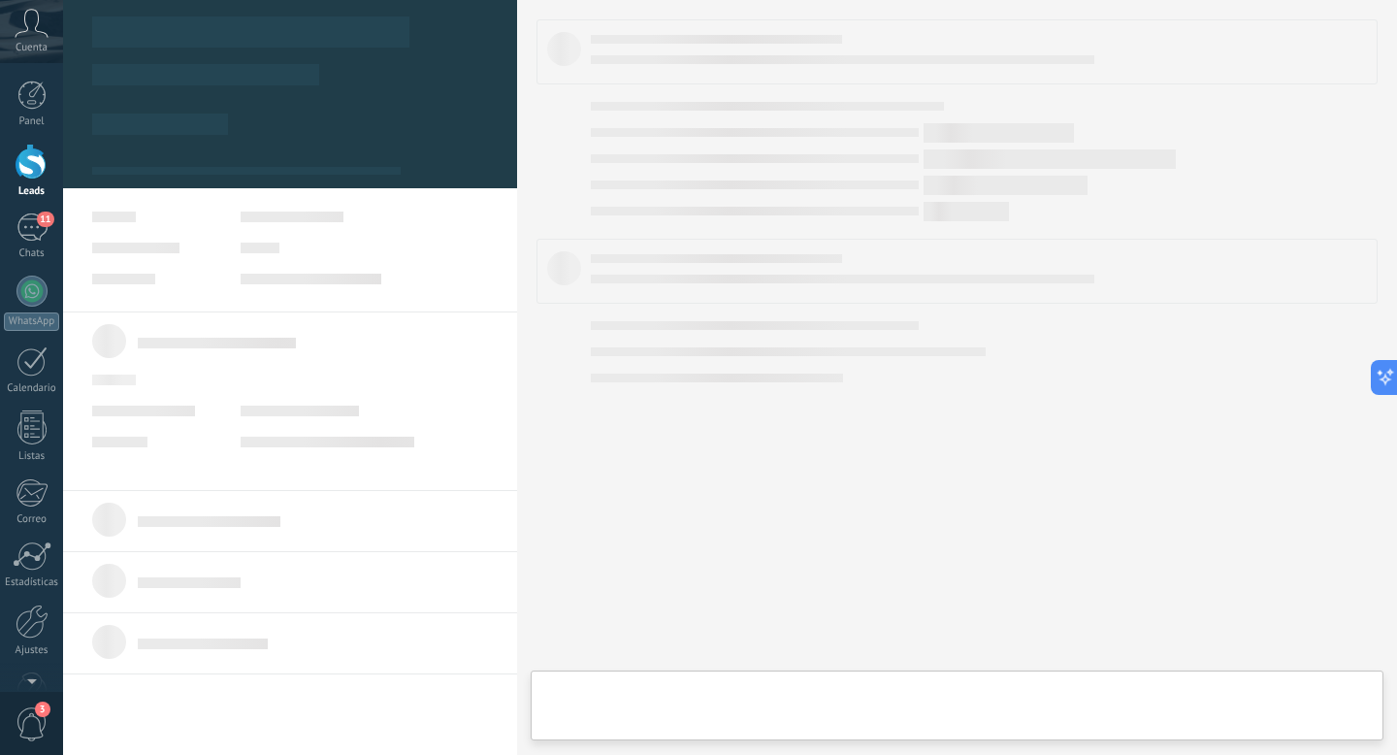
type textarea "**********"
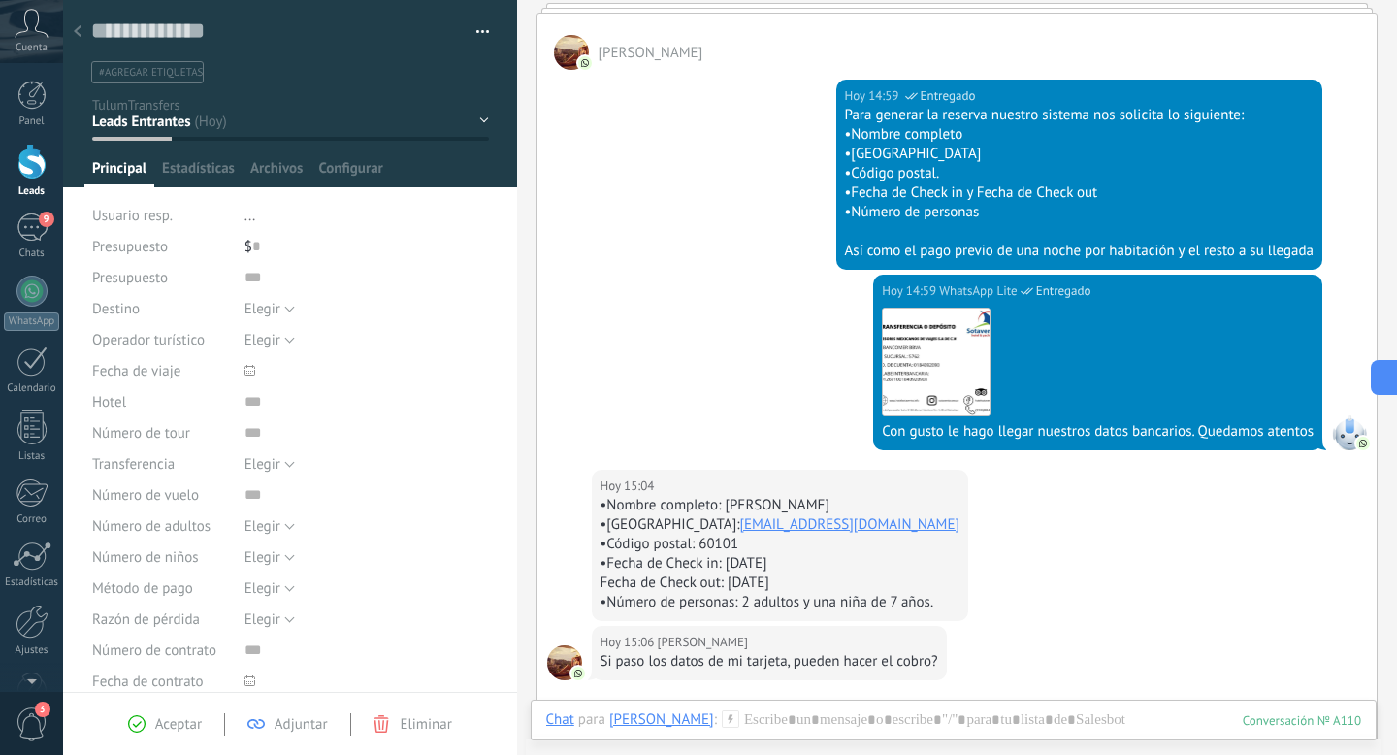
scroll to position [1062, 0]
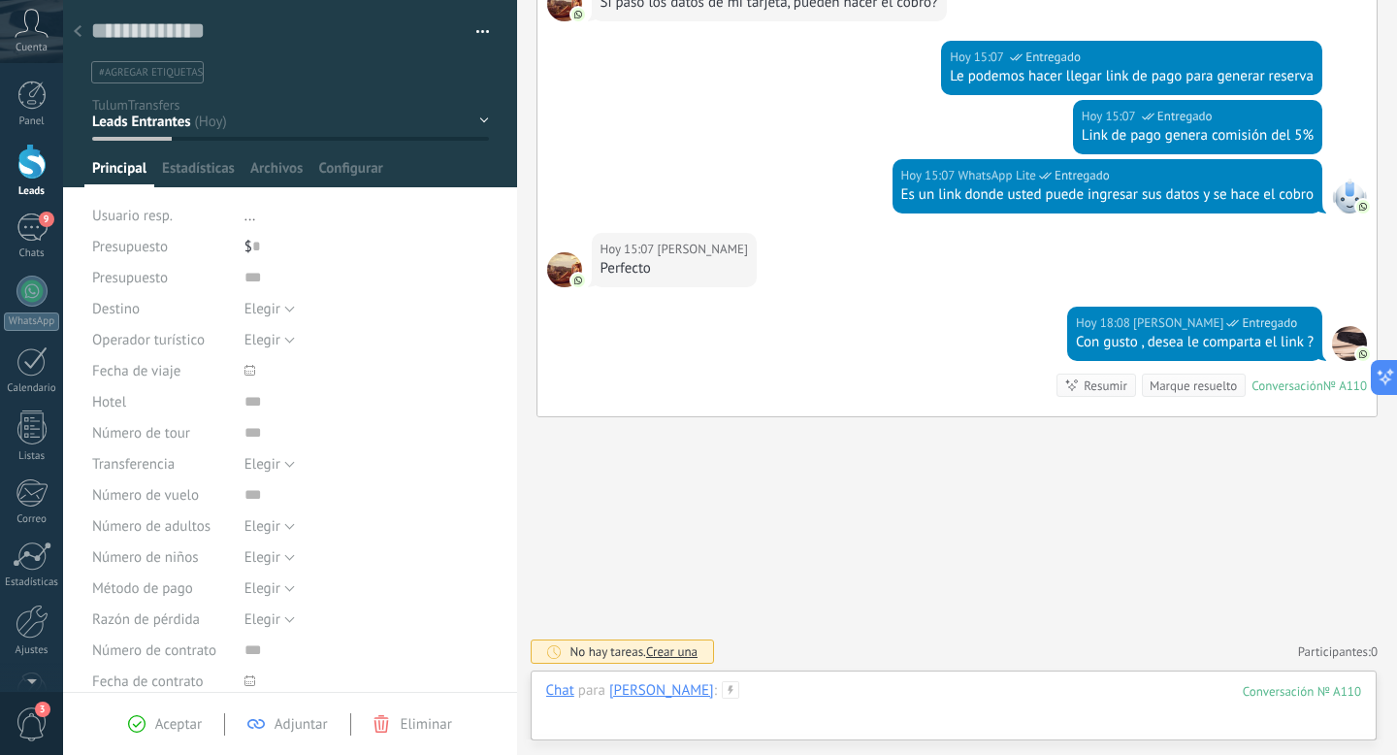
click at [838, 682] on div at bounding box center [954, 710] width 816 height 58
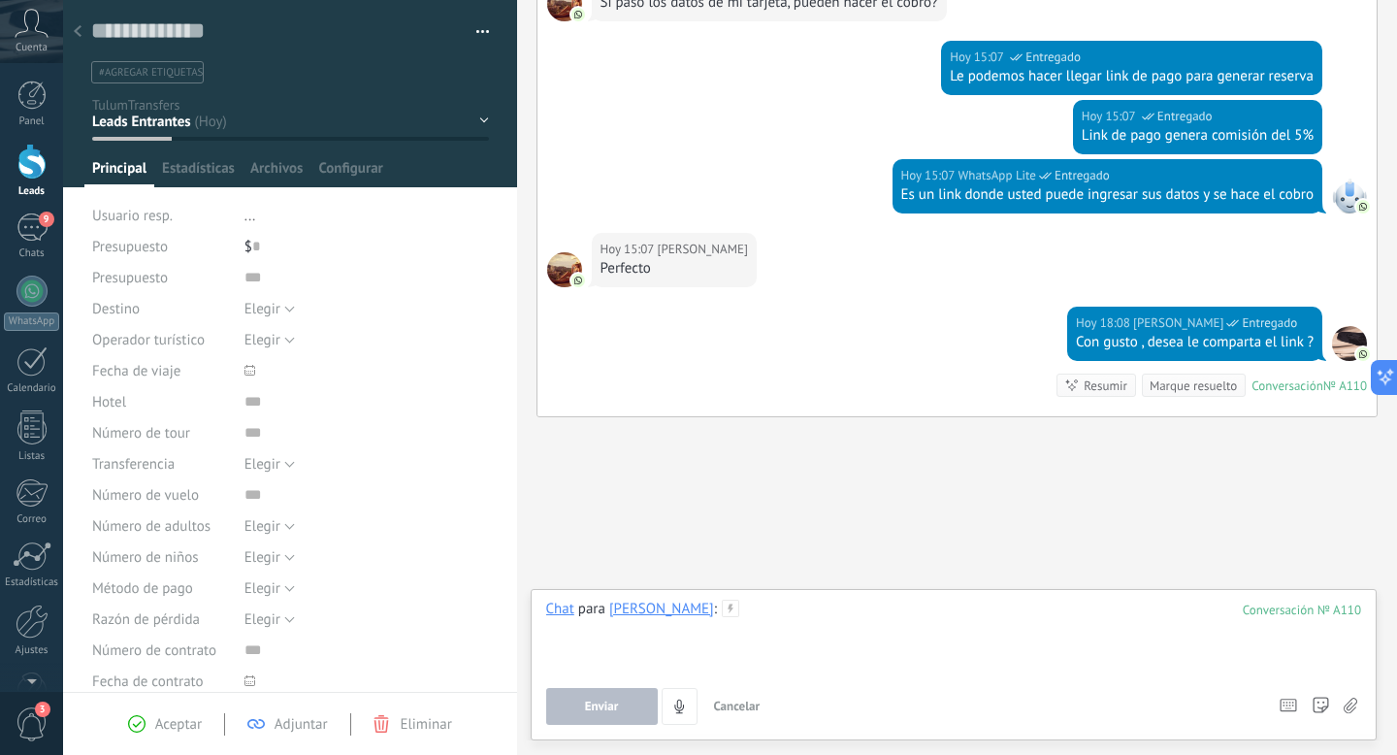
paste div
click at [607, 718] on button "Enviar" at bounding box center [602, 706] width 112 height 37
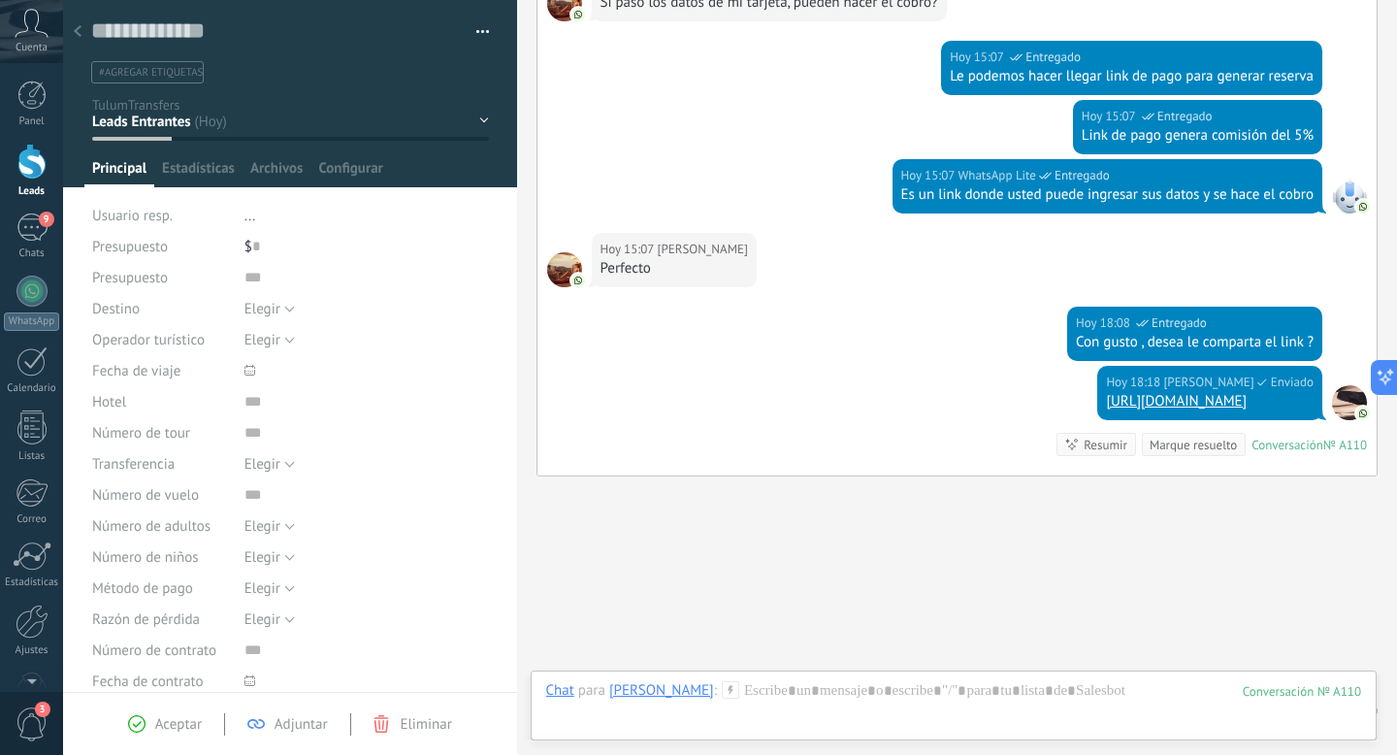
scroll to position [1121, 0]
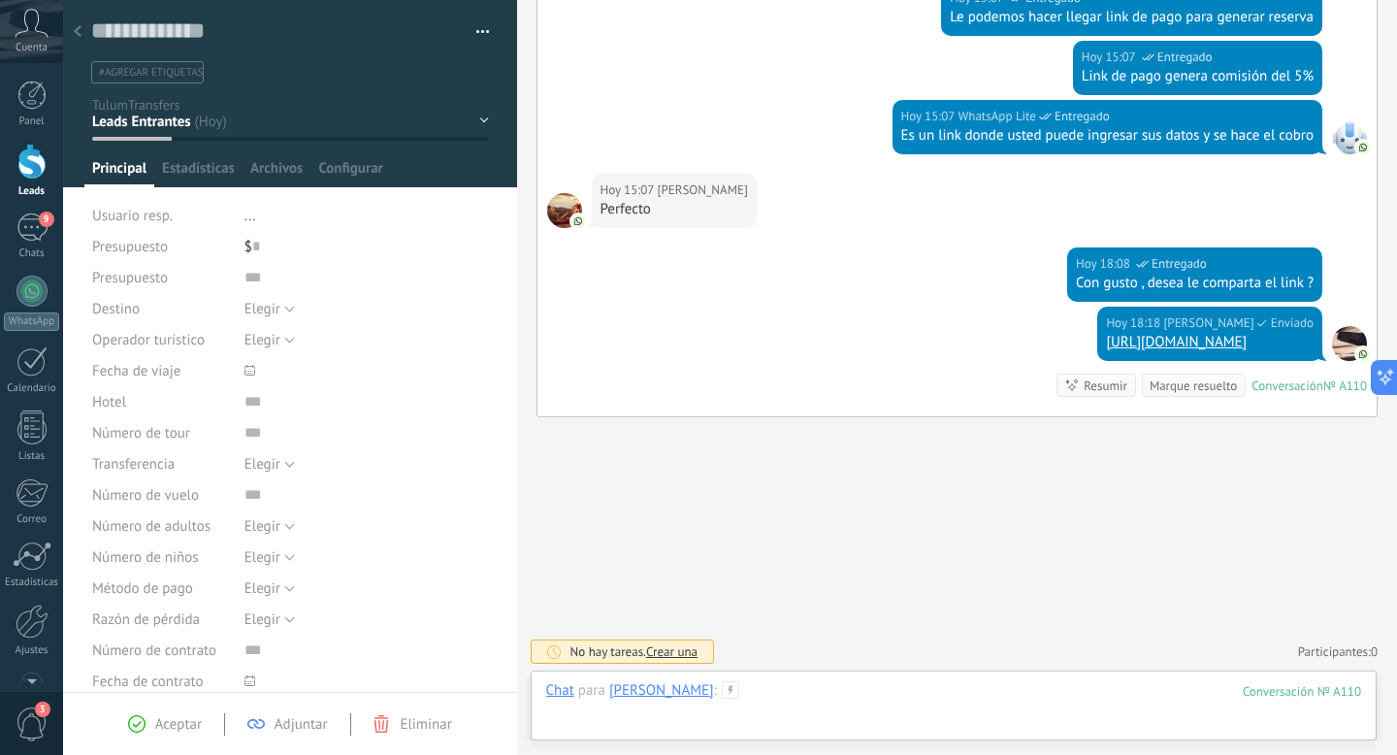
click at [791, 698] on div at bounding box center [954, 710] width 816 height 58
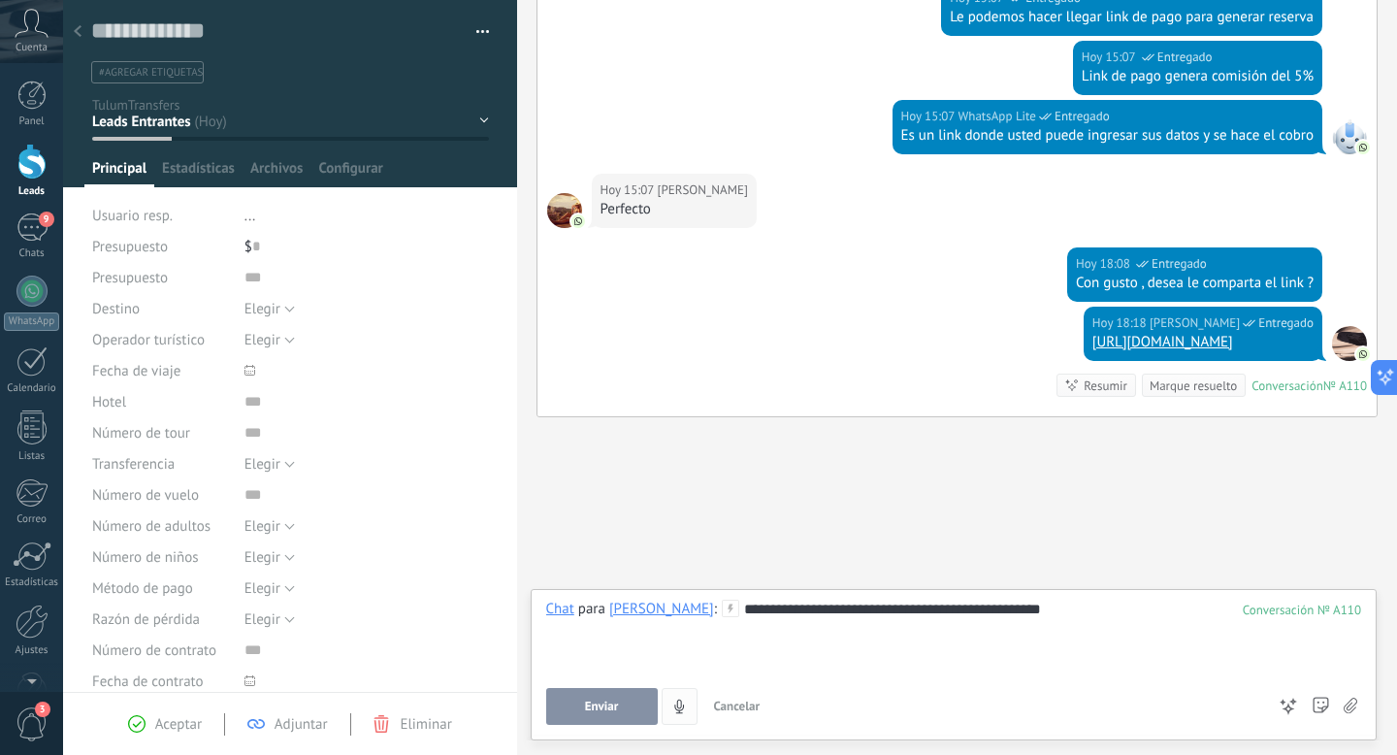
click at [608, 705] on span "Enviar" at bounding box center [602, 706] width 34 height 14
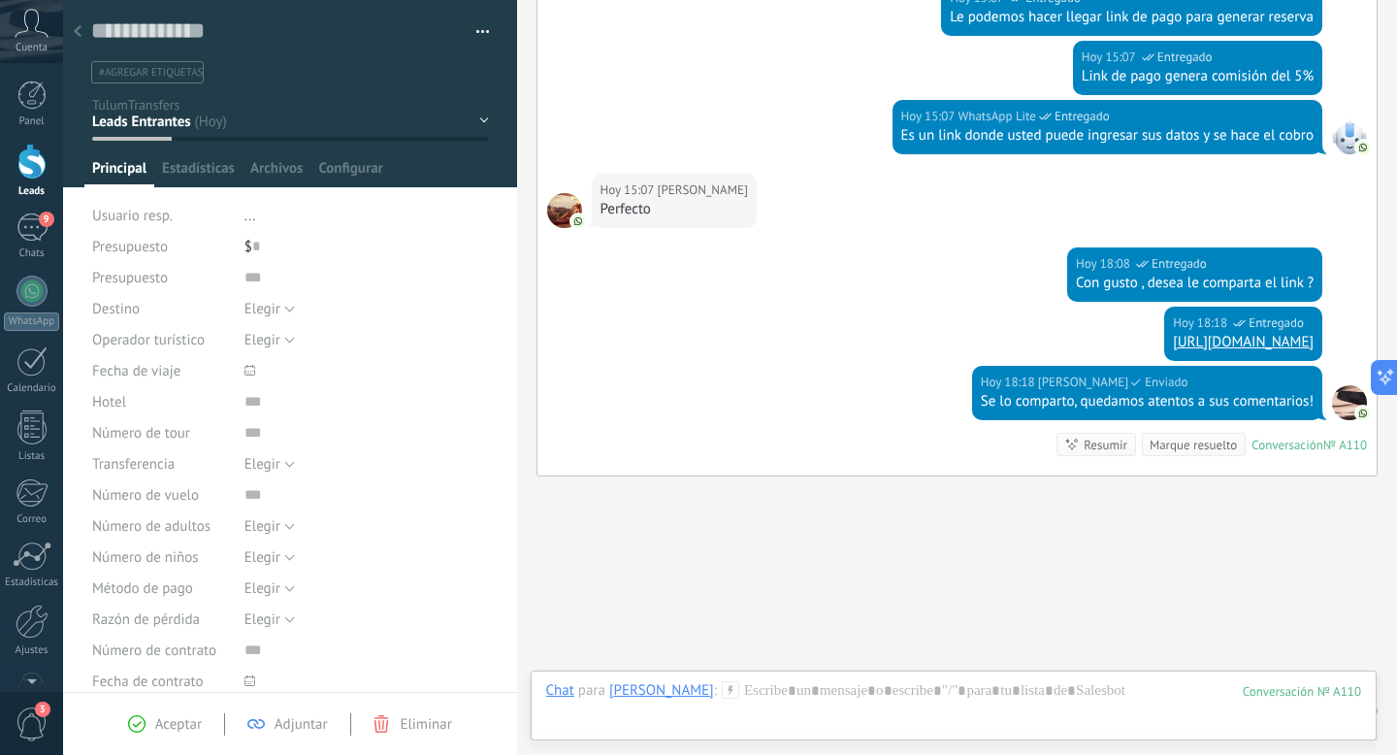
scroll to position [1180, 0]
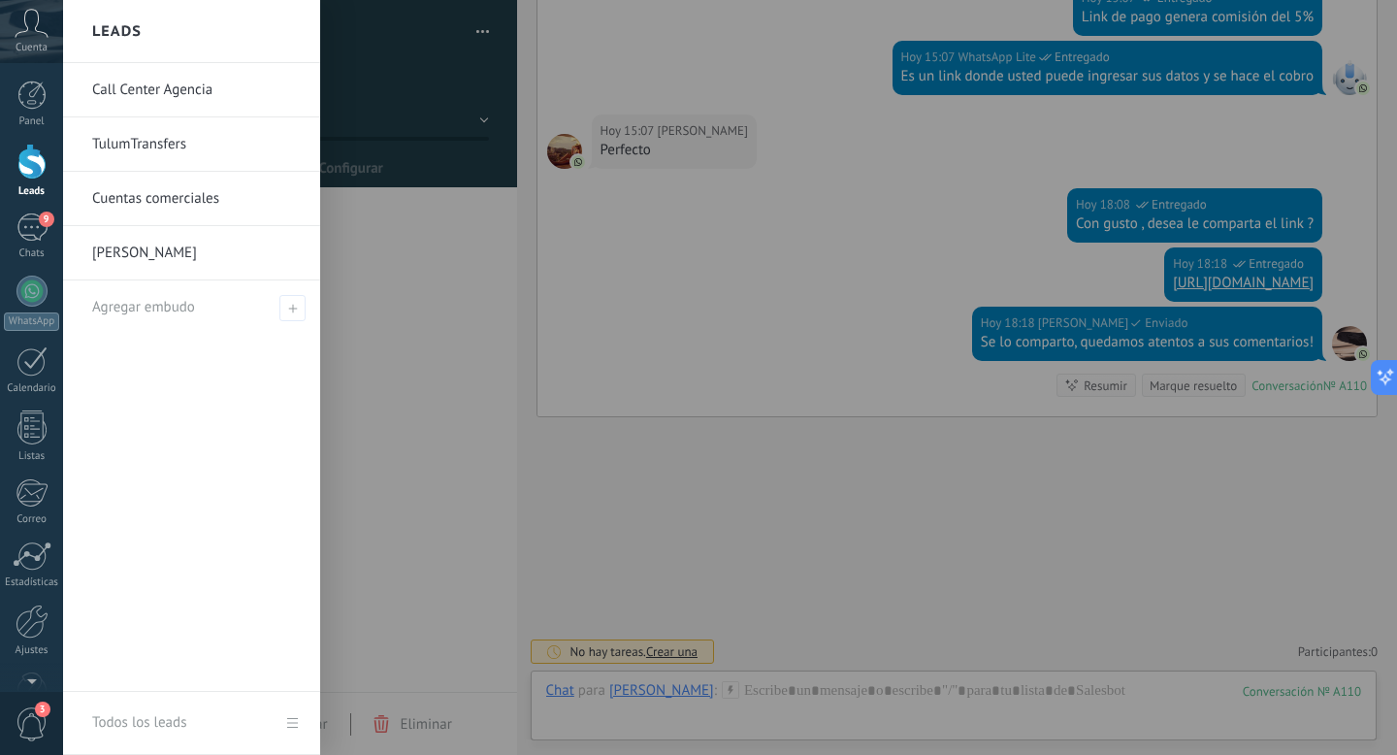
click at [46, 206] on div "Panel Leads 9 Chats WhatsApp Clientes" at bounding box center [31, 412] width 63 height 663
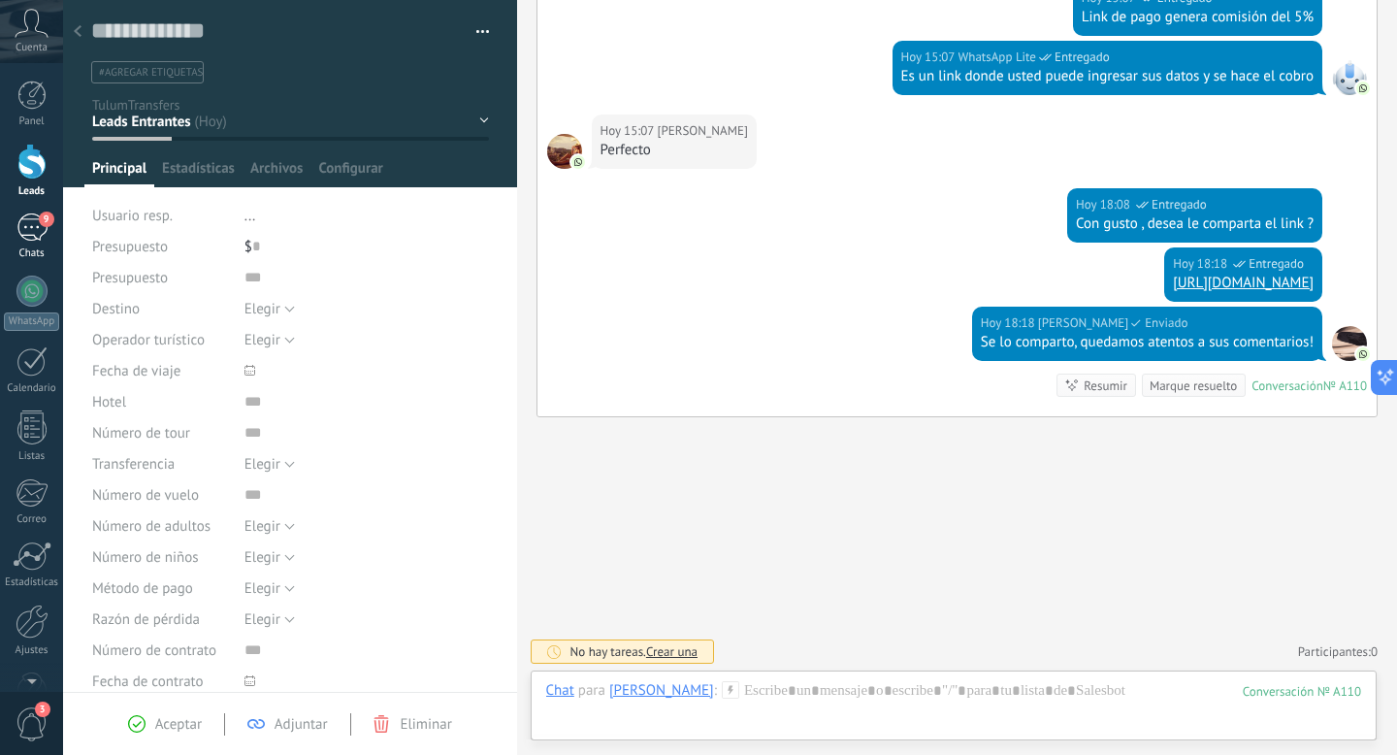
click at [24, 227] on div "9" at bounding box center [31, 227] width 31 height 28
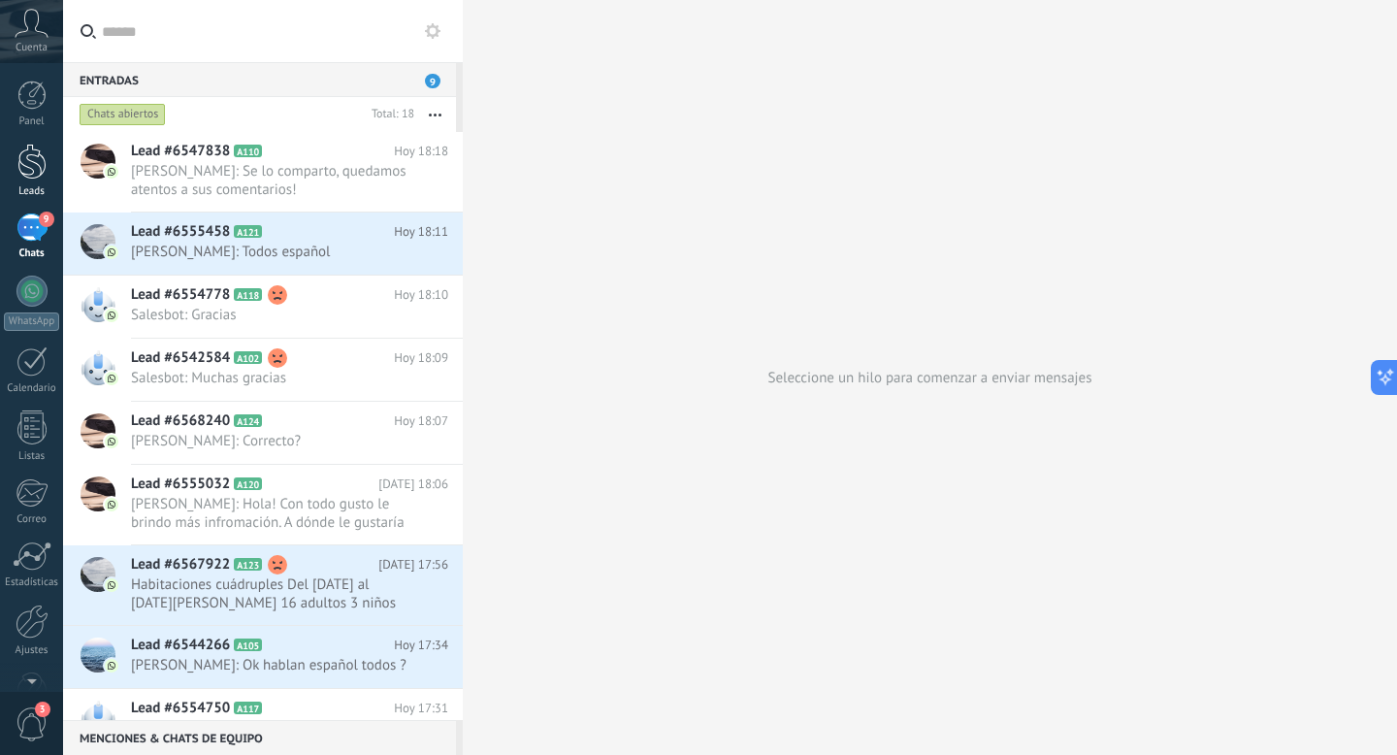
click at [24, 147] on div at bounding box center [31, 162] width 29 height 36
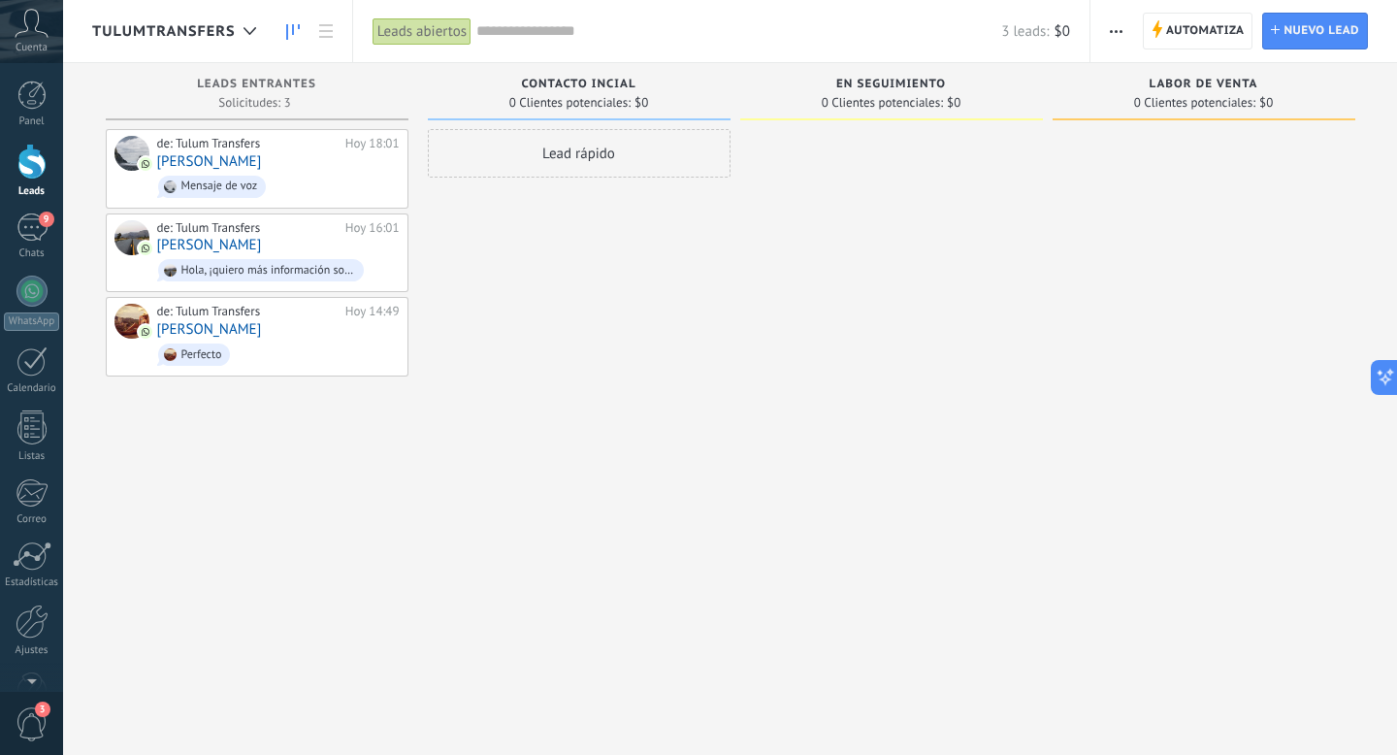
click at [173, 24] on span "TulumTransfers" at bounding box center [164, 31] width 144 height 18
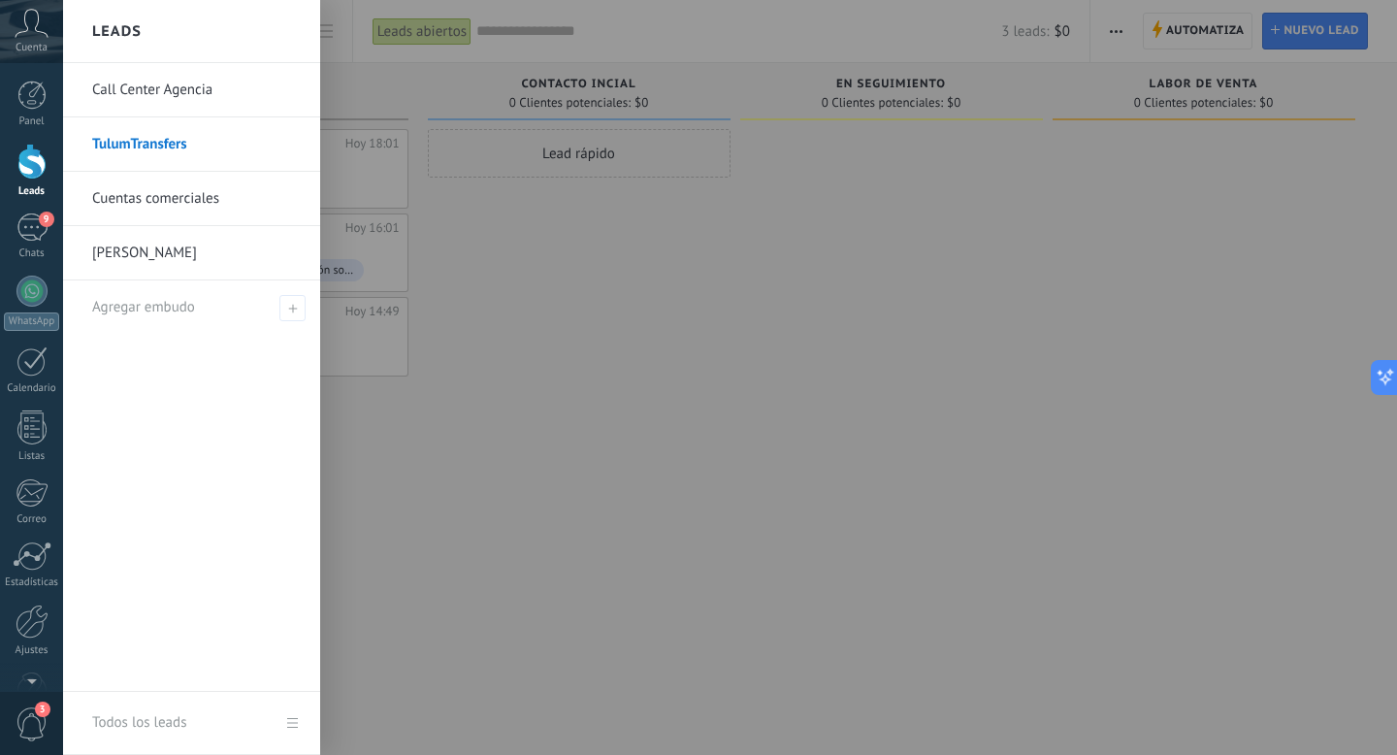
click at [195, 161] on link "TulumTransfers" at bounding box center [196, 144] width 209 height 54
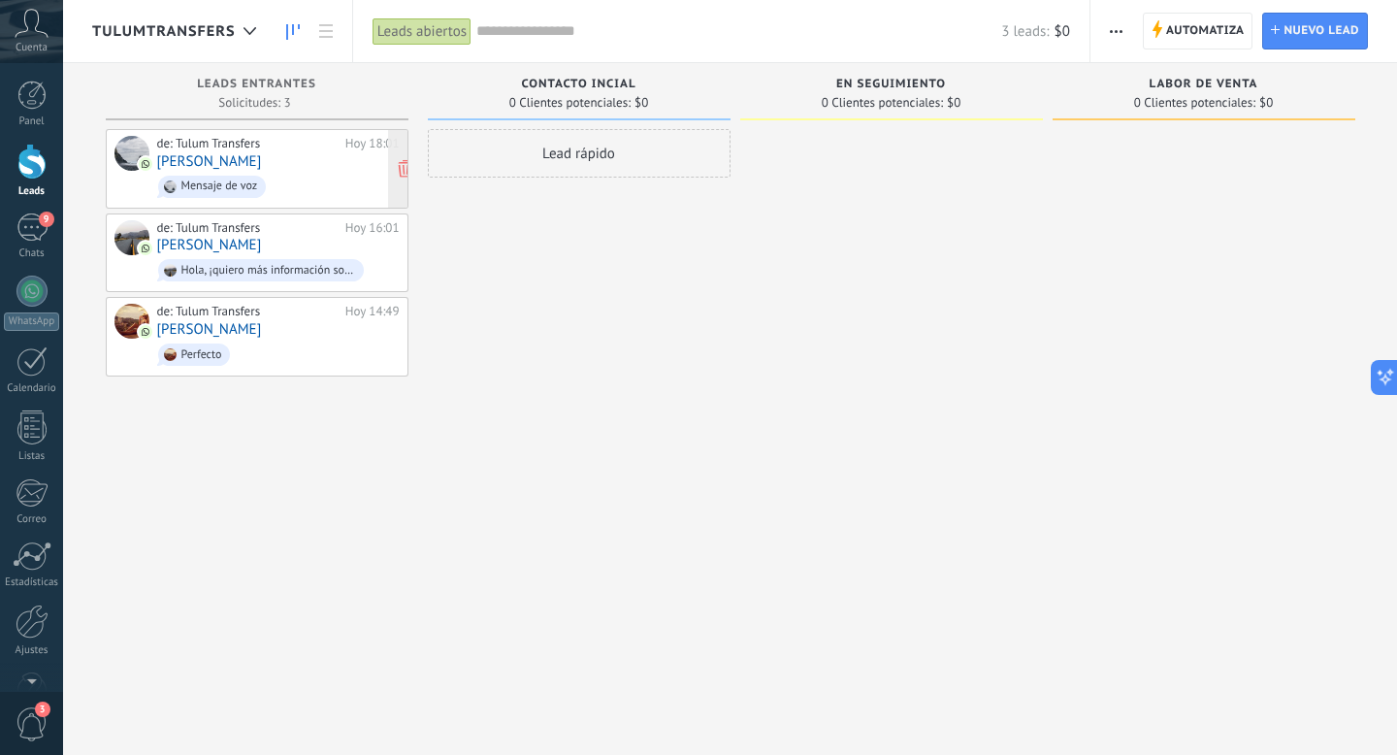
click at [307, 172] on span "Mensaje de voz" at bounding box center [278, 187] width 242 height 30
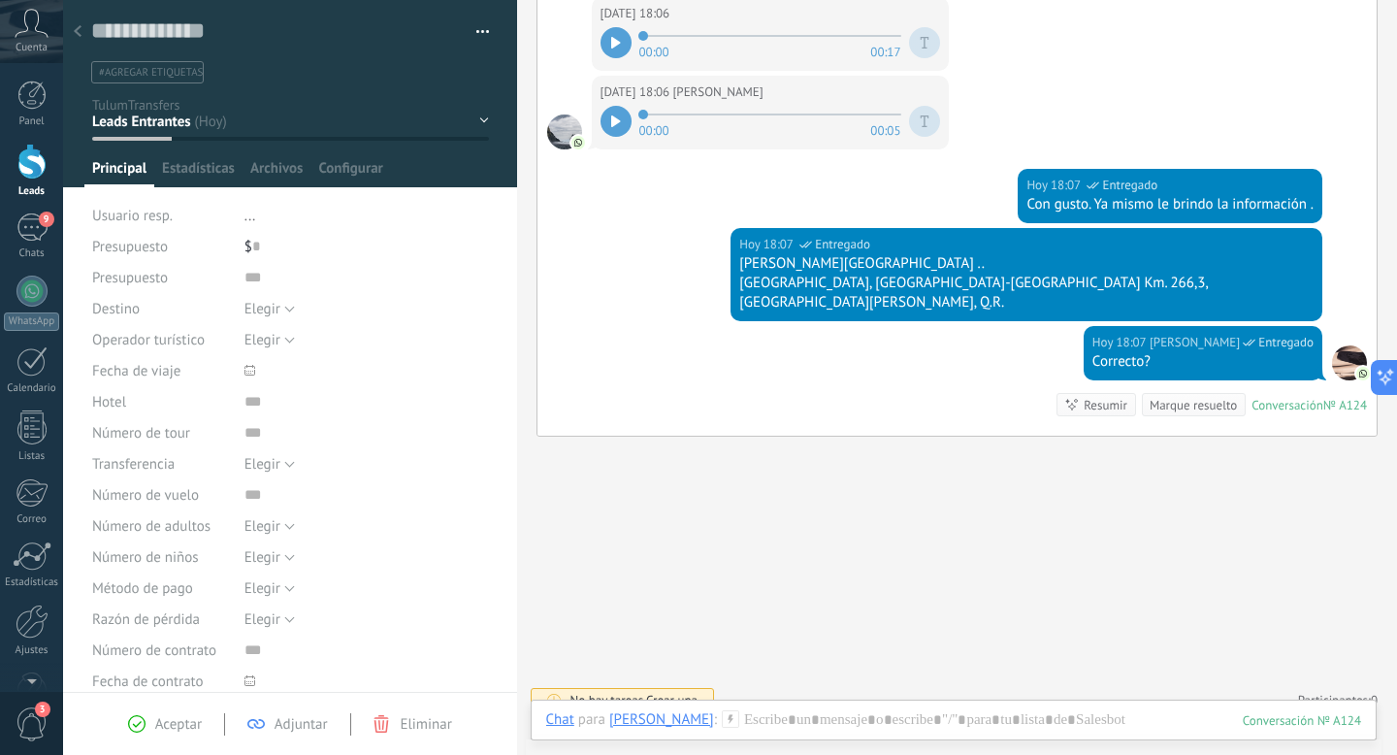
scroll to position [431, 0]
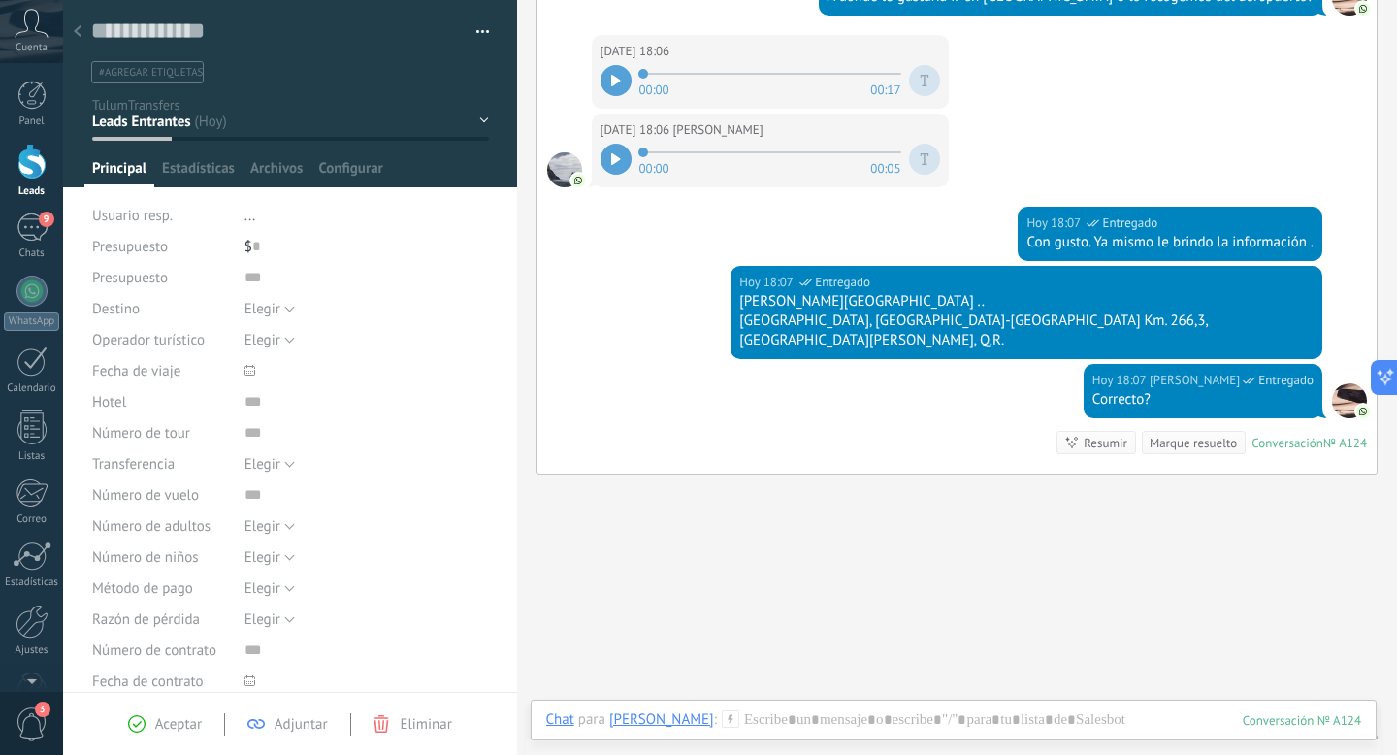
click at [84, 38] on div at bounding box center [77, 33] width 27 height 38
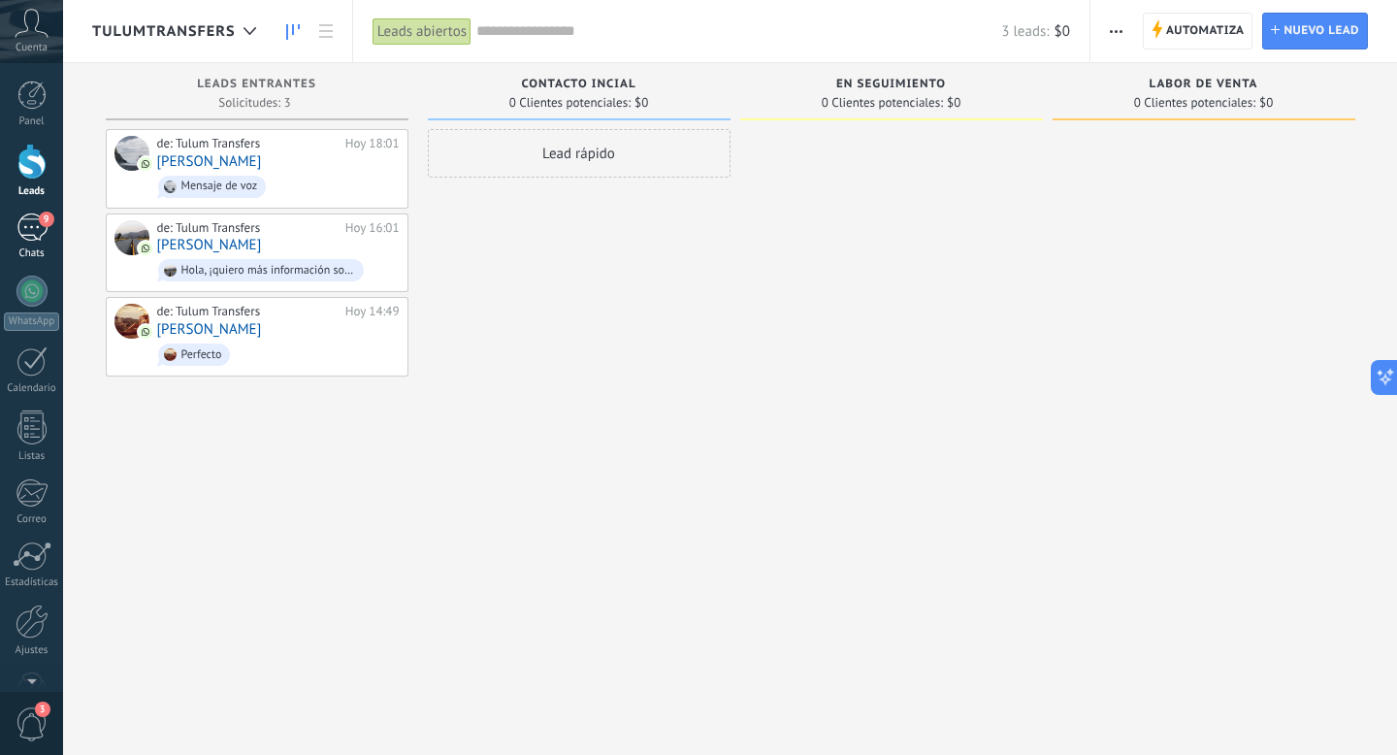
click at [36, 239] on div "9" at bounding box center [31, 227] width 31 height 28
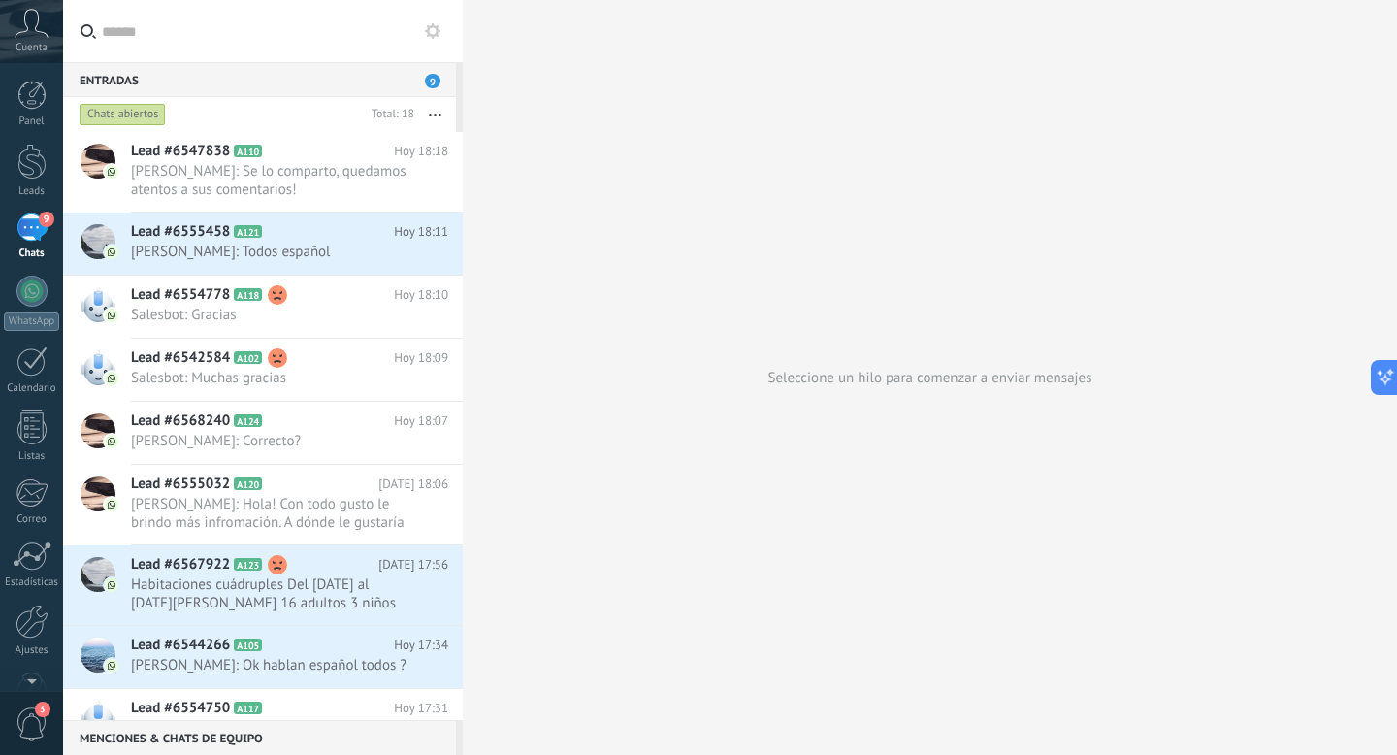
click at [865, 119] on div "Seleccione un hilo para comenzar a enviar mensajes" at bounding box center [930, 377] width 934 height 755
click at [145, 181] on span "[PERSON_NAME]: Se lo comparto, quedamos atentos a sus comentarios!" at bounding box center [271, 180] width 280 height 37
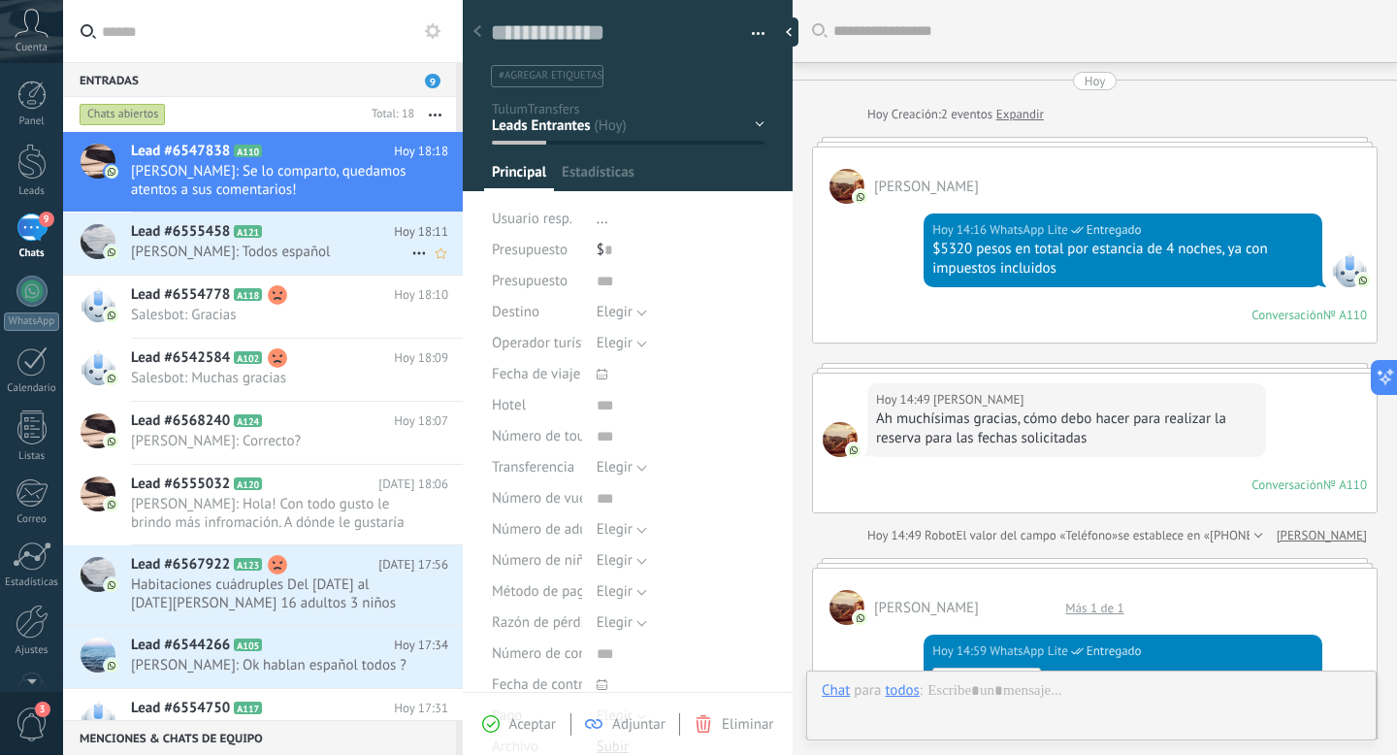
scroll to position [29, 0]
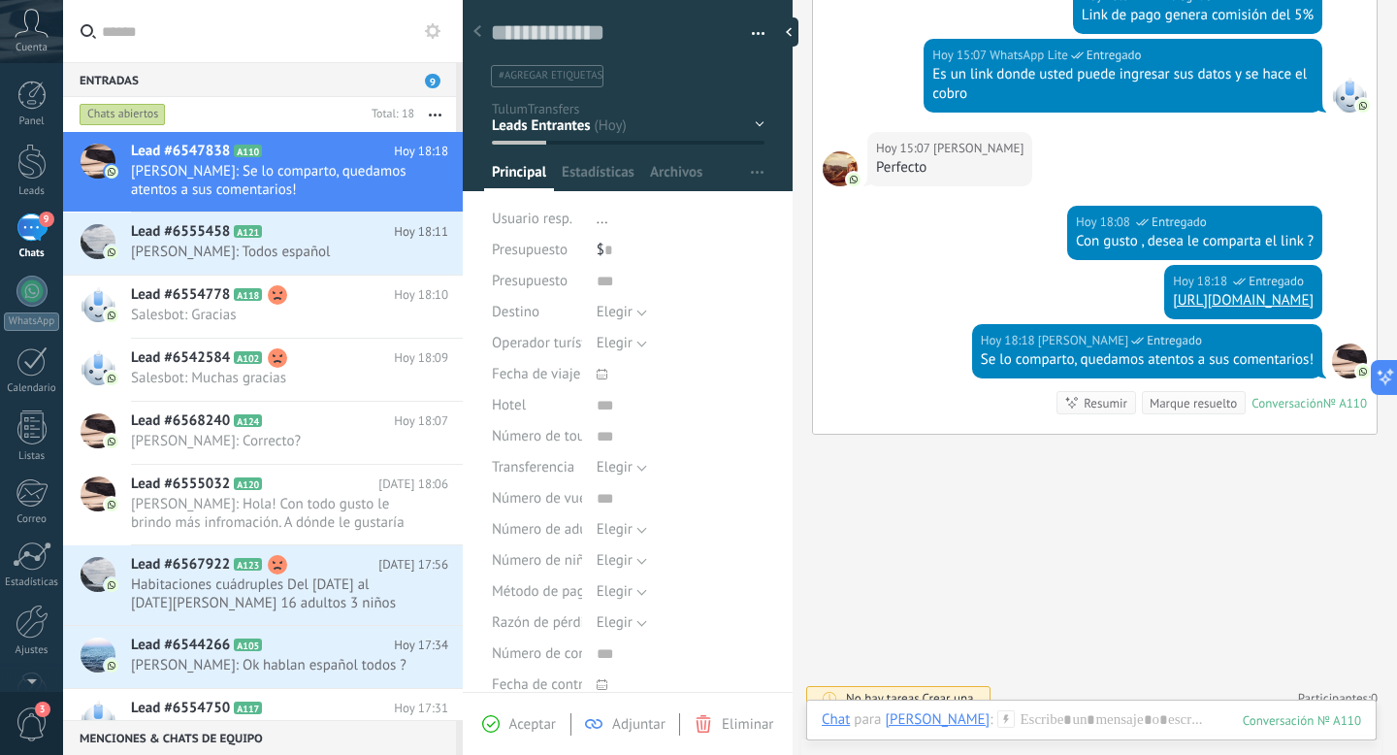
click at [37, 234] on div "9" at bounding box center [31, 227] width 31 height 28
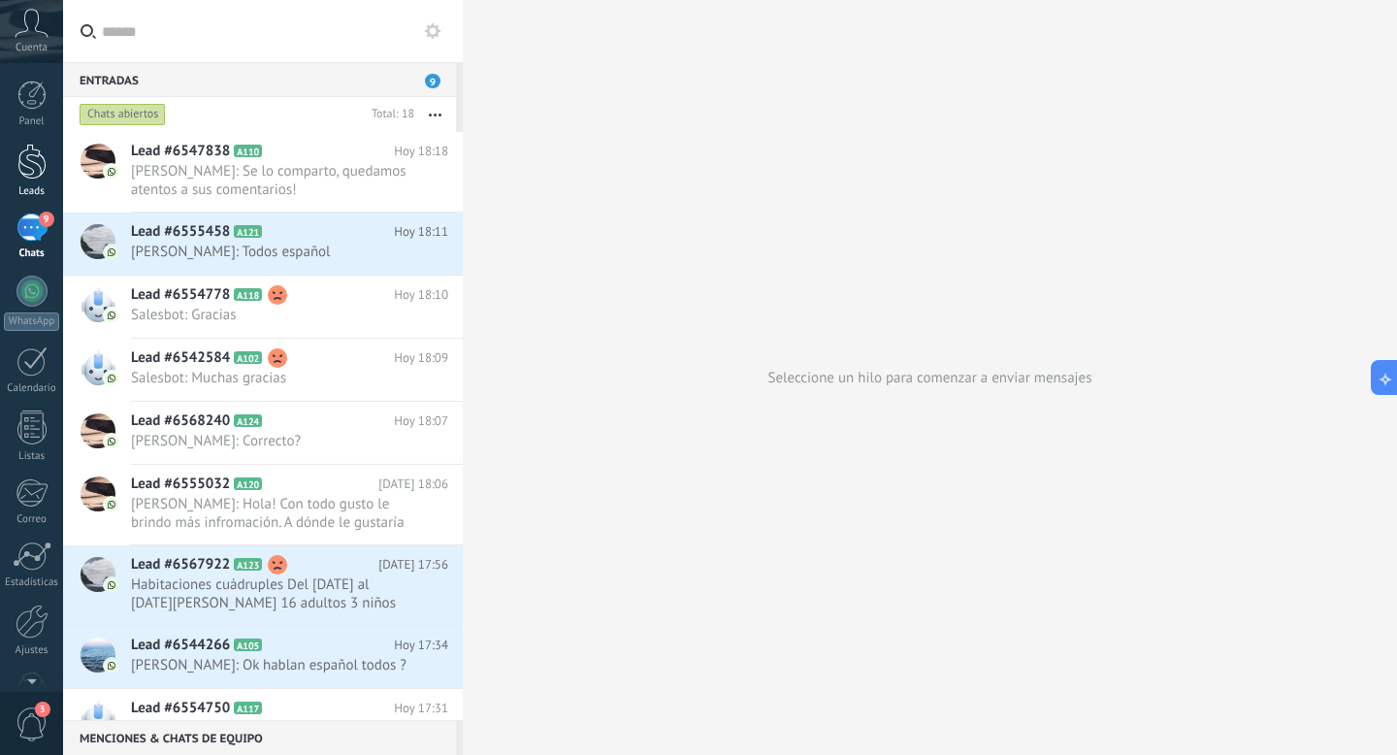
click at [31, 174] on div at bounding box center [31, 162] width 29 height 36
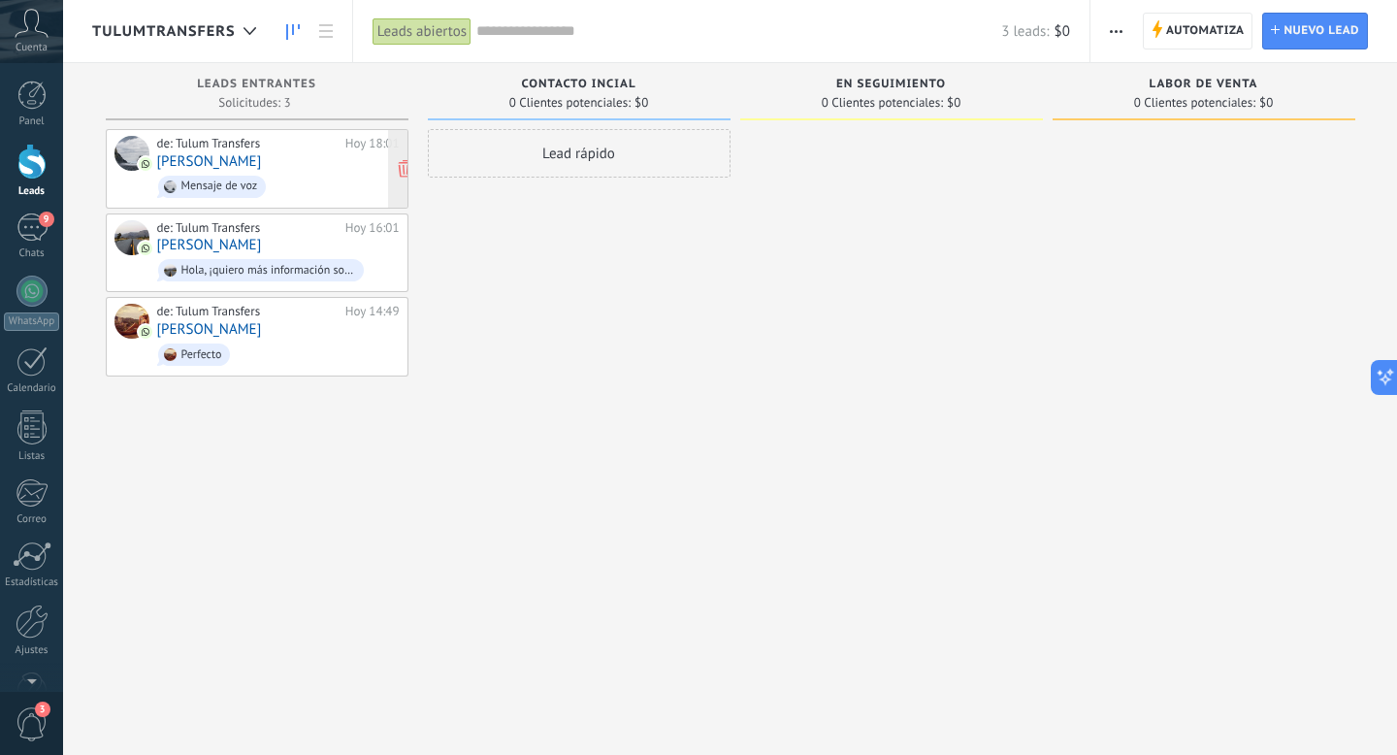
click at [281, 168] on div "de: Tulum Transfers [DATE] 18:01 [PERSON_NAME] de voz" at bounding box center [278, 169] width 242 height 66
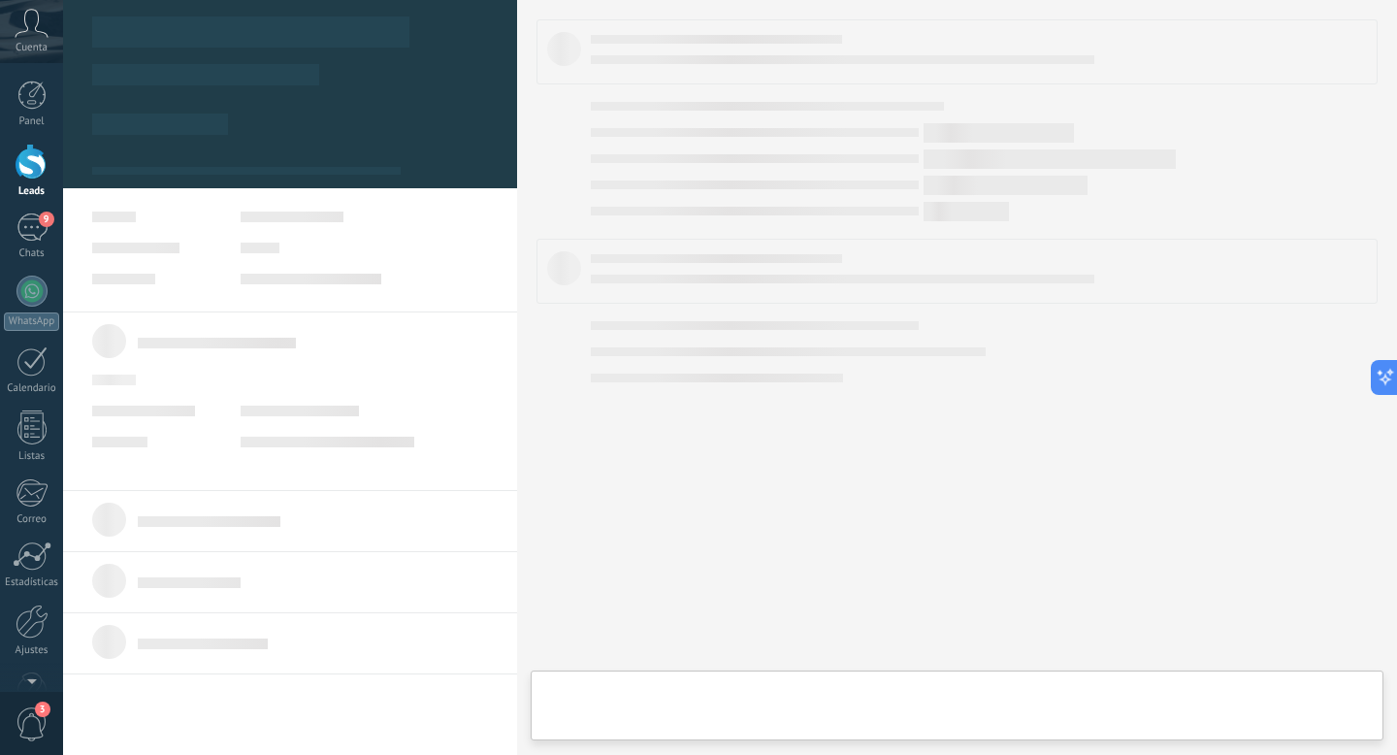
type textarea "**********"
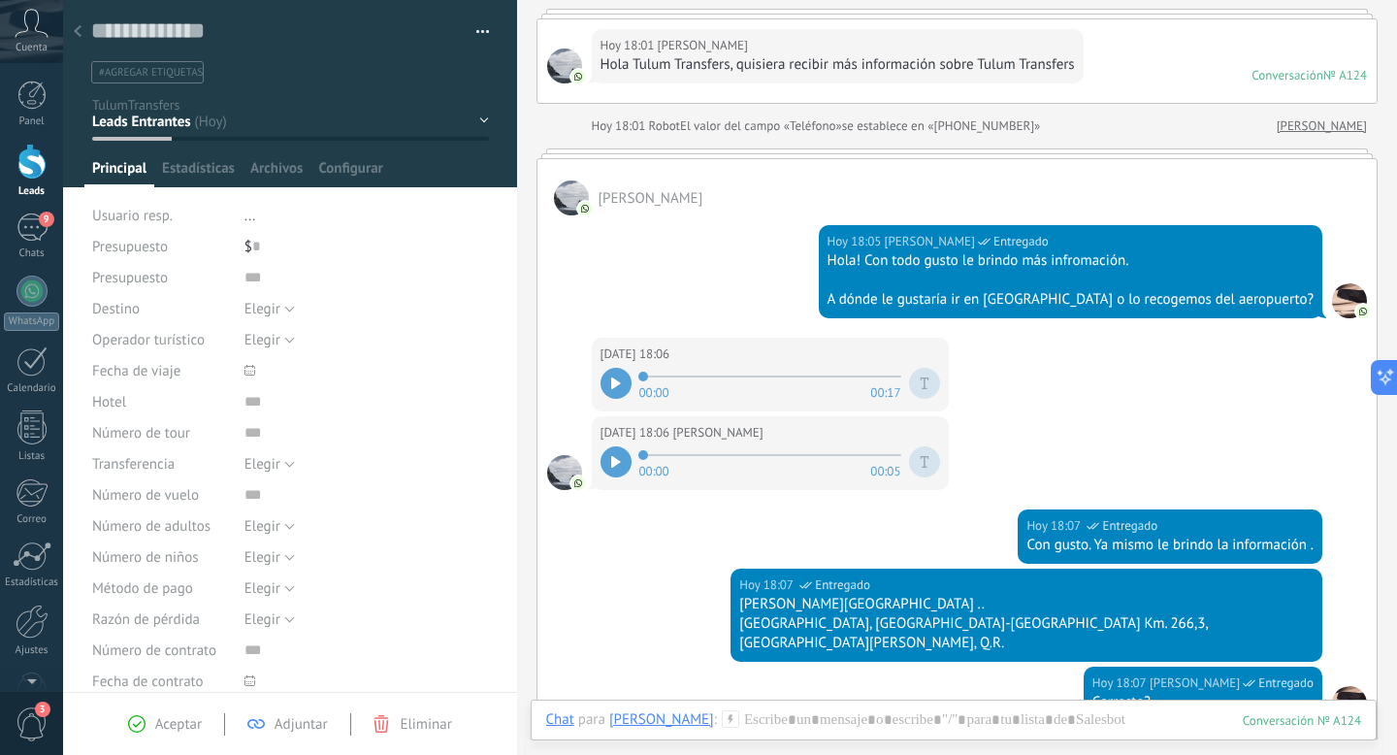
scroll to position [468, 0]
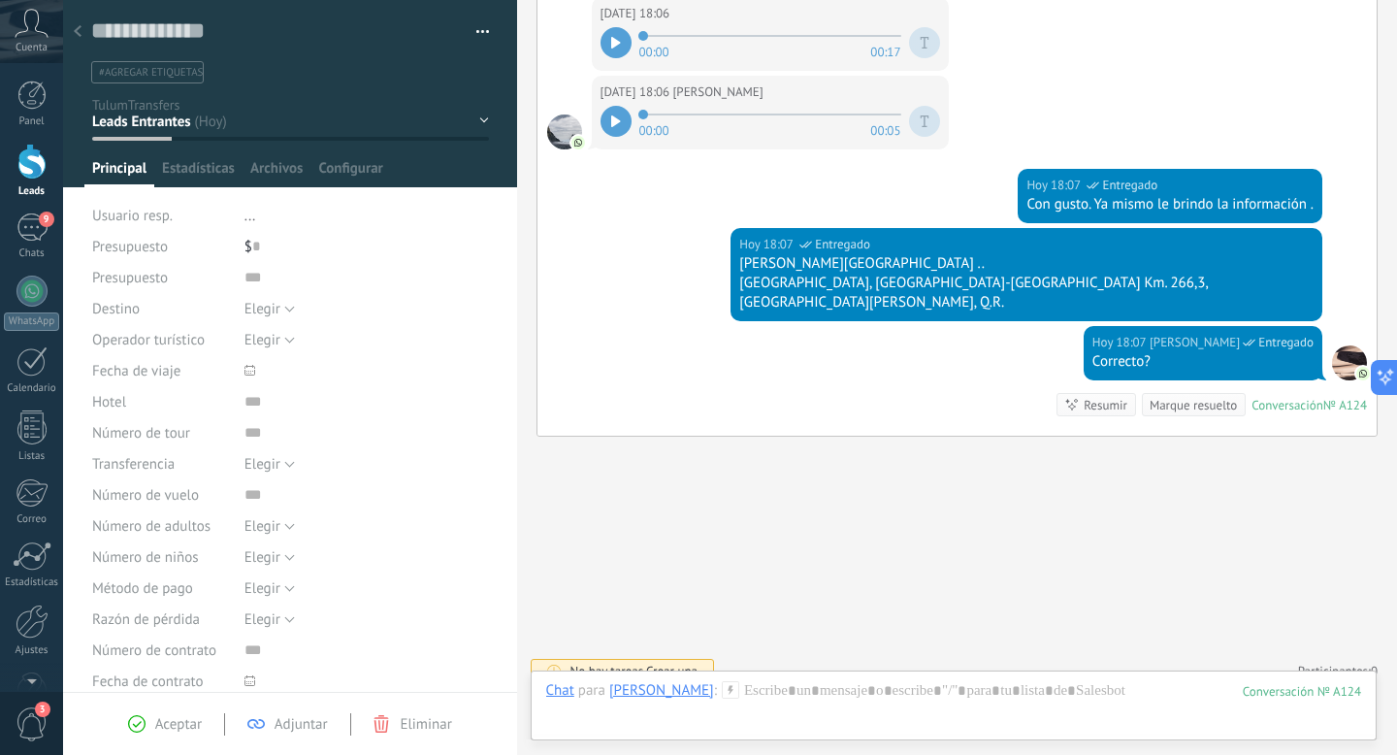
click at [627, 115] on div at bounding box center [615, 121] width 31 height 31
click at [624, 119] on div at bounding box center [615, 121] width 31 height 31
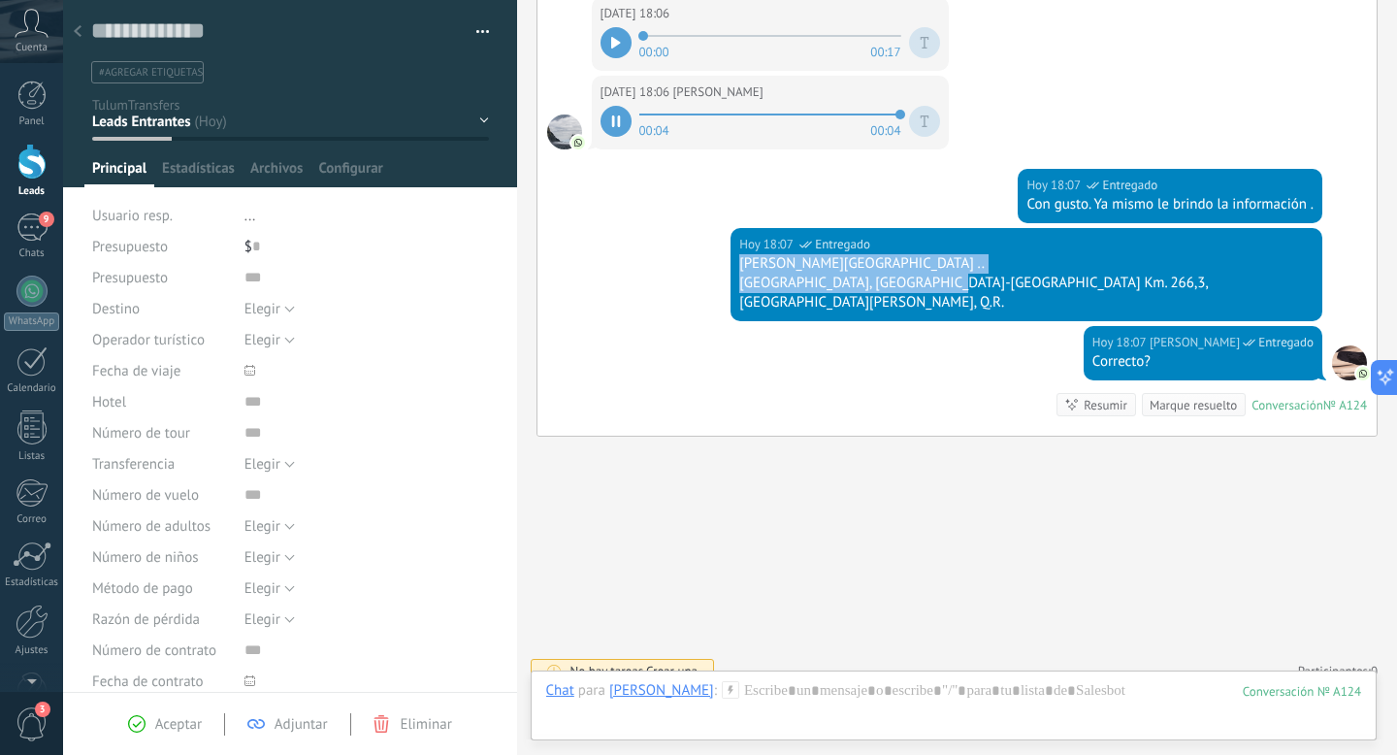
copy div "[PERSON_NAME][GEOGRAPHIC_DATA] .. Carretera [GEOGRAPHIC_DATA], [GEOGRAPHIC_DATA]"
drag, startPoint x: 795, startPoint y: 264, endPoint x: 992, endPoint y: 266, distance: 196.9
click at [992, 266] on div "[PERSON_NAME][GEOGRAPHIC_DATA] .." at bounding box center [1026, 263] width 574 height 19
